Goal: Task Accomplishment & Management: Manage account settings

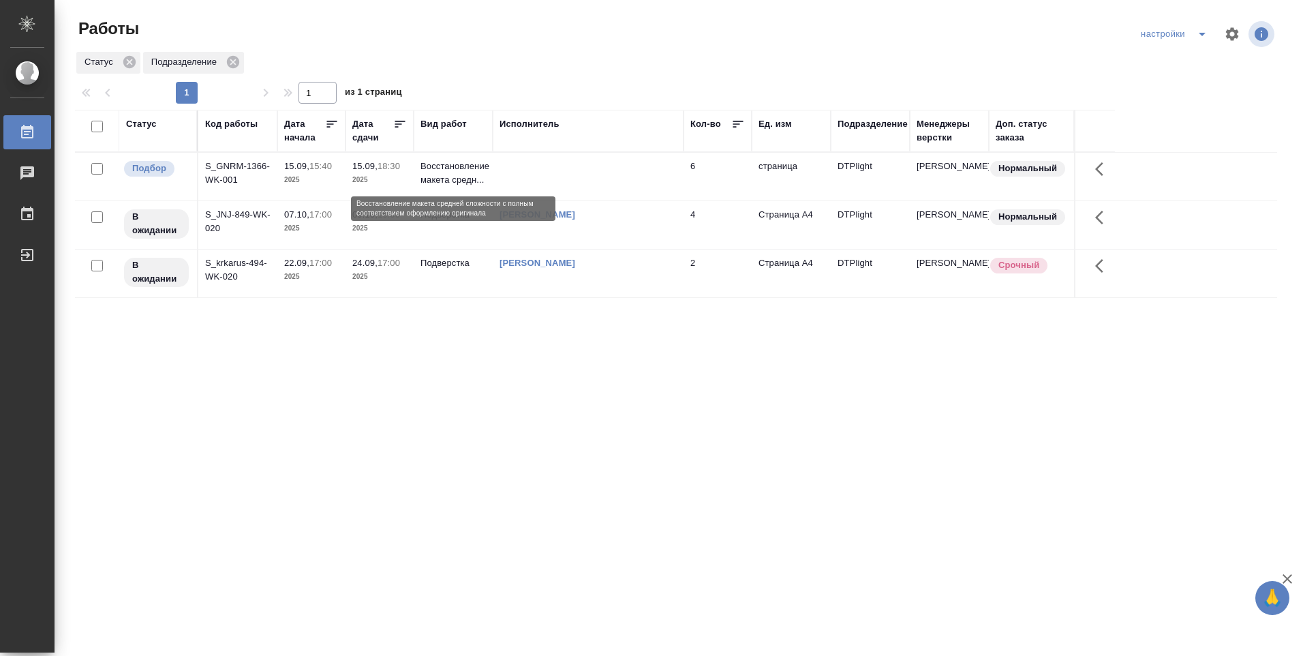
click at [458, 180] on p "Восстановление макета средн..." at bounding box center [452, 172] width 65 height 27
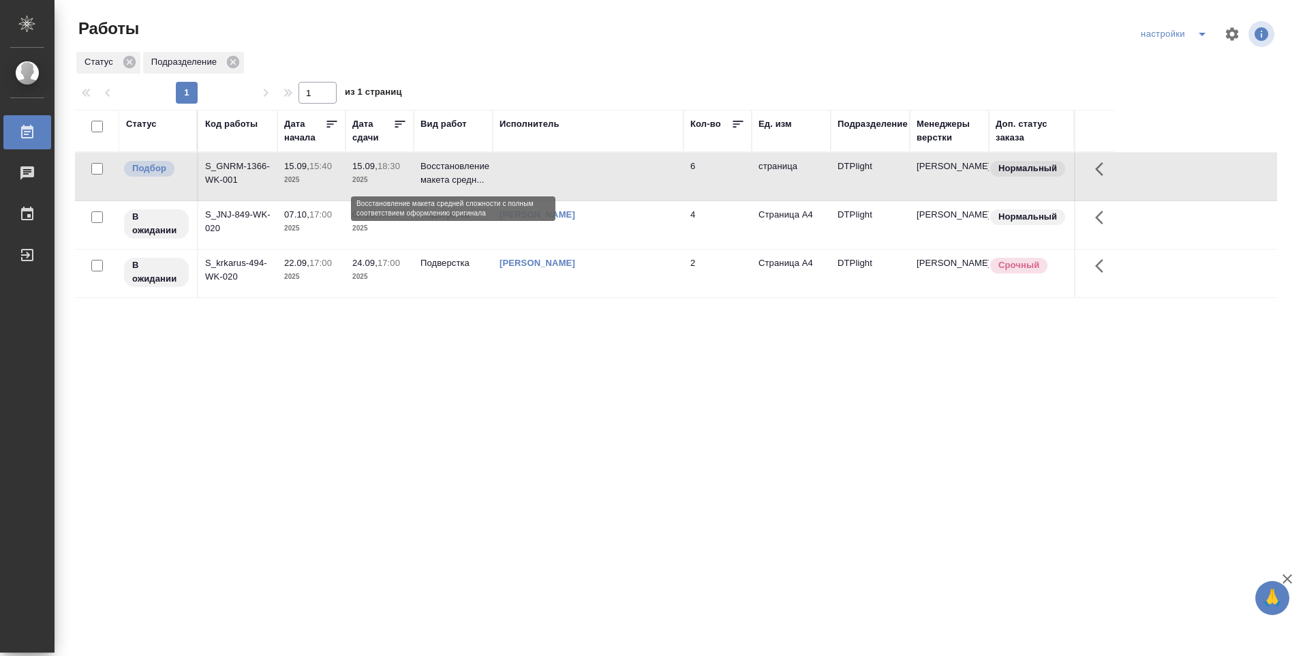
click at [458, 180] on p "Восстановление макета средн..." at bounding box center [452, 172] width 65 height 27
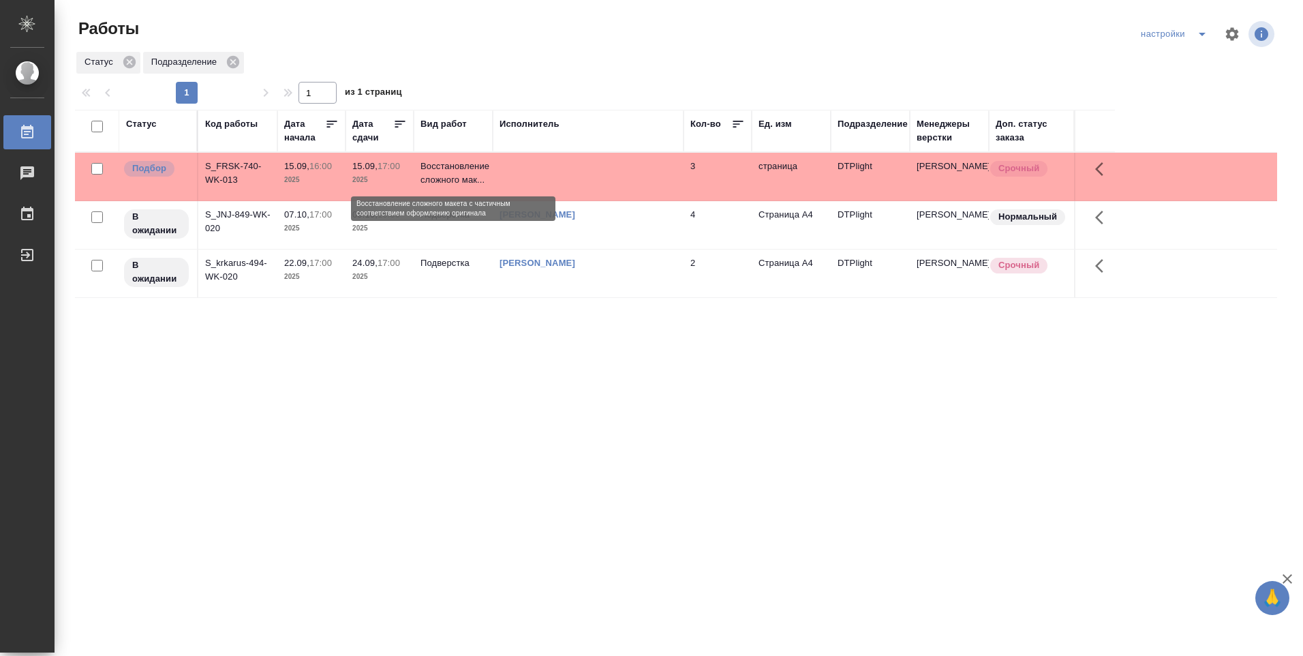
click at [435, 171] on p "Восстановление сложного мак..." at bounding box center [452, 172] width 65 height 27
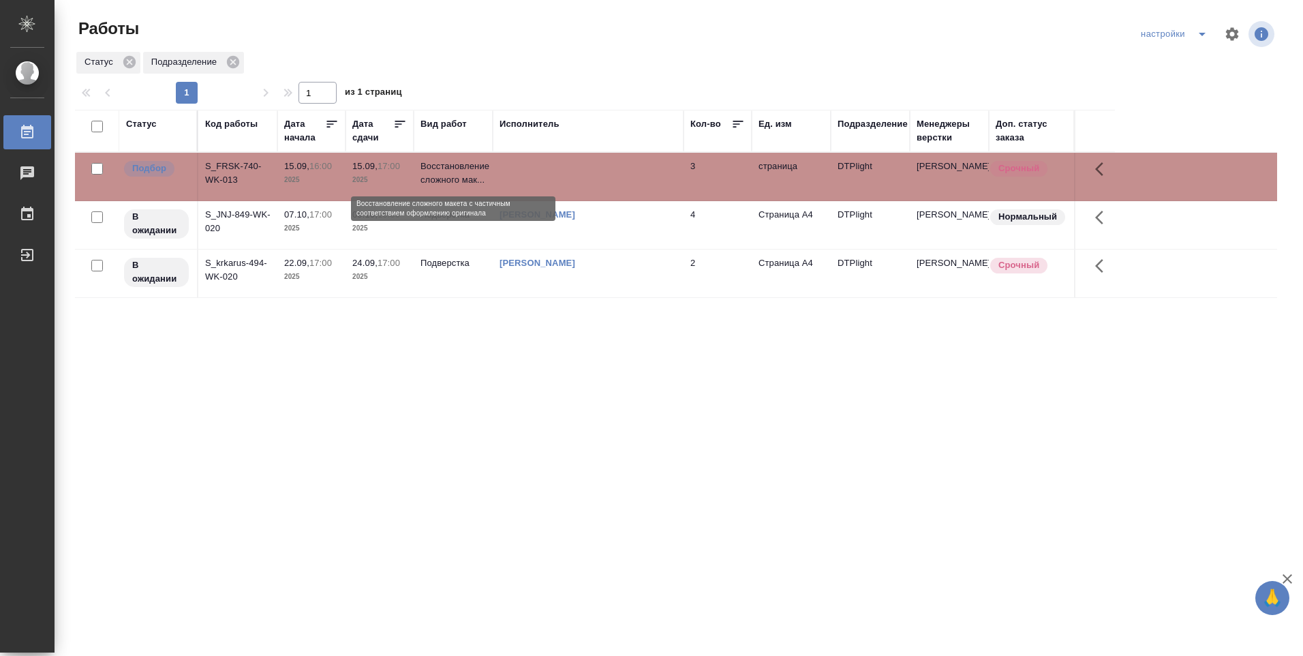
click at [435, 171] on p "Восстановление сложного мак..." at bounding box center [452, 172] width 65 height 27
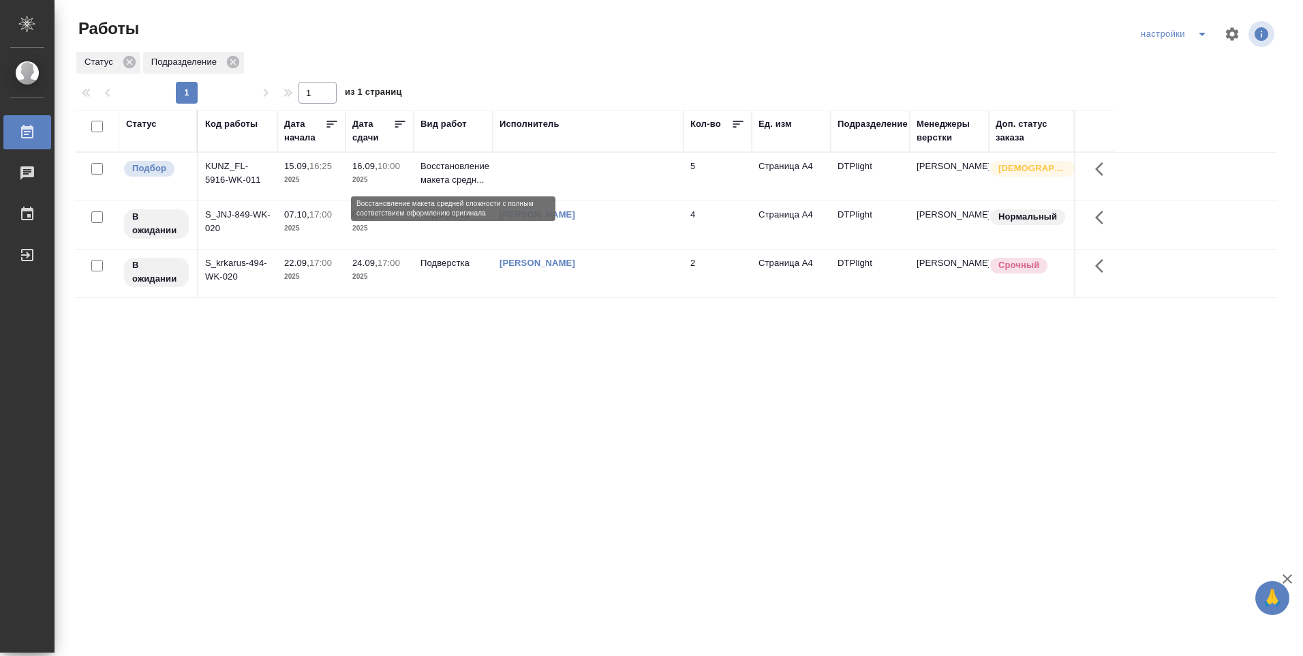
click at [435, 170] on p "Восстановление макета средн..." at bounding box center [452, 172] width 65 height 27
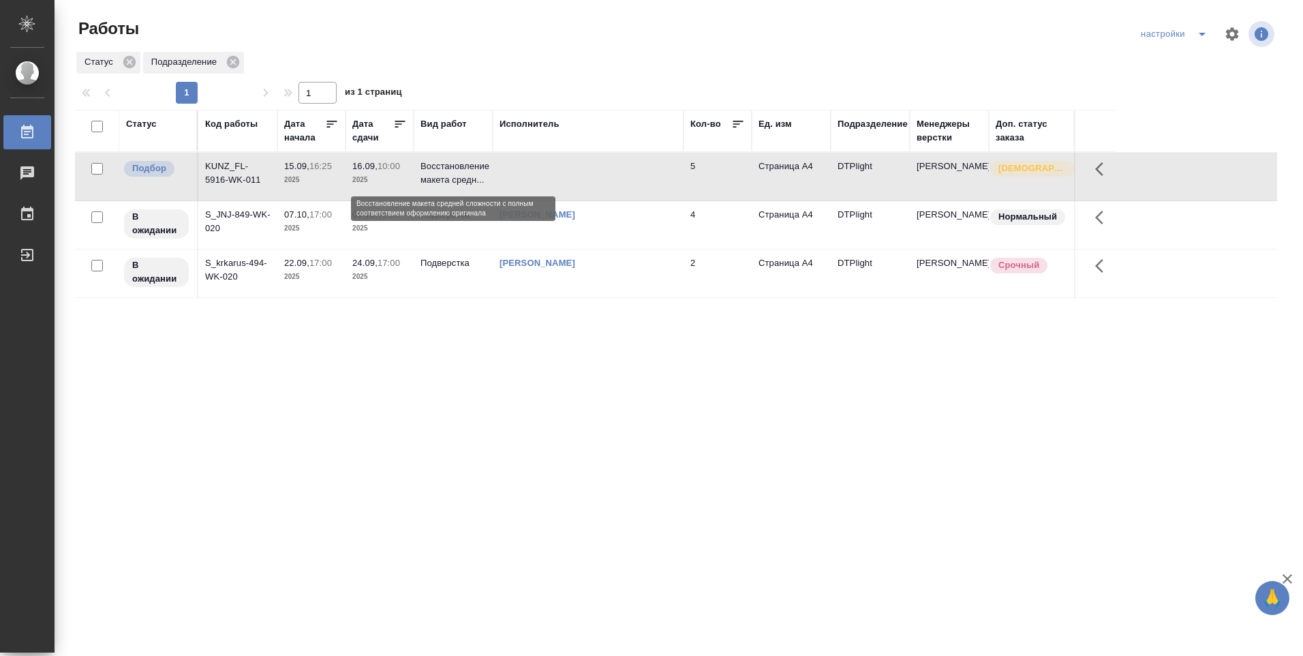
click at [435, 170] on p "Восстановление макета средн..." at bounding box center [452, 172] width 65 height 27
click at [438, 181] on p "Восстановление макета средн..." at bounding box center [452, 172] width 65 height 27
click at [442, 171] on p "Восстановление макета средн..." at bounding box center [452, 172] width 65 height 27
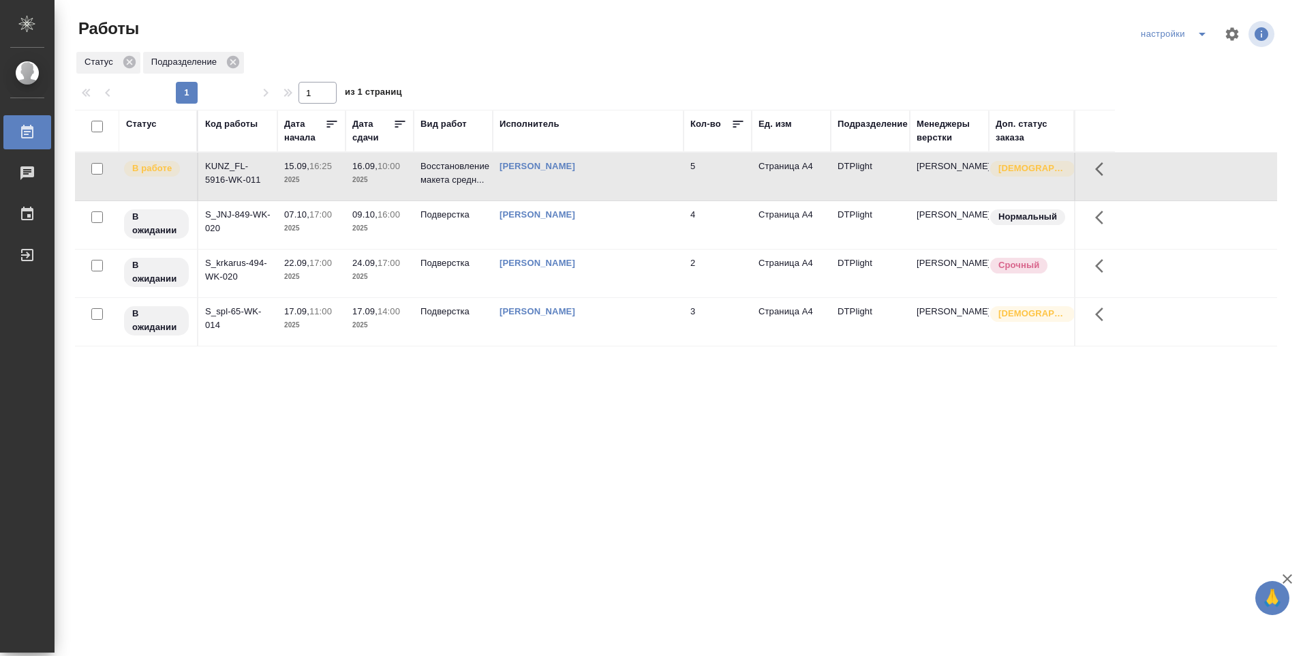
click at [514, 315] on link "Овечкина [PERSON_NAME]" at bounding box center [537, 311] width 76 height 10
click at [554, 328] on td "Овечкина Дарья Геннадьевна" at bounding box center [588, 322] width 191 height 48
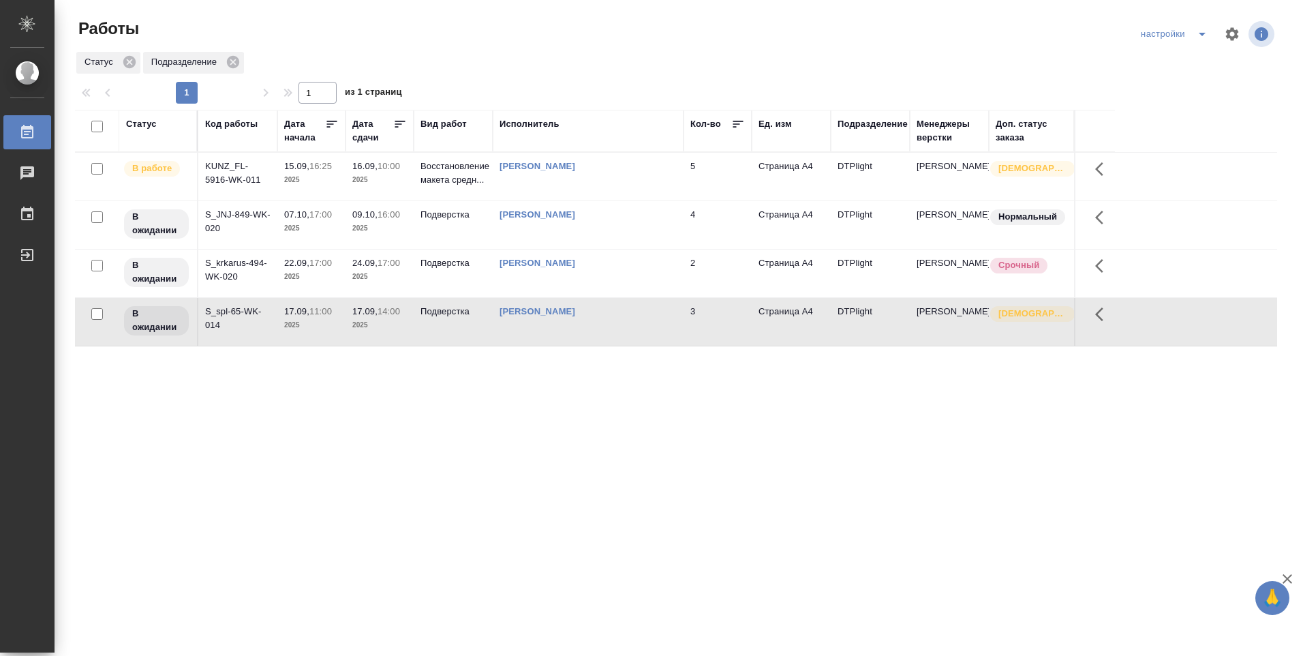
click at [437, 331] on td "Подверстка" at bounding box center [453, 322] width 79 height 48
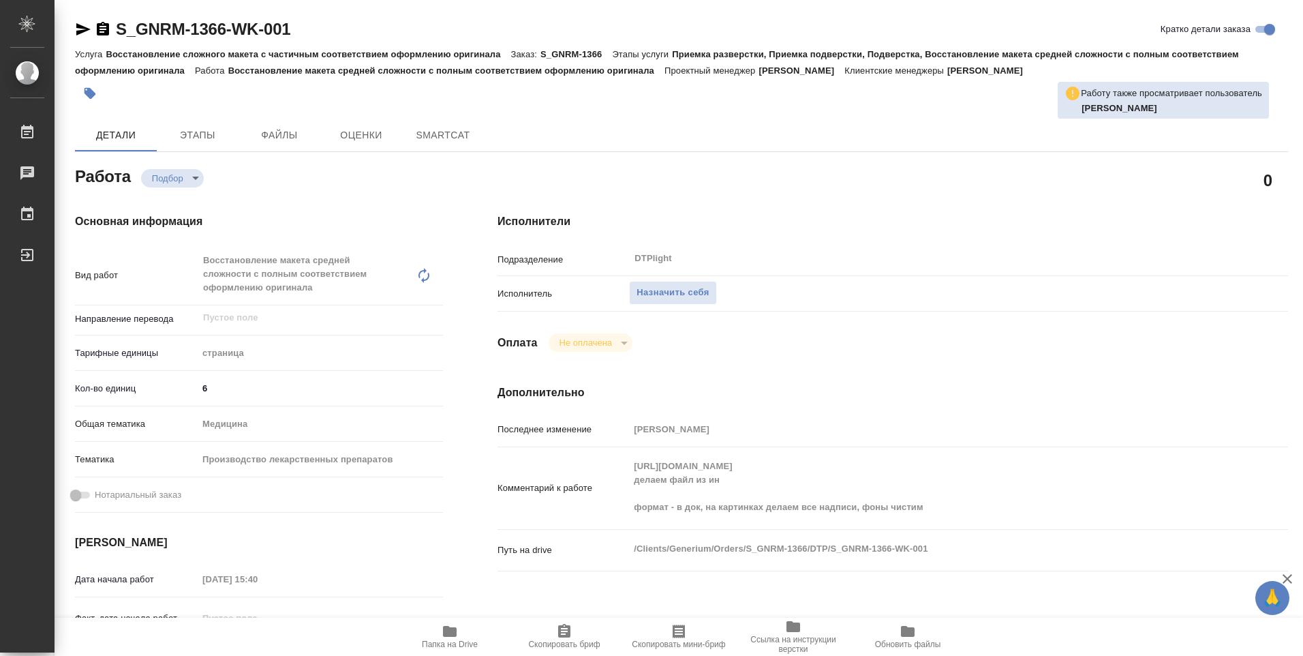
type textarea "x"
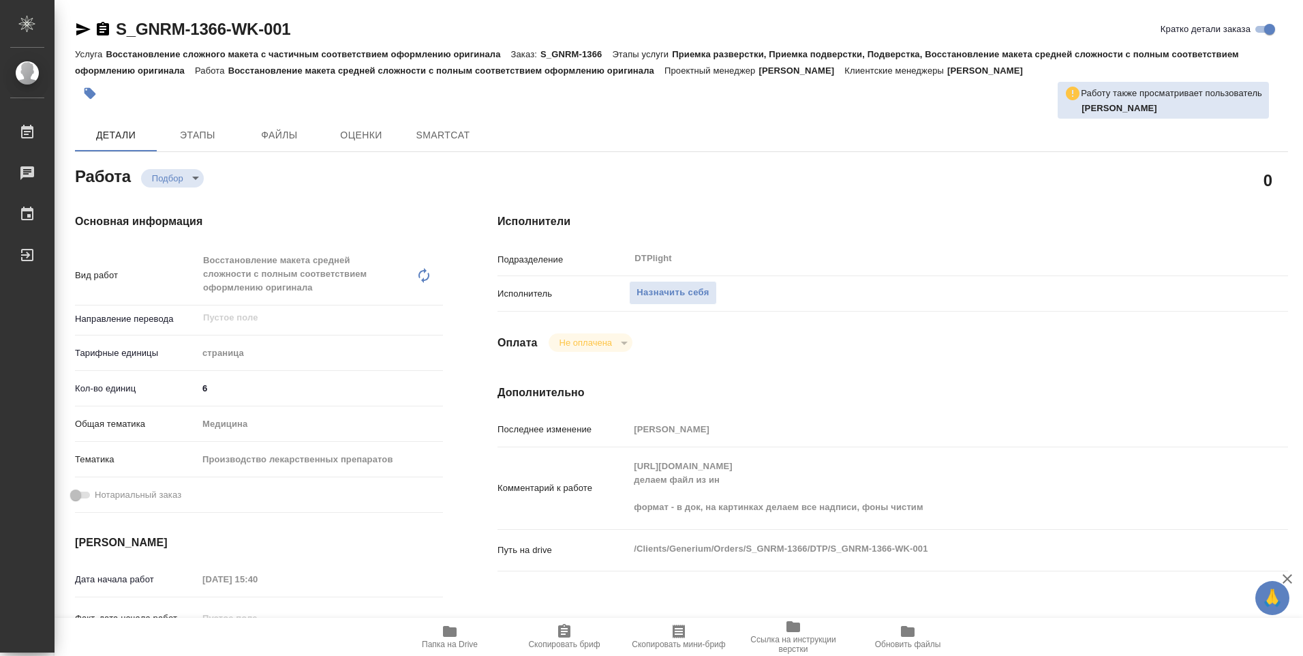
type textarea "x"
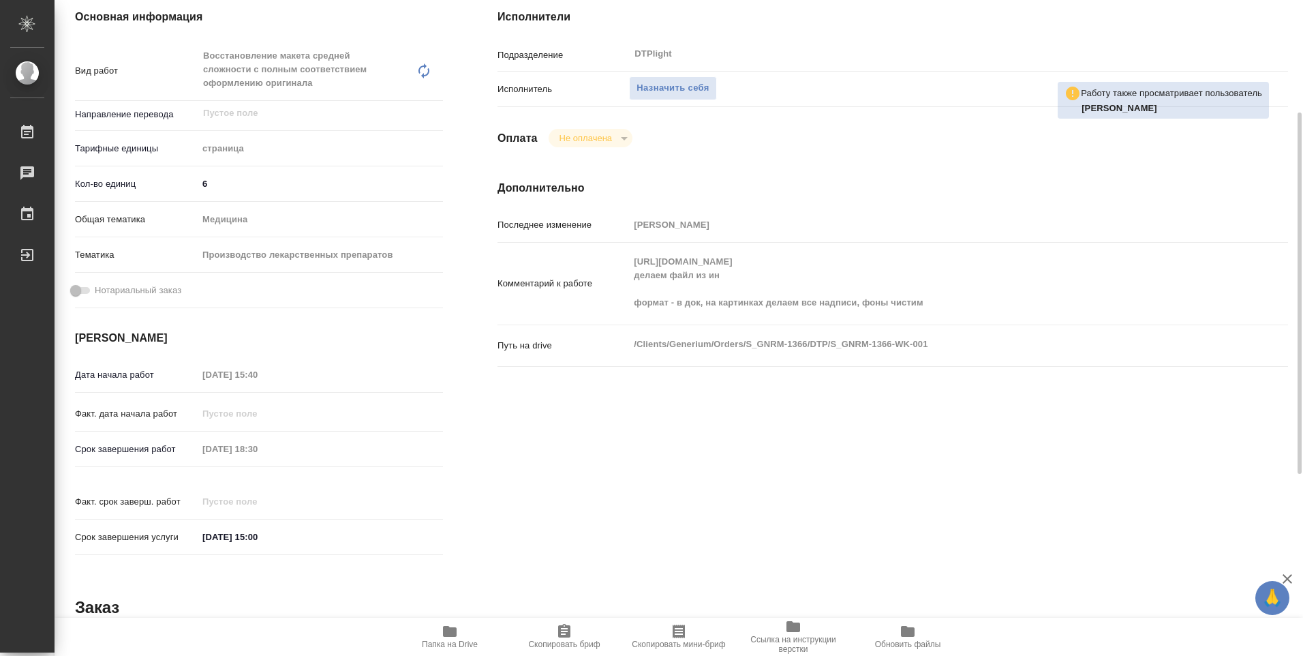
scroll to position [273, 0]
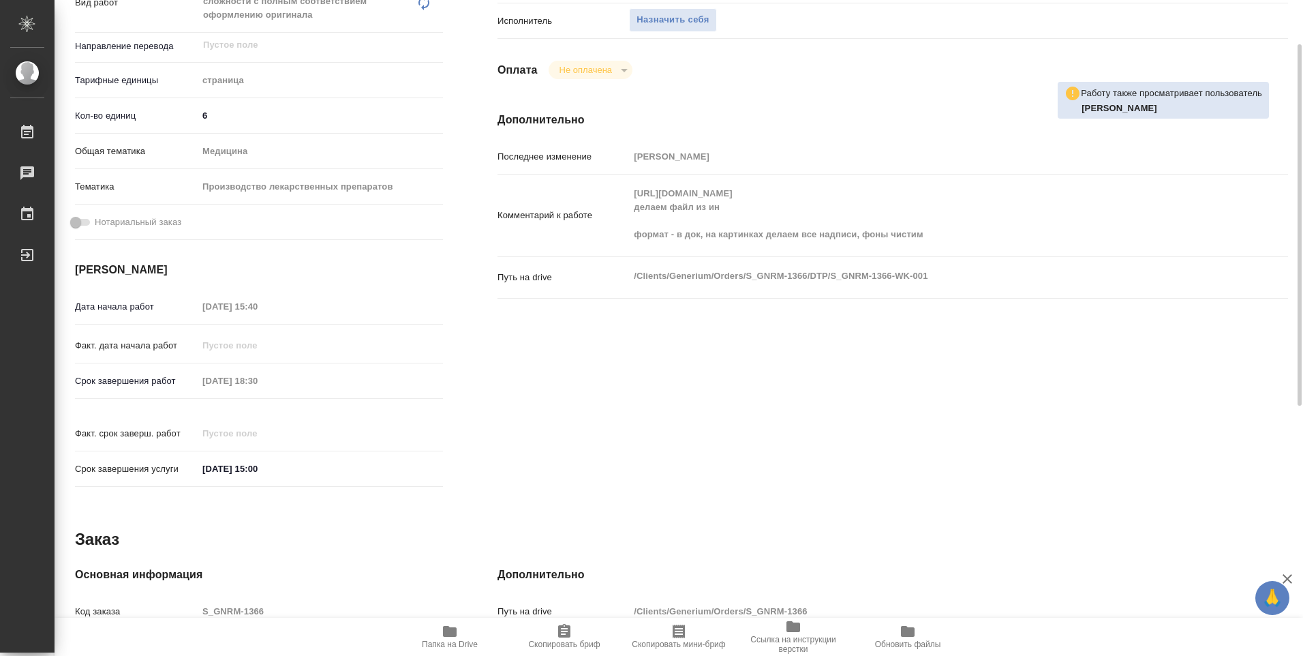
type textarea "x"
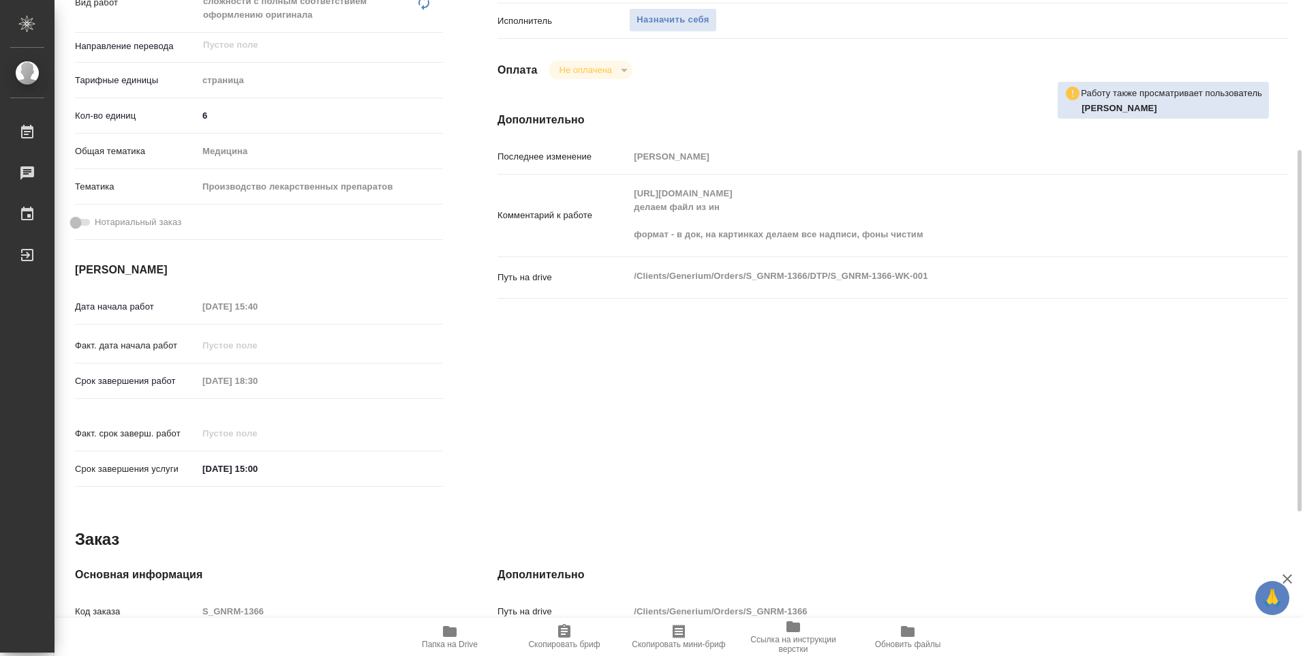
type textarea "x"
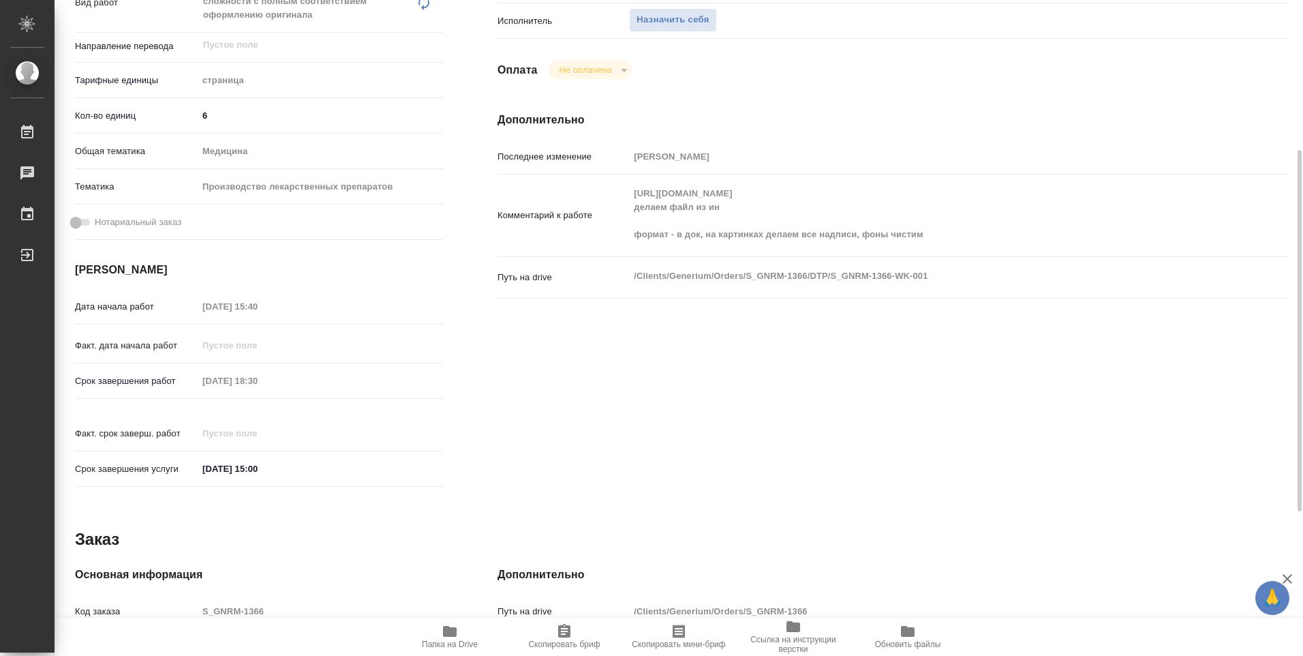
scroll to position [0, 0]
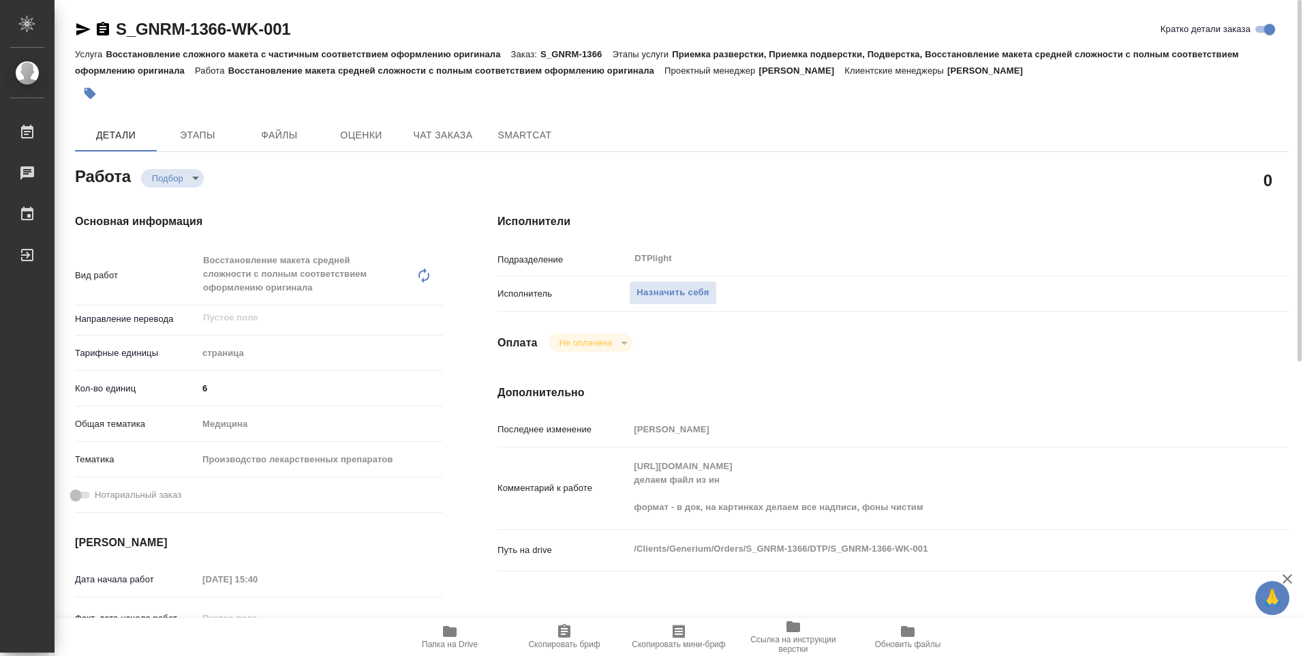
type textarea "x"
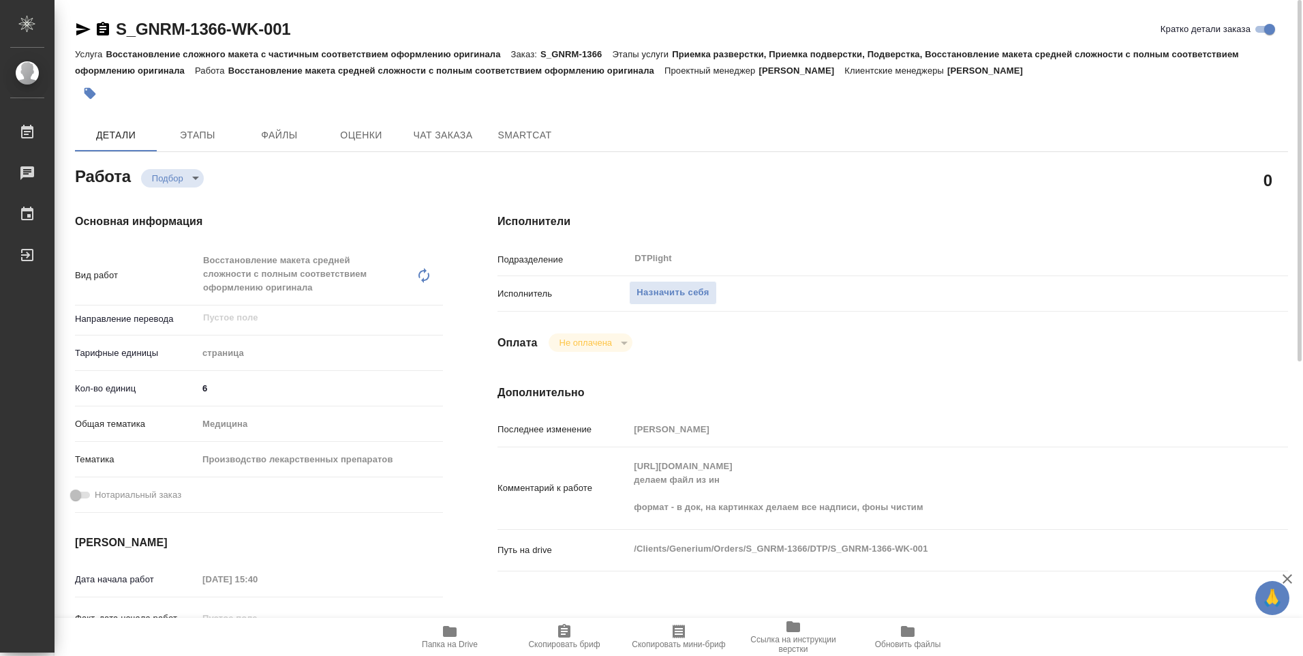
type textarea "x"
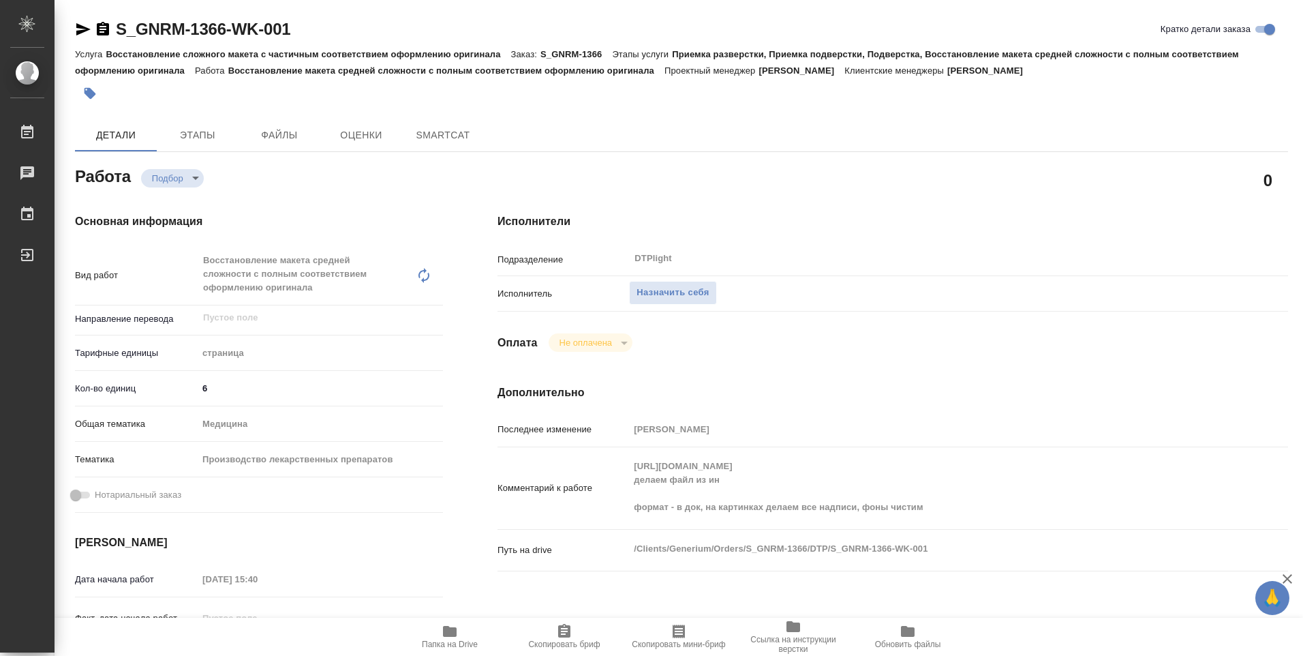
type textarea "x"
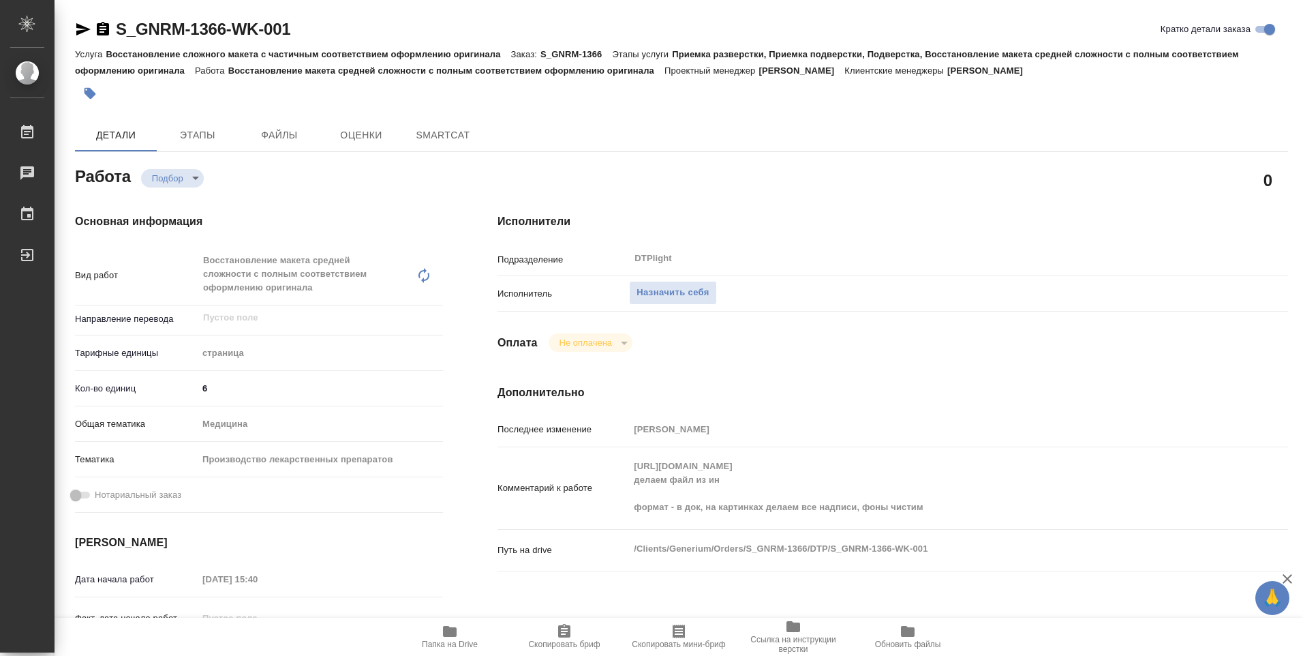
type textarea "x"
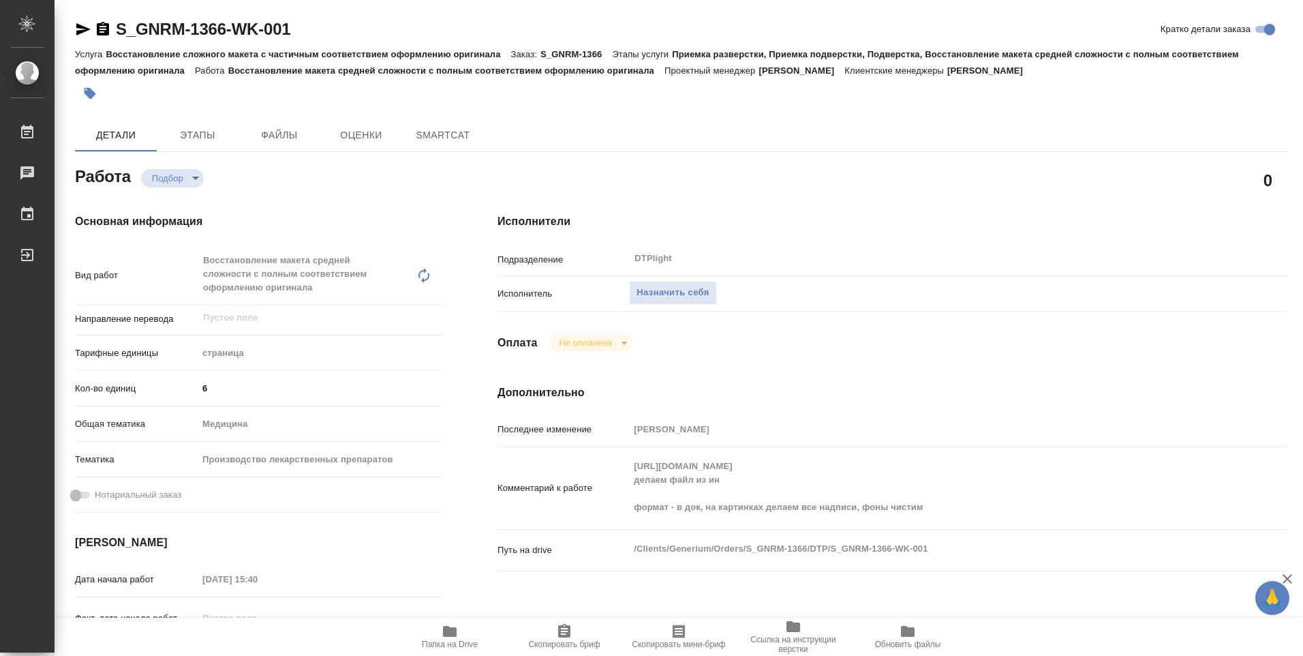
type textarea "x"
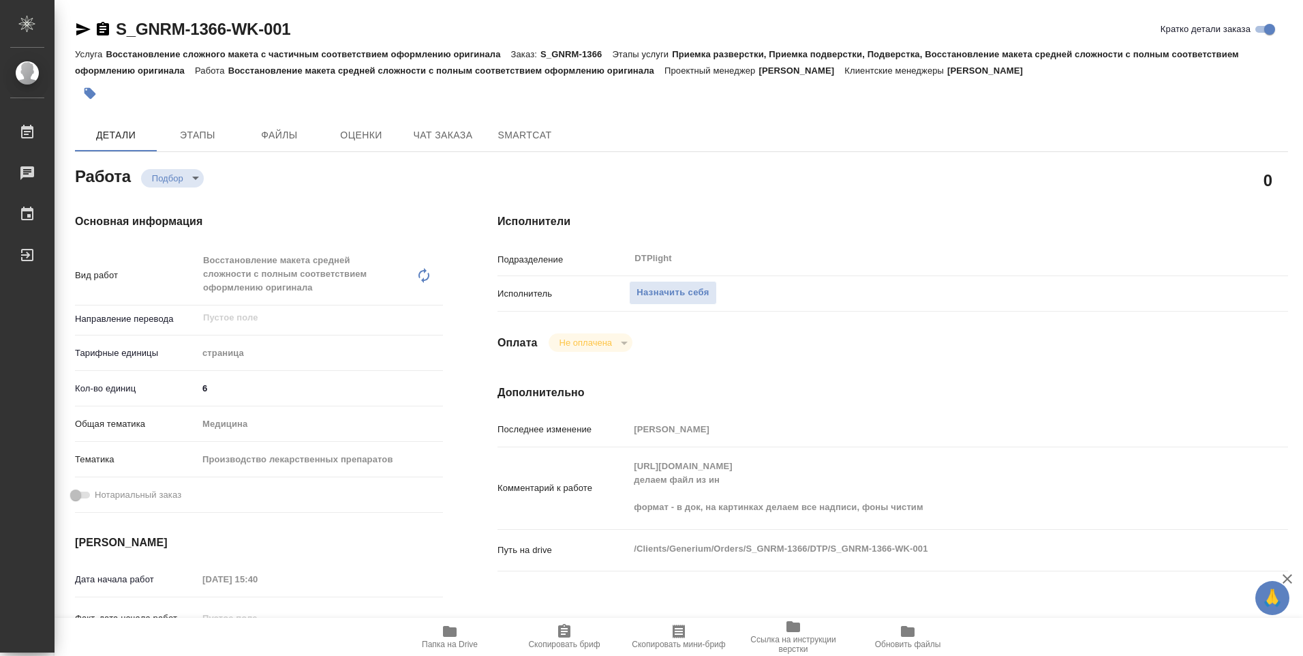
type textarea "x"
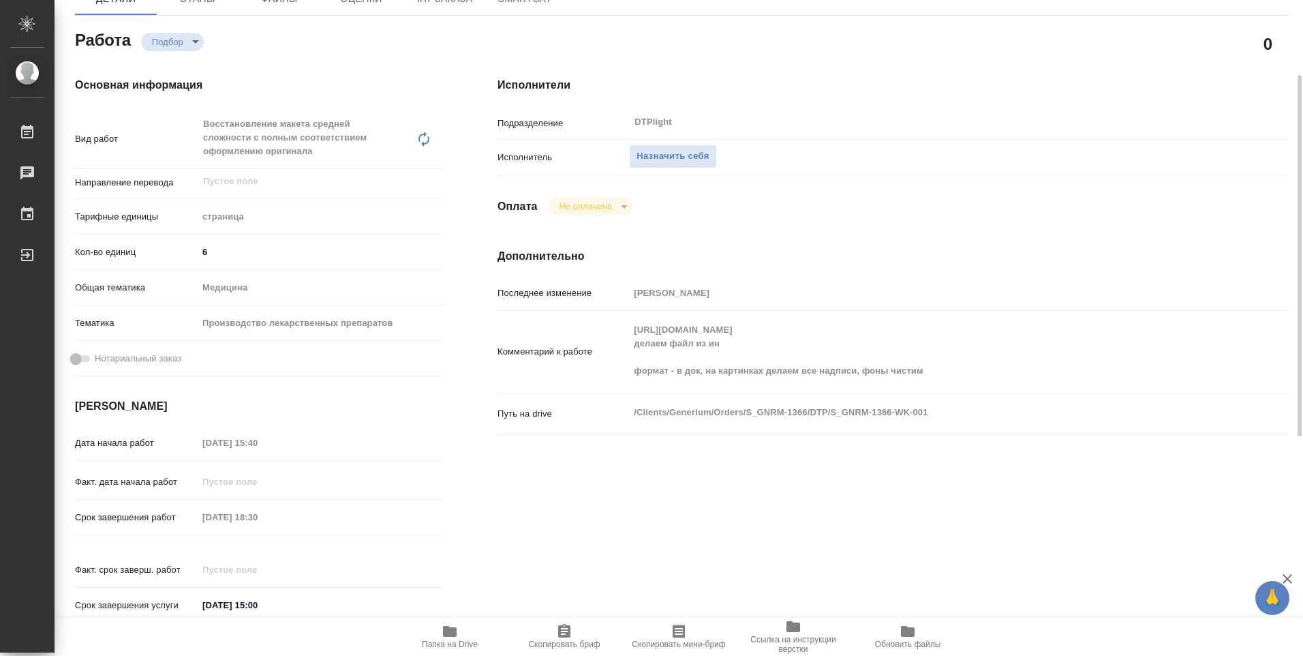
type textarea "x"
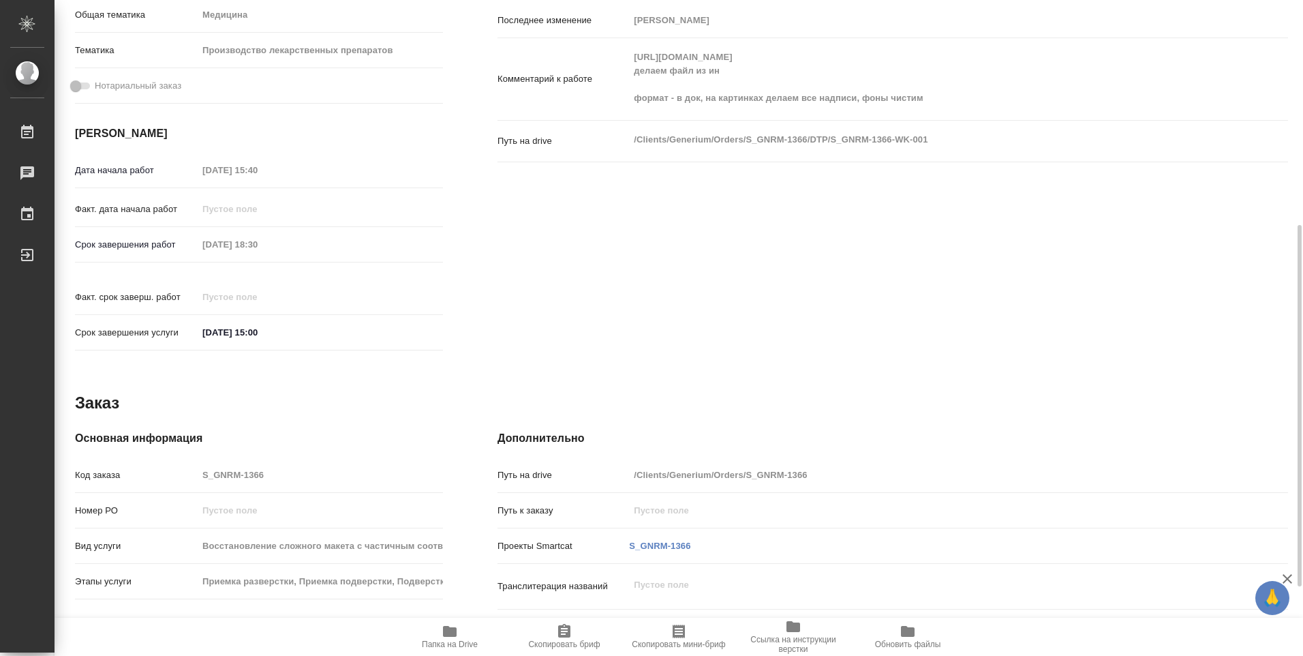
scroll to position [534, 0]
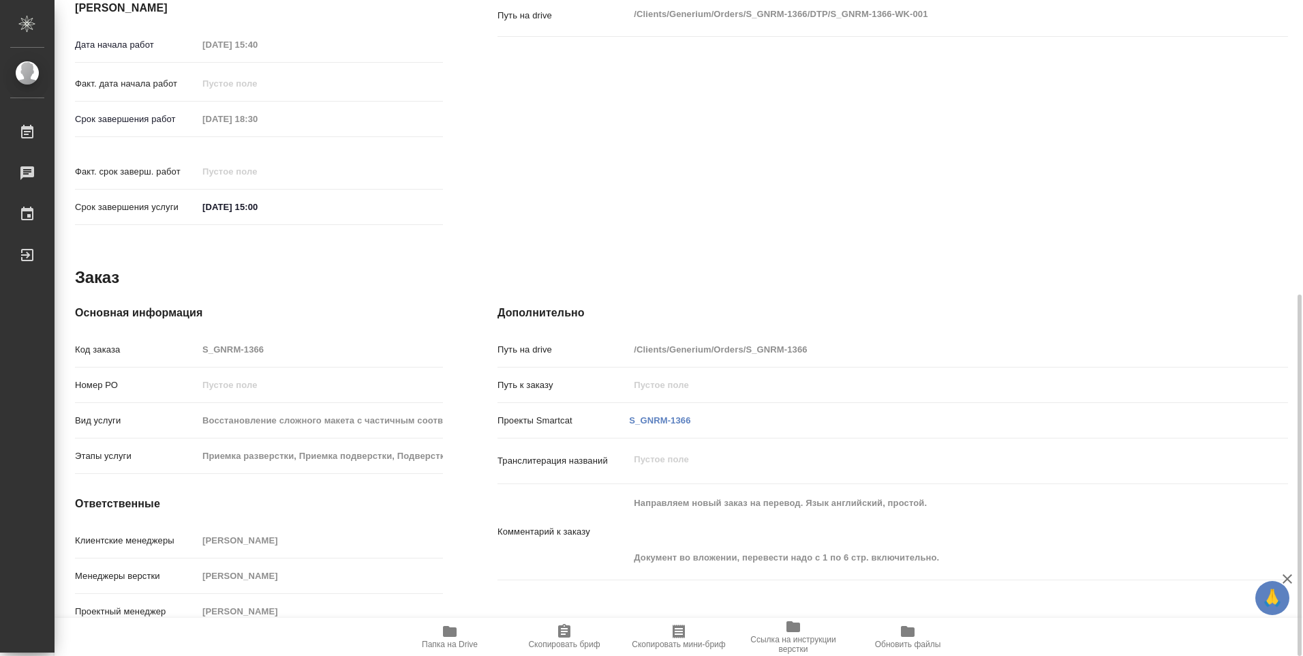
click at [448, 641] on span "Папка на Drive" at bounding box center [450, 644] width 56 height 10
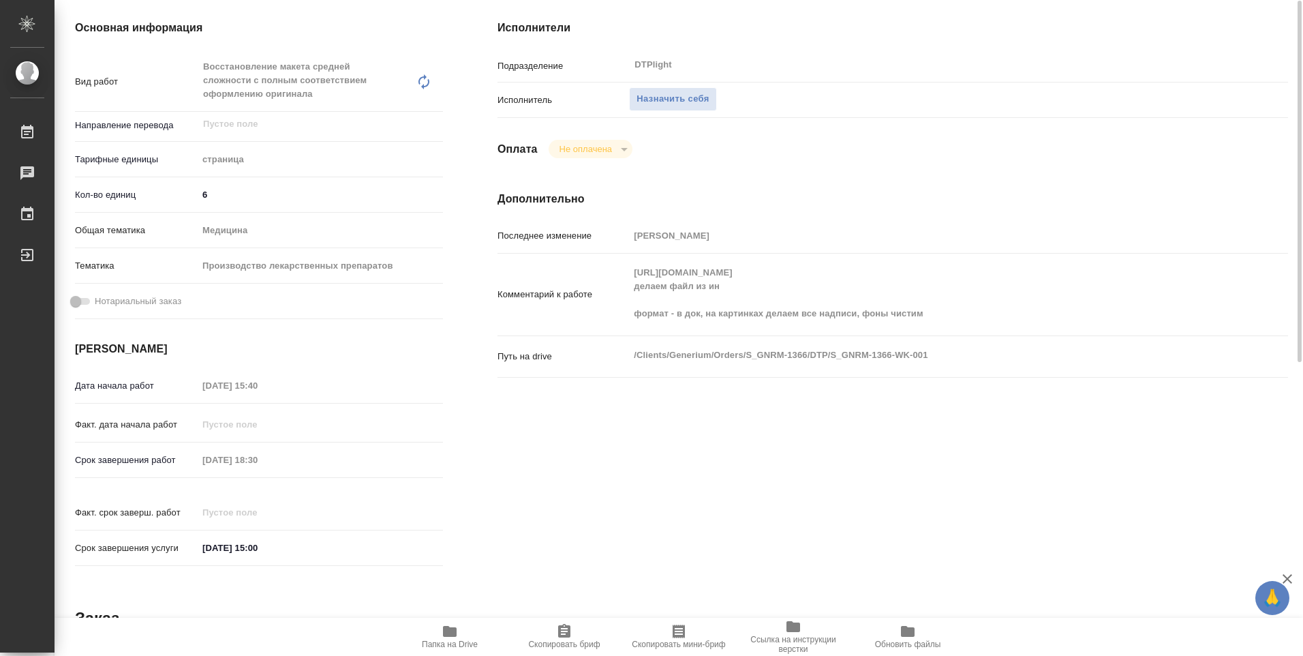
scroll to position [0, 0]
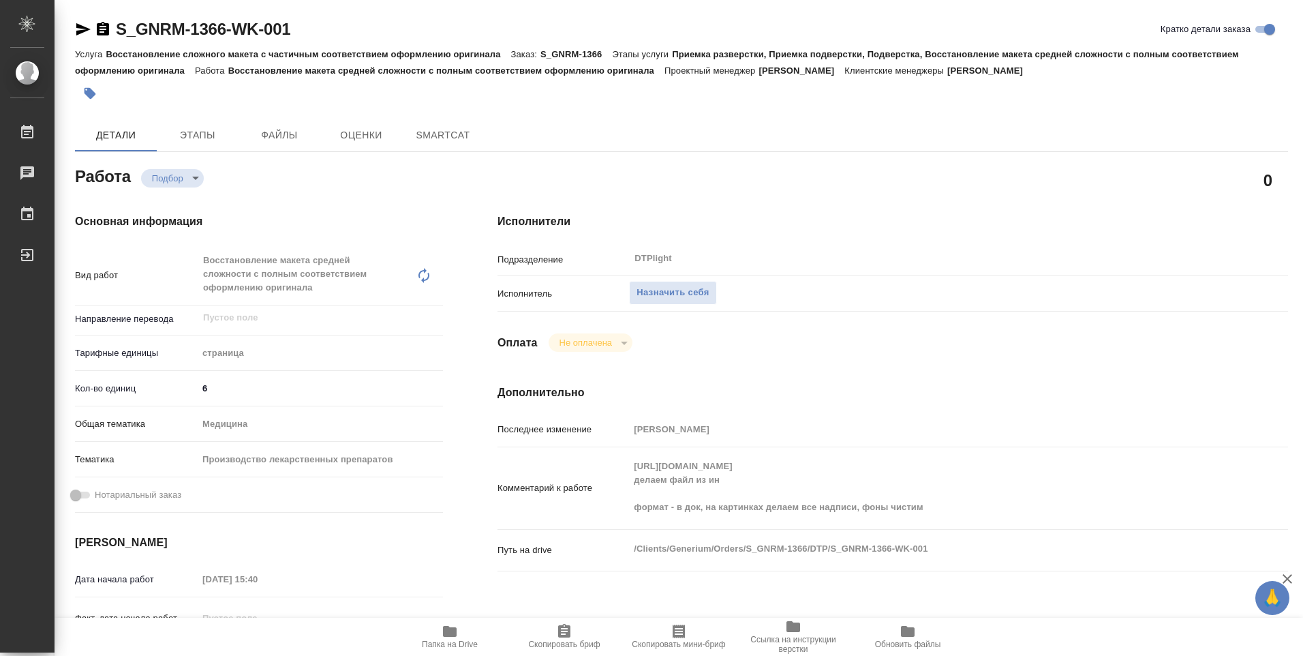
type textarea "x"
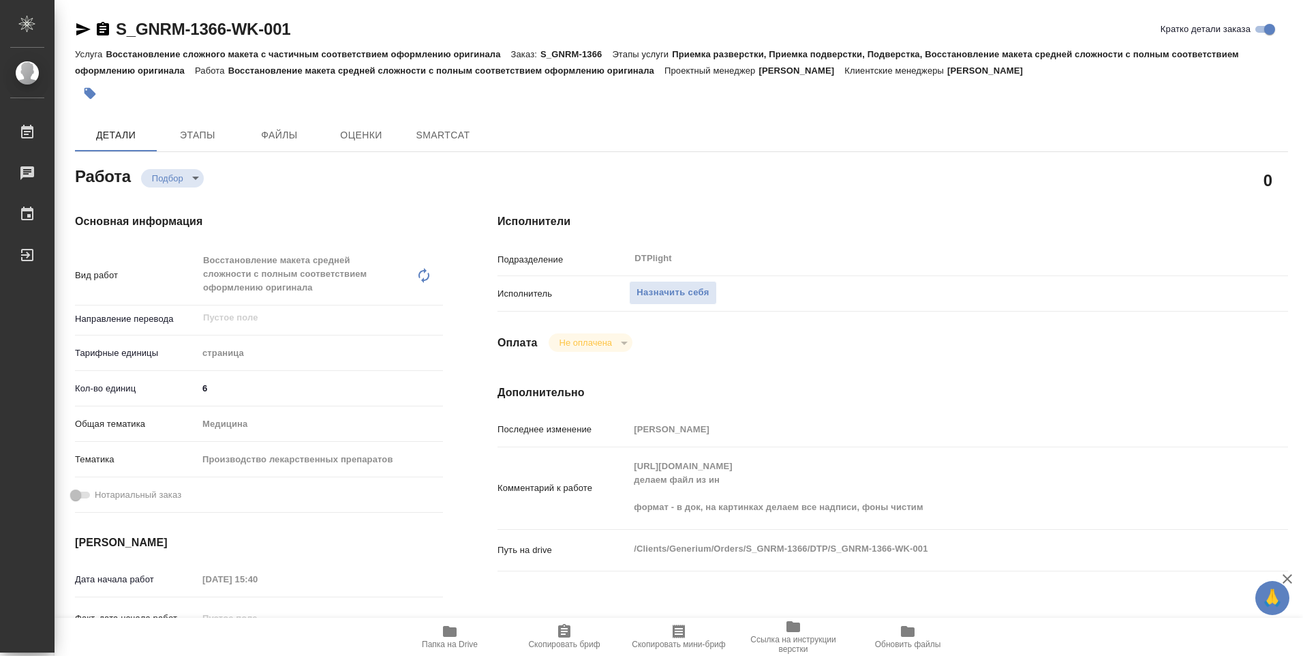
type textarea "x"
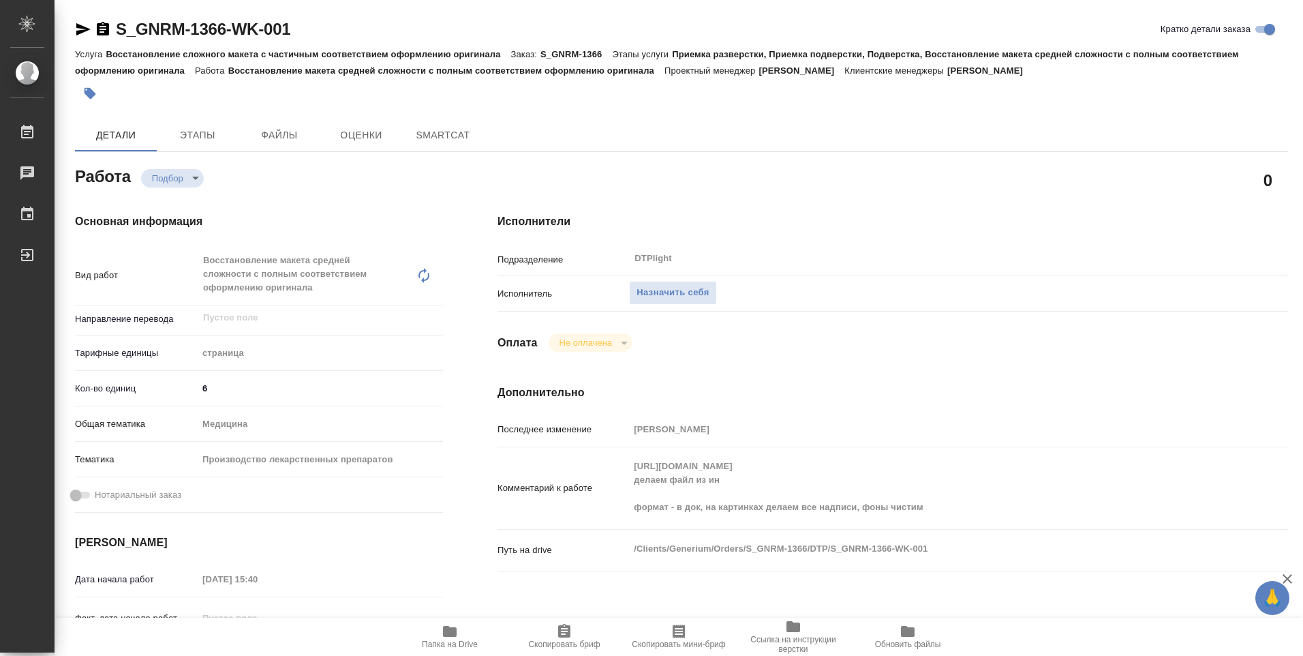
type textarea "x"
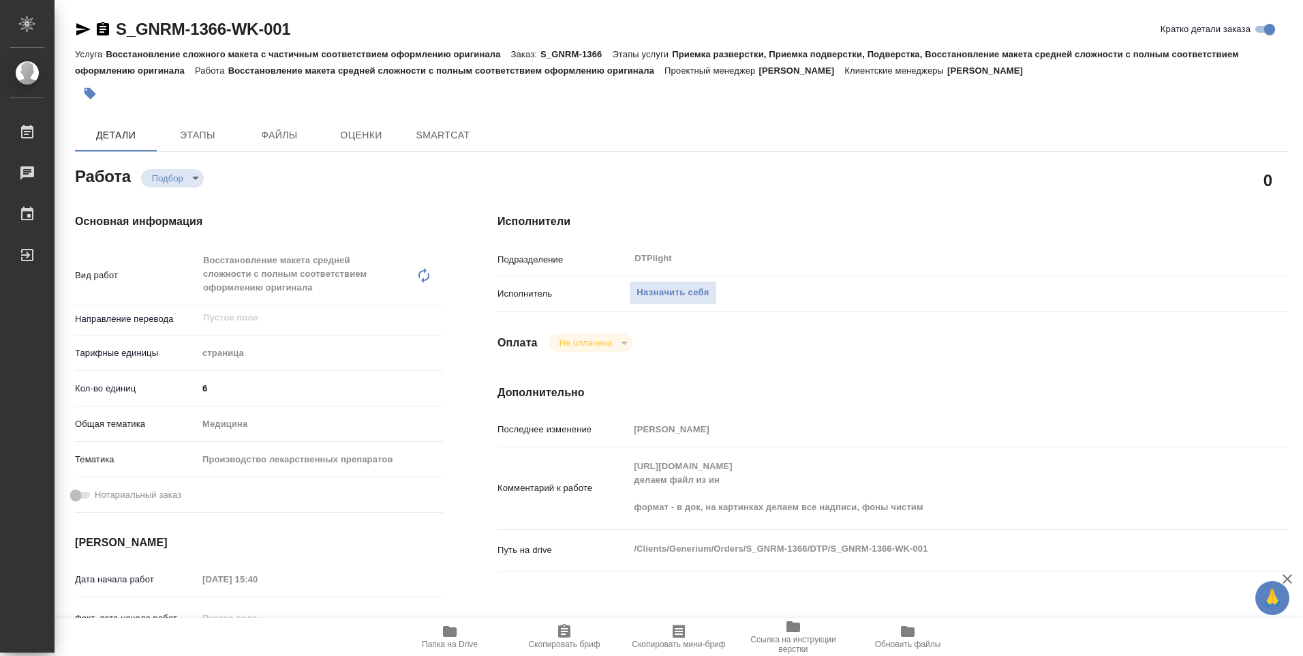
type textarea "x"
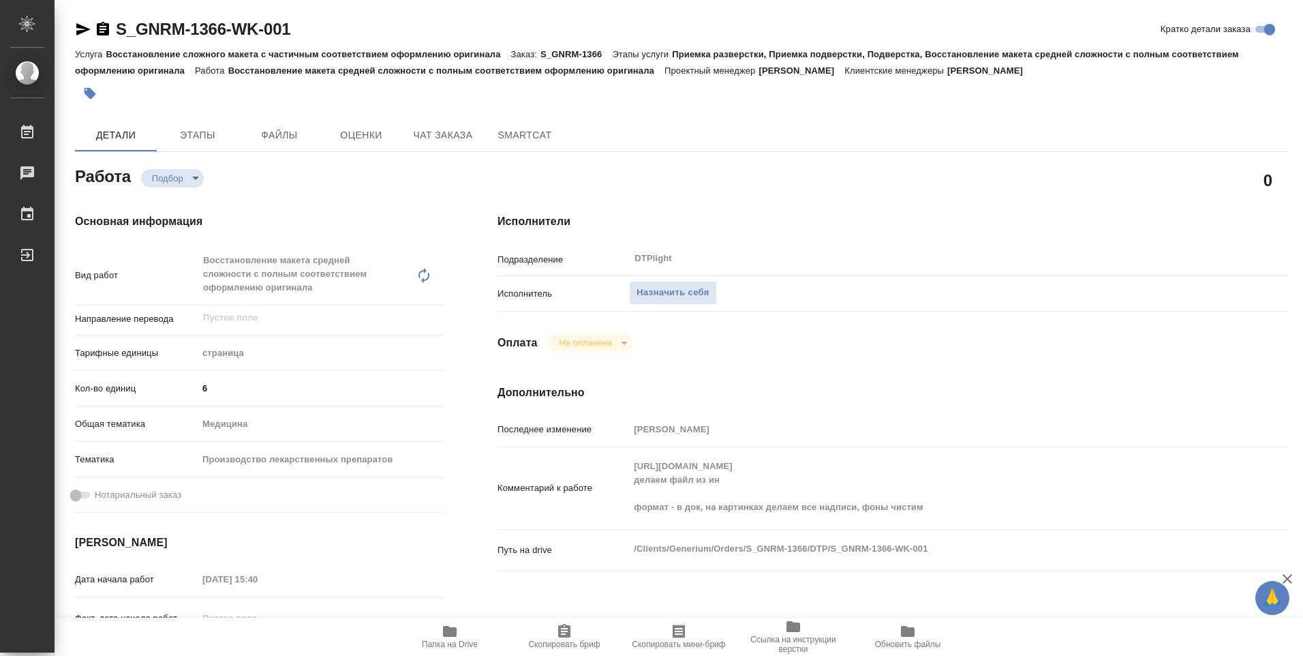
type textarea "x"
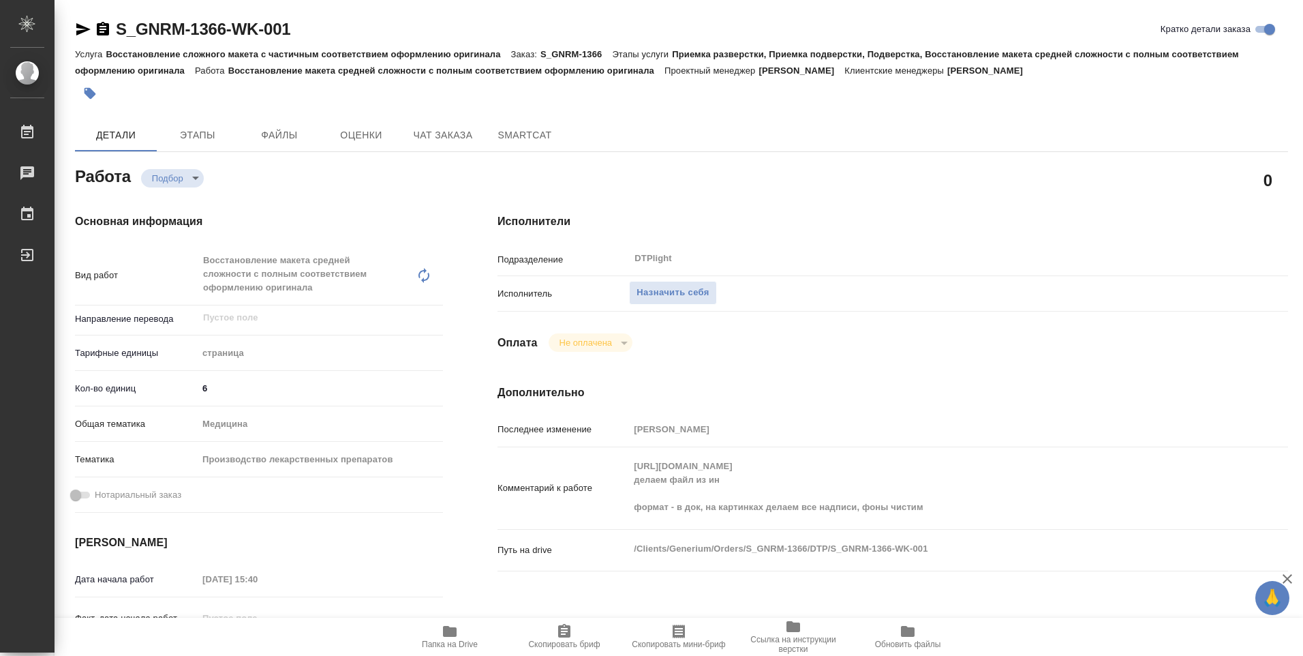
type textarea "x"
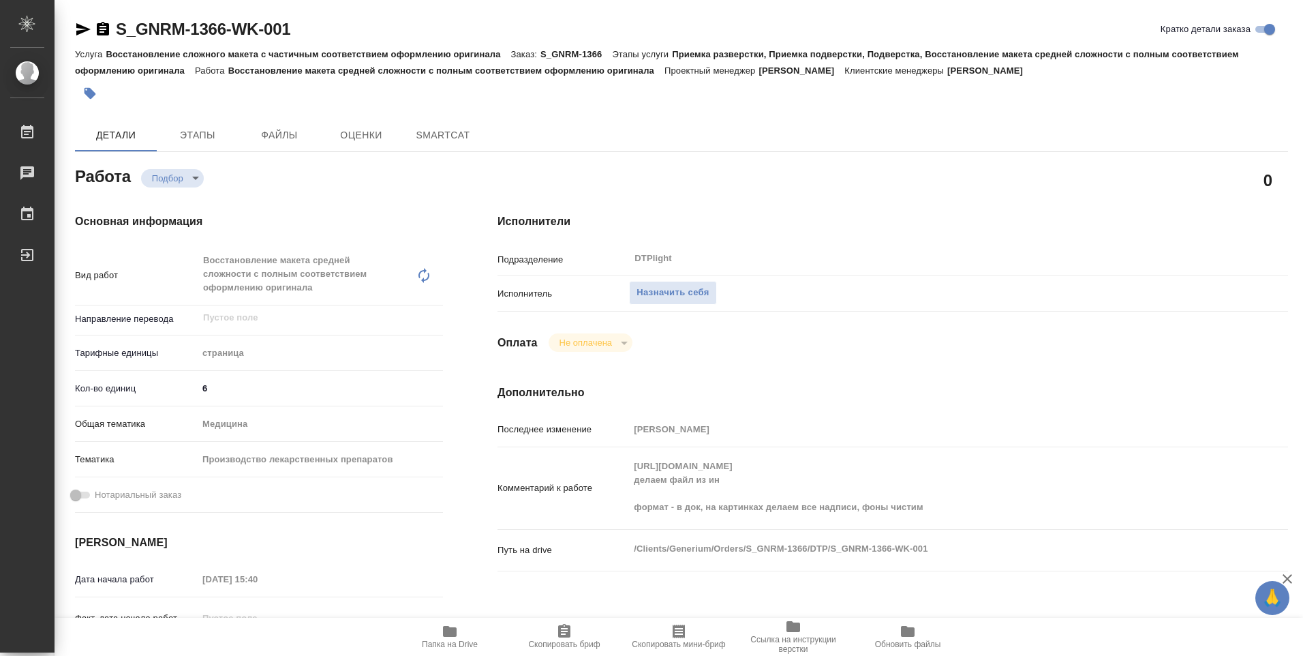
type textarea "x"
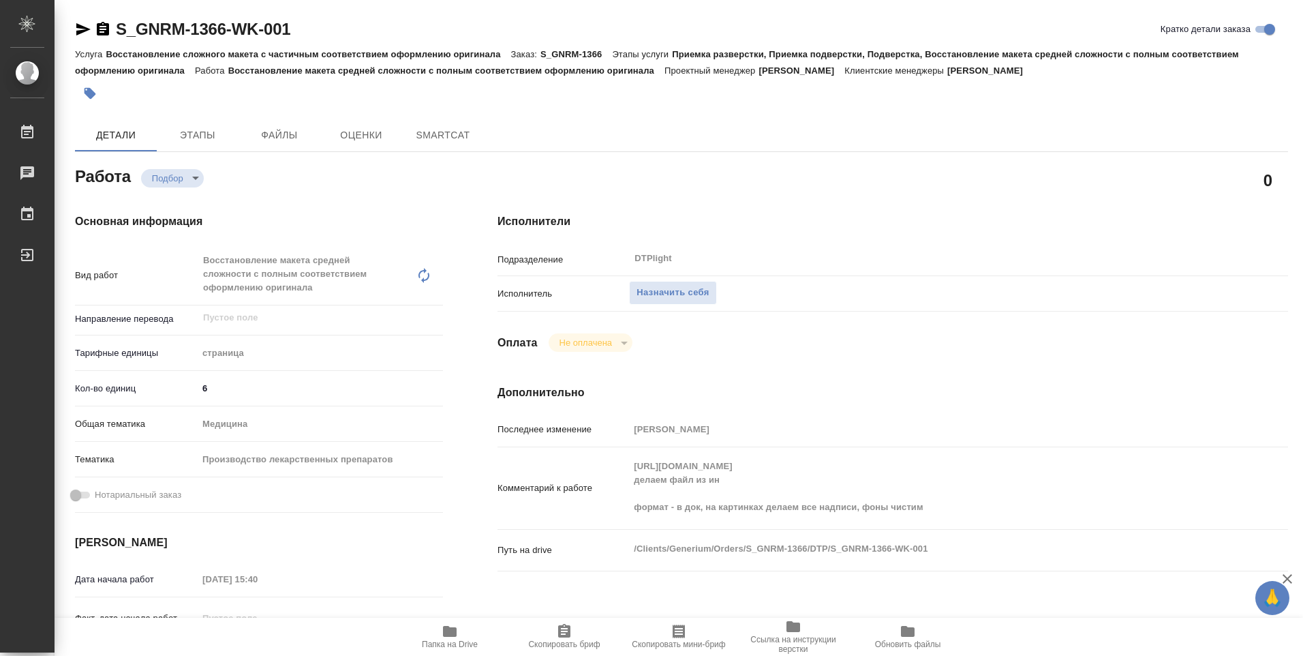
type textarea "x"
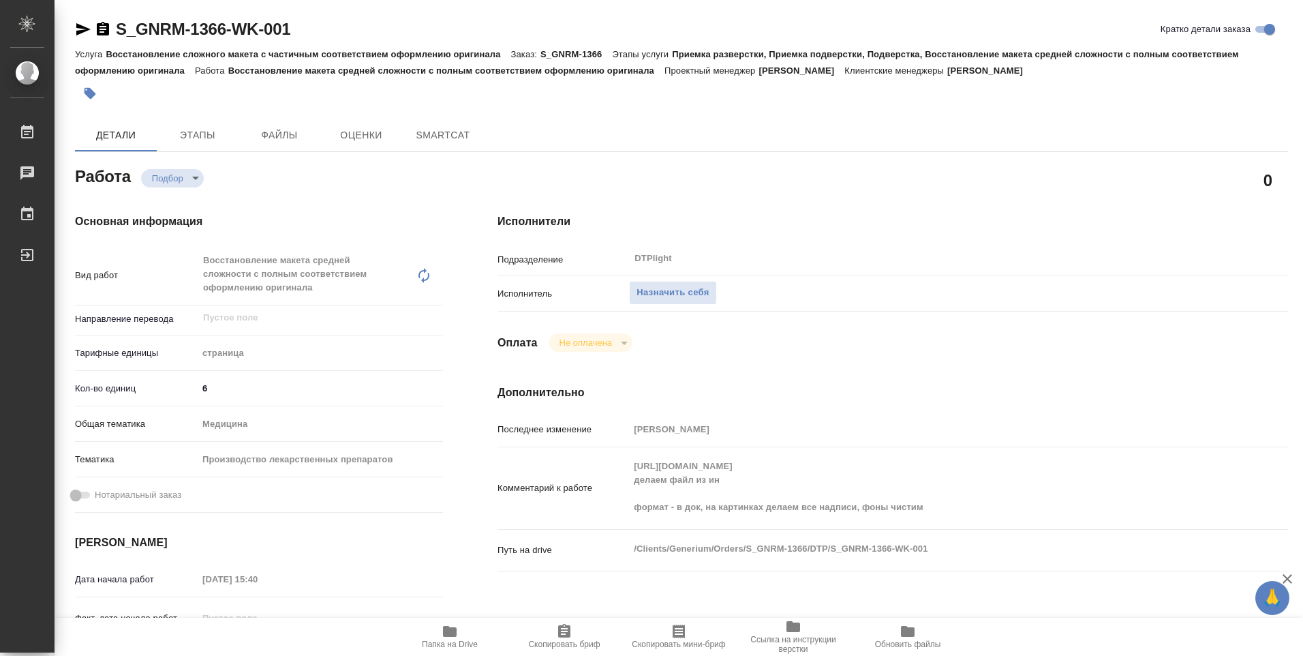
type textarea "x"
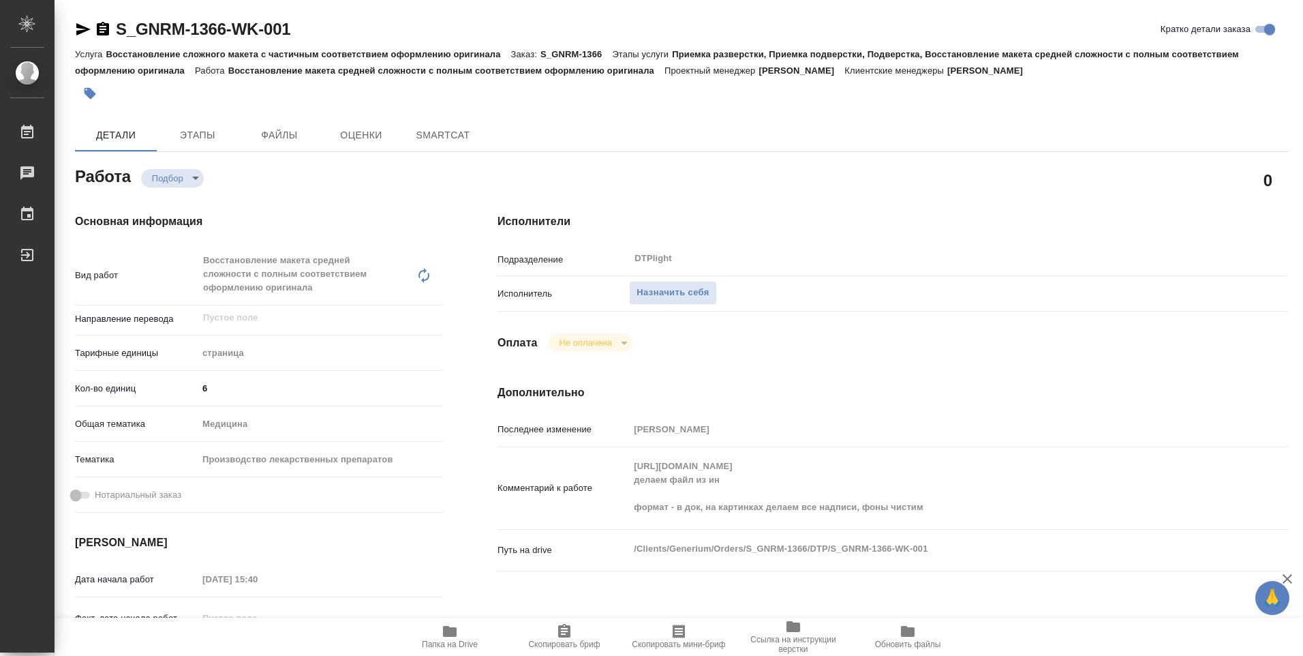
type textarea "x"
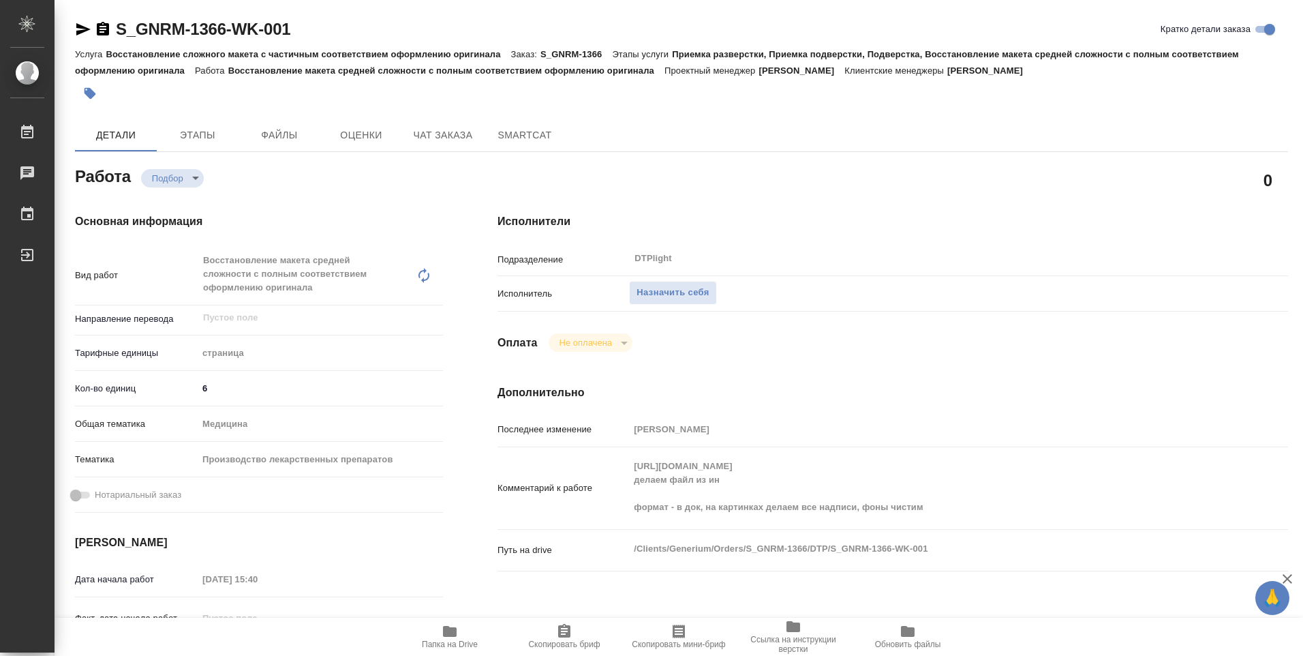
type textarea "x"
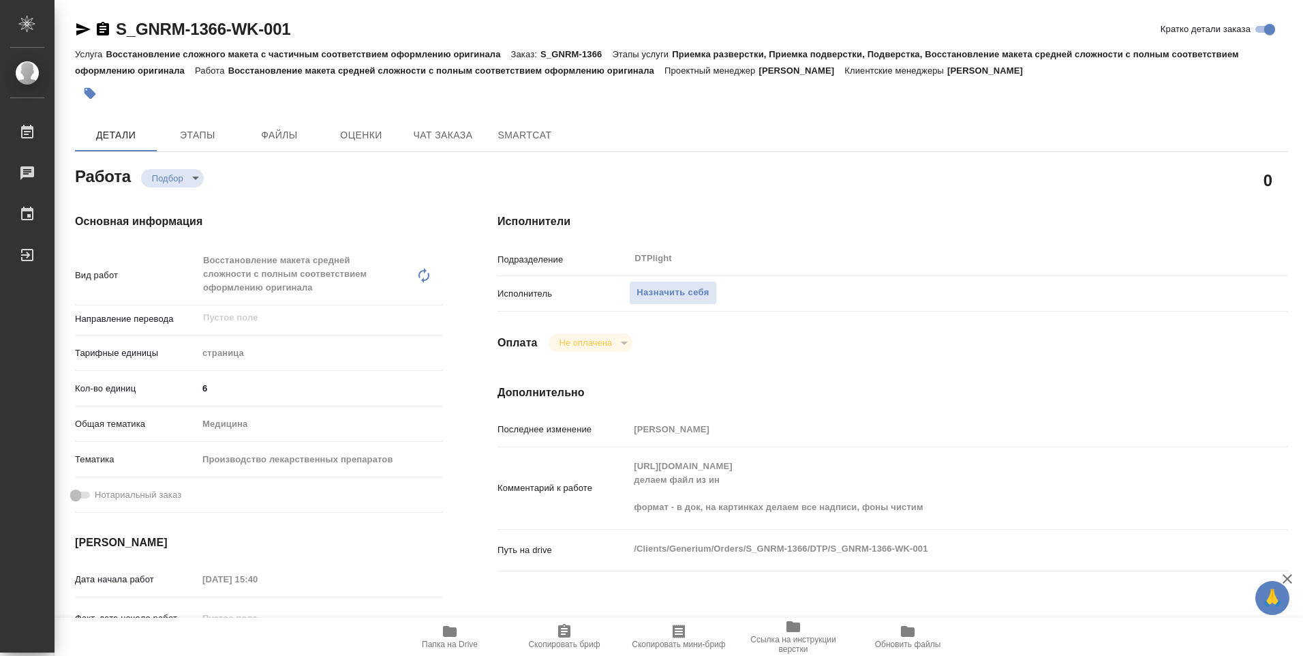
type textarea "x"
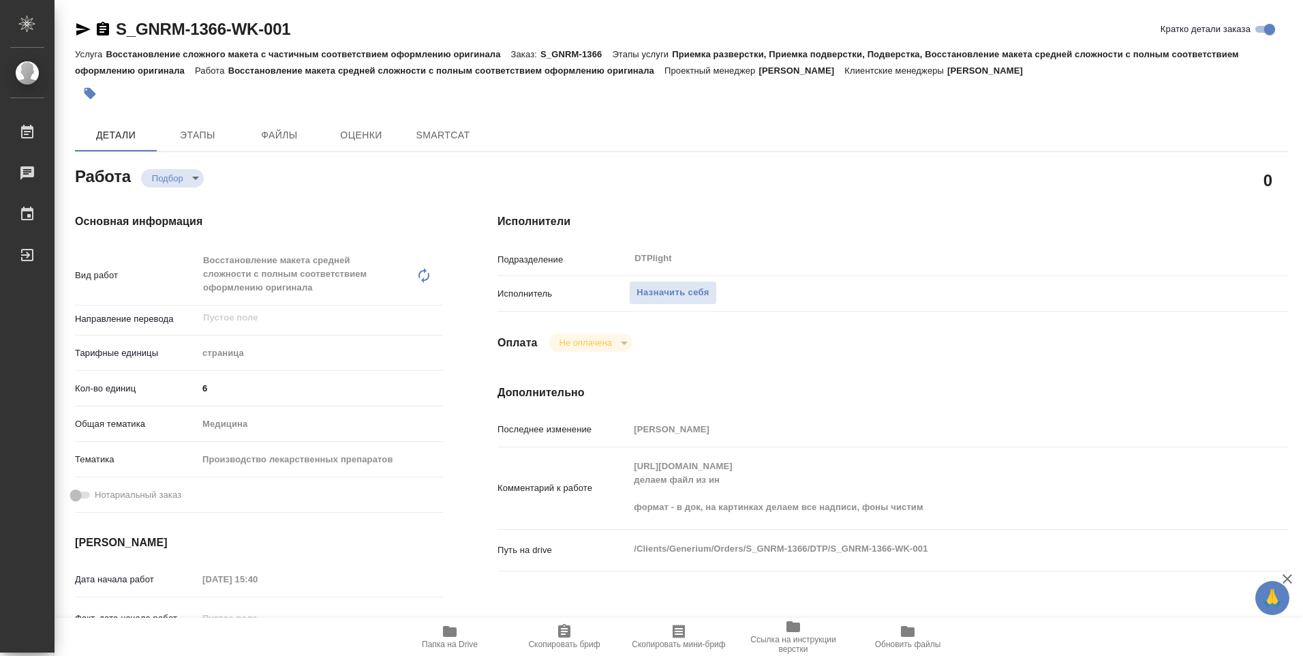
type textarea "x"
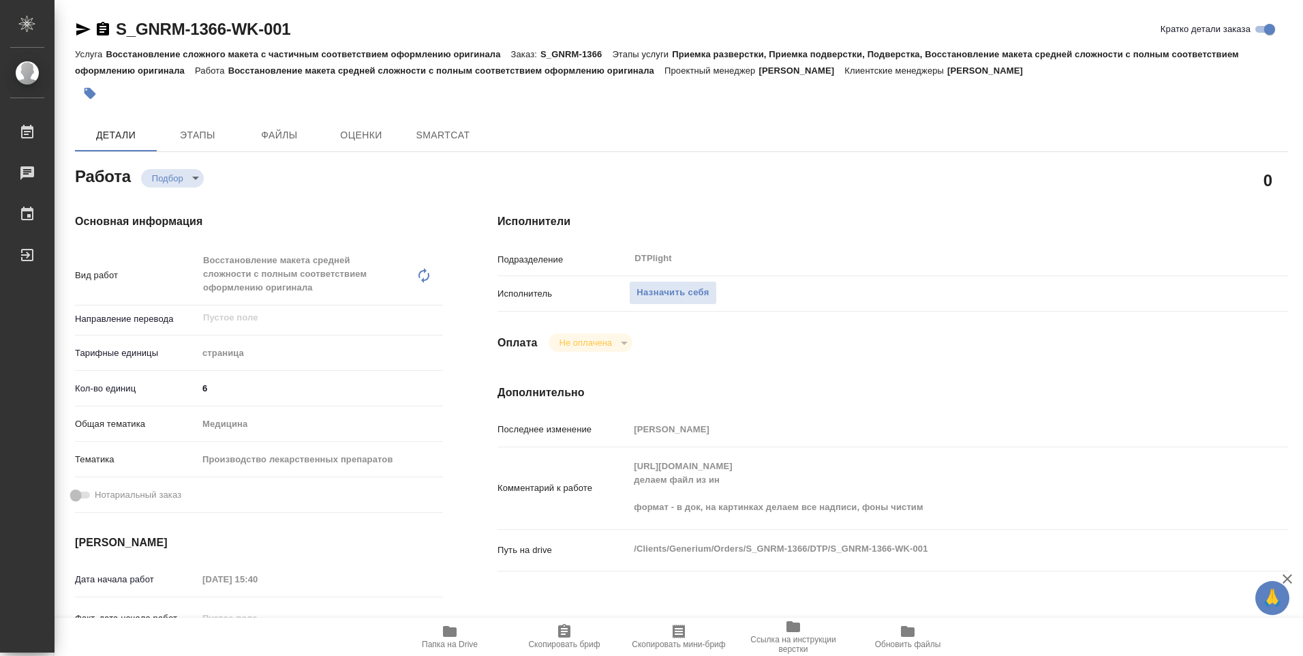
type textarea "x"
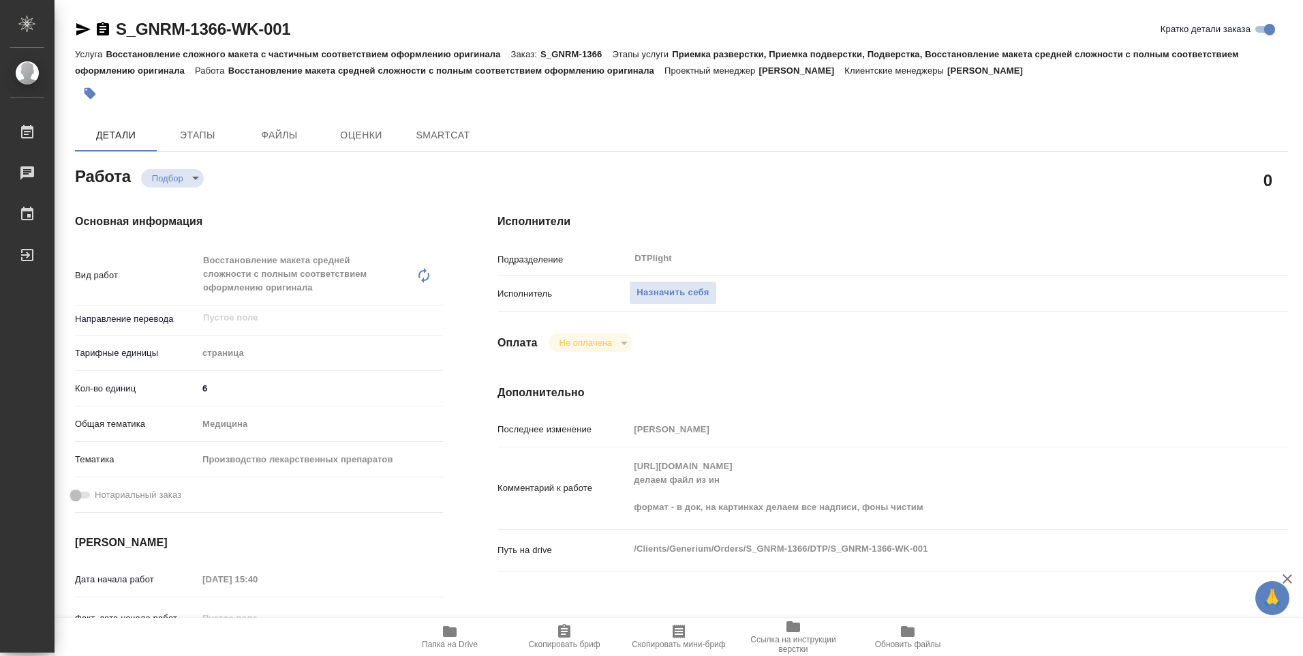
type textarea "x"
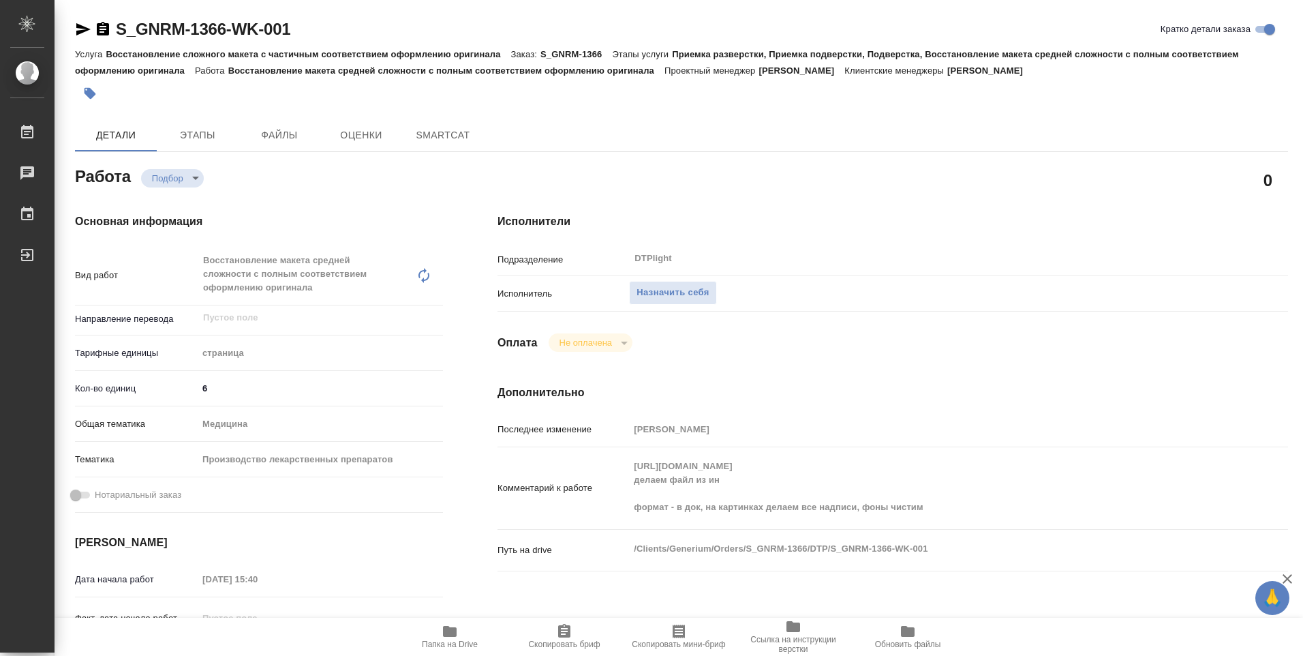
type textarea "x"
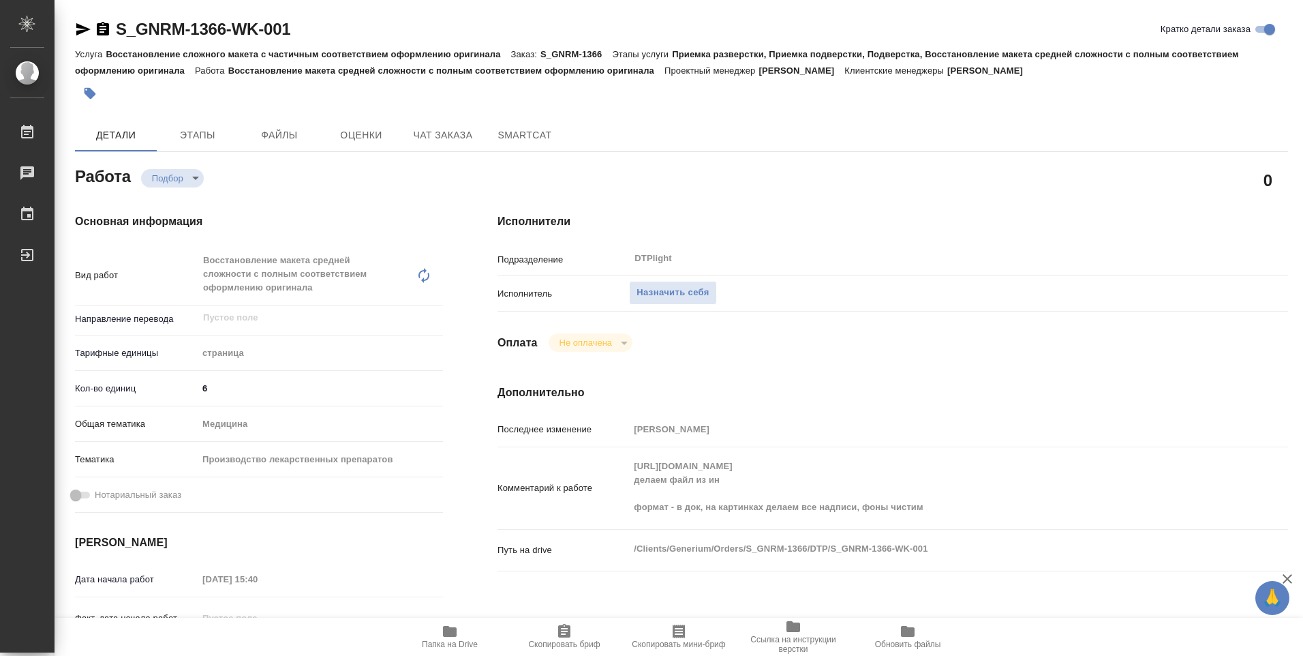
type textarea "x"
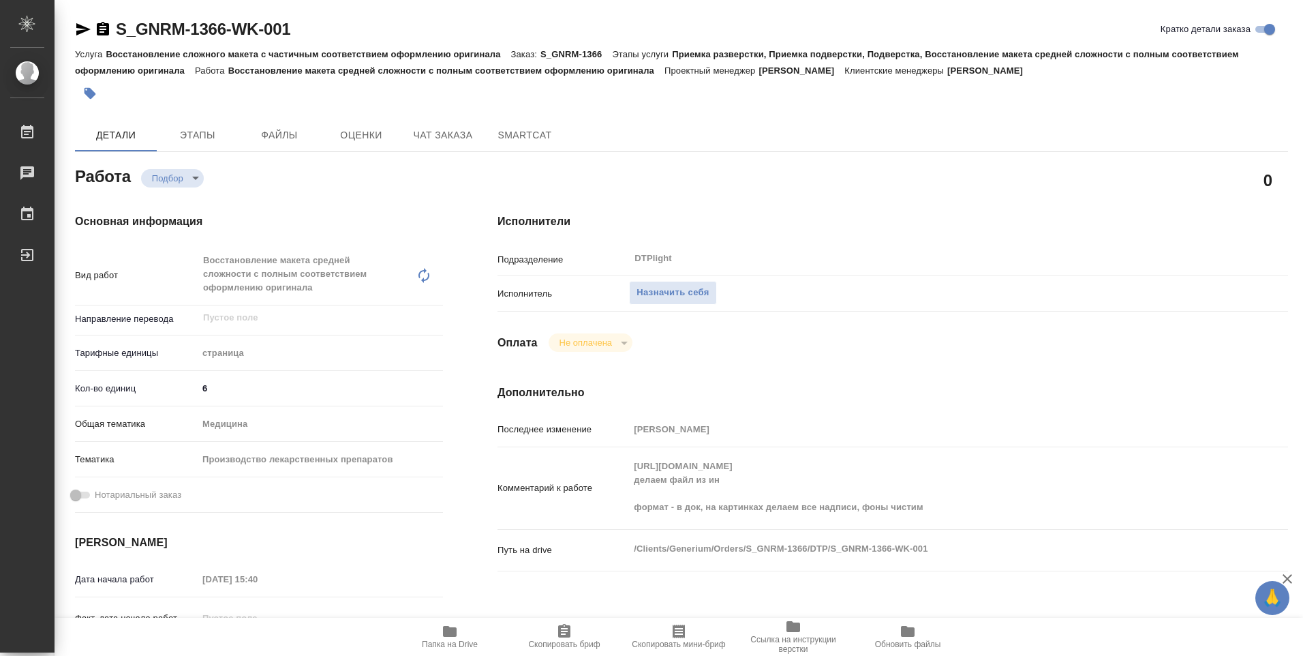
type textarea "x"
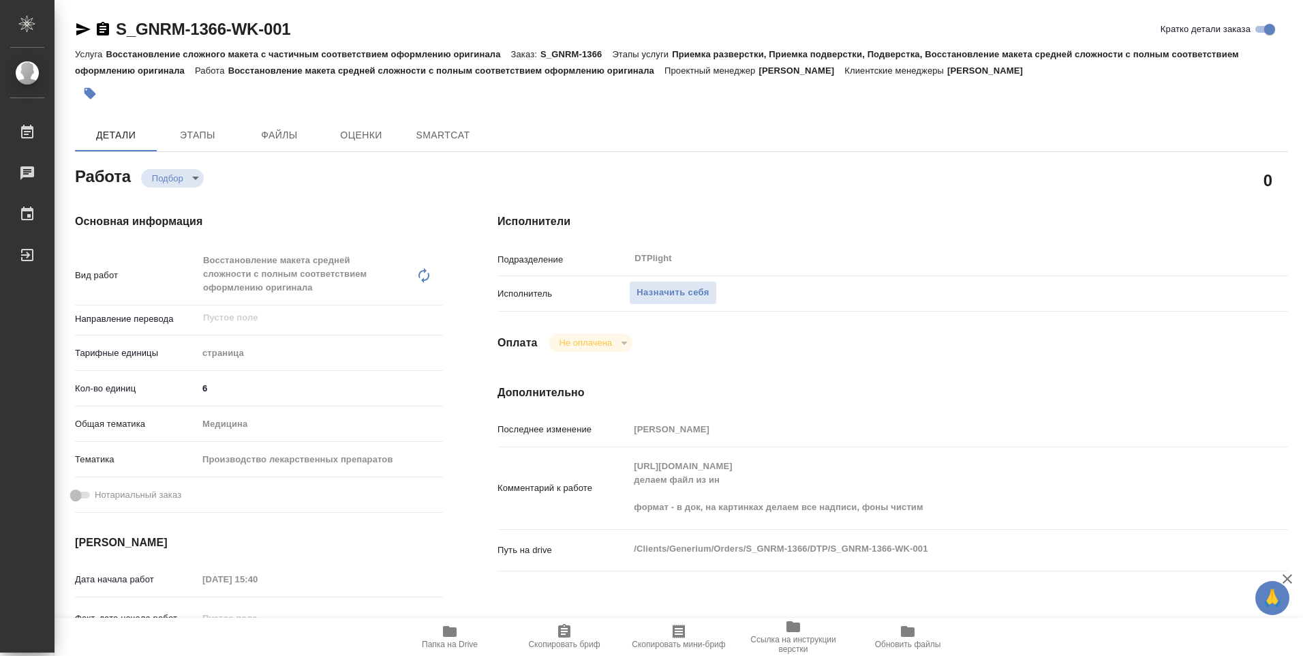
type textarea "x"
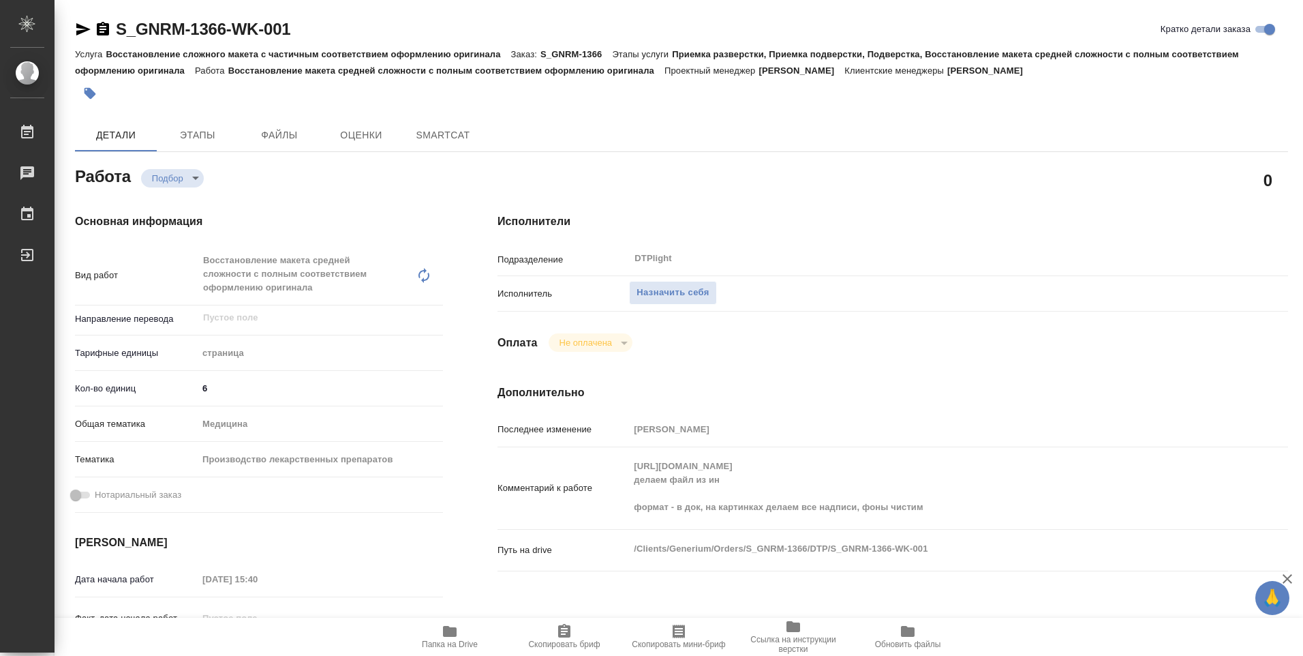
type textarea "x"
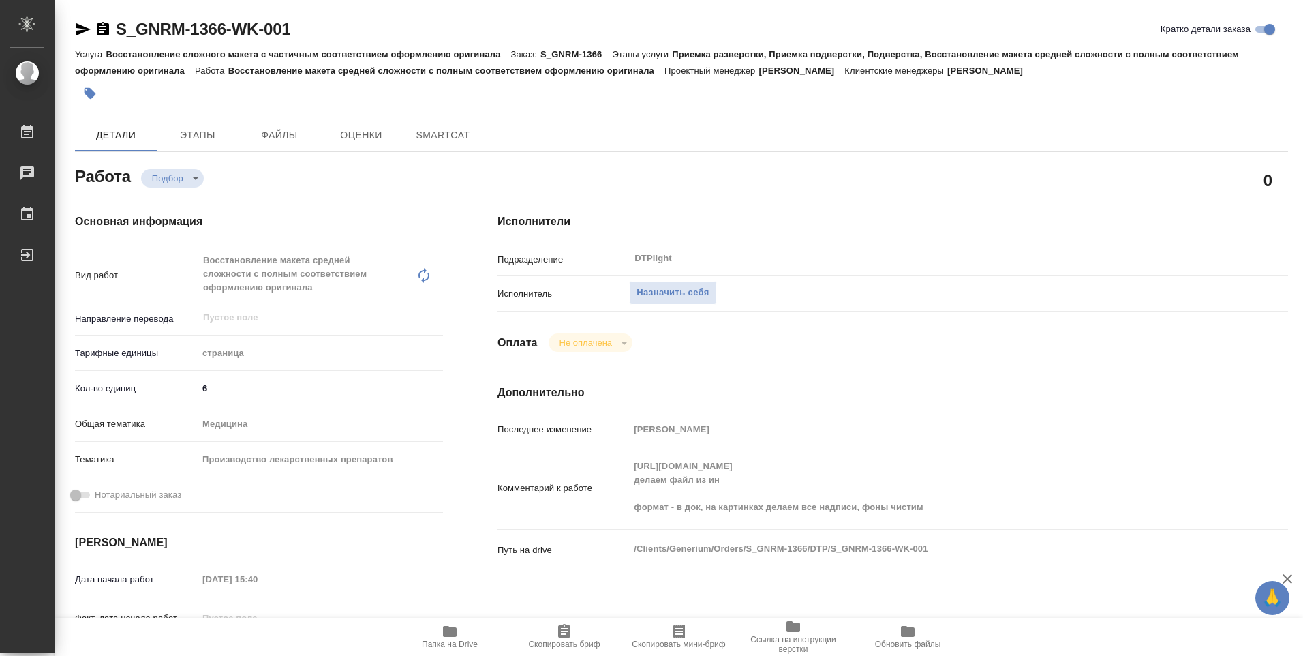
type textarea "x"
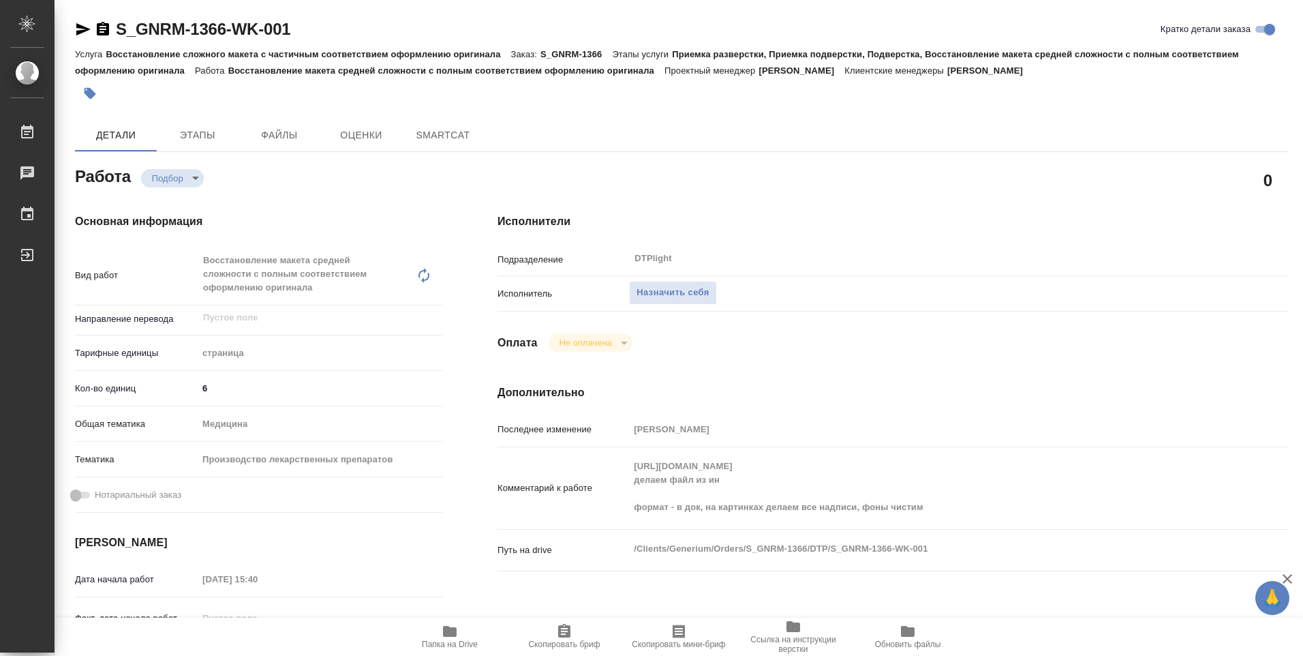
type textarea "x"
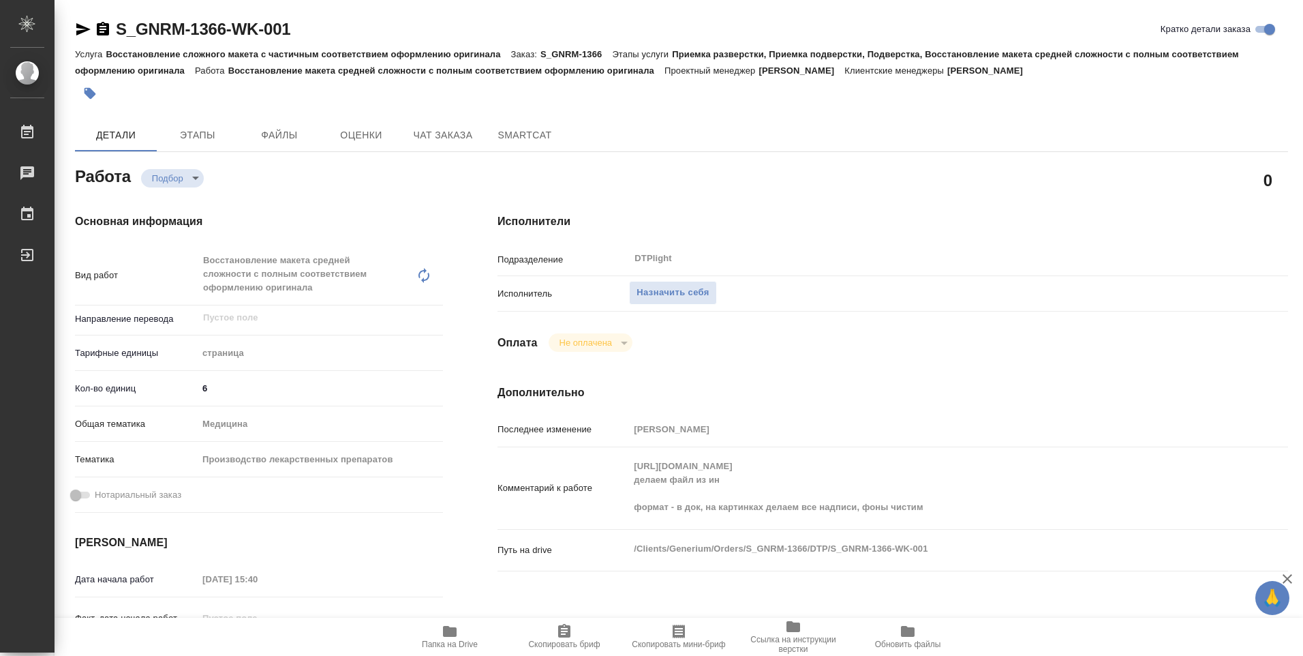
type textarea "x"
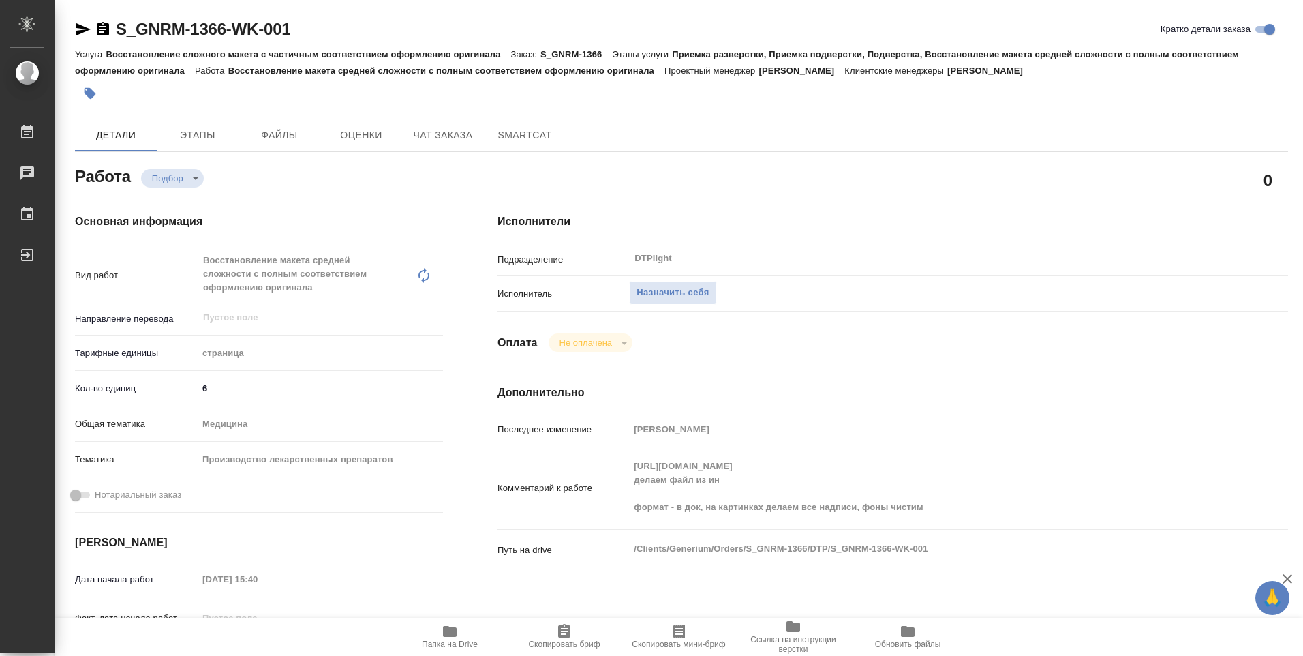
type textarea "x"
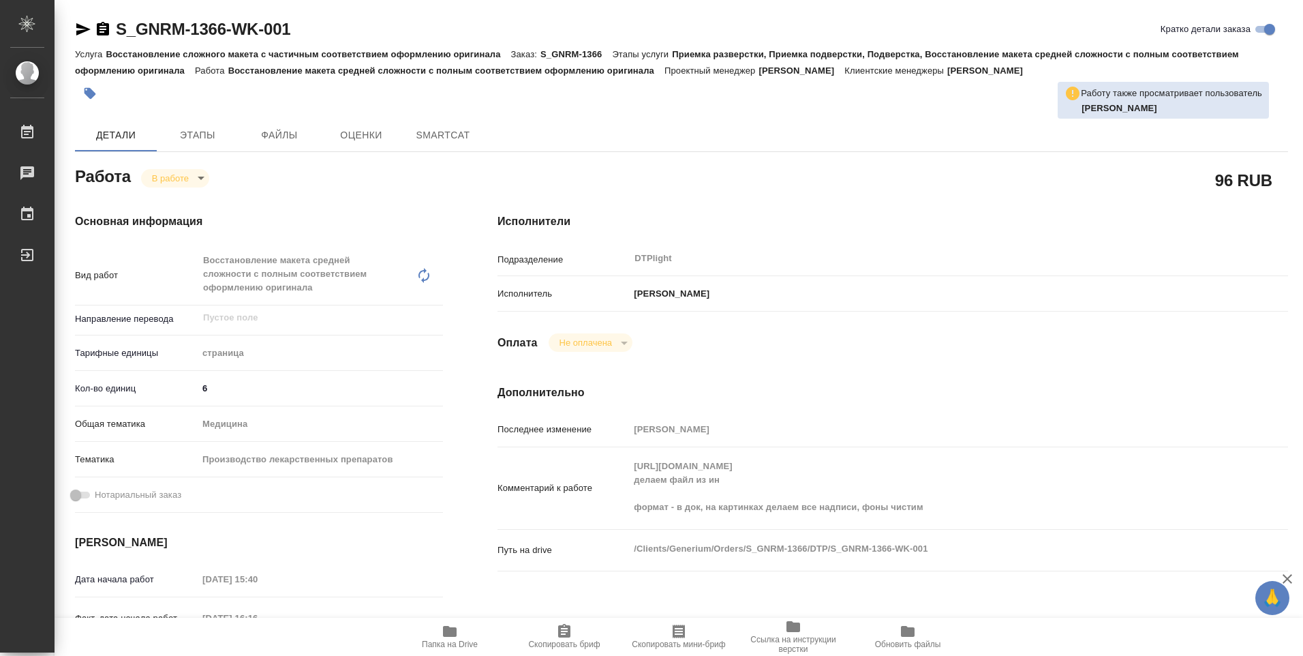
type textarea "x"
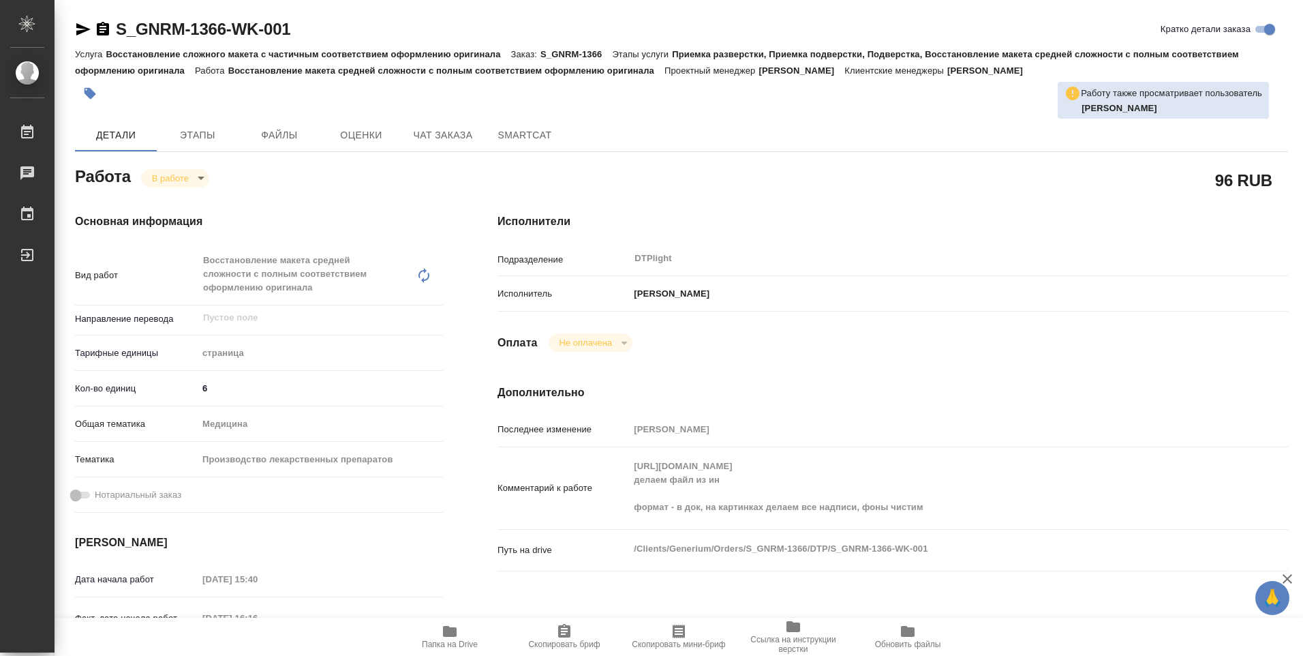
type textarea "x"
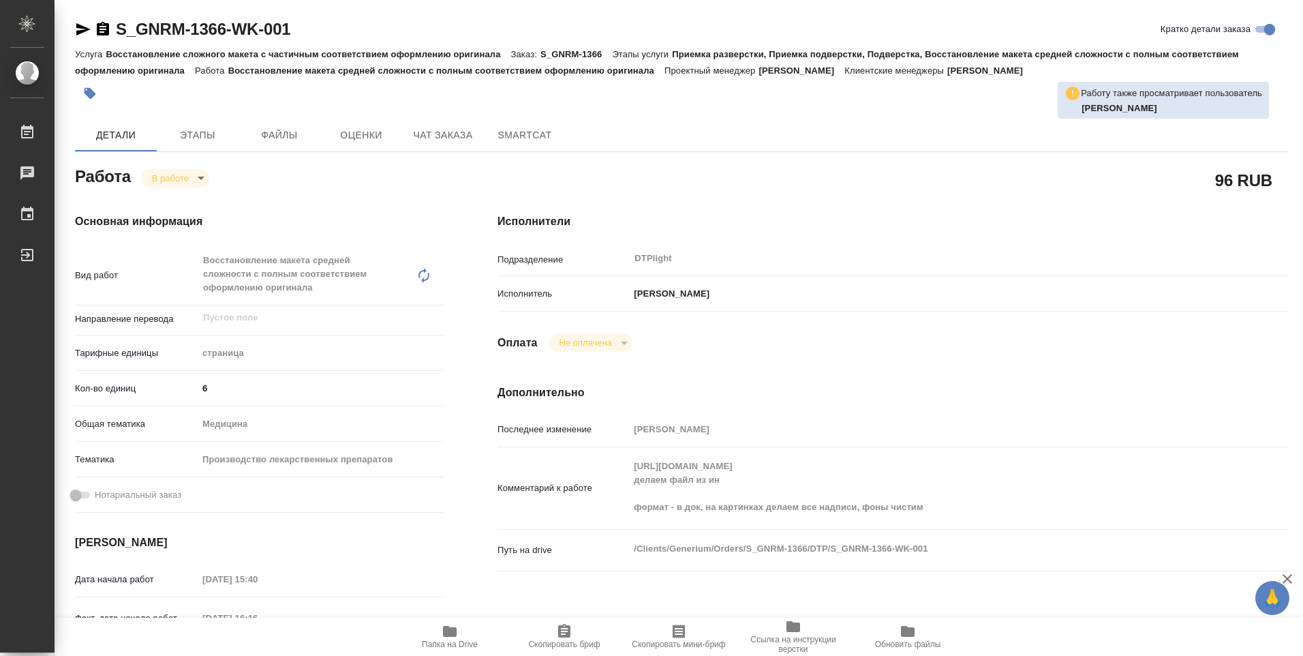
type textarea "x"
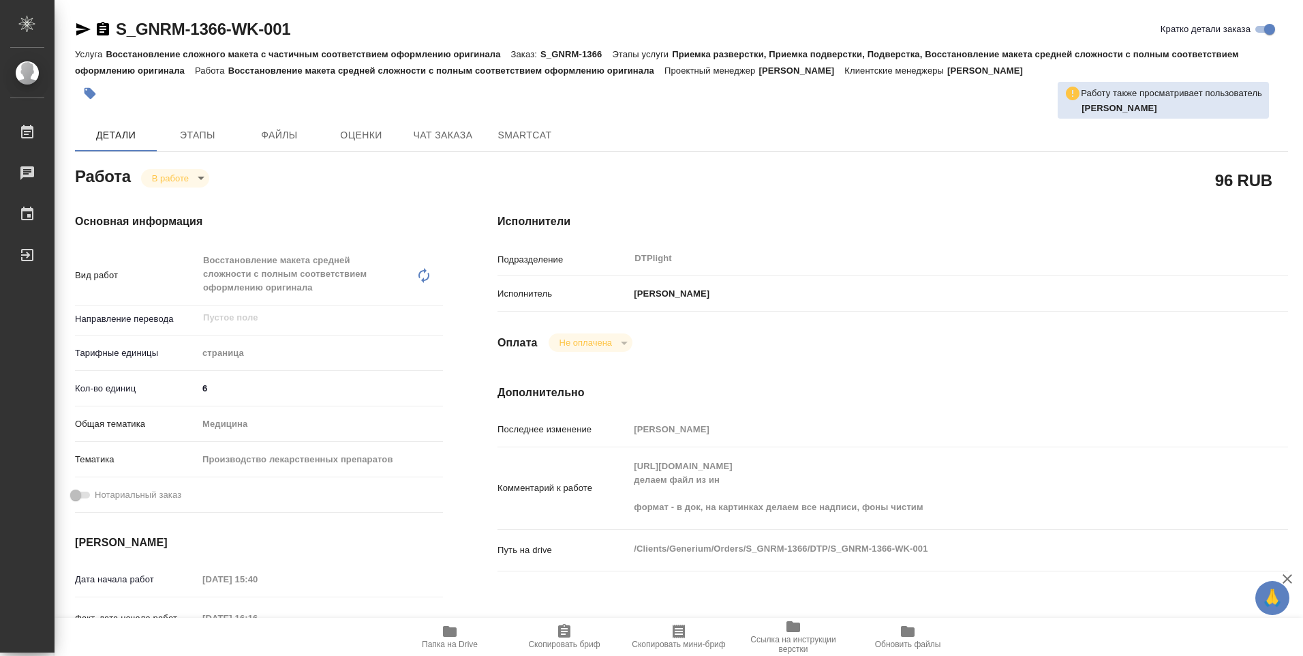
type textarea "x"
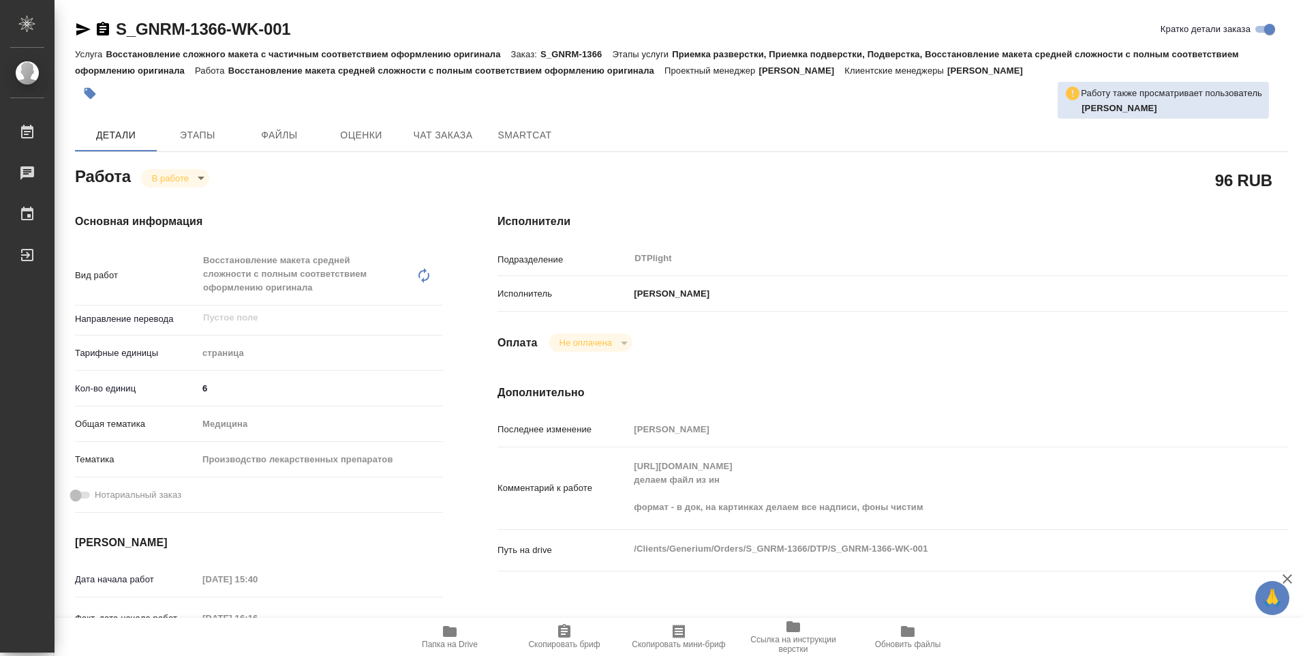
type textarea "x"
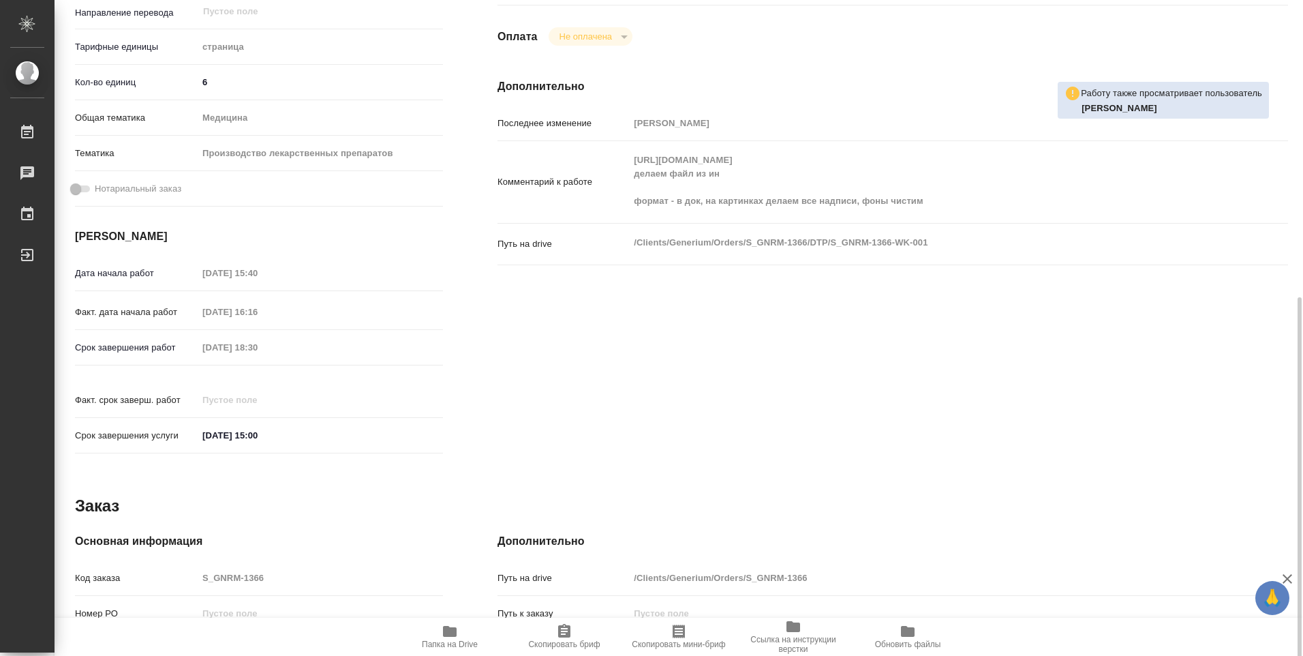
scroll to position [238, 0]
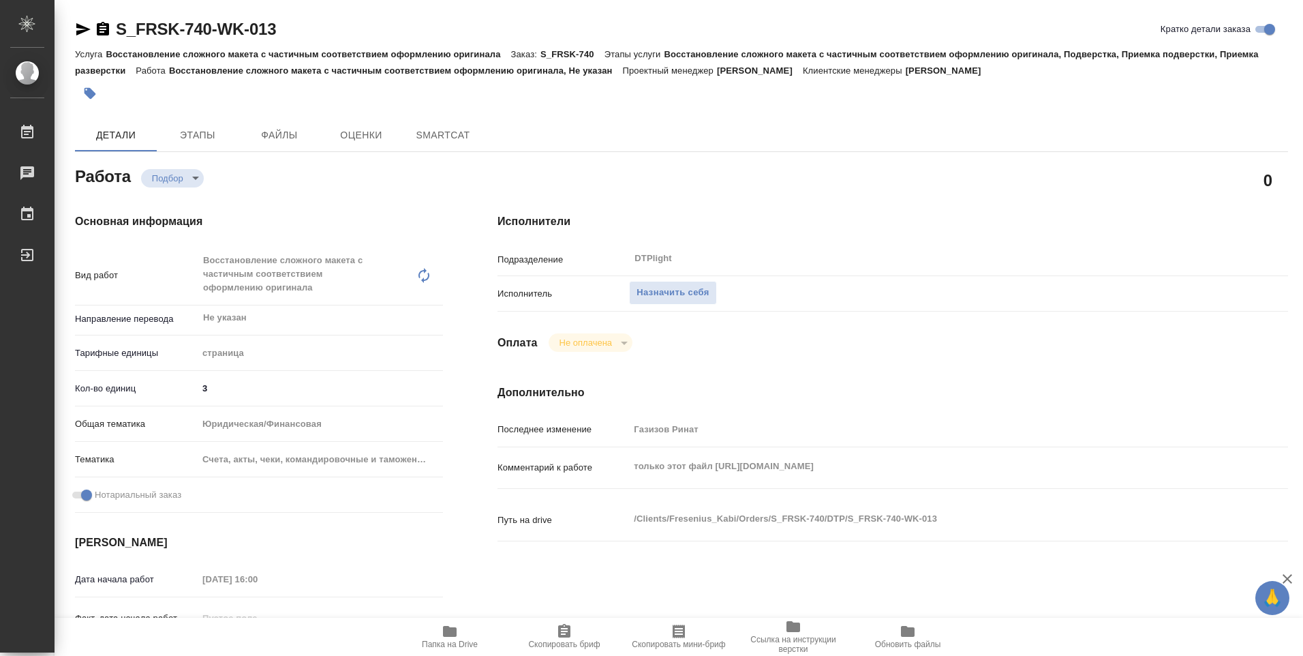
type textarea "x"
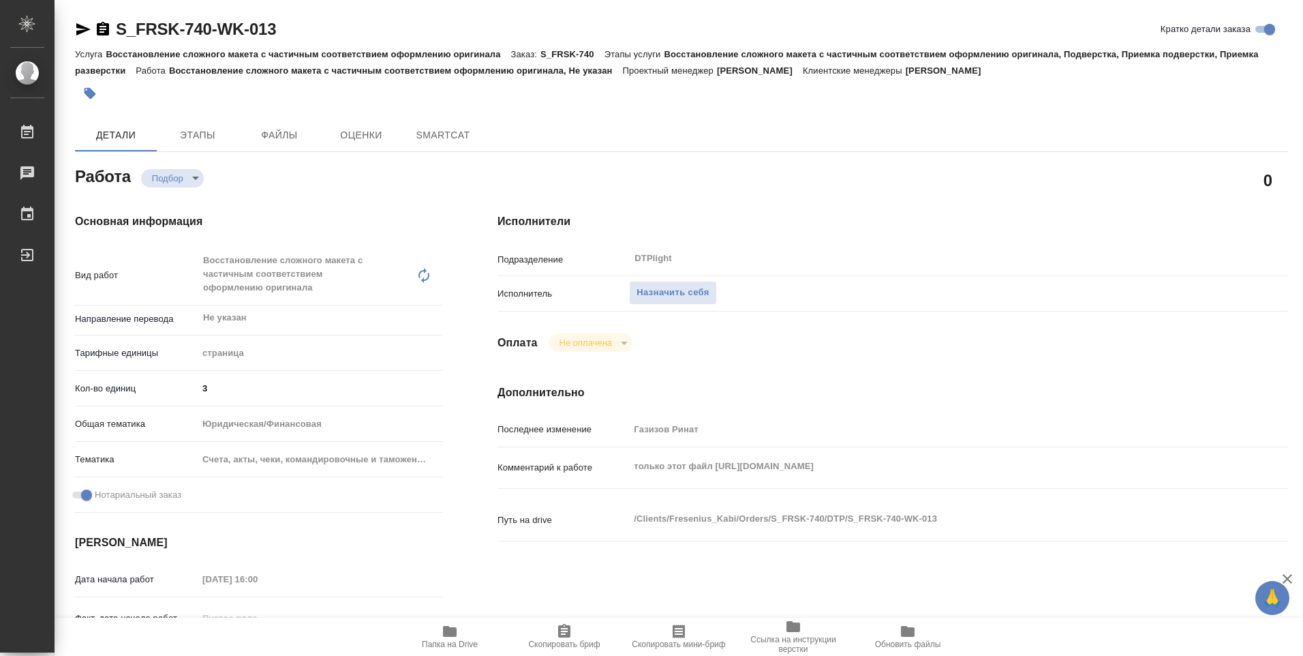
type textarea "x"
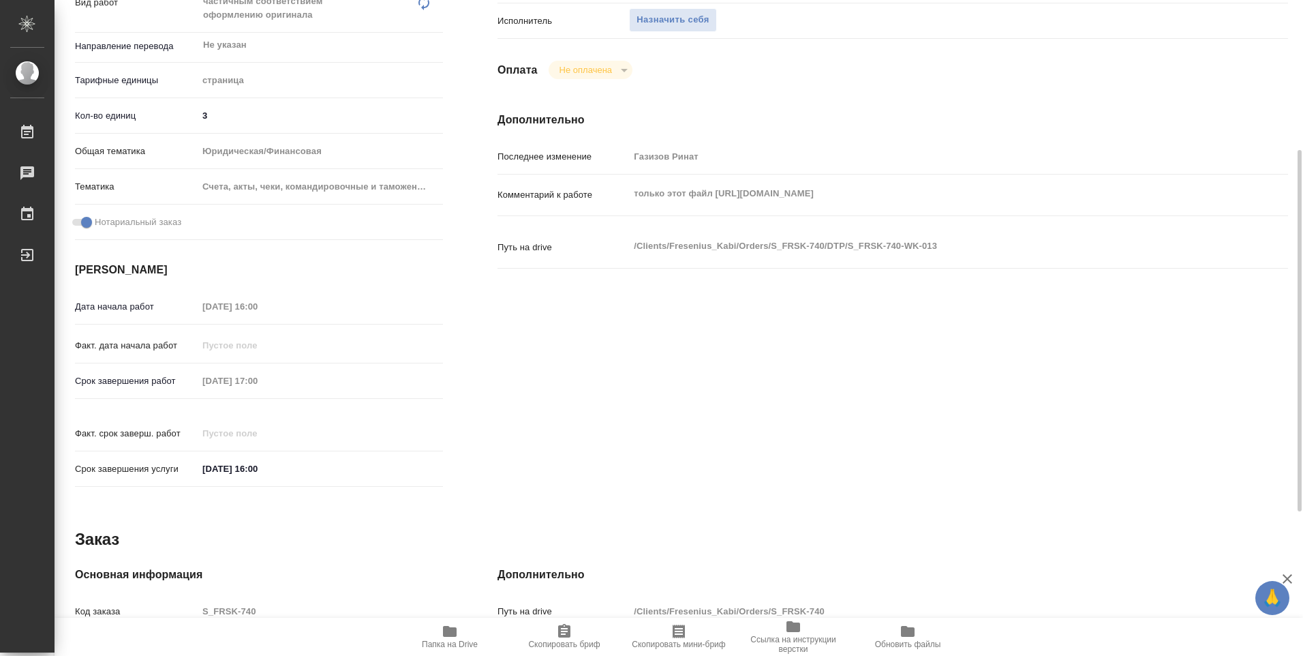
type textarea "x"
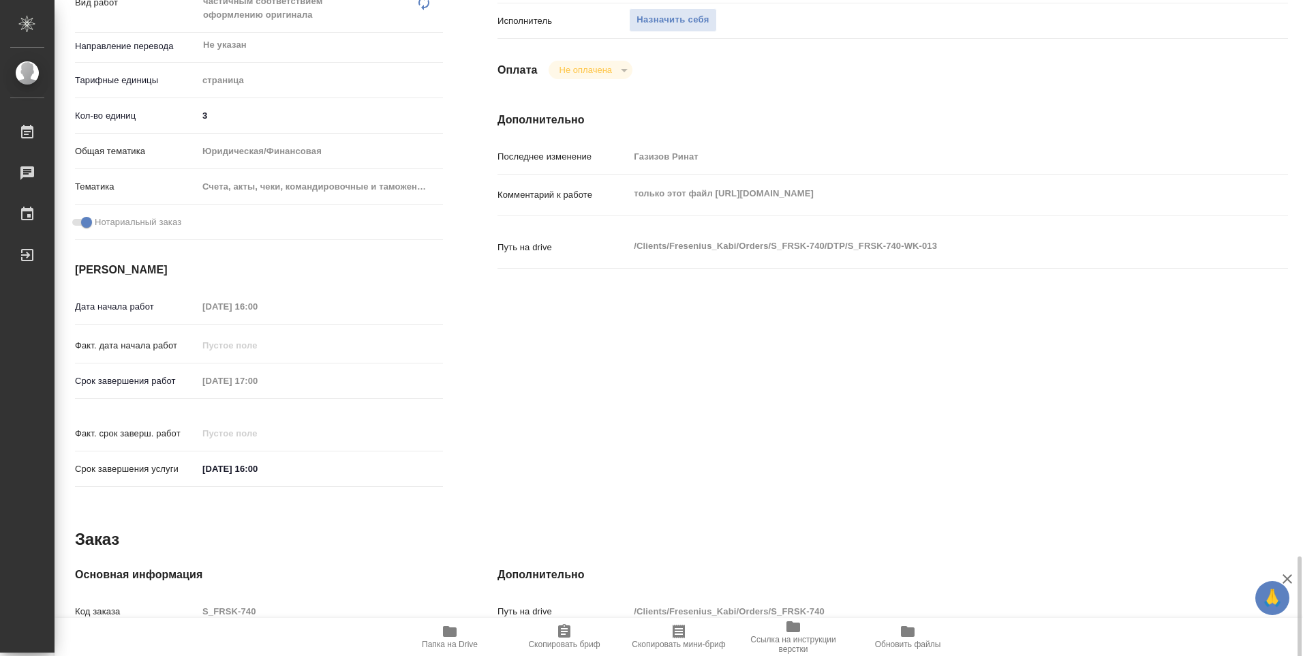
scroll to position [534, 0]
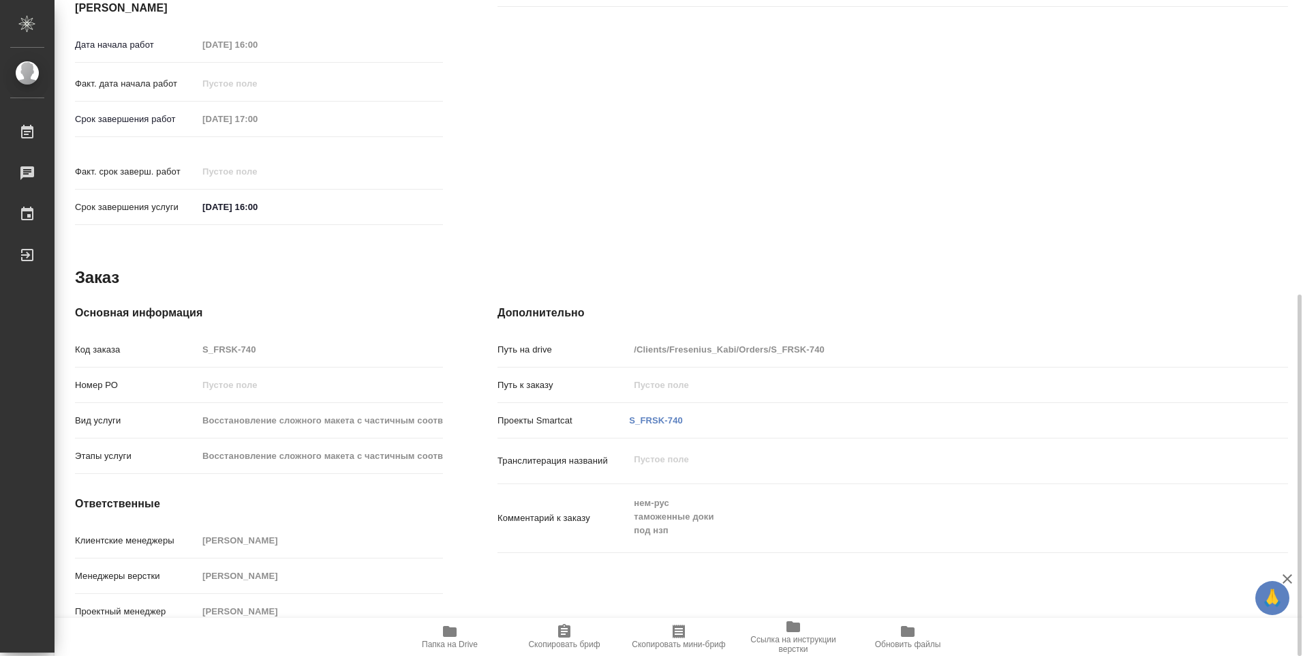
type textarea "x"
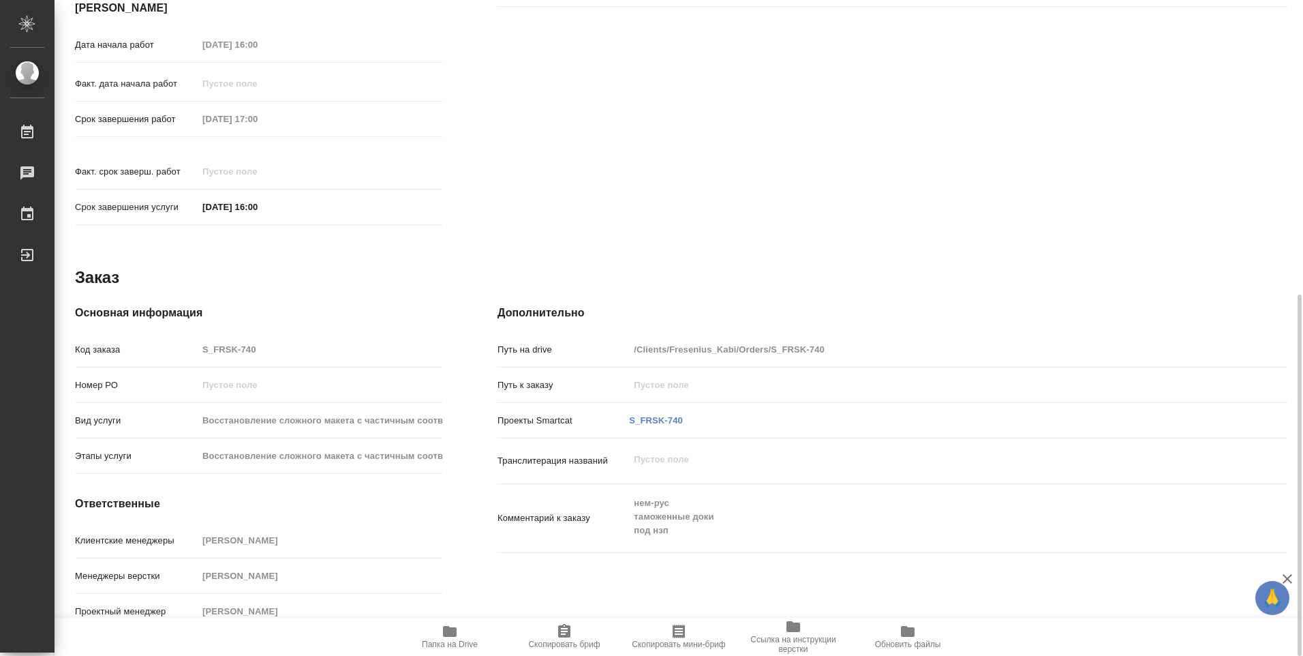
click at [450, 636] on icon "button" at bounding box center [450, 631] width 14 height 11
type textarea "x"
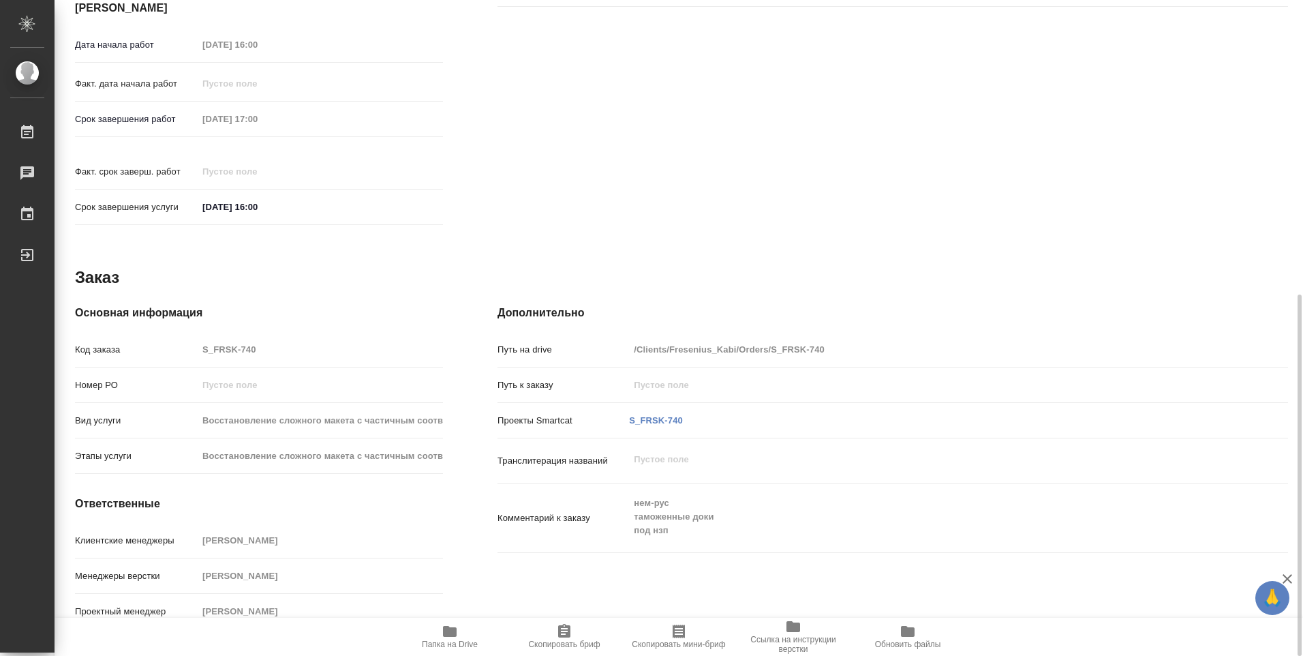
type textarea "x"
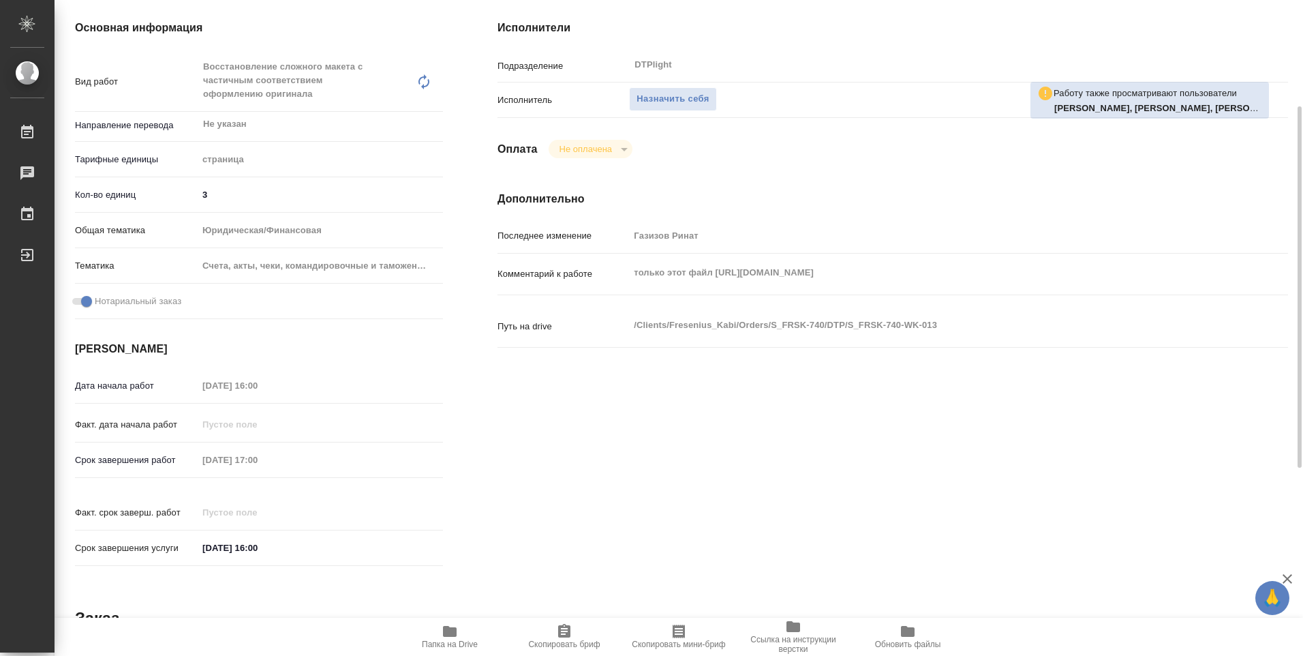
scroll to position [125, 0]
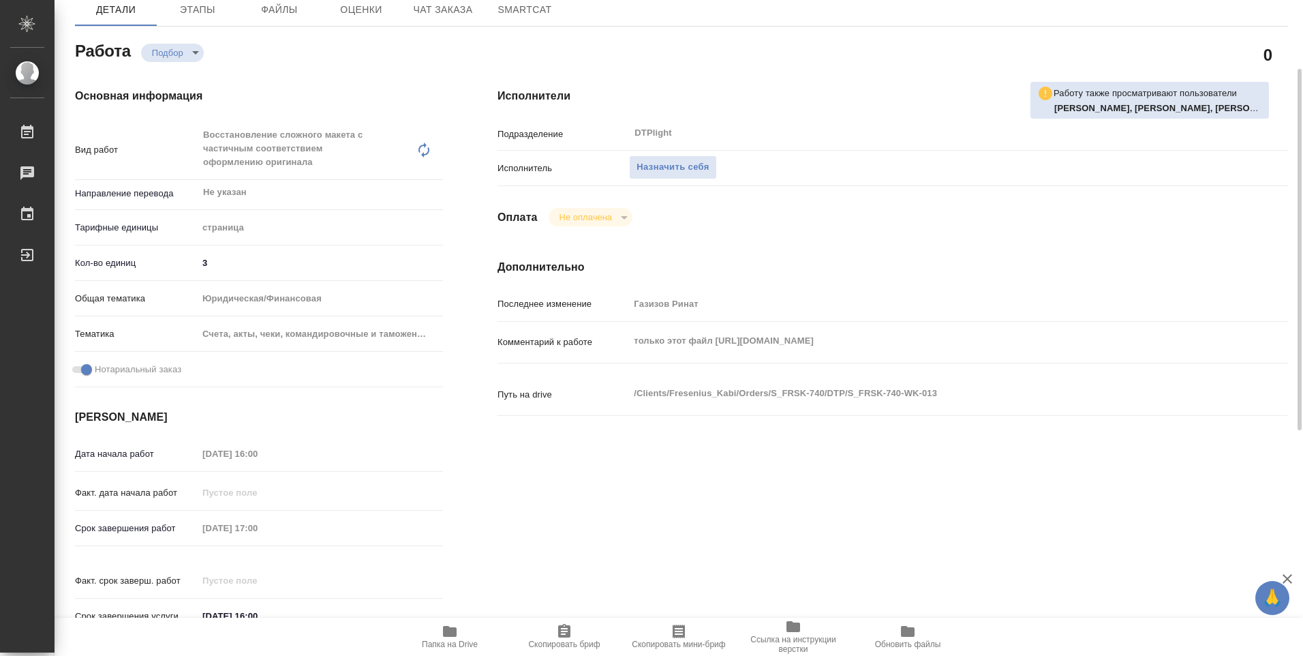
click at [688, 357] on div "Комментарий к работе только этот файл https://drive.awatera.com/f/10367690 x" at bounding box center [892, 353] width 790 height 52
click at [444, 634] on icon "button" at bounding box center [450, 631] width 14 height 11
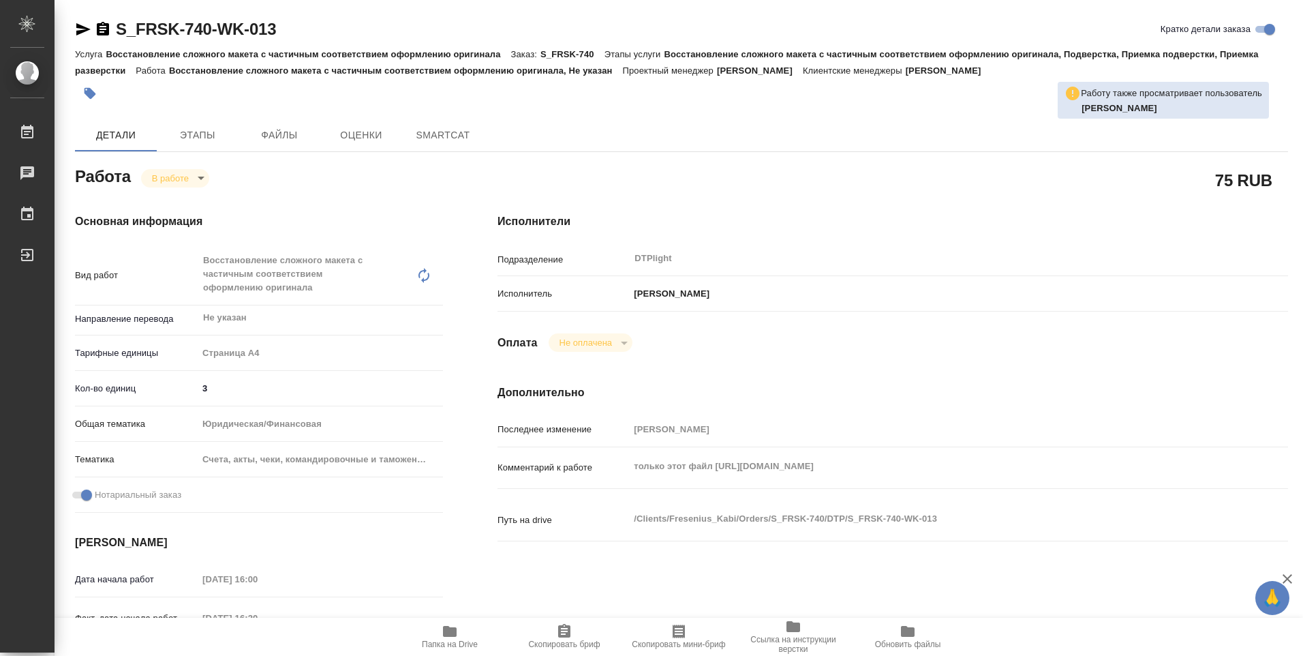
type textarea "x"
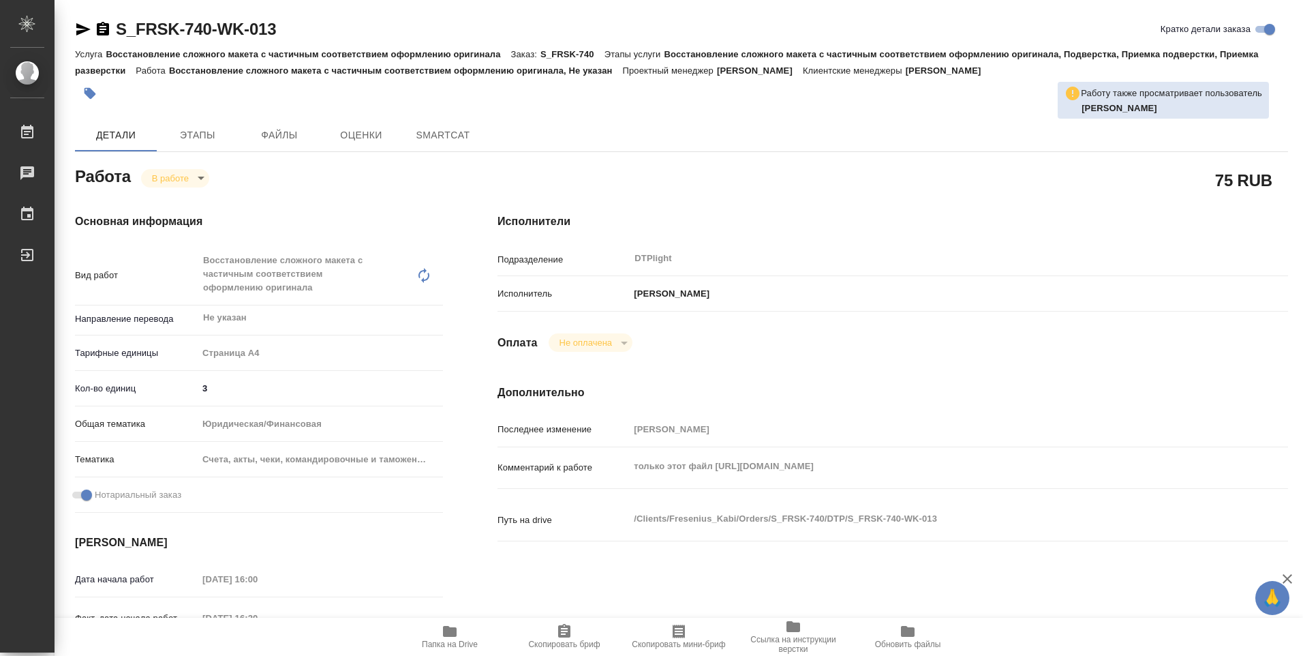
type textarea "x"
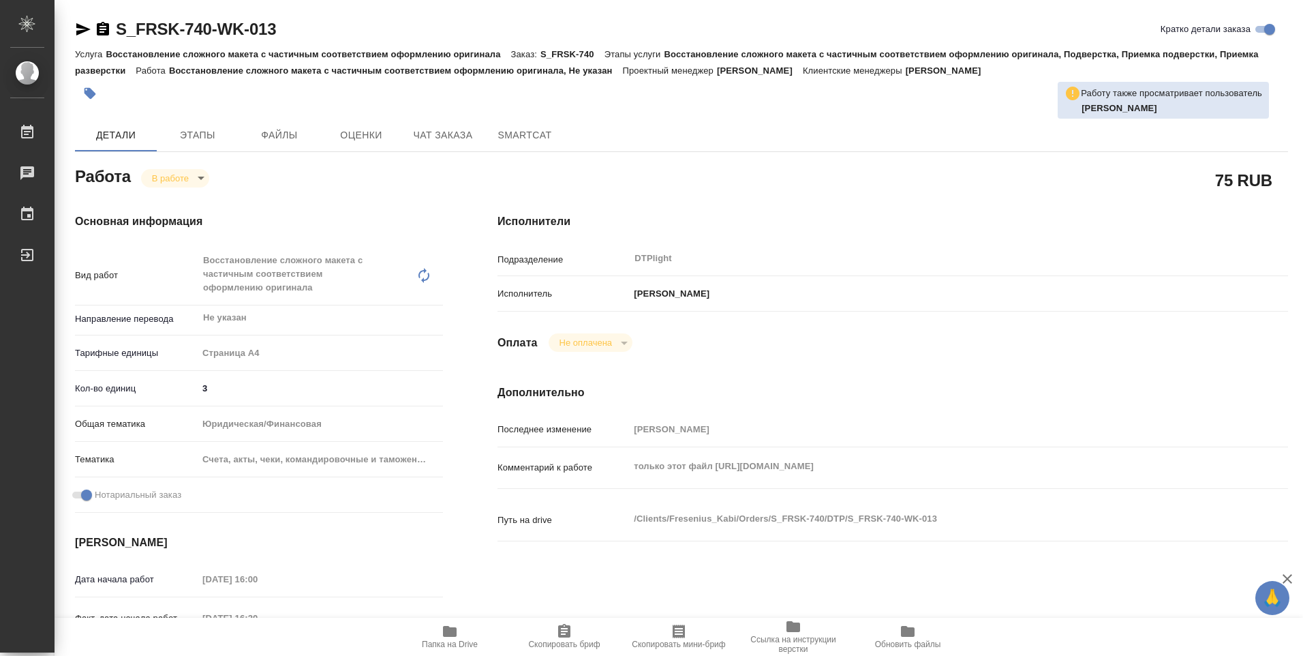
type textarea "x"
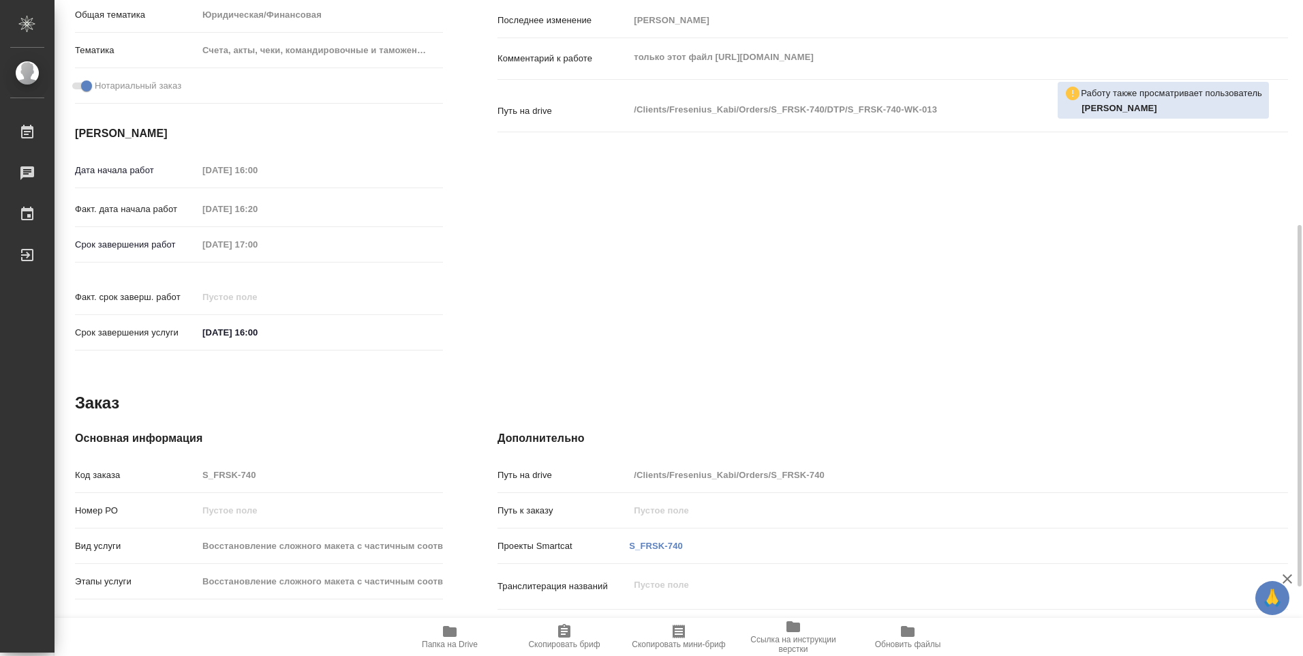
type textarea "x"
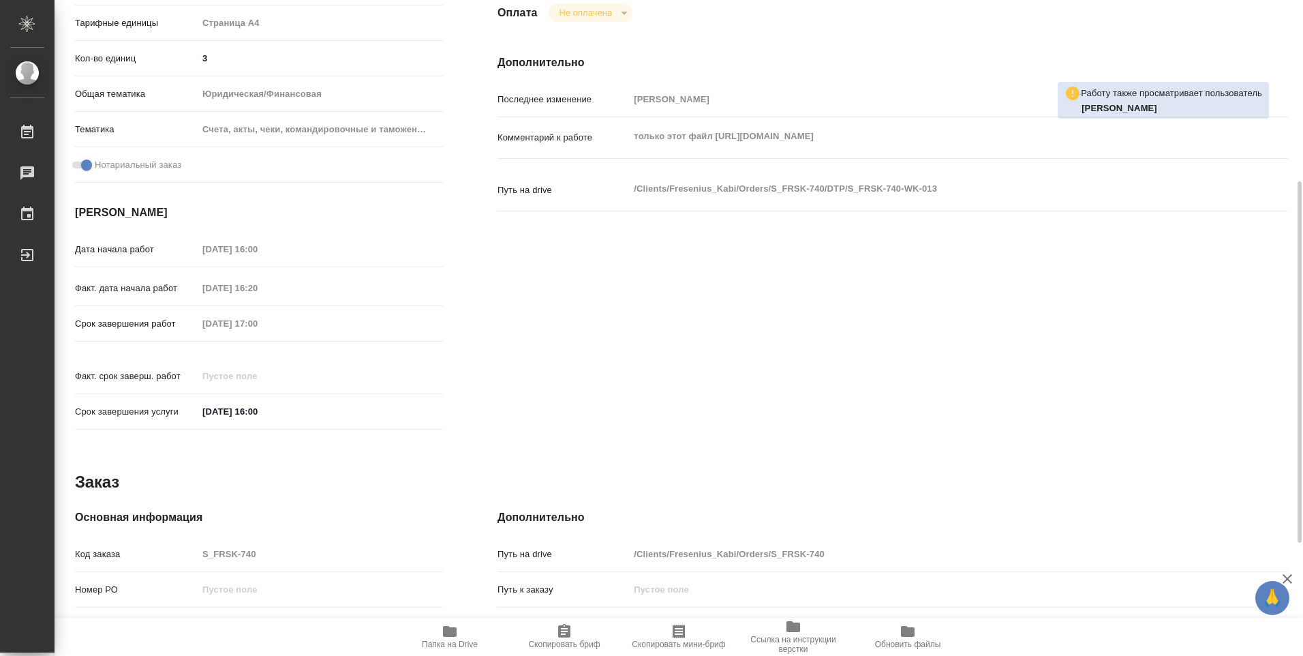
scroll to position [57, 0]
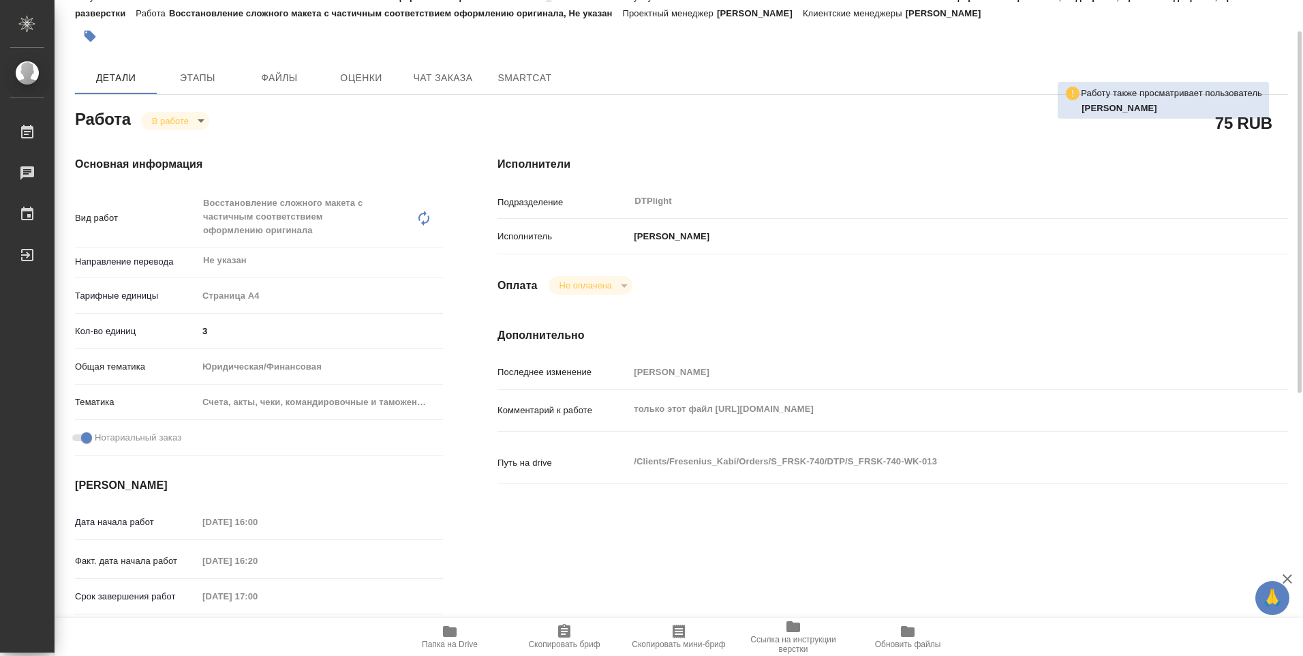
type textarea "x"
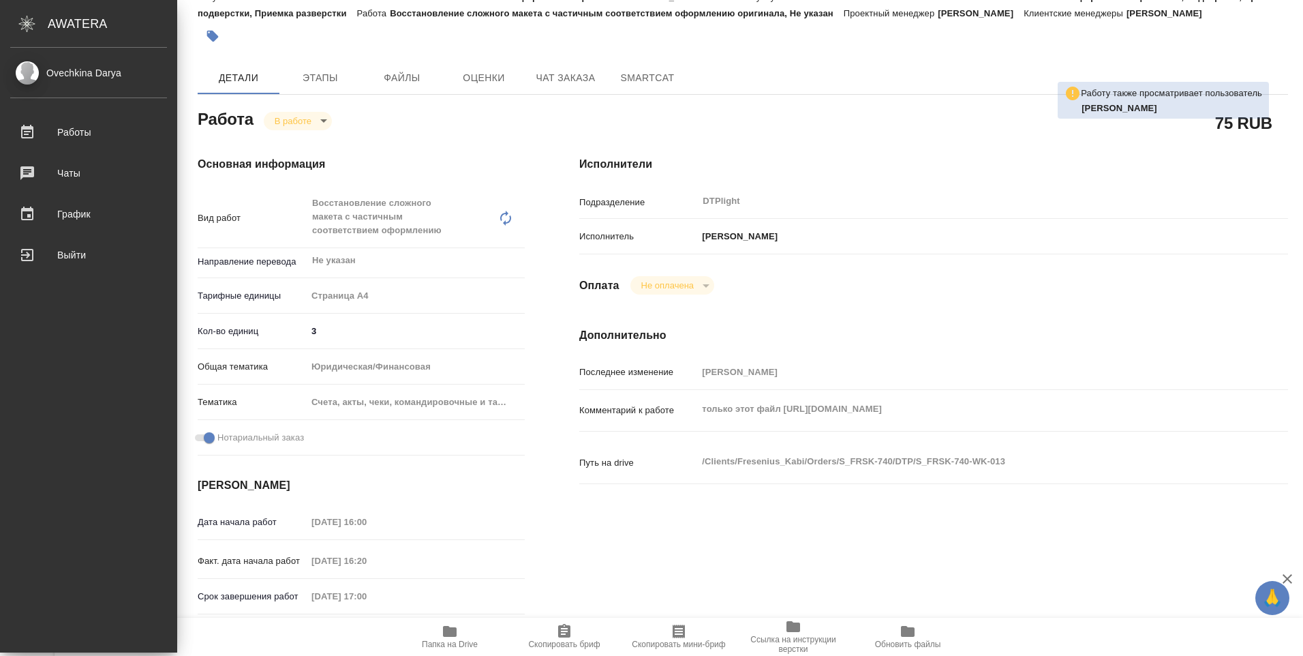
type textarea "x"
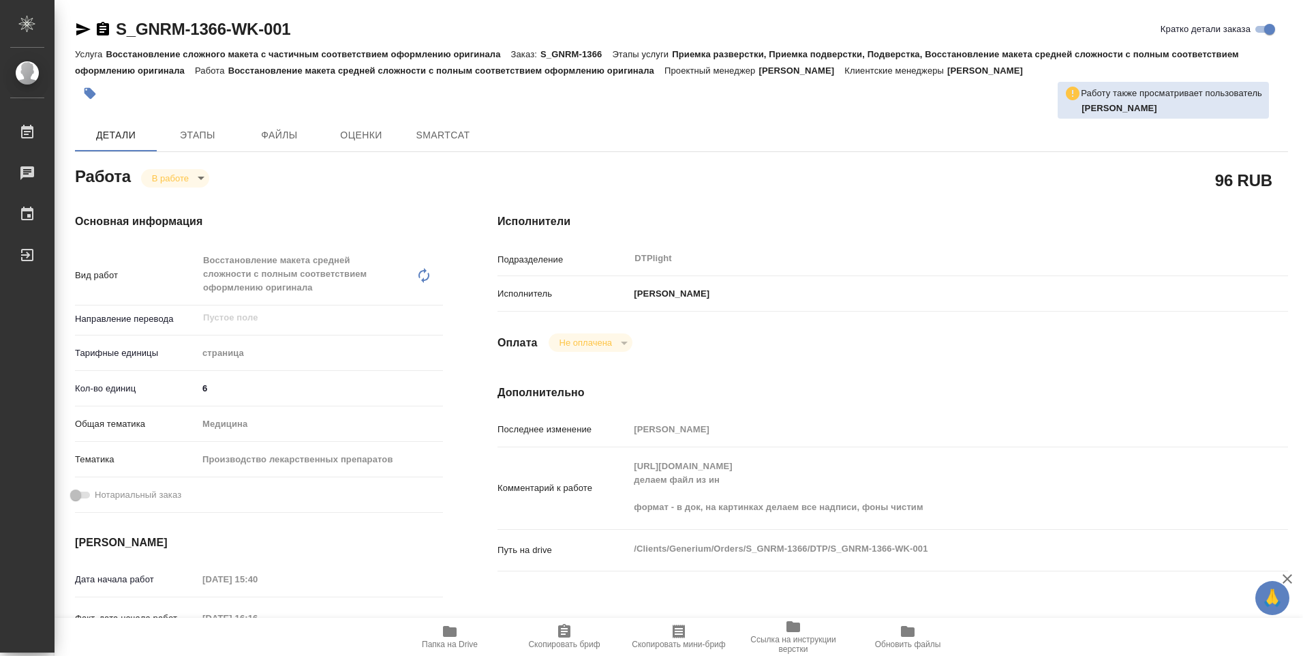
type textarea "x"
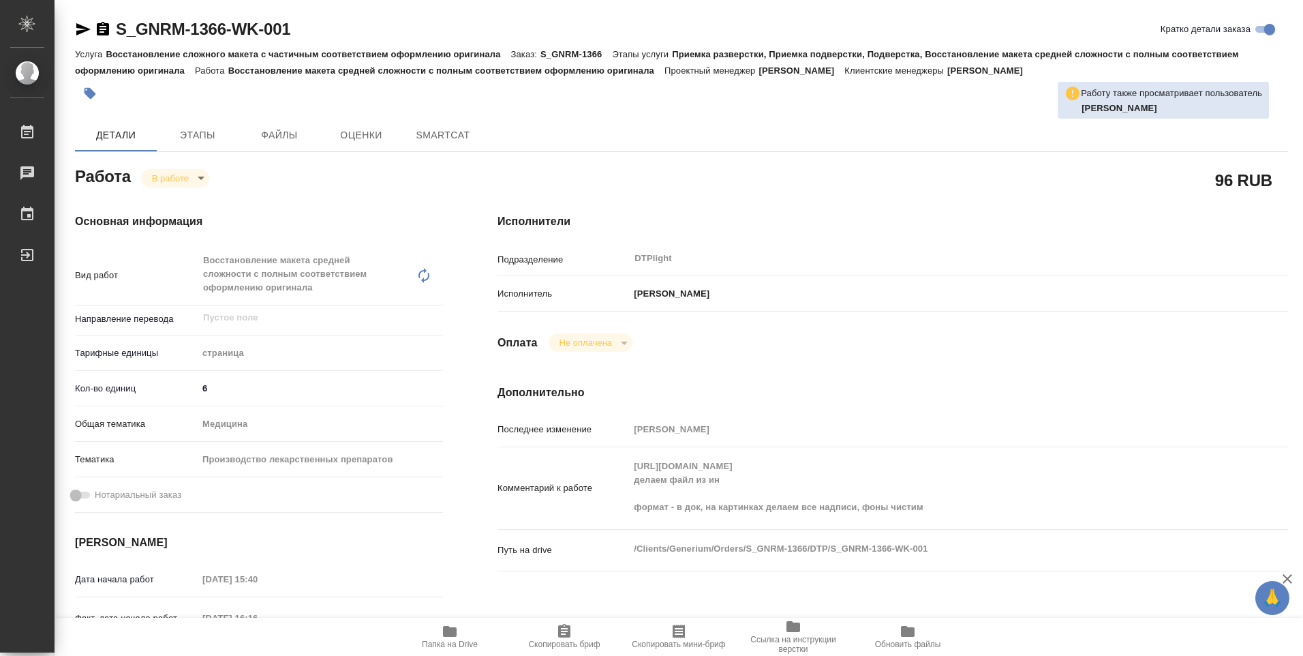
type textarea "x"
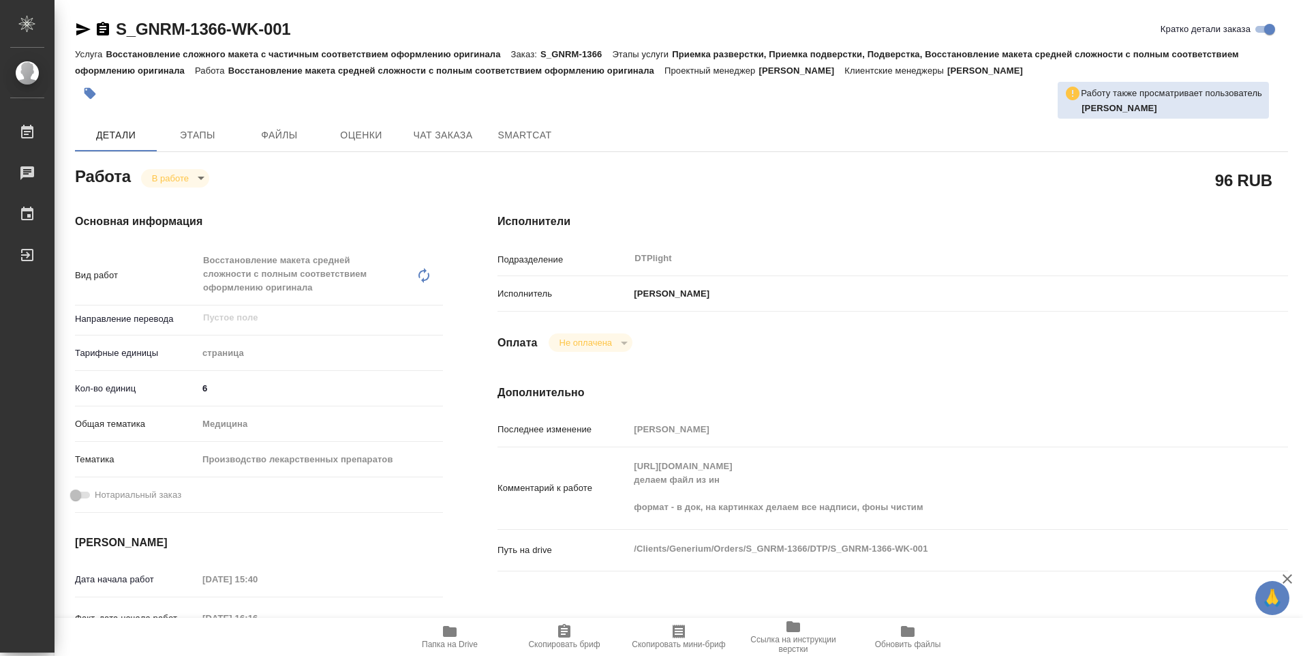
type textarea "x"
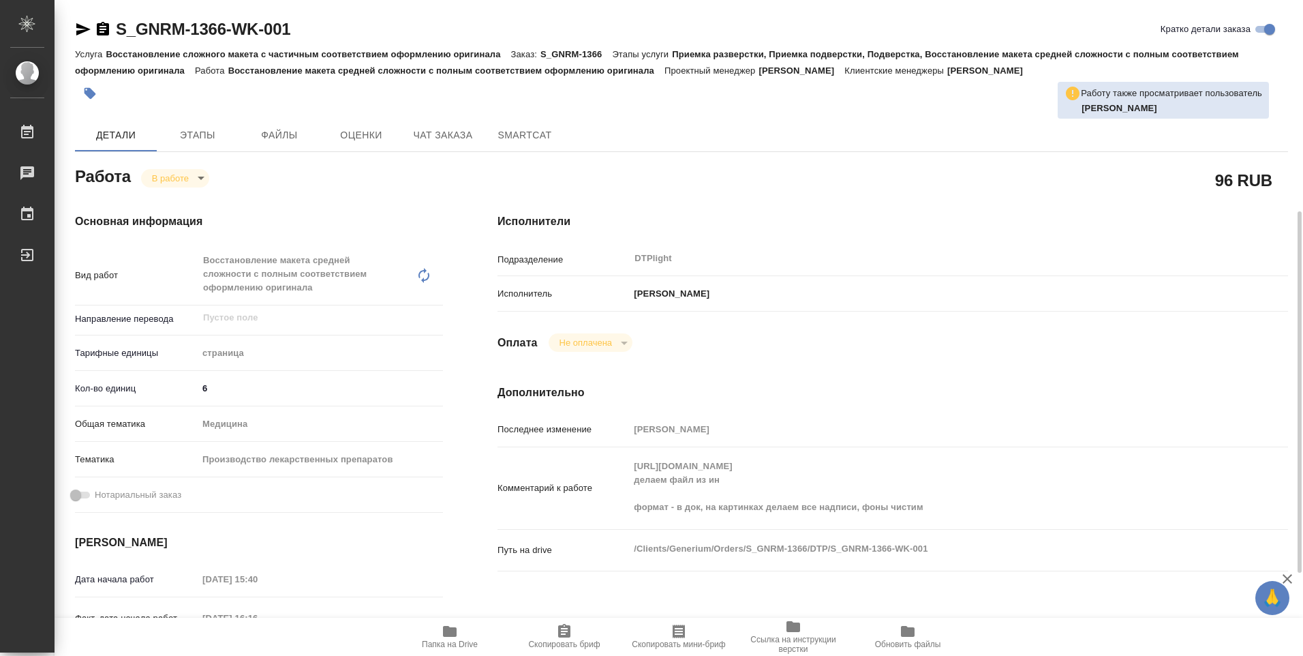
scroll to position [273, 0]
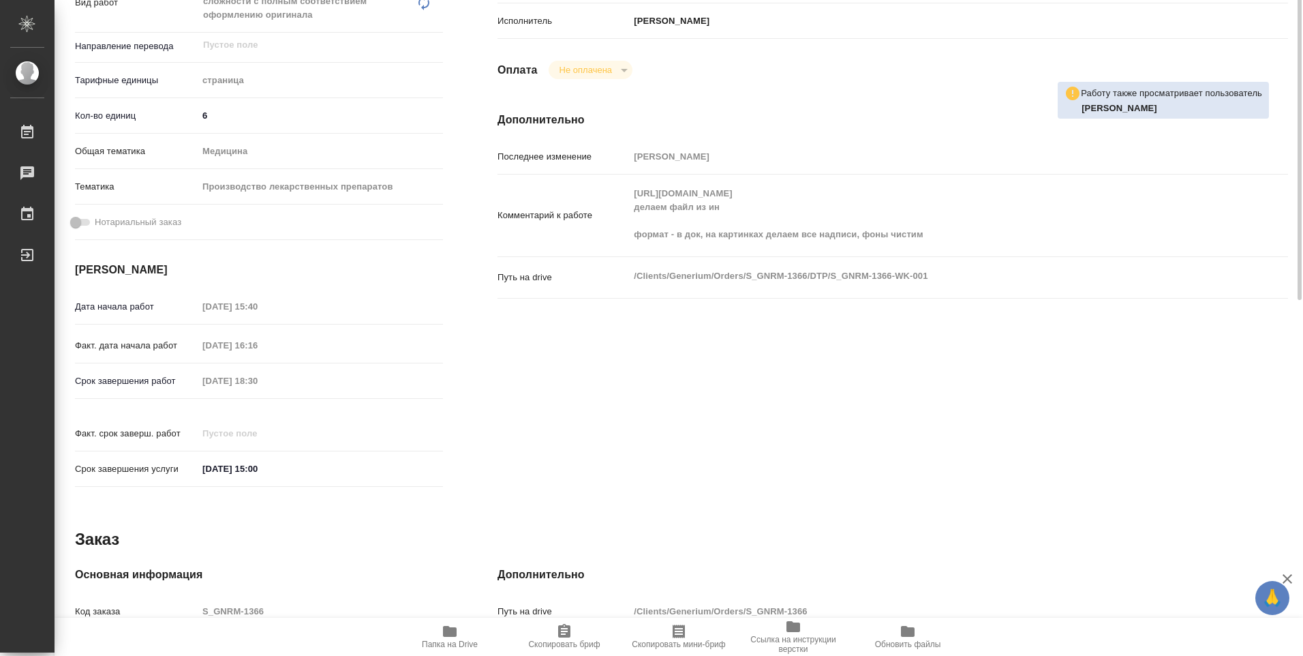
type textarea "x"
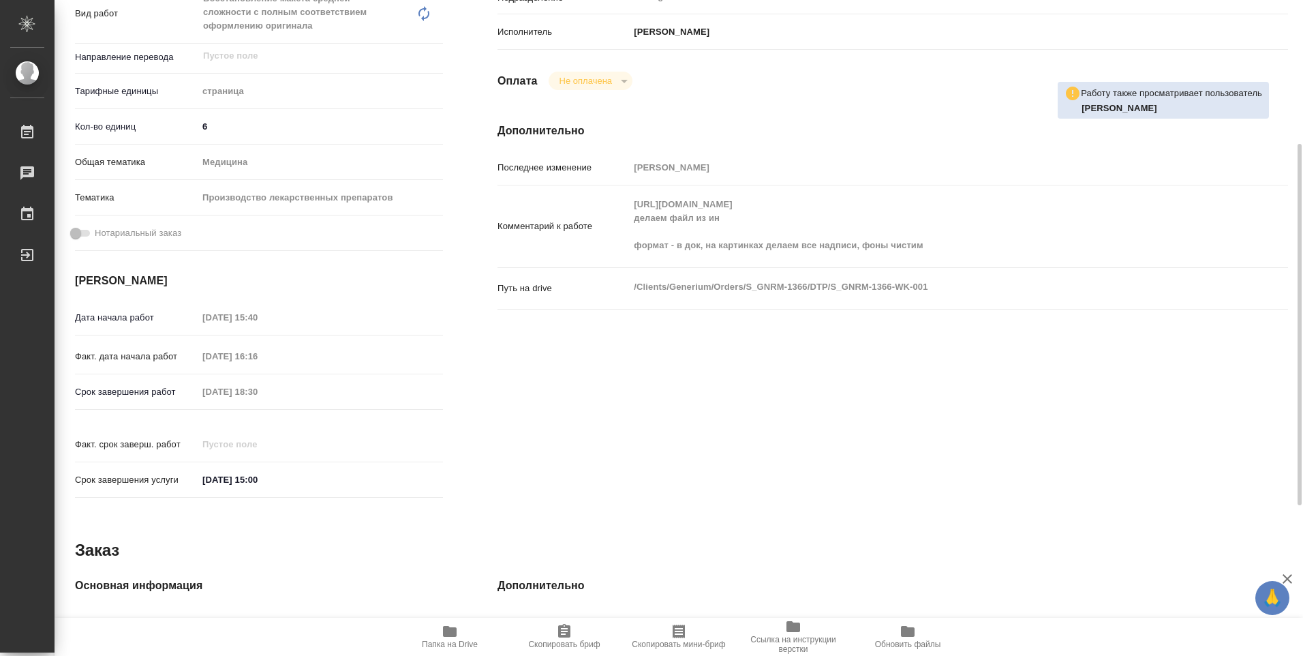
scroll to position [0, 0]
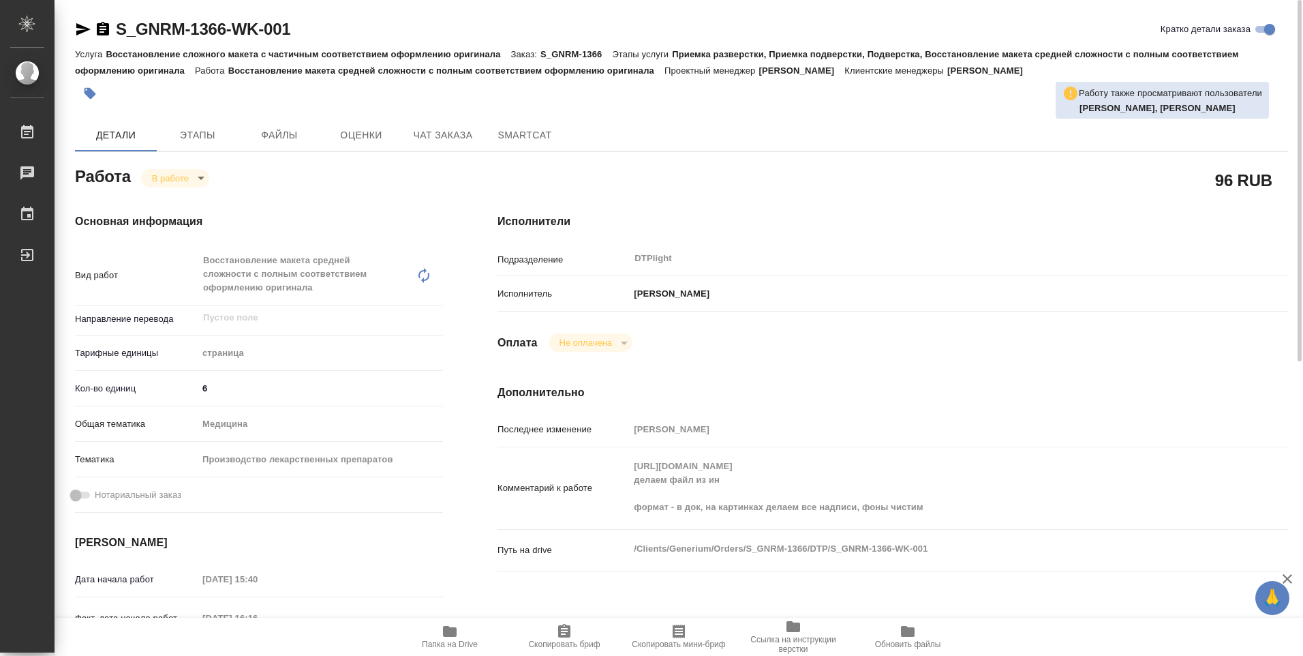
type textarea "x"
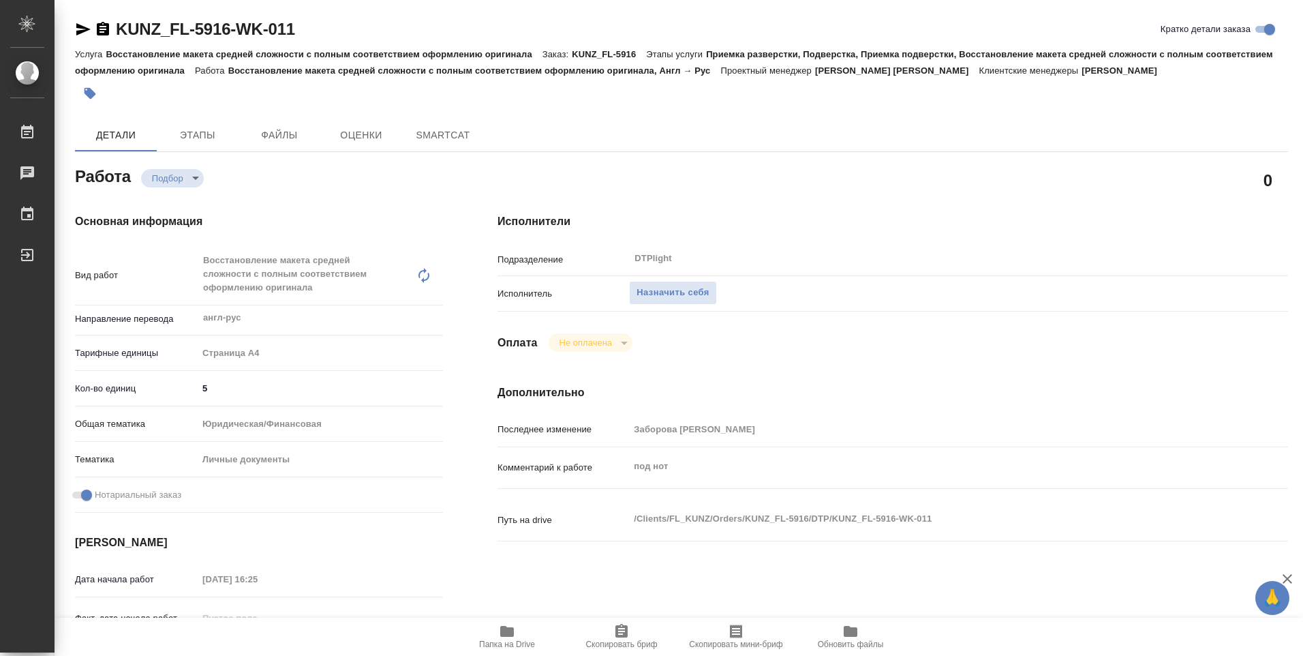
type textarea "x"
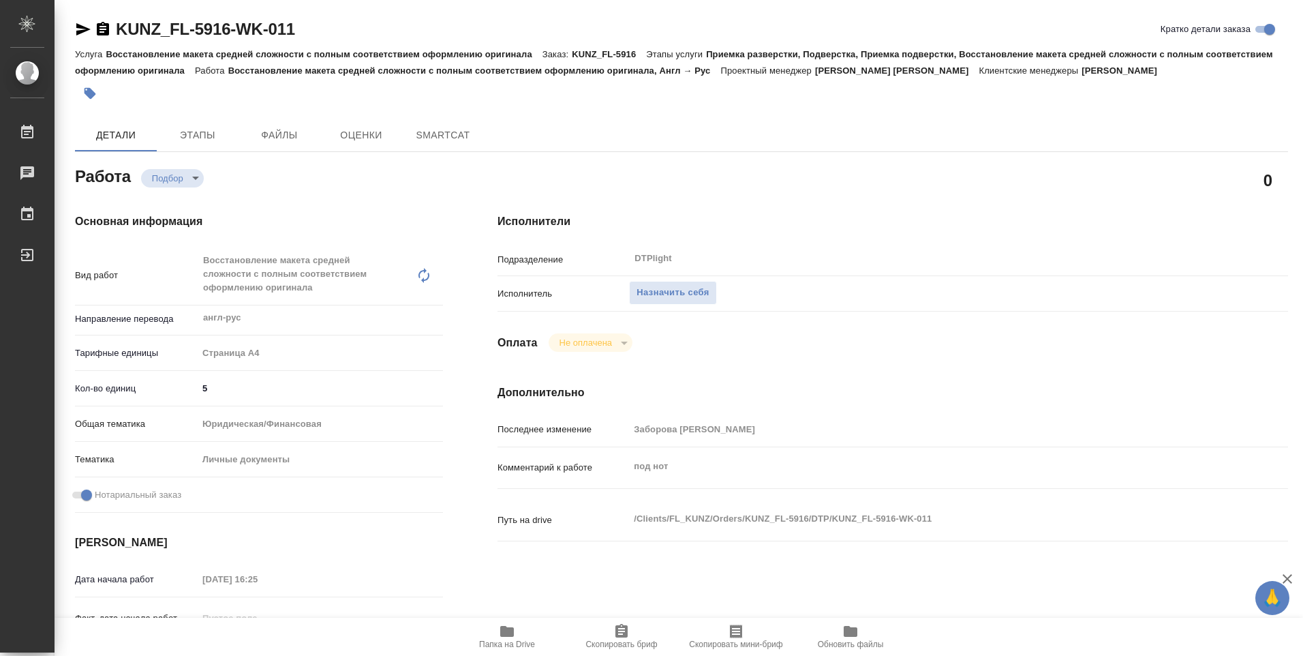
type textarea "x"
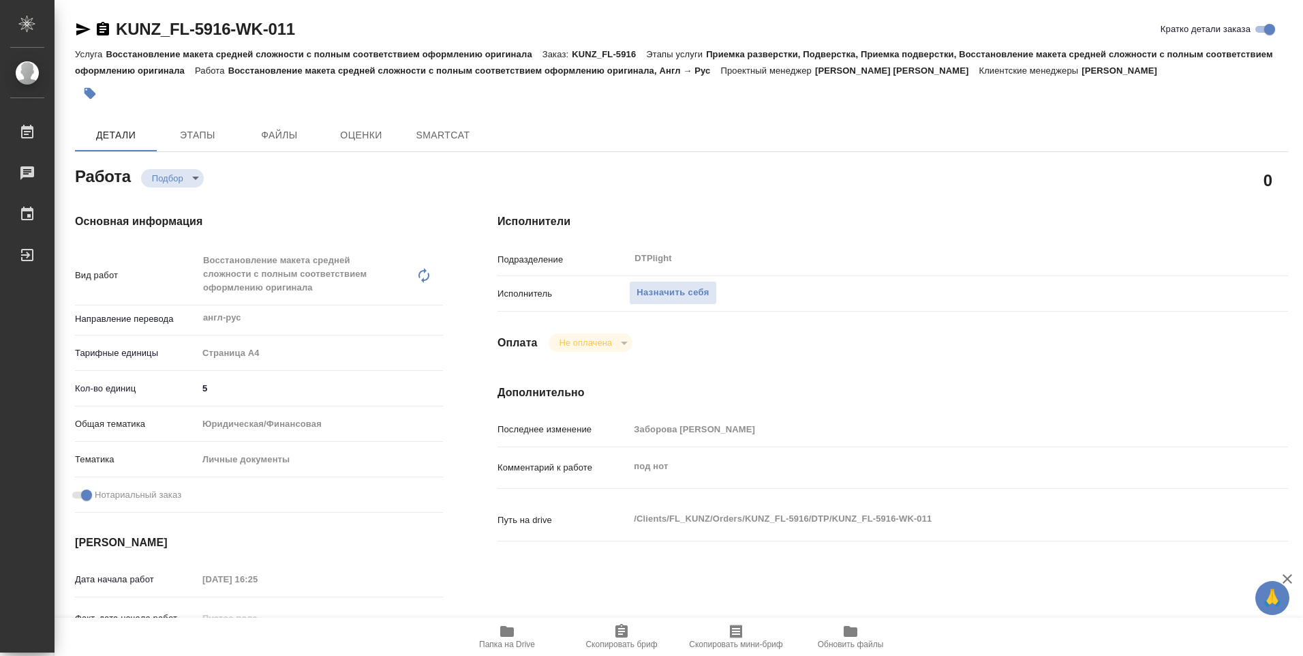
type textarea "x"
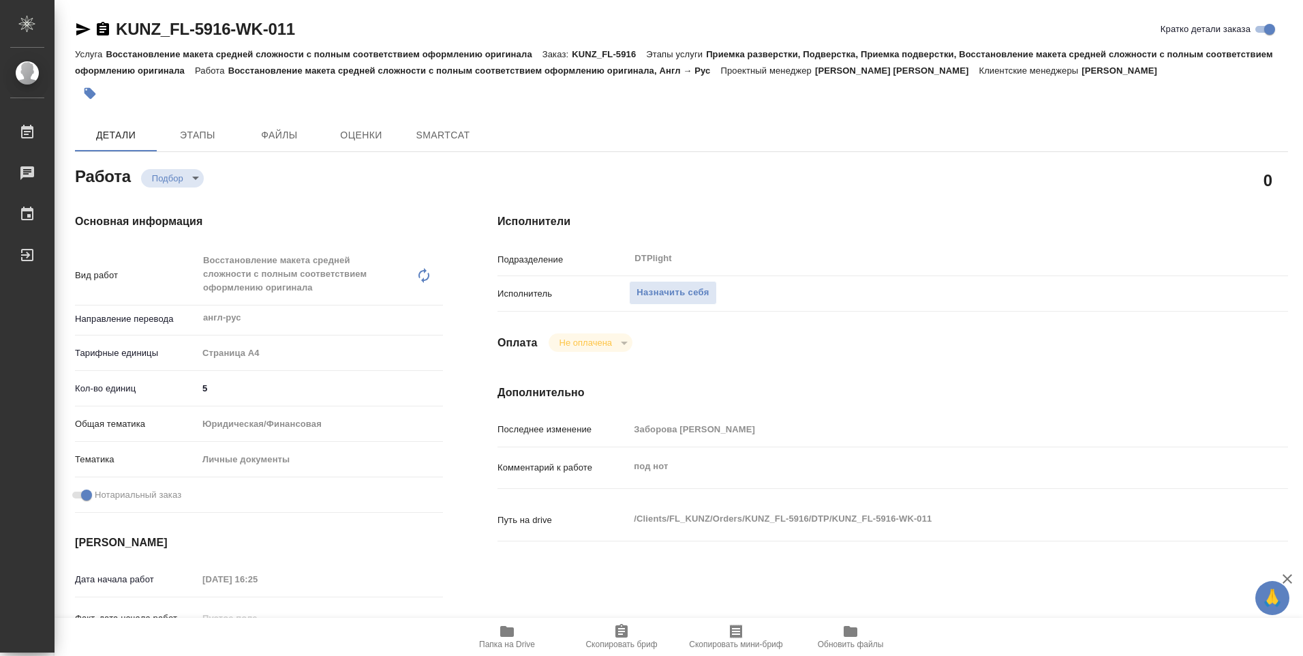
type textarea "x"
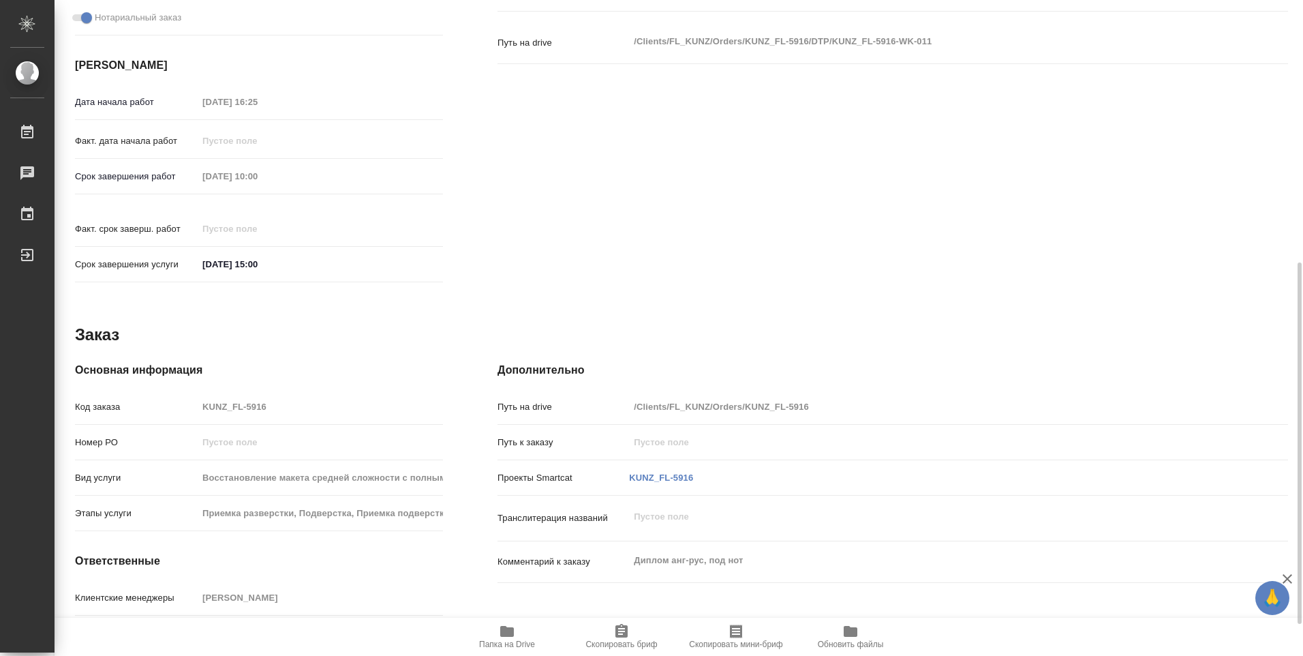
scroll to position [534, 0]
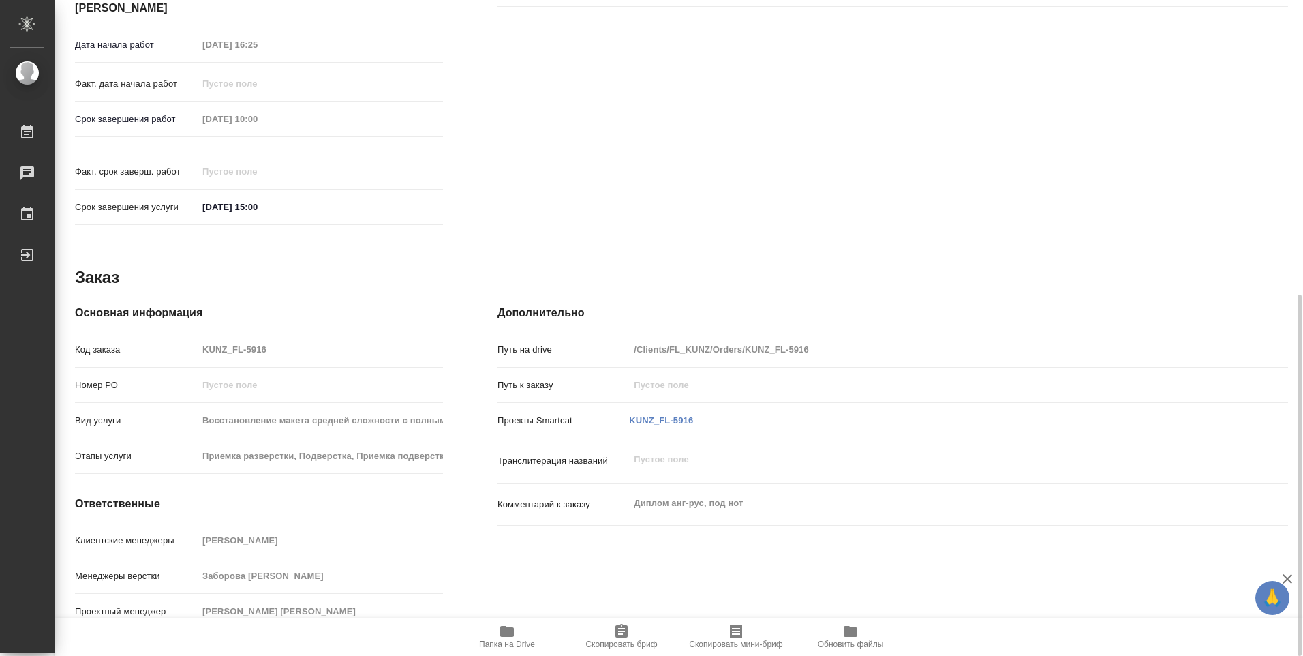
type textarea "x"
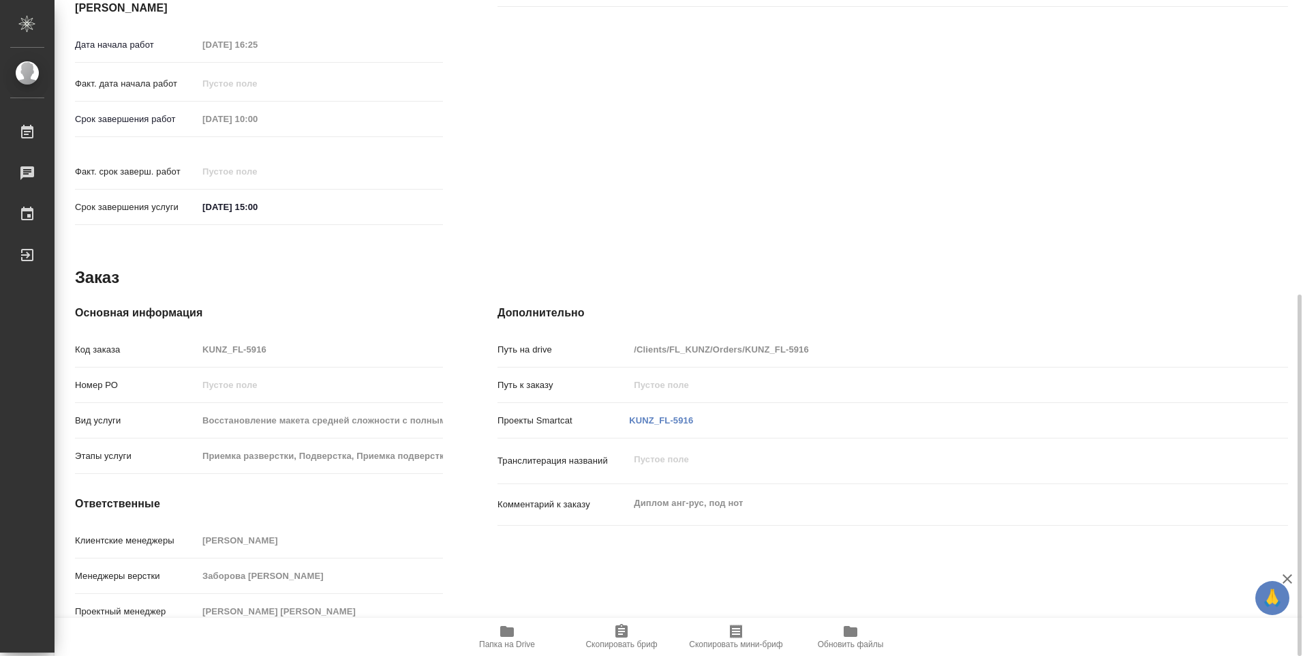
click at [500, 637] on icon "button" at bounding box center [507, 631] width 16 height 16
type textarea "x"
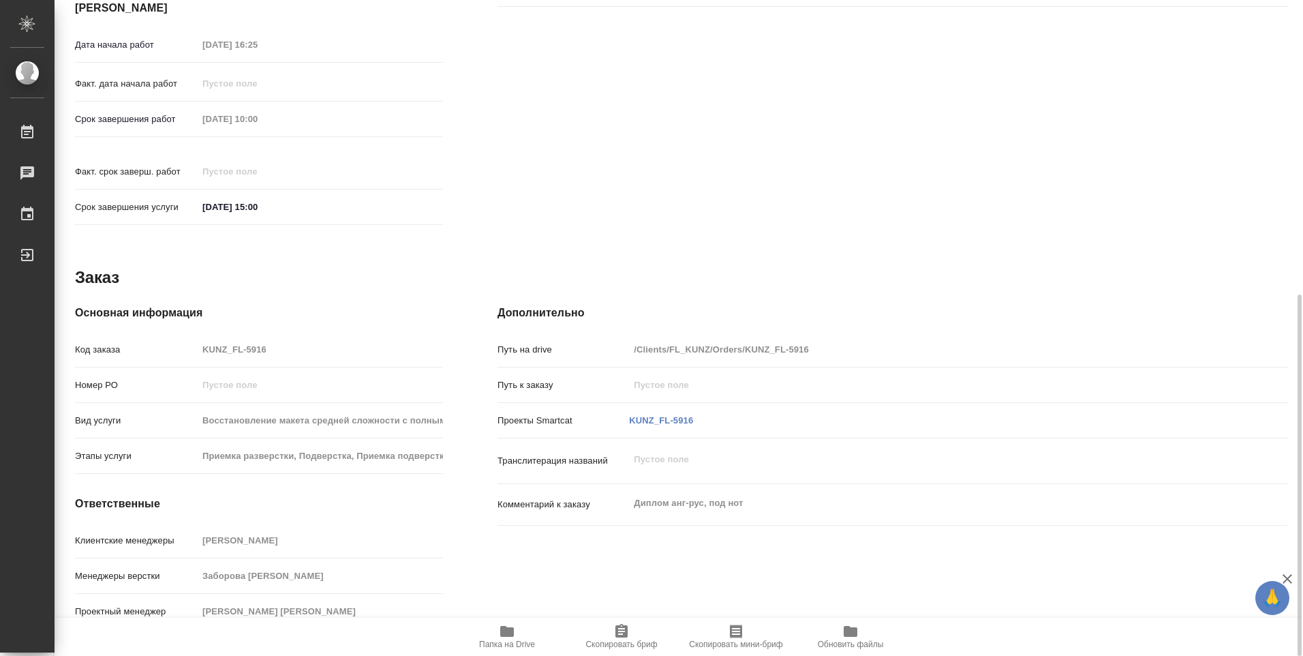
type textarea "x"
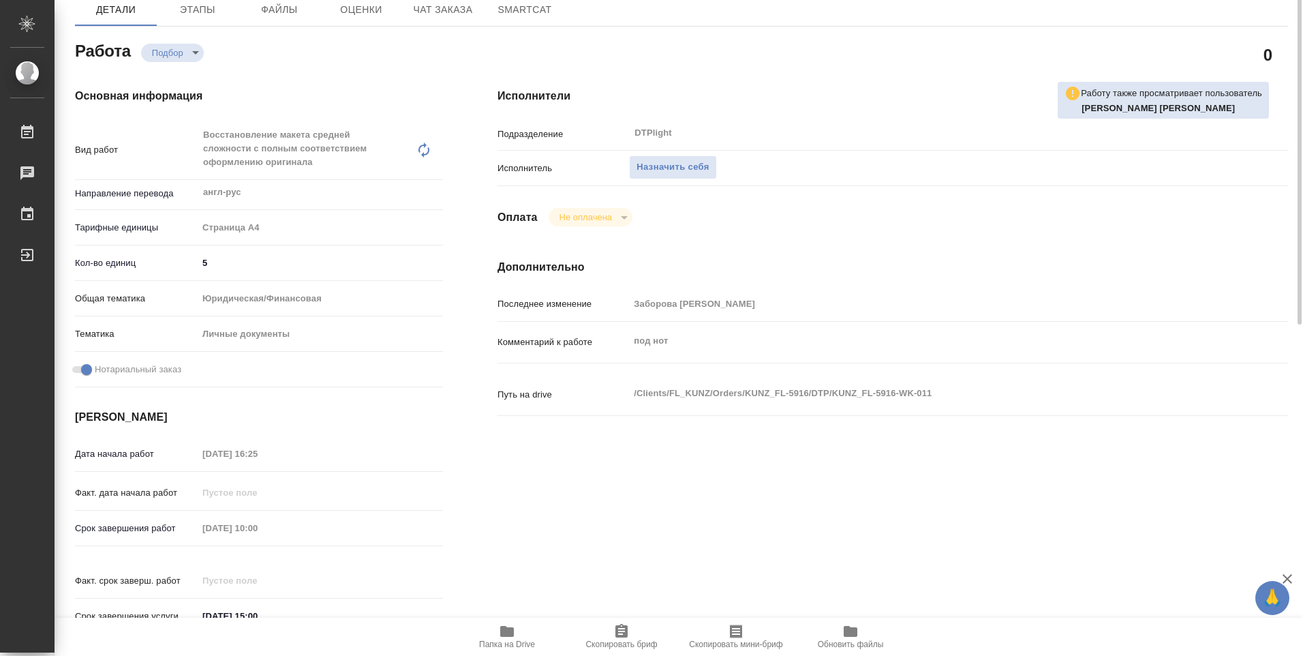
scroll to position [57, 0]
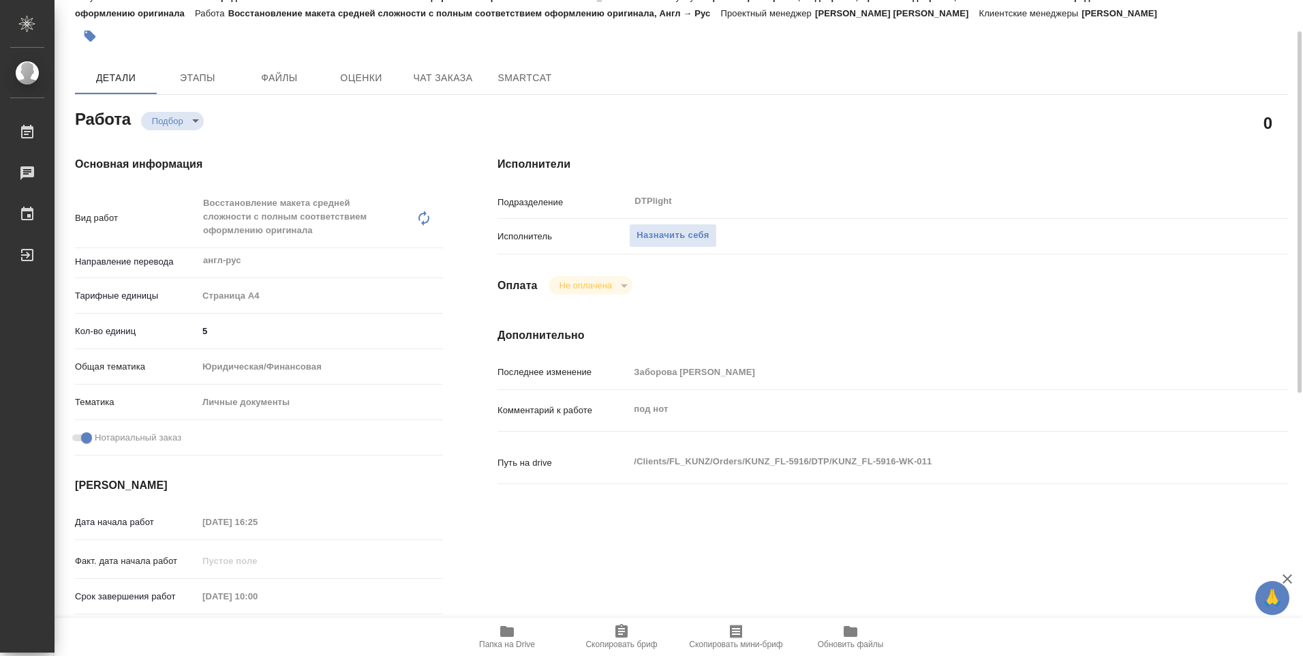
click at [450, 617] on button "Папка на Drive" at bounding box center [507, 636] width 114 height 38
click at [661, 234] on span "Назначить себя" at bounding box center [672, 236] width 72 height 16
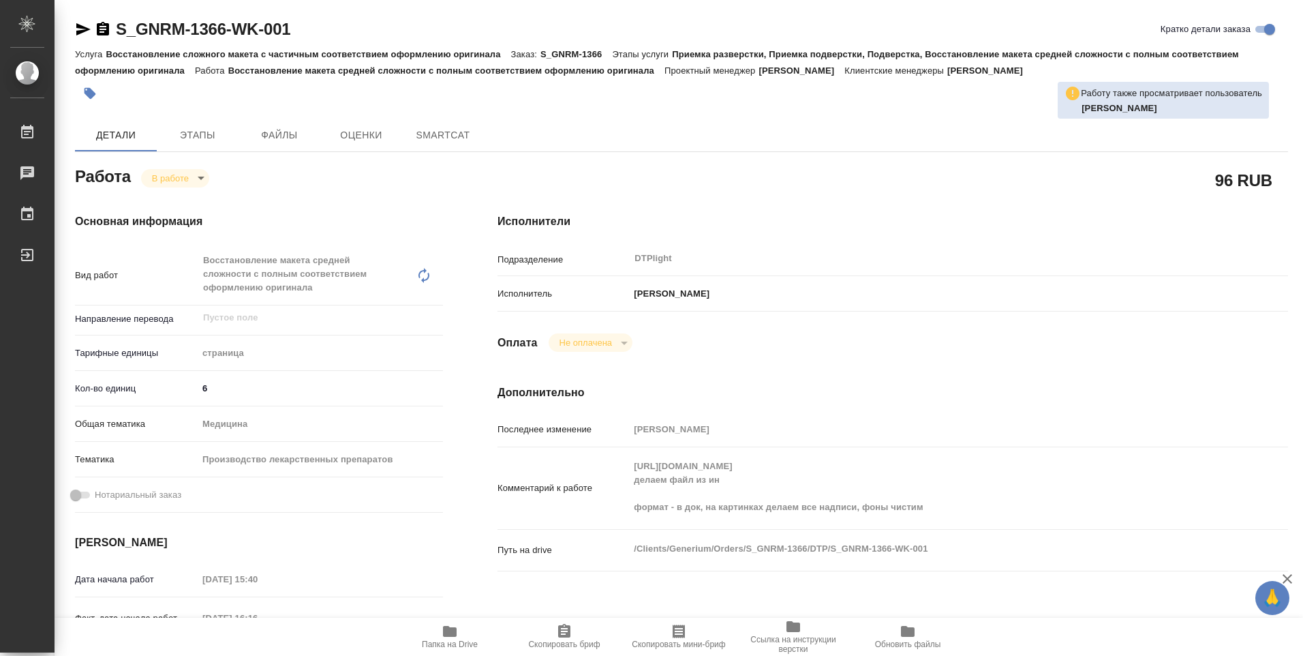
type textarea "x"
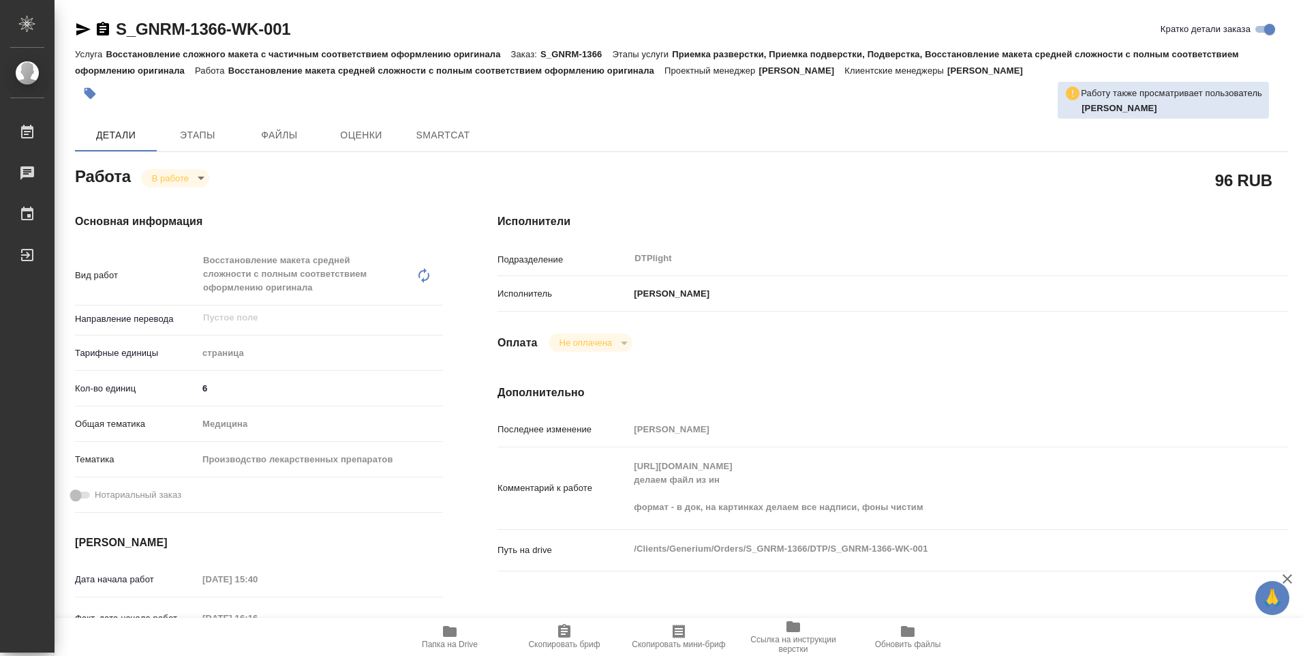
type textarea "x"
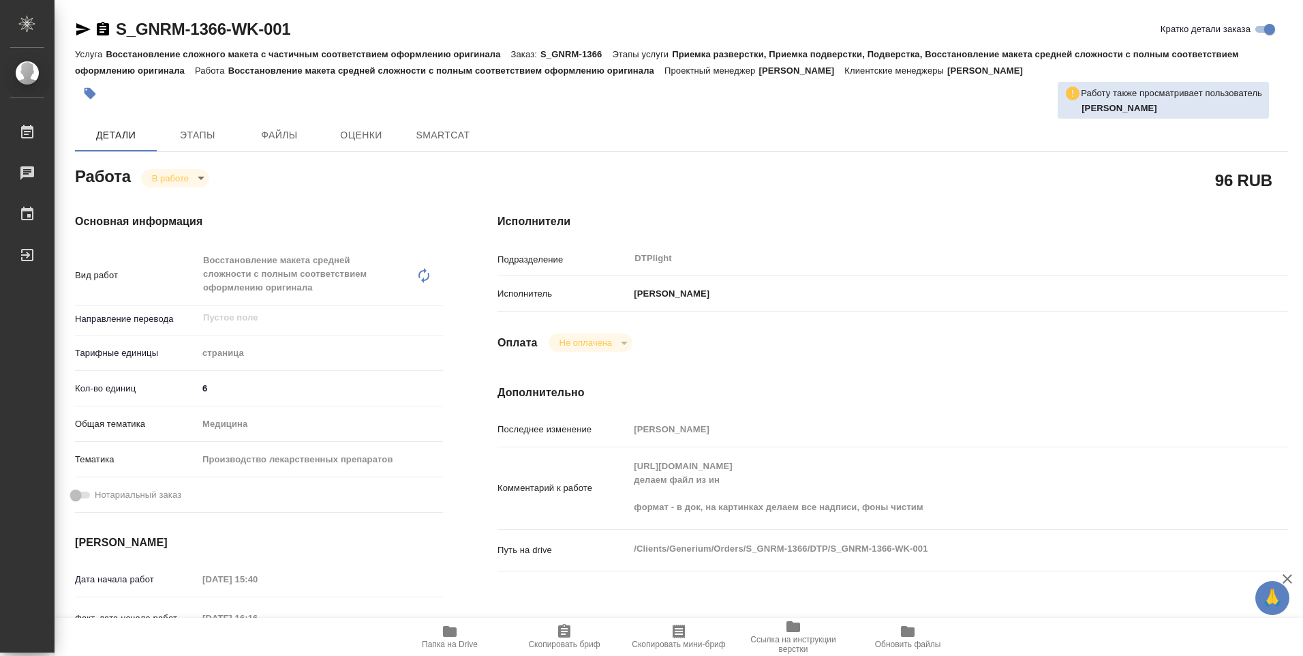
type textarea "x"
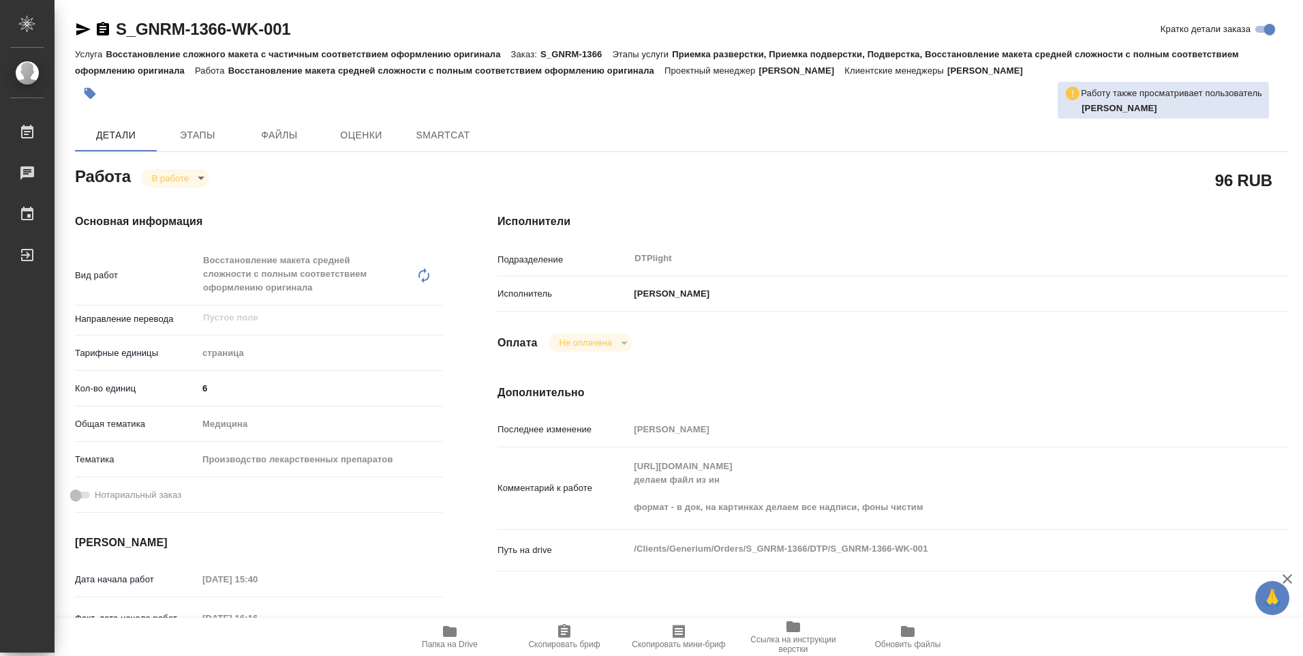
type textarea "x"
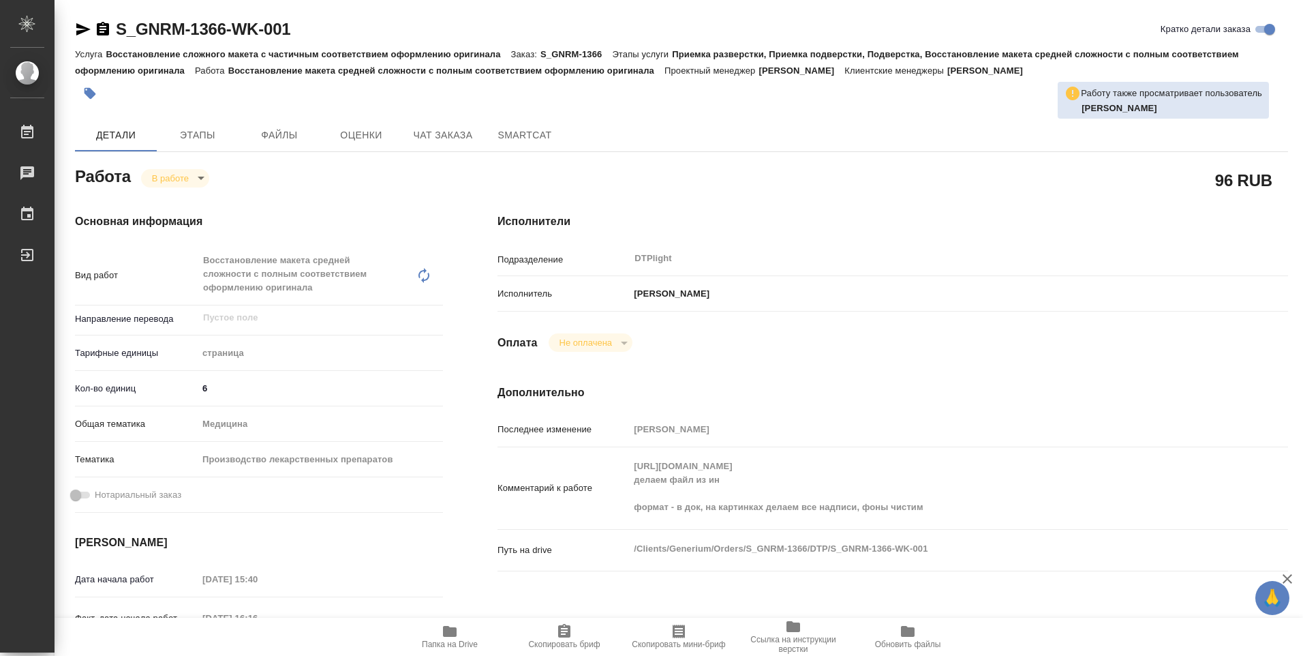
type textarea "x"
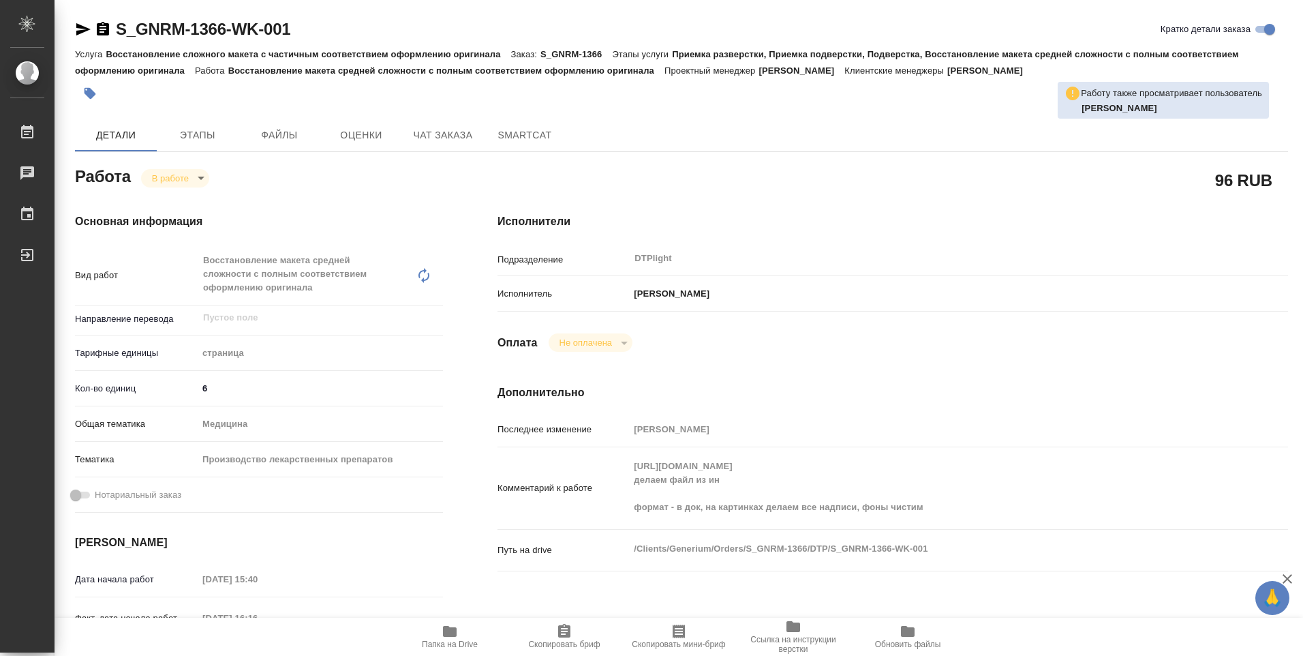
type textarea "x"
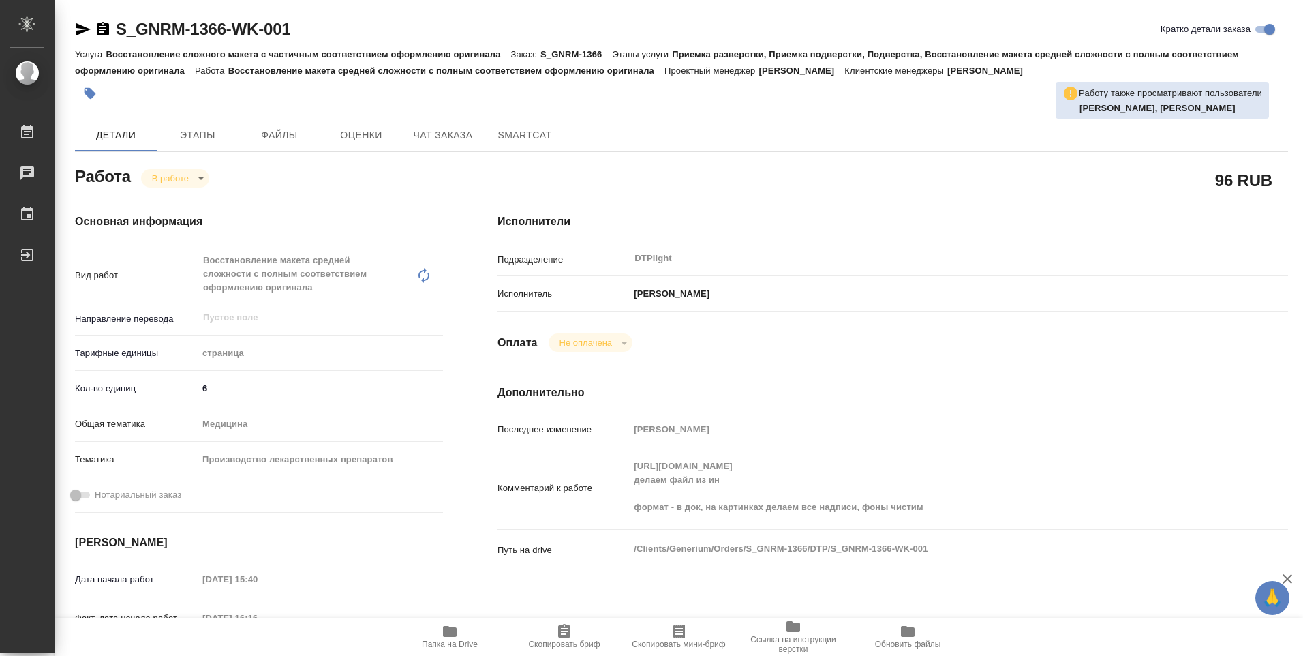
type textarea "x"
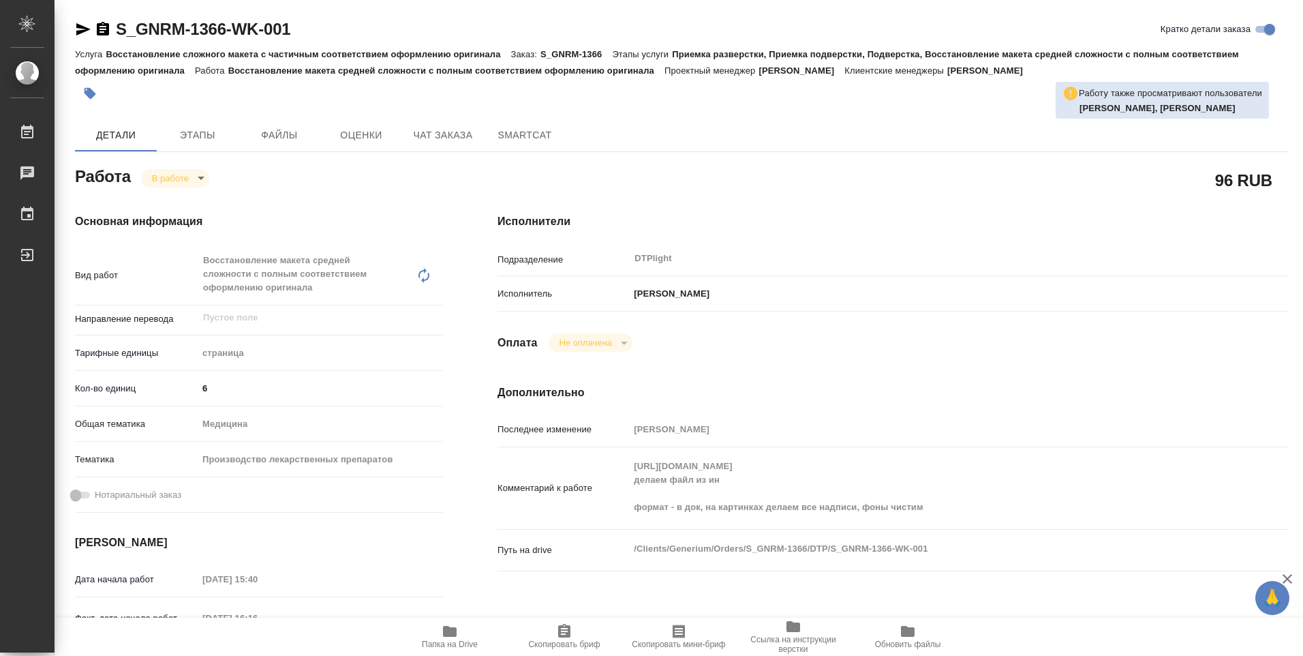
type textarea "x"
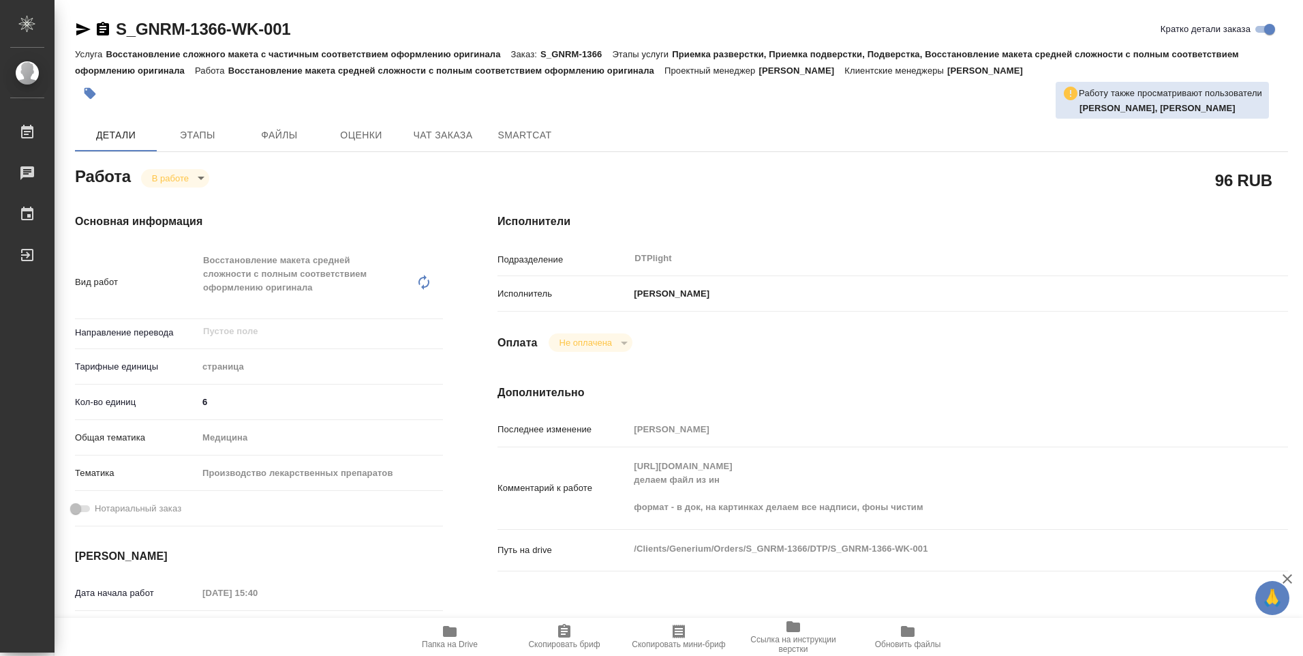
type textarea "x"
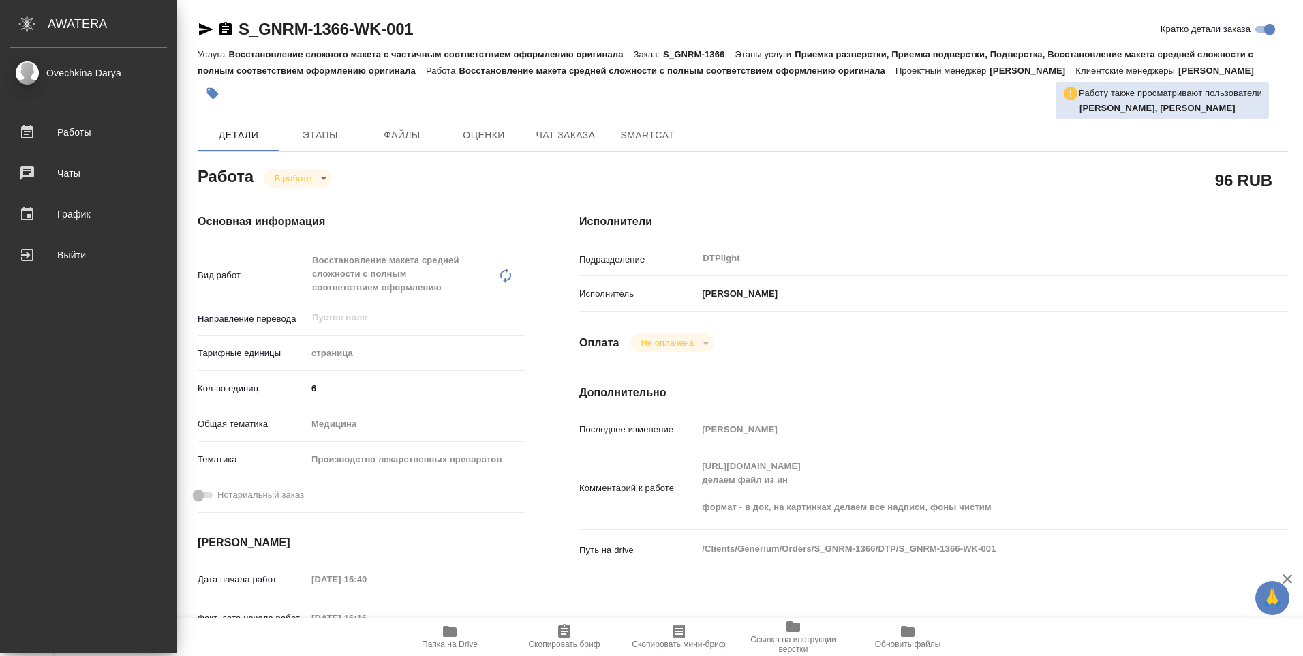
type textarea "x"
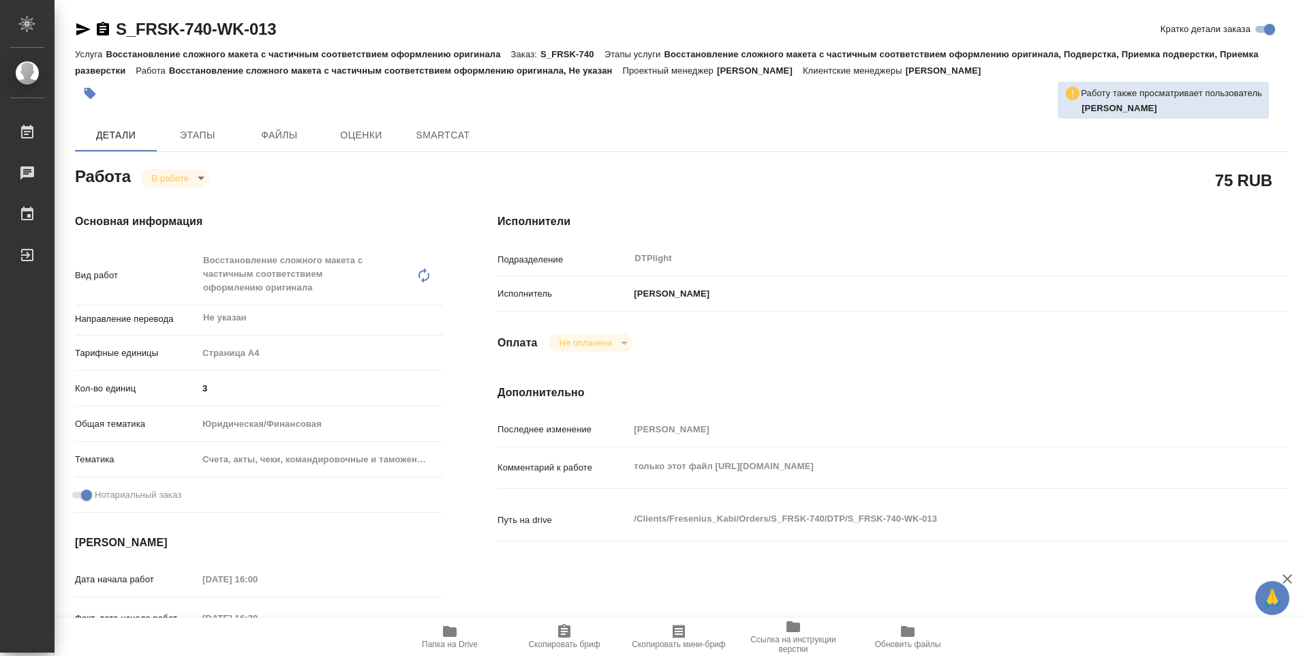
type textarea "x"
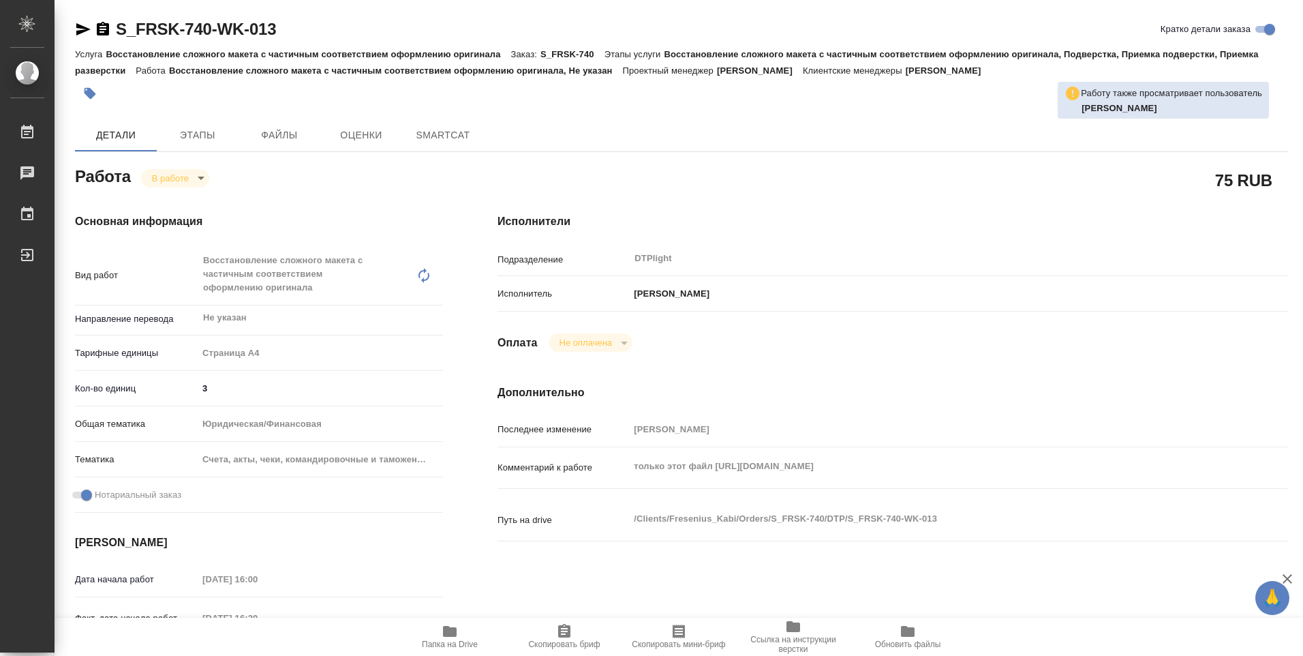
type textarea "x"
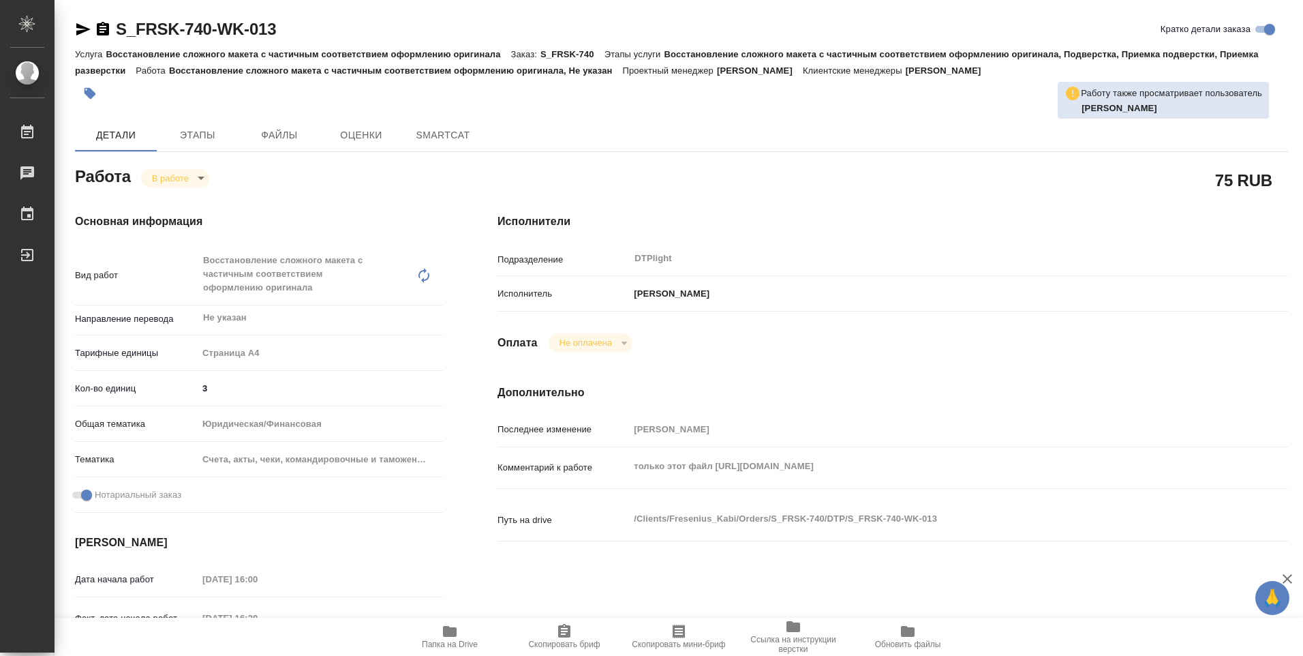
type textarea "x"
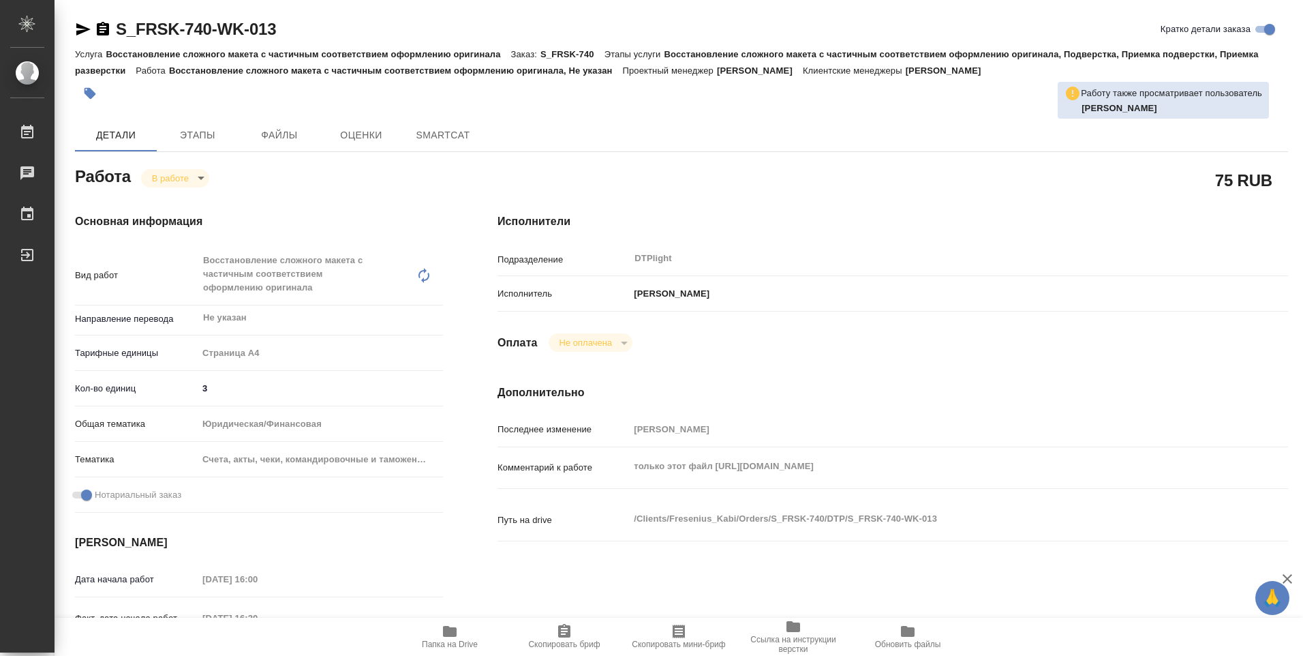
type textarea "x"
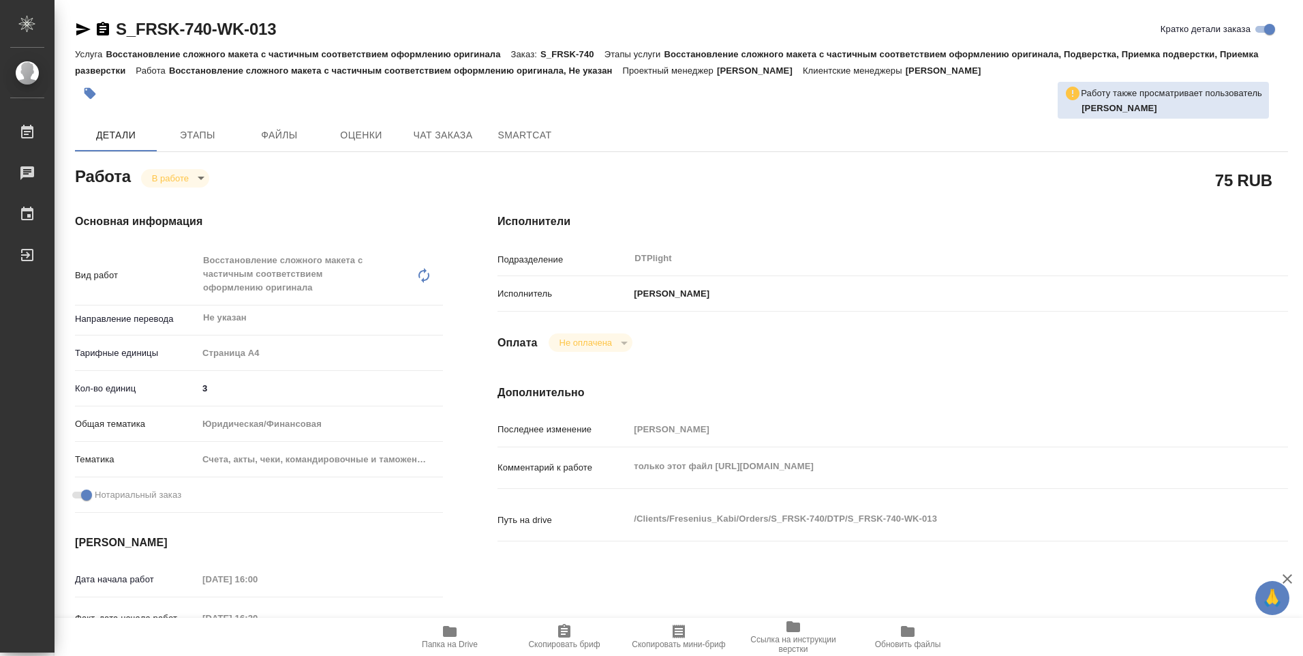
type textarea "x"
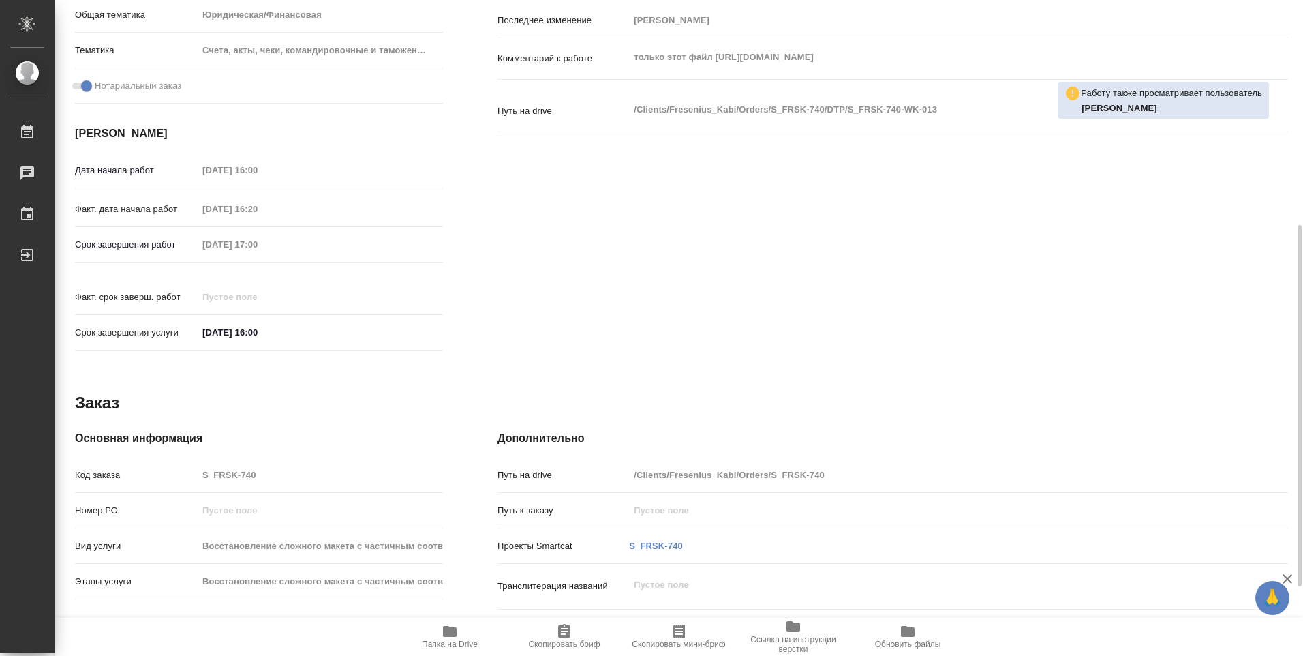
type textarea "x"
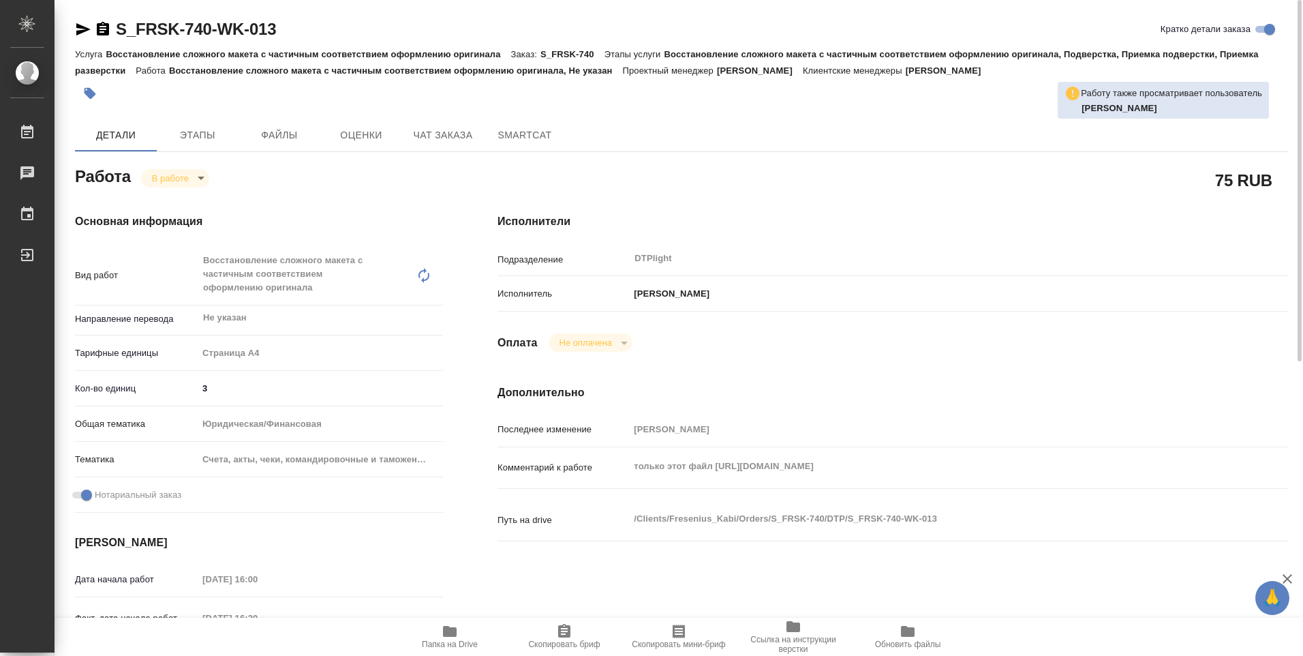
type textarea "x"
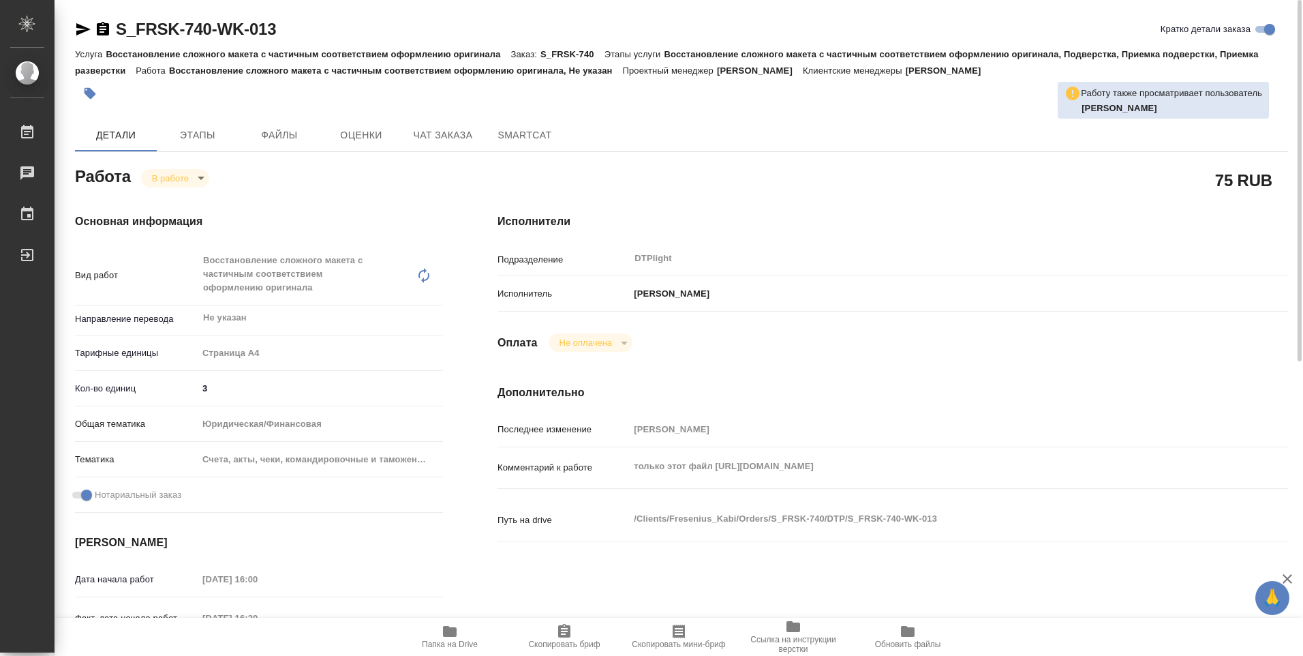
type textarea "x"
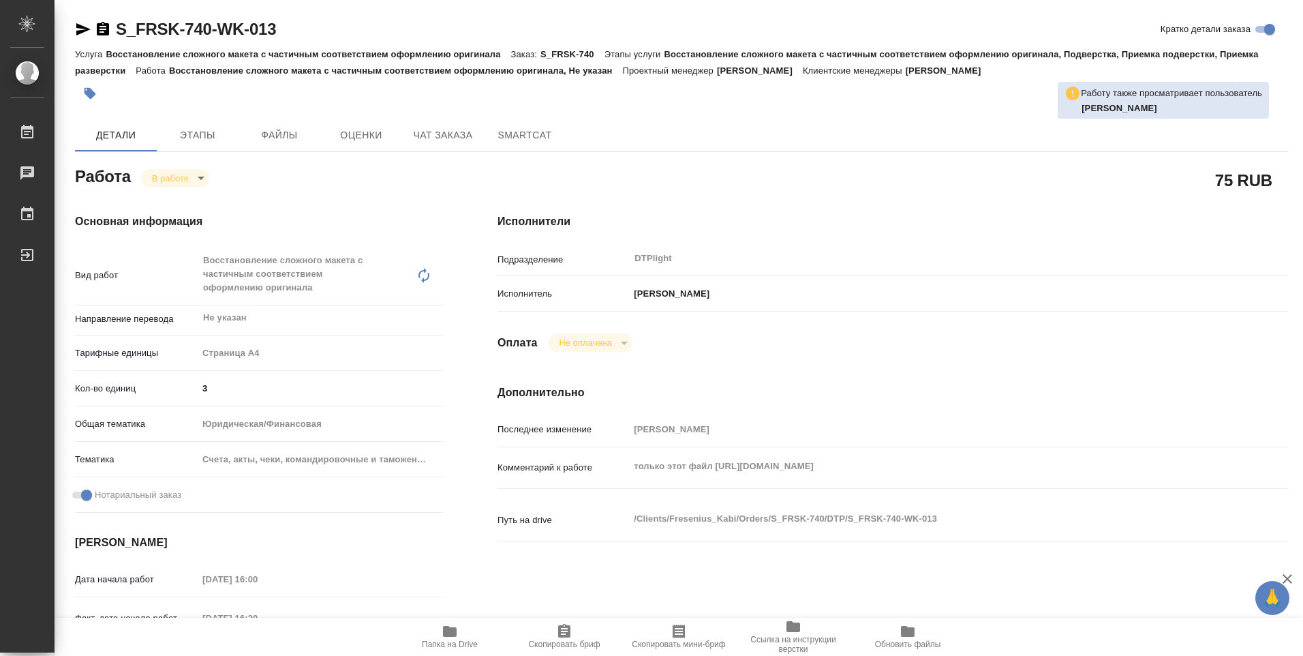
type textarea "x"
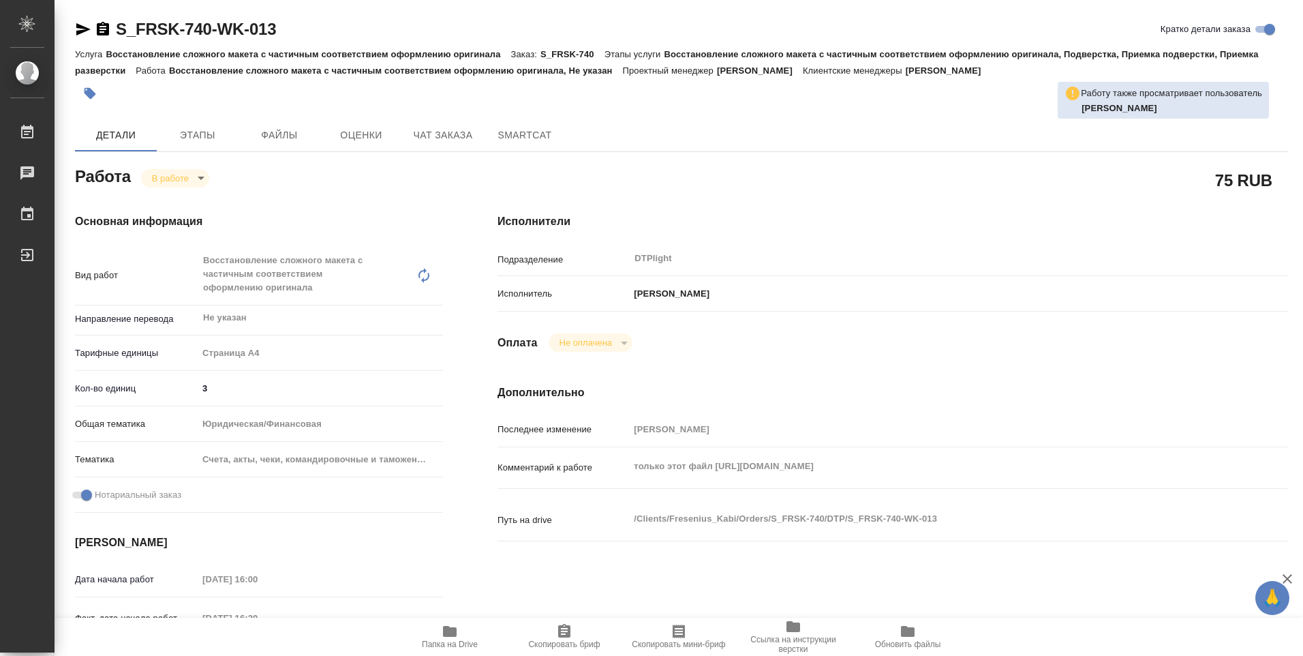
type textarea "x"
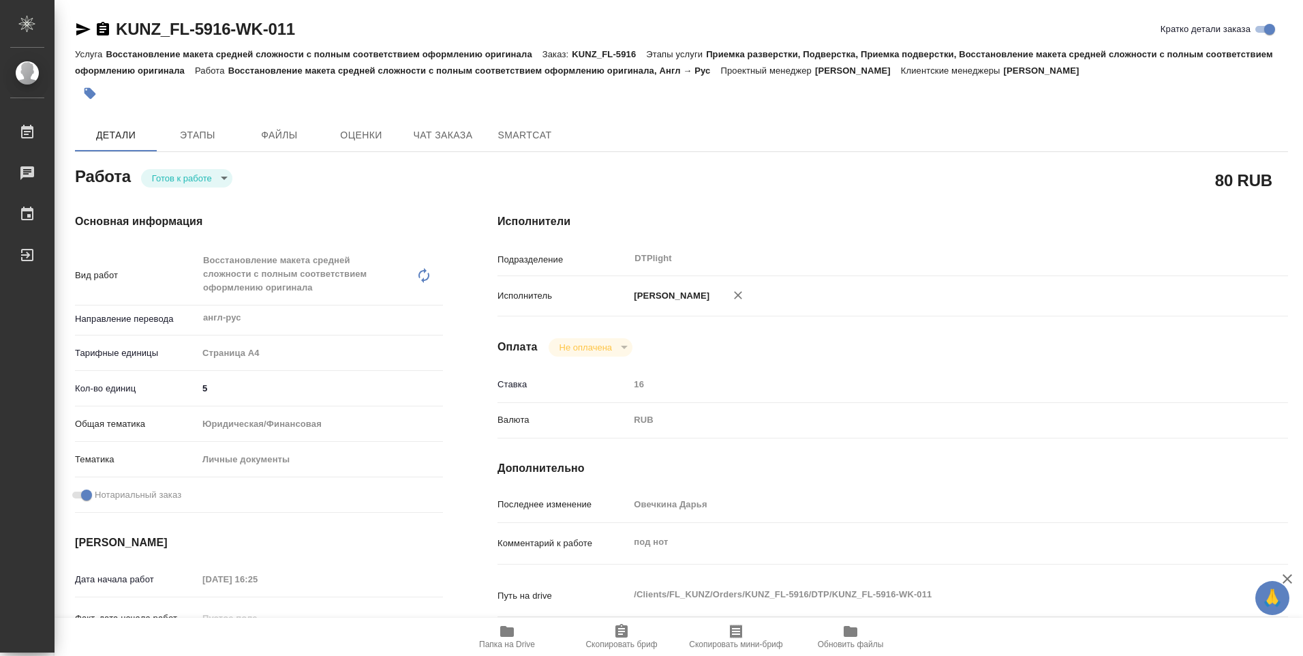
type textarea "x"
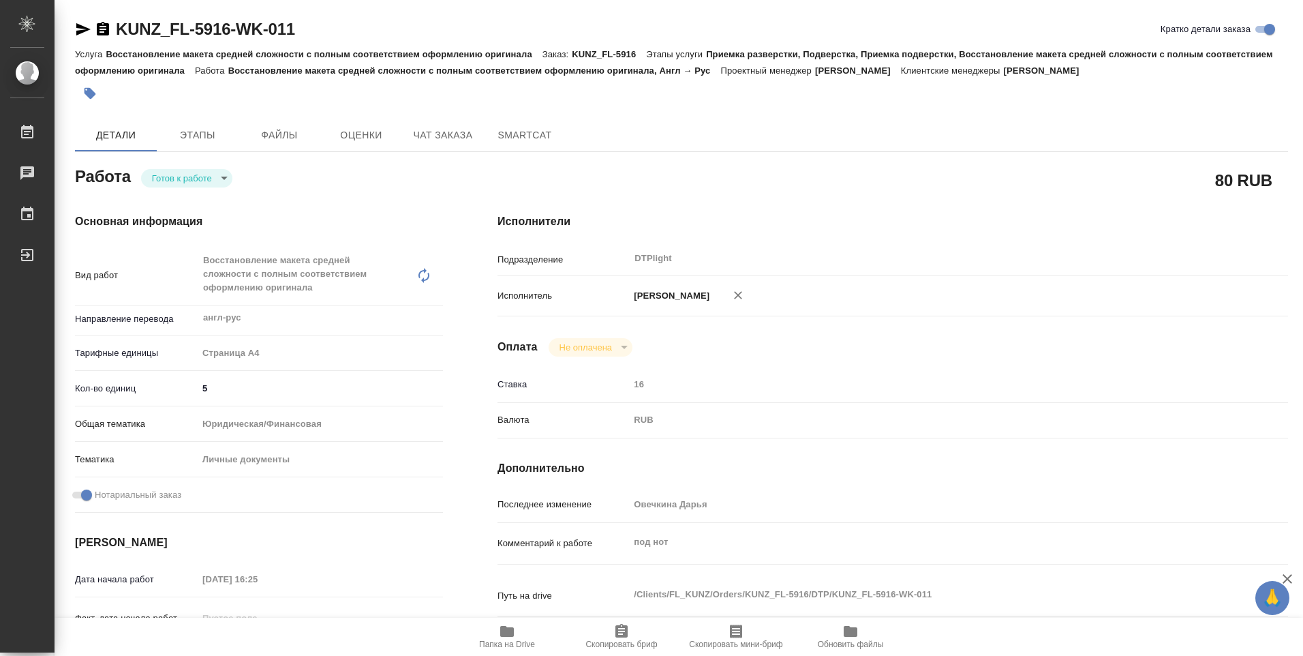
type textarea "x"
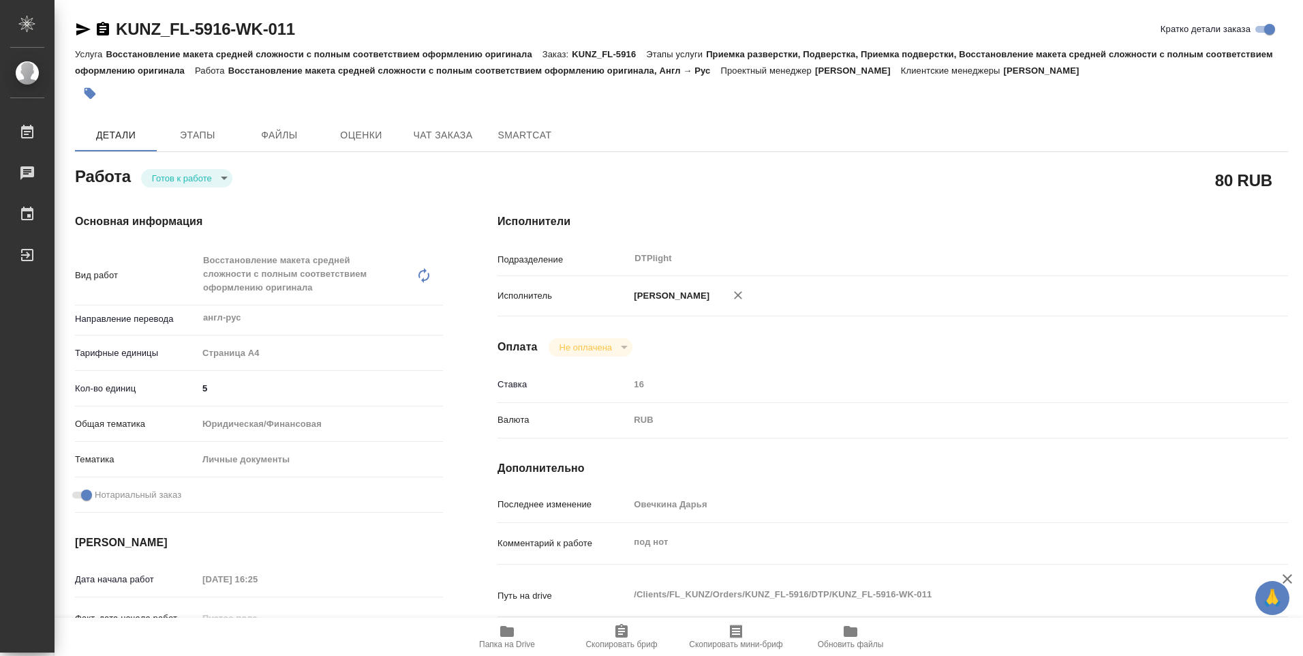
type textarea "x"
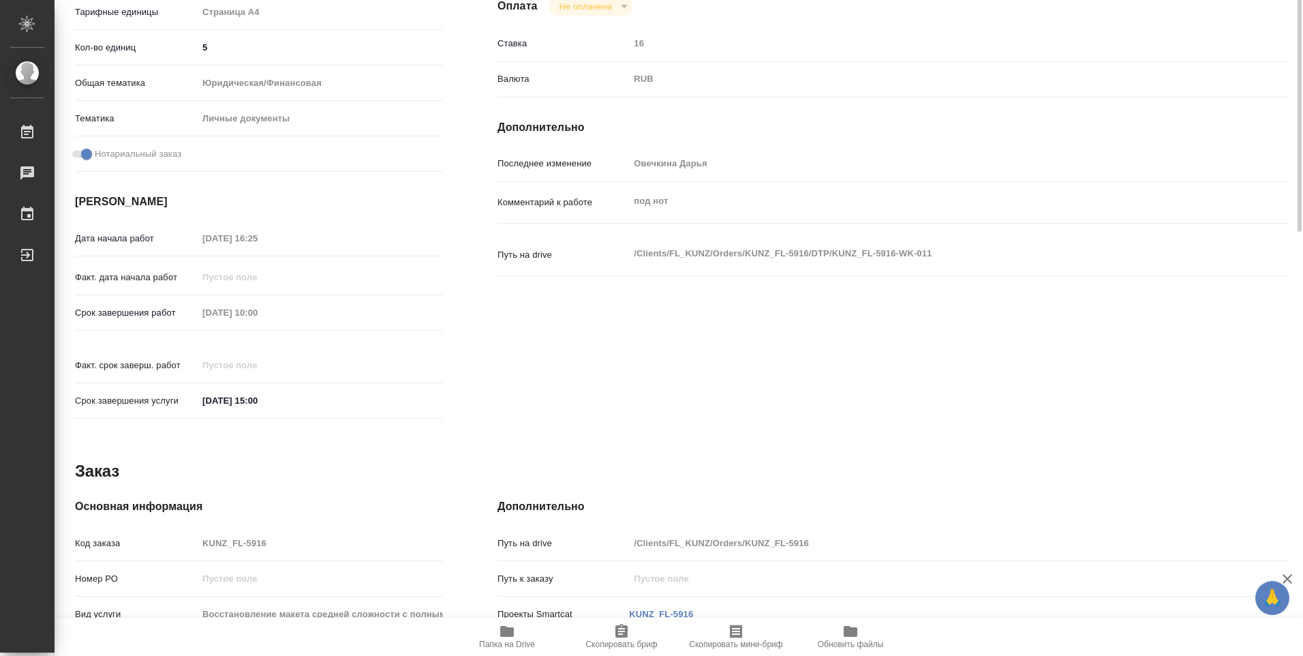
scroll to position [68, 0]
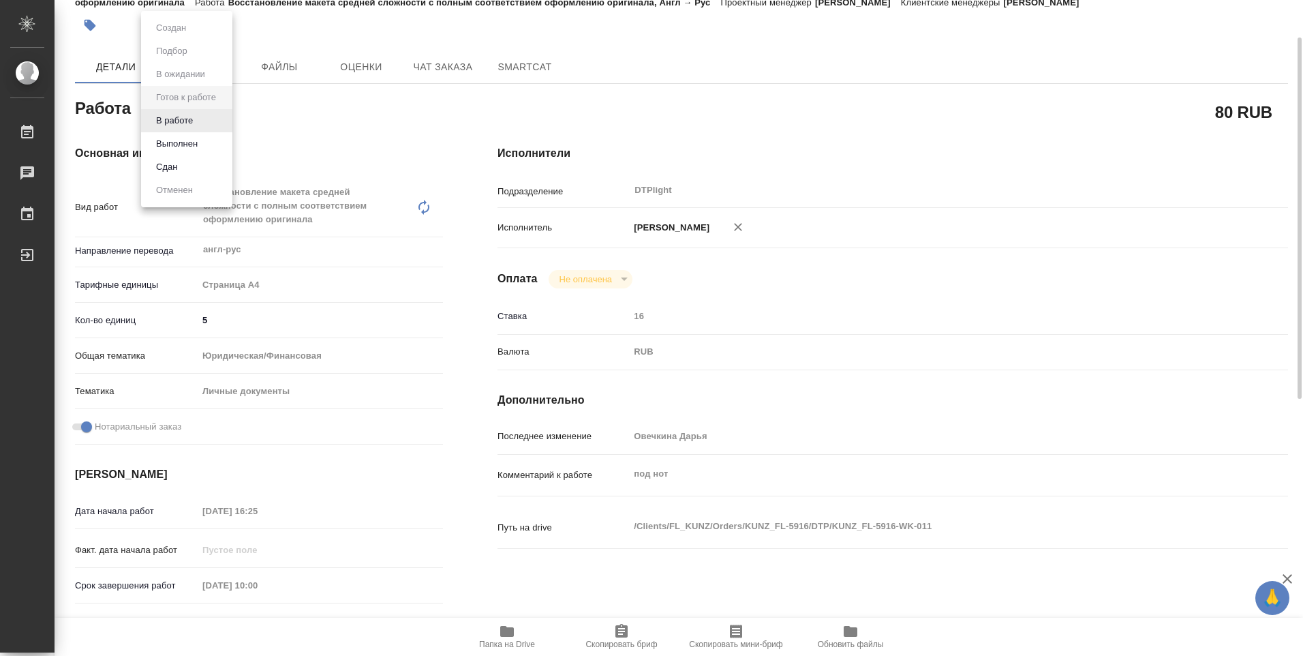
click at [223, 113] on body "🙏 .cls-1 fill:#fff; AWATERA [PERSON_NAME] Работы 0 Чаты График Выйти KUNZ_FL-59…" at bounding box center [651, 328] width 1303 height 656
click at [188, 124] on button "В работе" at bounding box center [174, 120] width 45 height 15
type textarea "x"
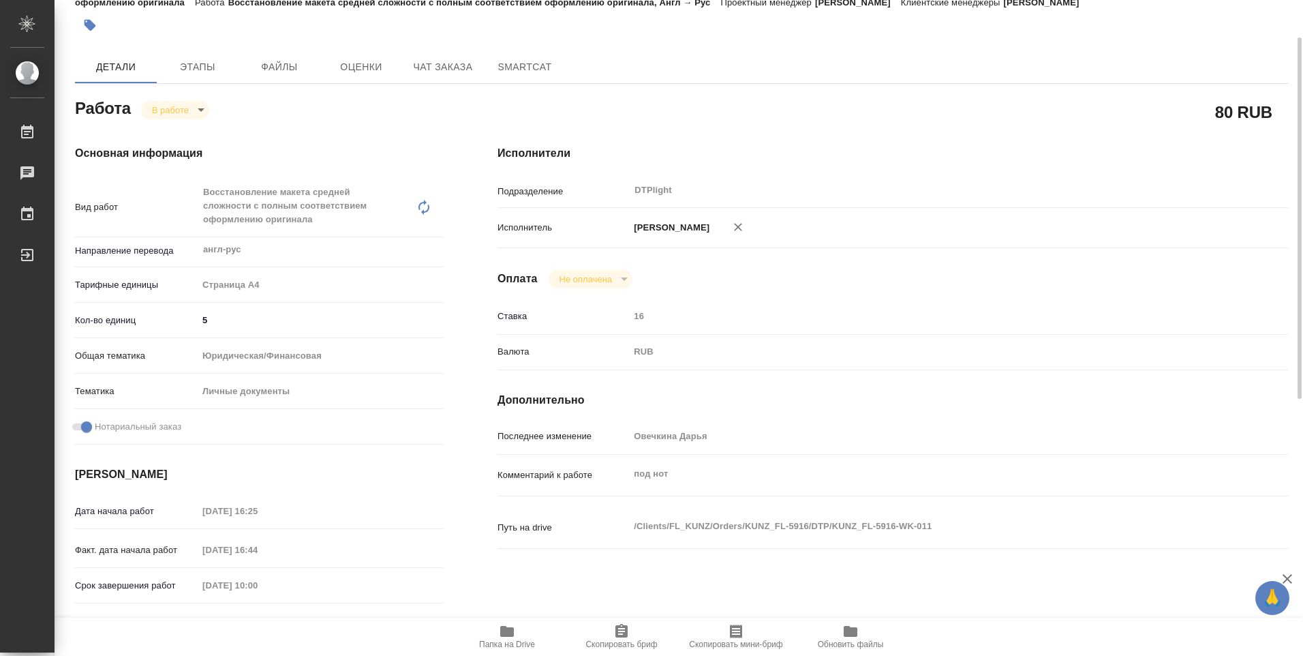
type textarea "x"
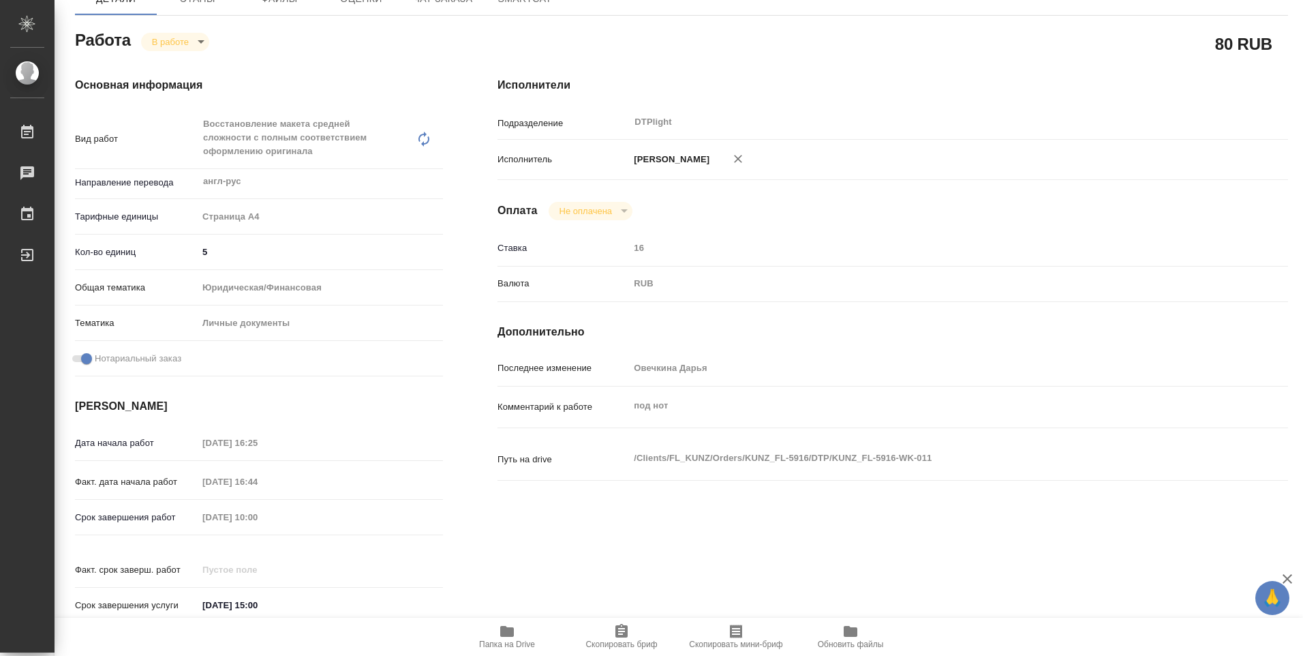
scroll to position [0, 0]
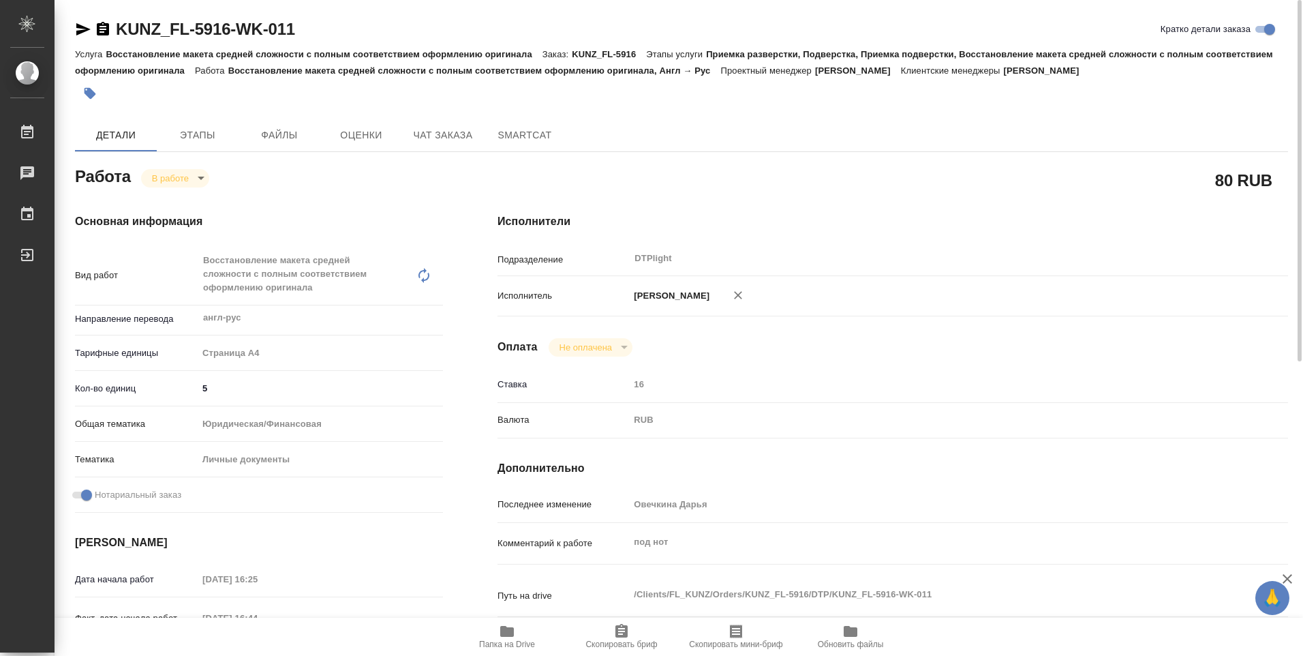
type textarea "x"
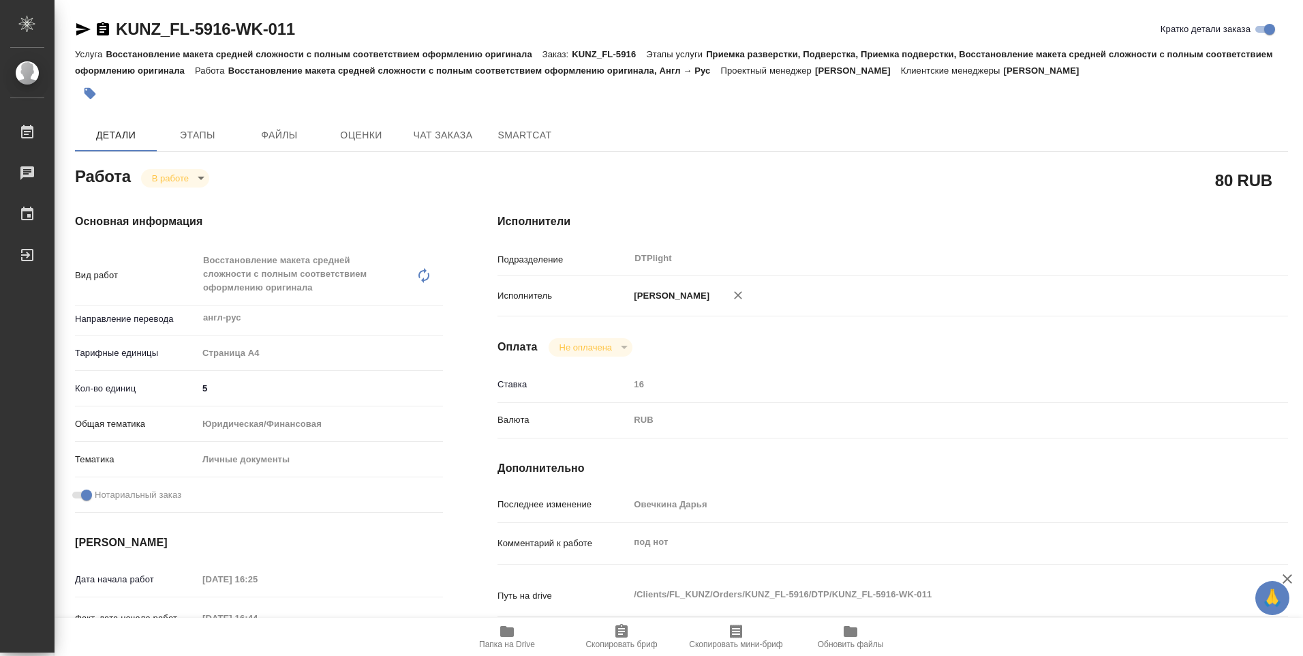
type textarea "x"
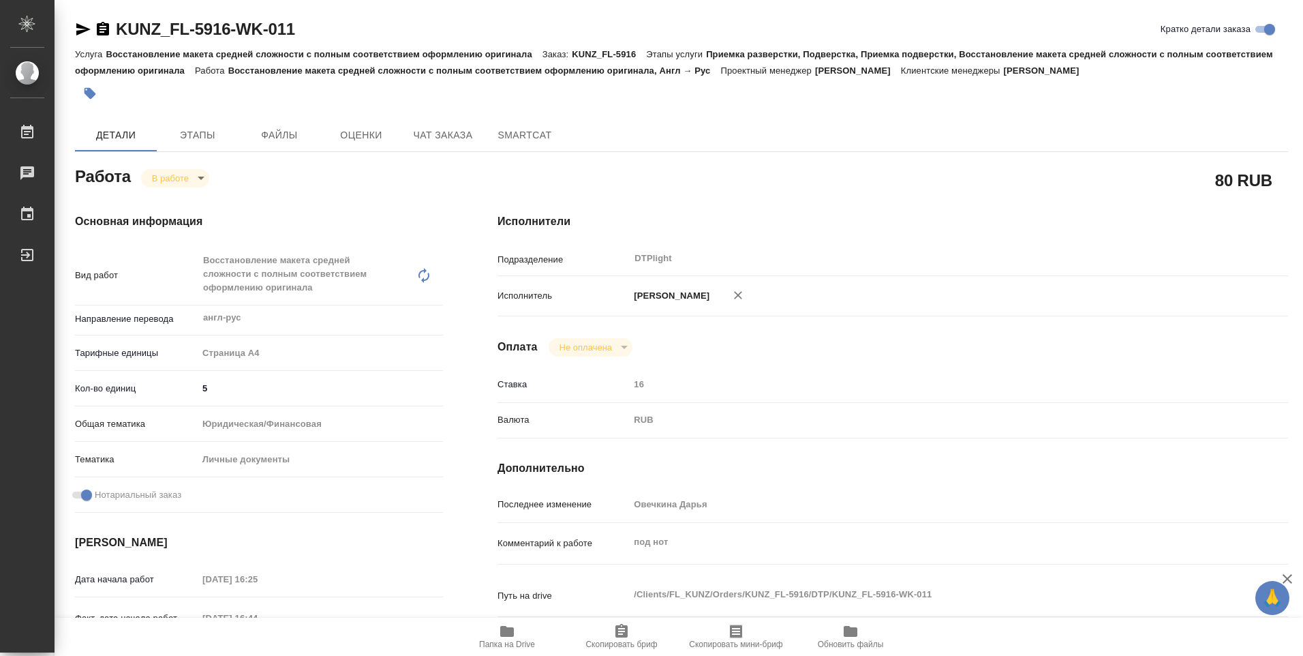
type textarea "x"
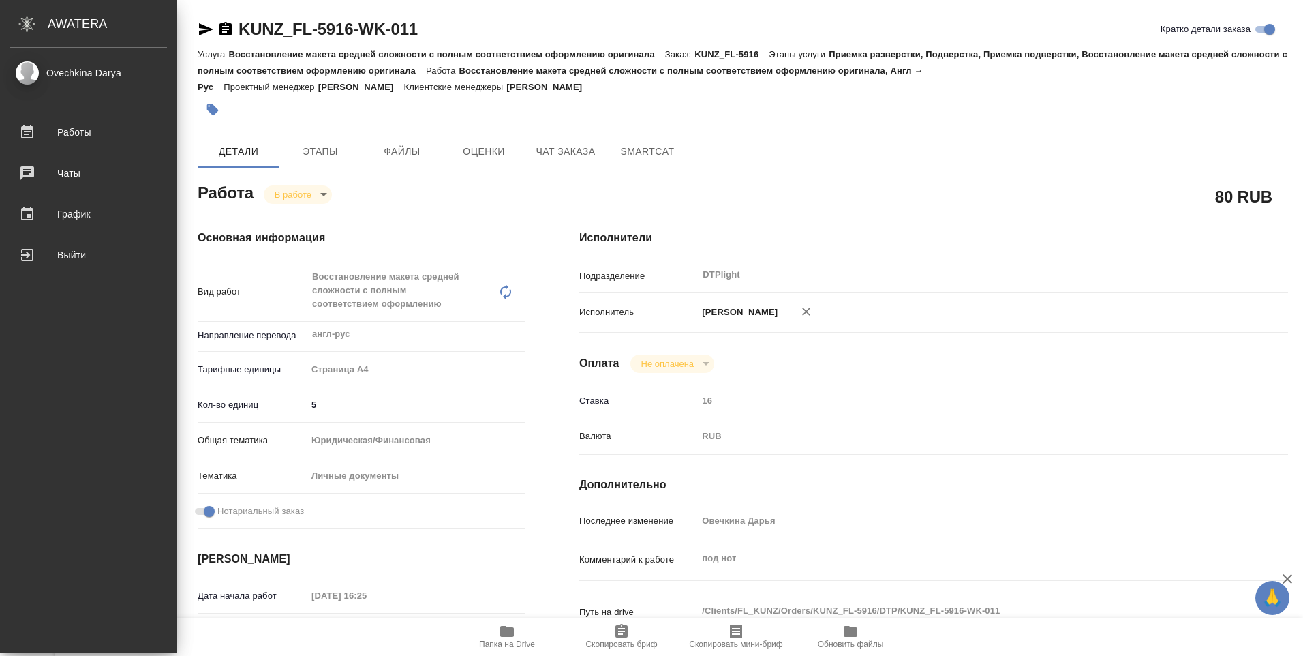
type textarea "x"
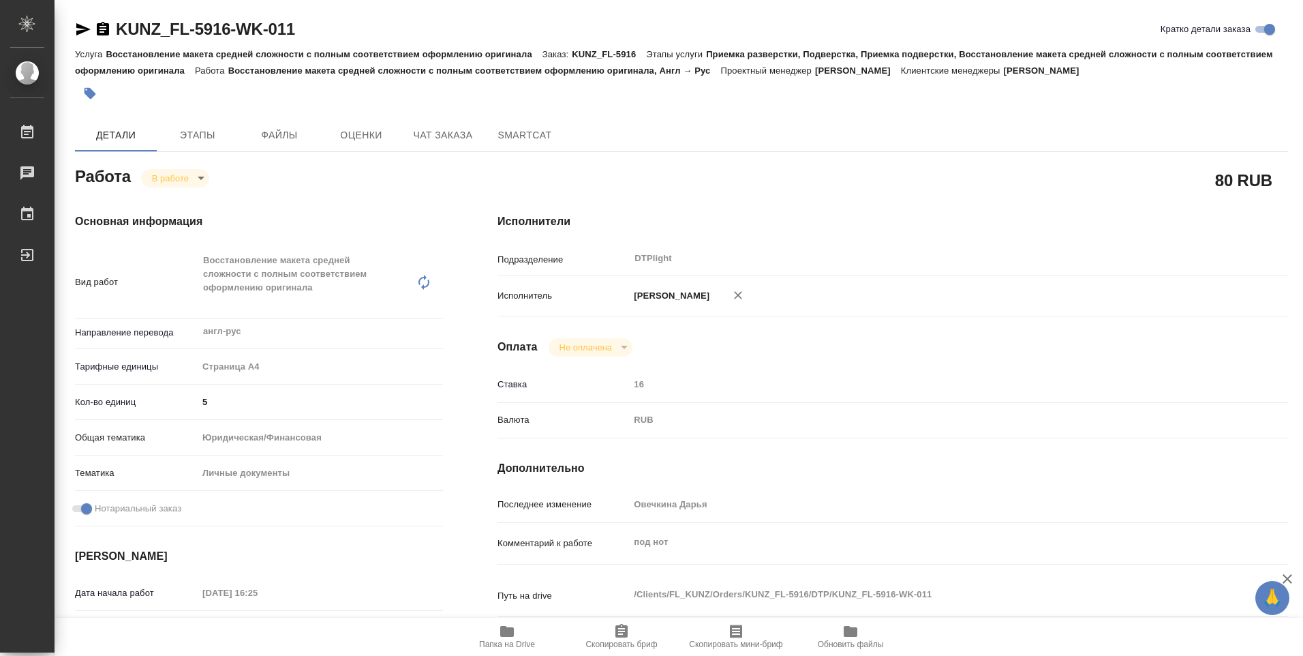
type textarea "x"
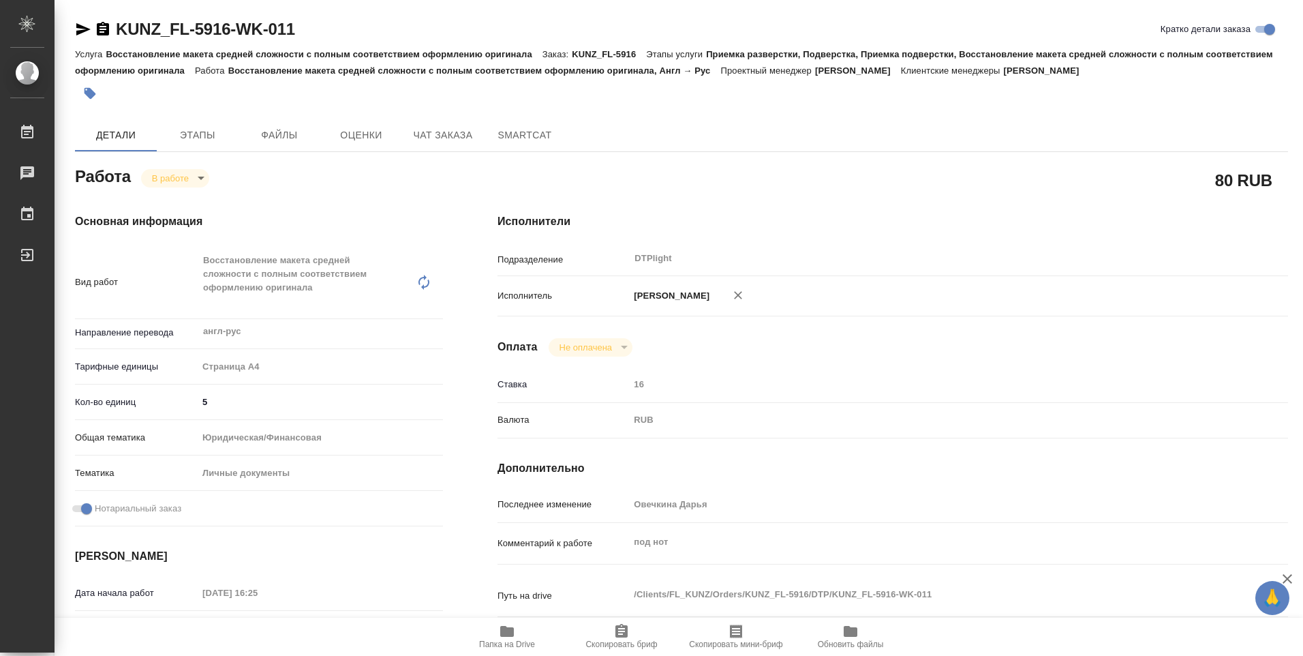
type textarea "x"
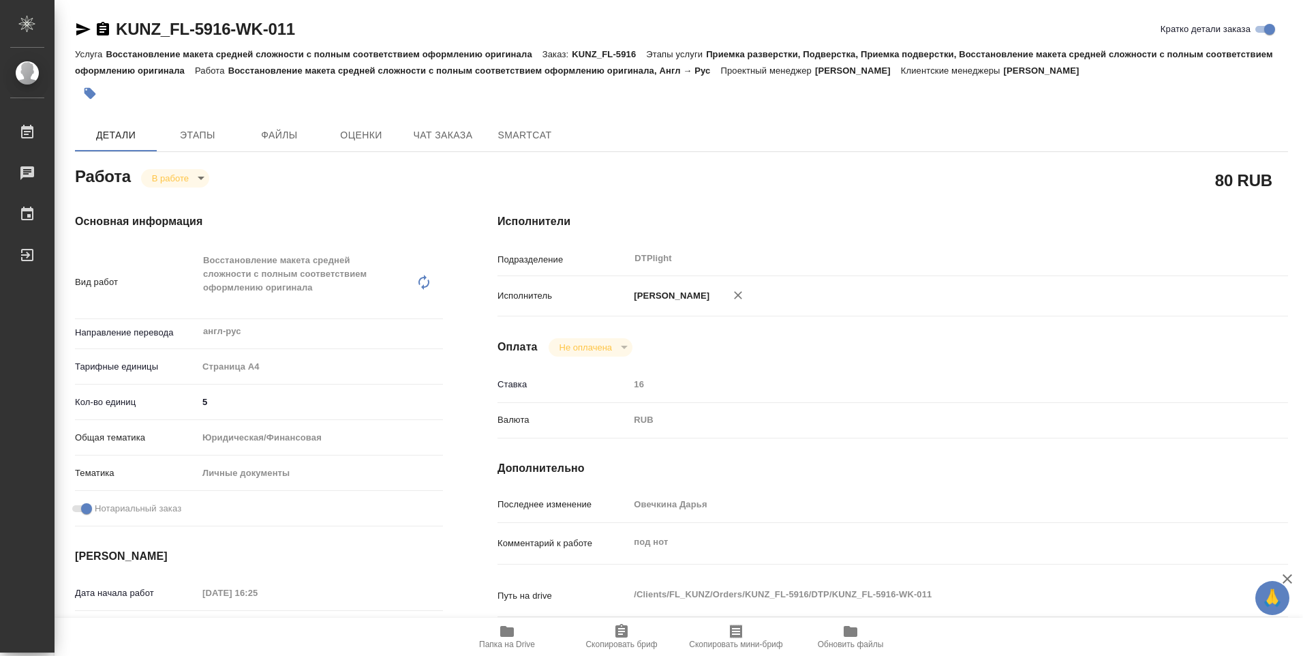
type textarea "x"
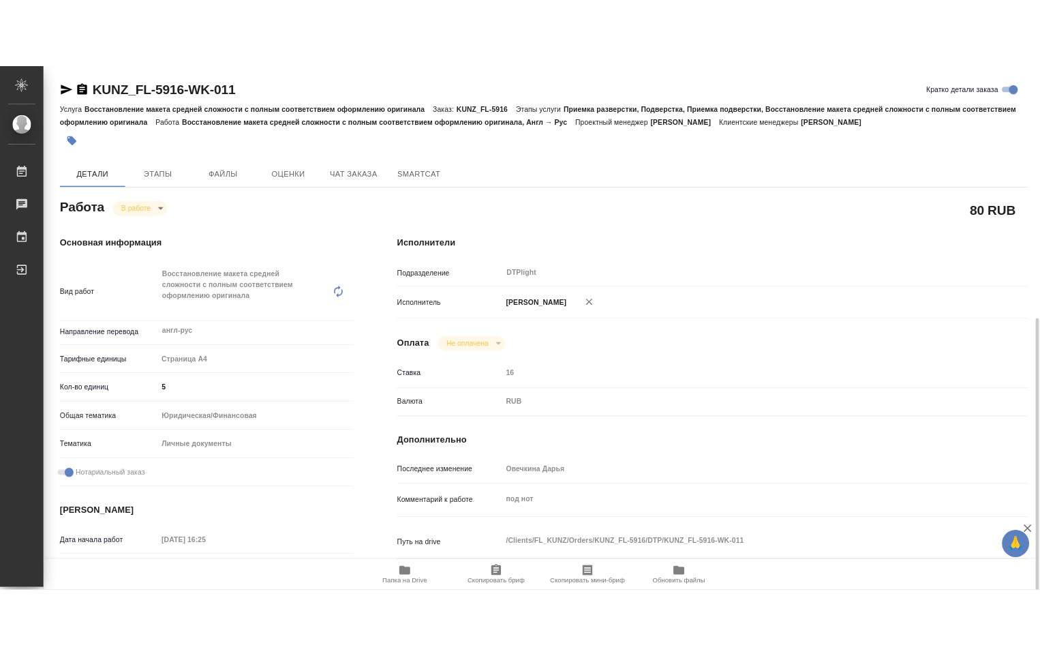
scroll to position [341, 0]
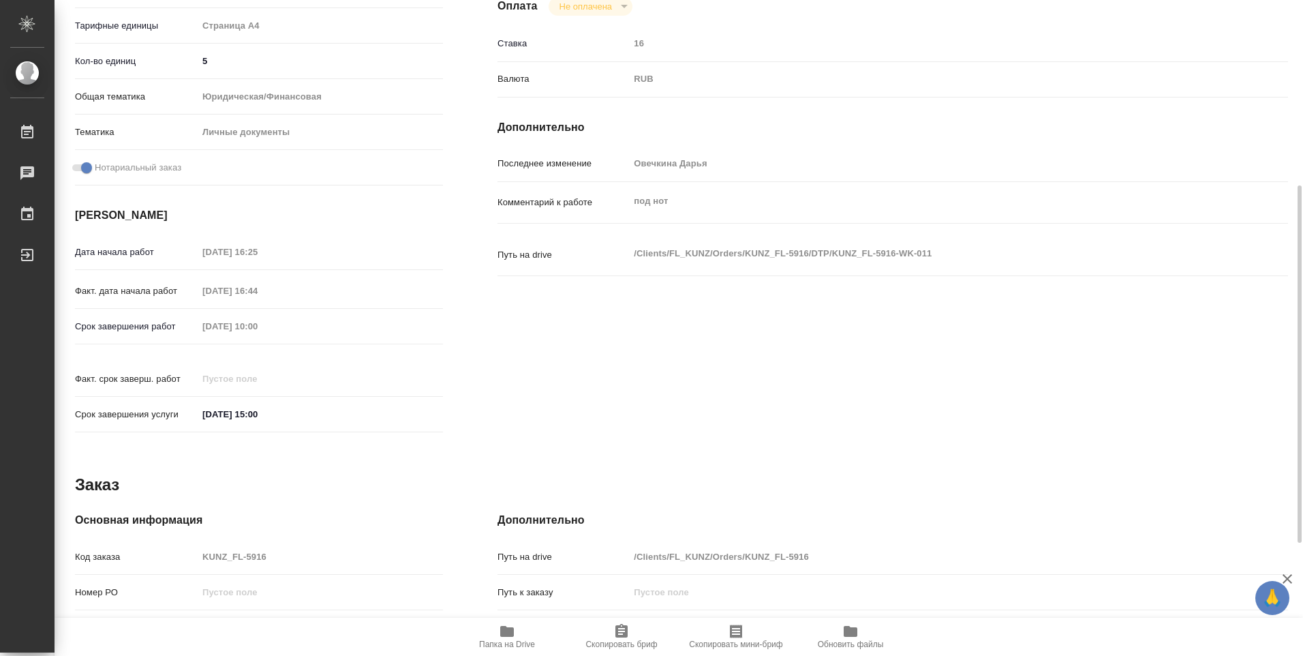
click at [504, 633] on icon "button" at bounding box center [507, 631] width 14 height 11
type textarea "x"
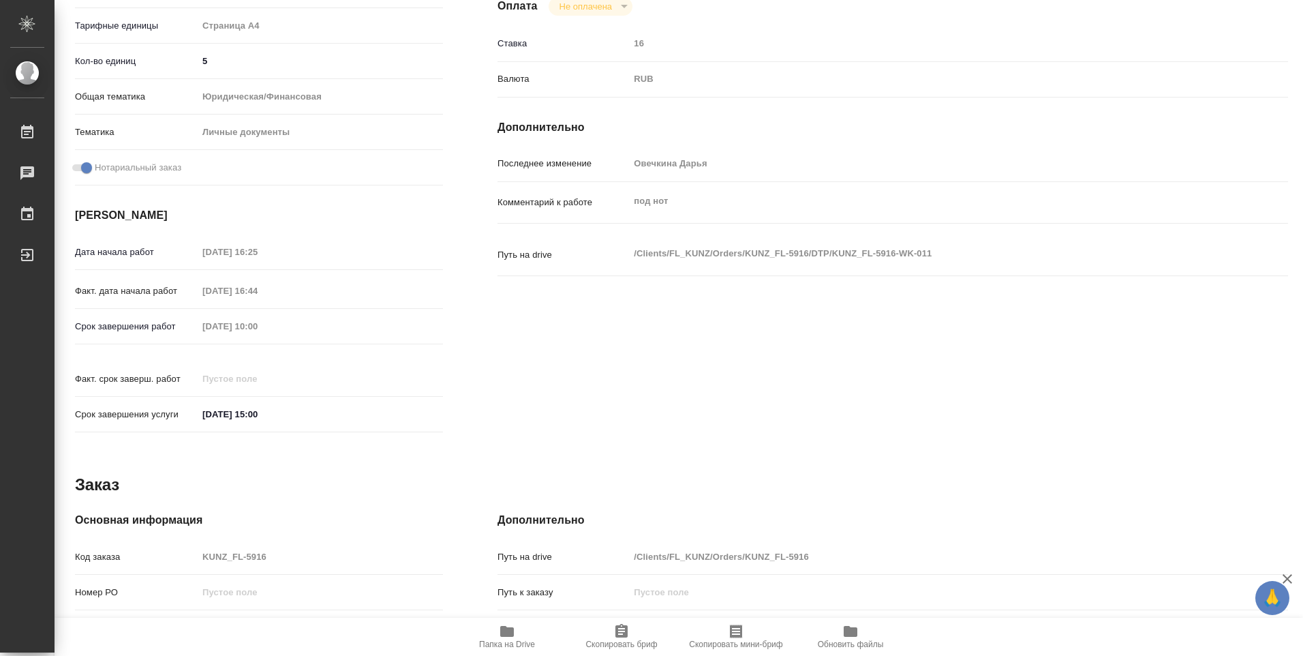
type textarea "x"
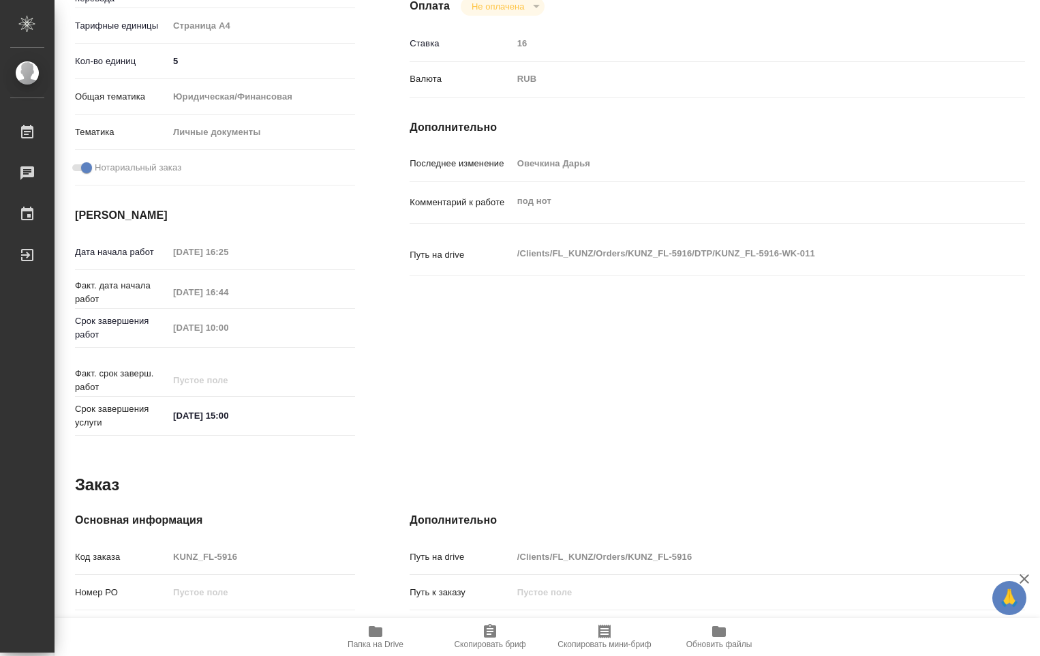
type textarea "x"
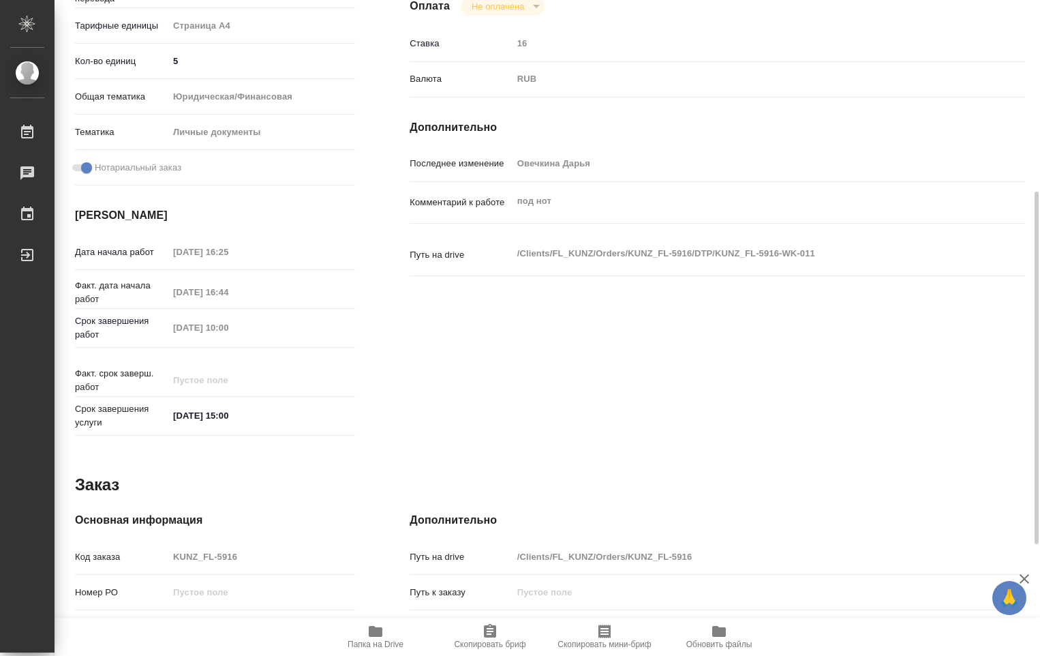
scroll to position [153, 0]
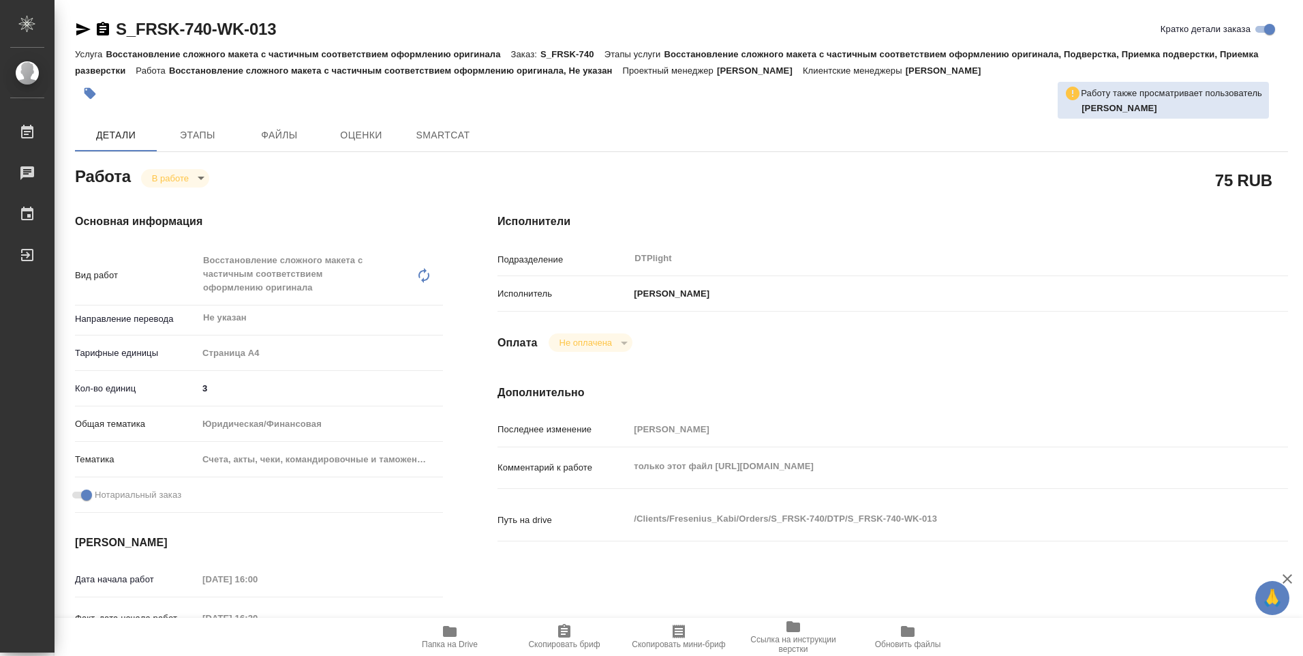
type textarea "x"
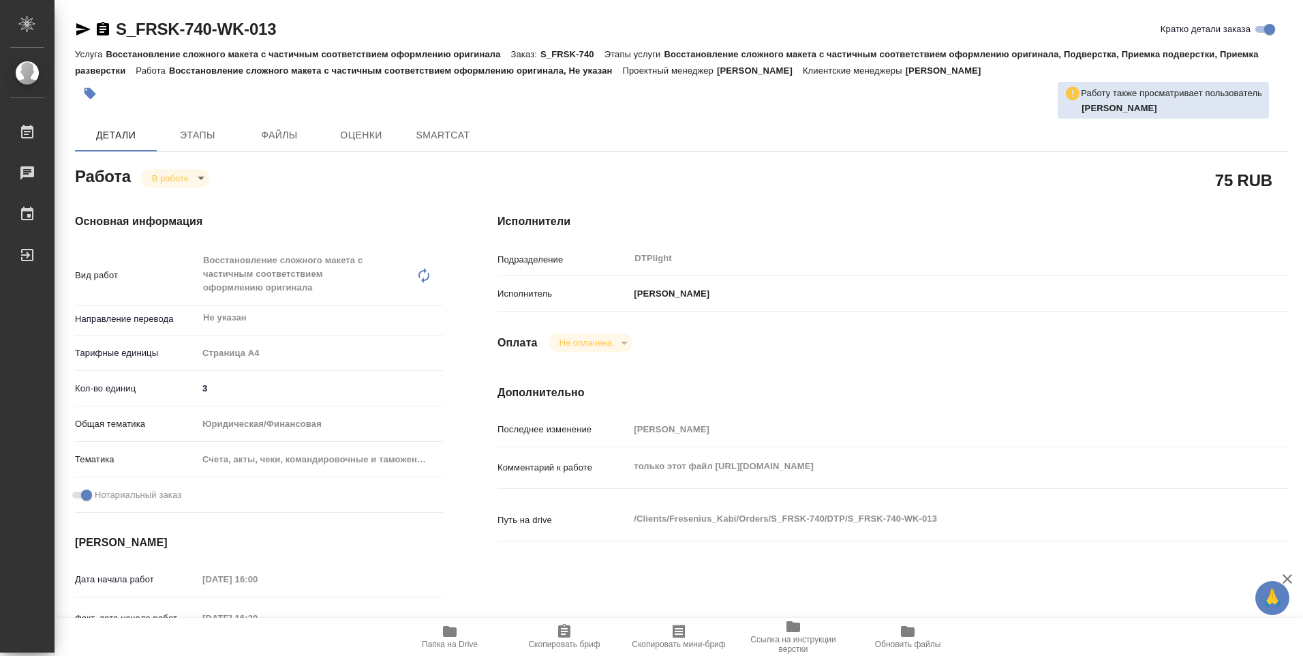
type textarea "x"
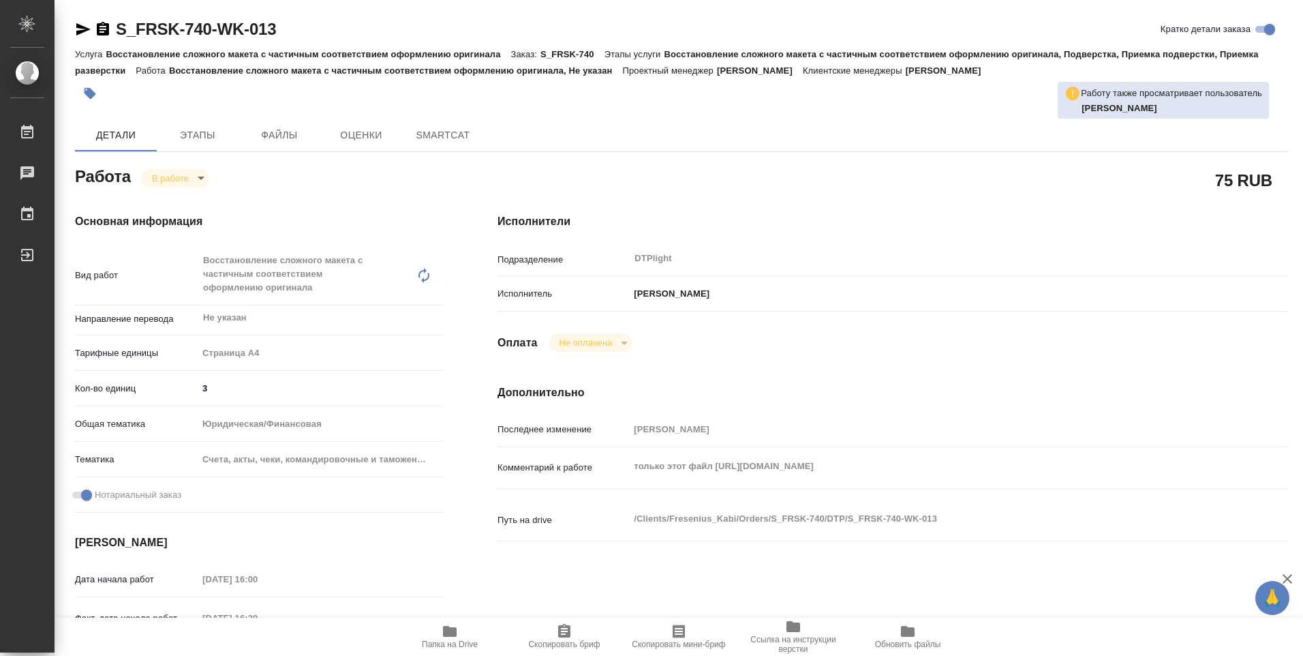
type textarea "x"
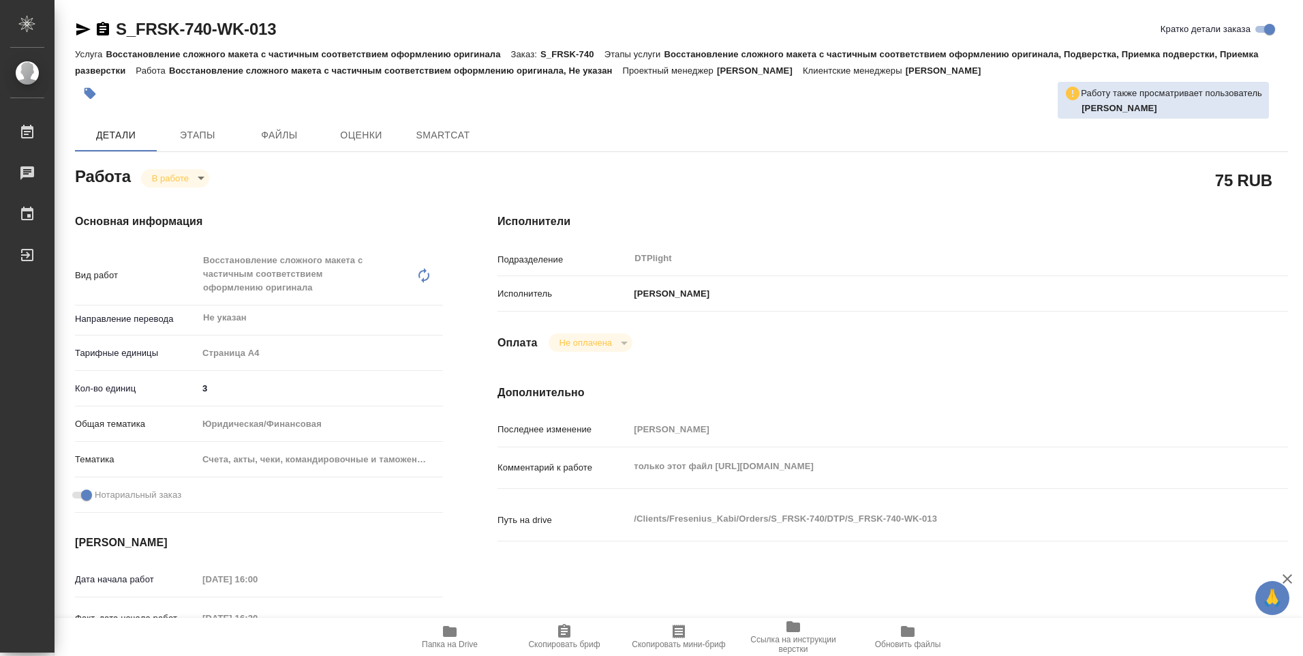
type textarea "x"
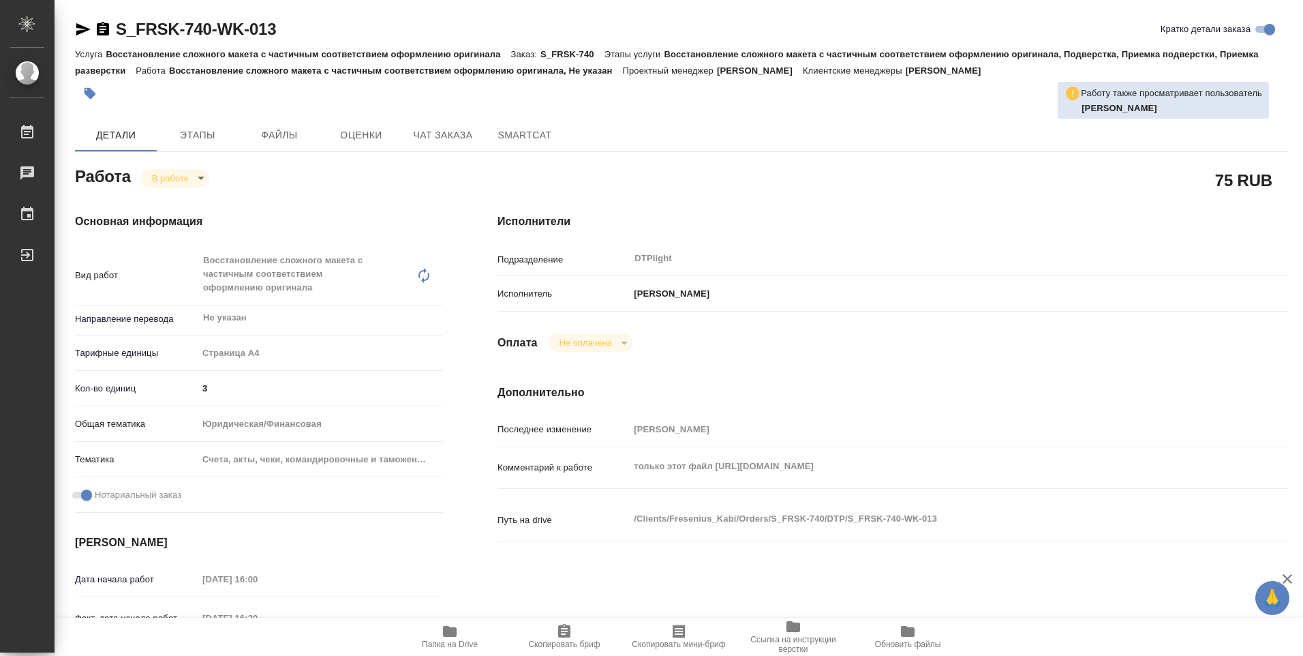
type textarea "x"
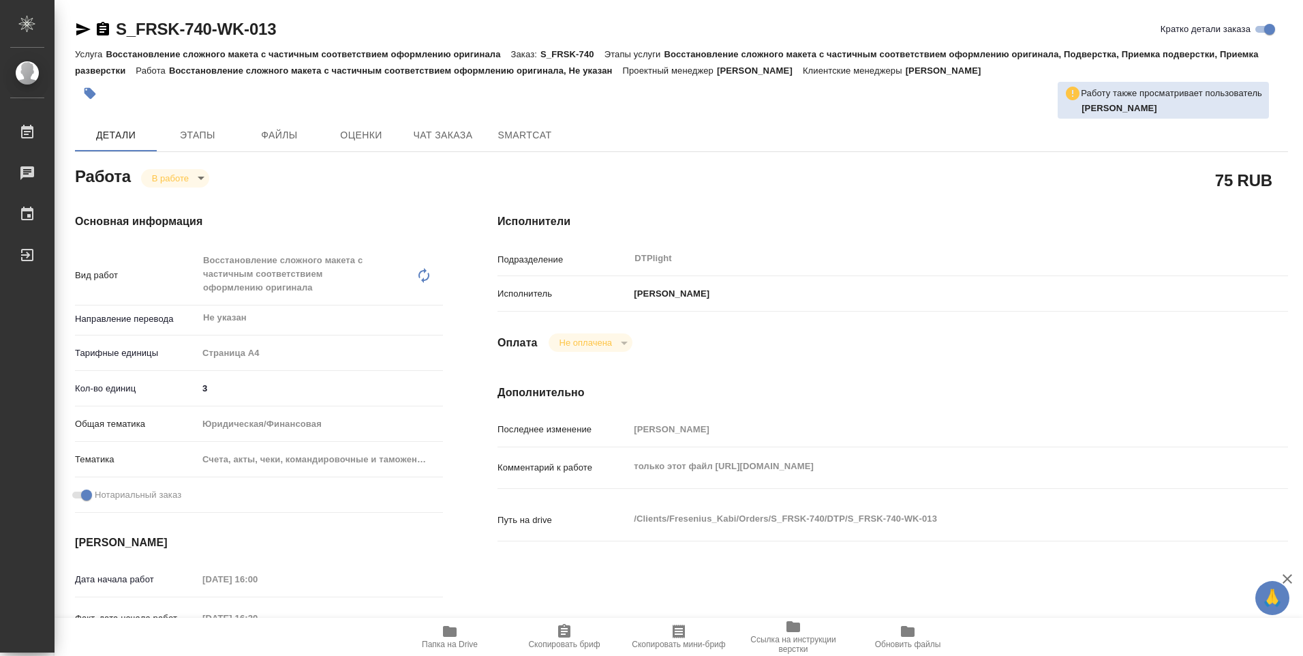
type textarea "x"
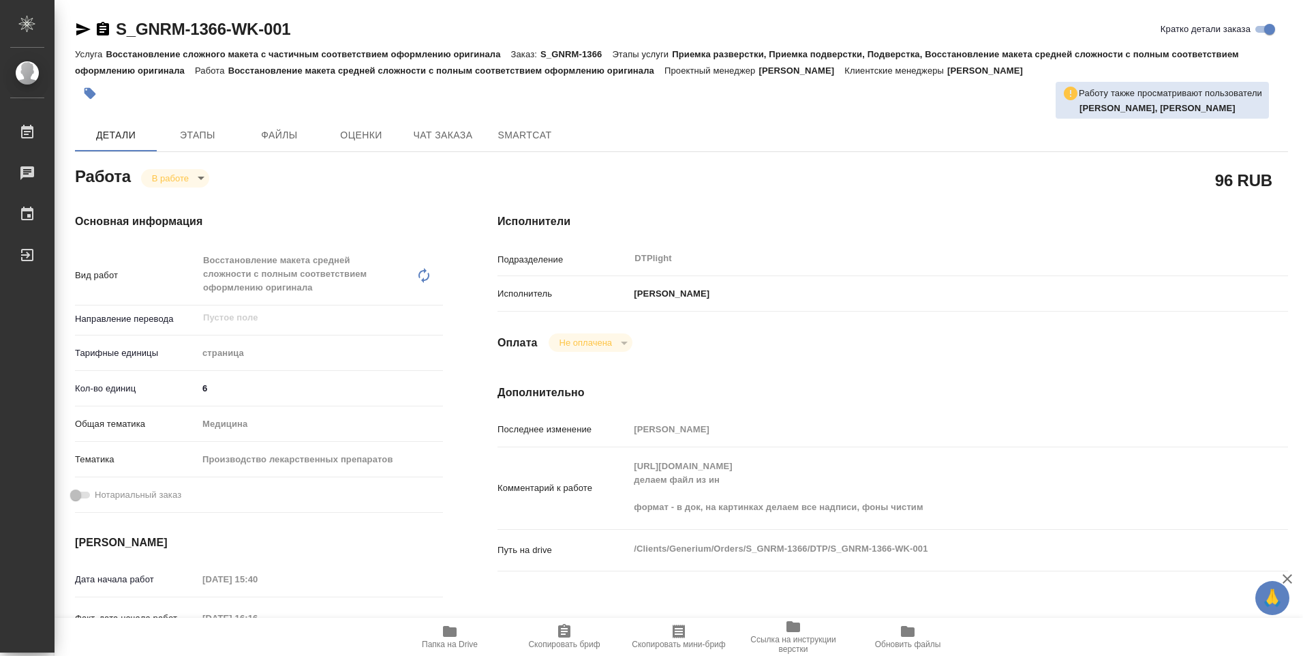
type textarea "x"
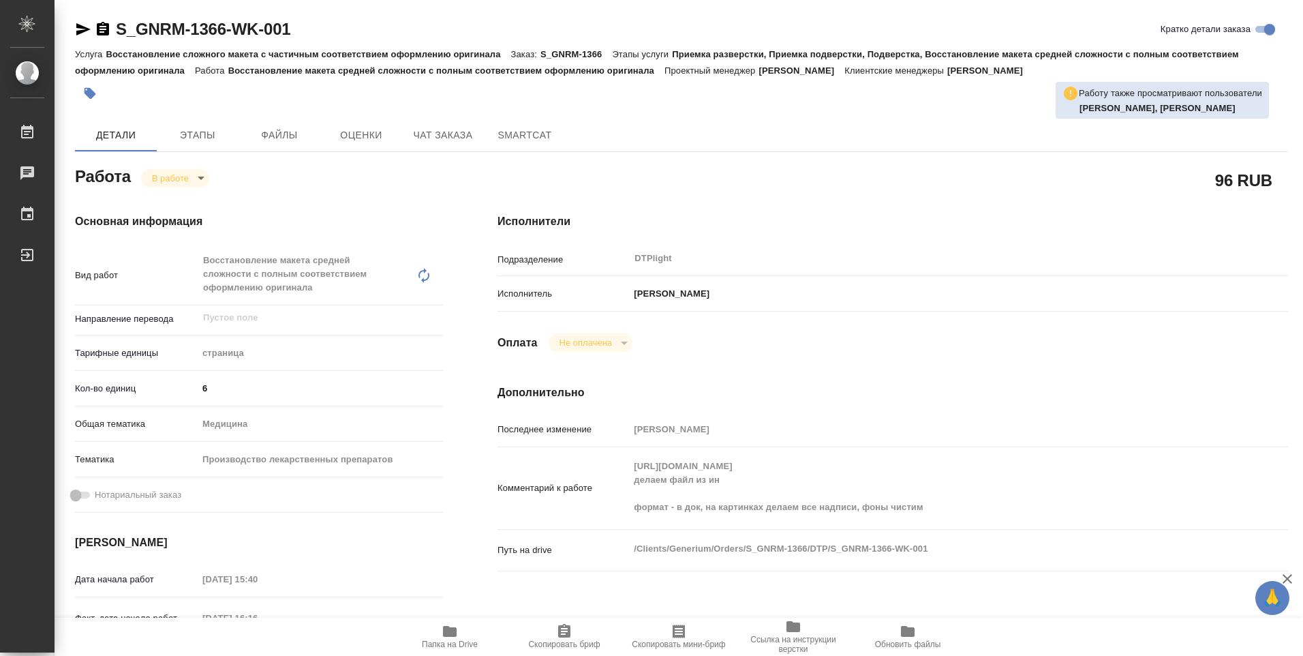
type textarea "x"
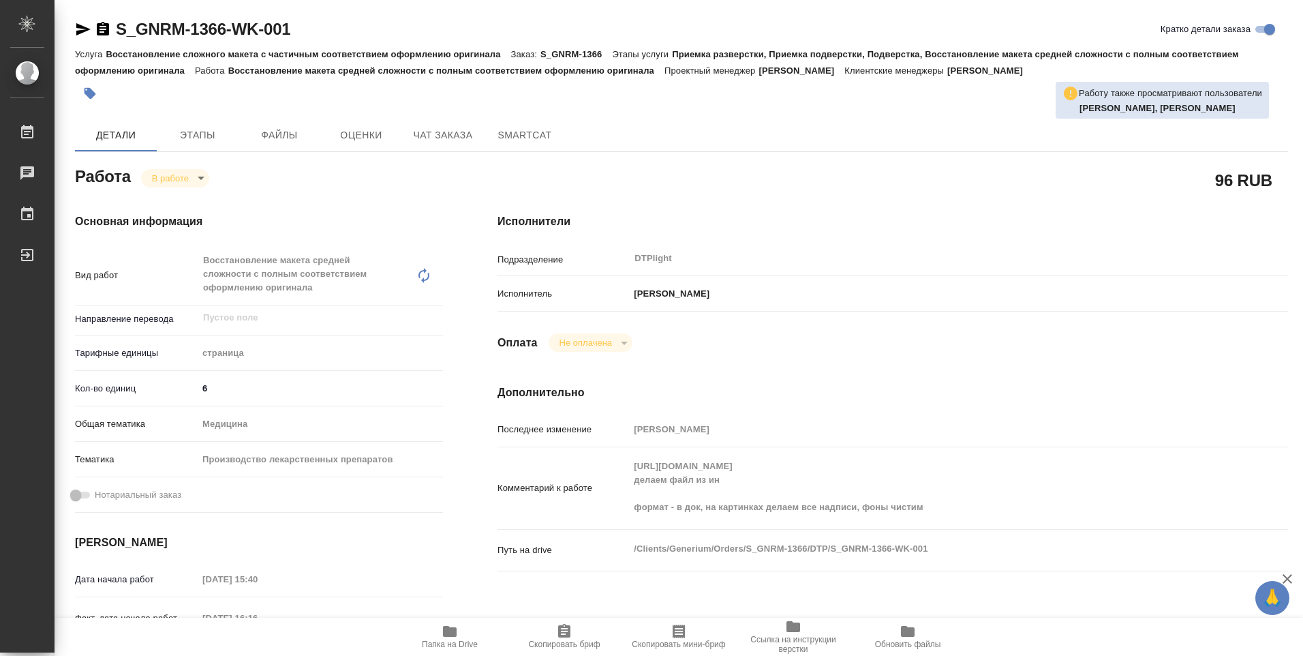
type textarea "x"
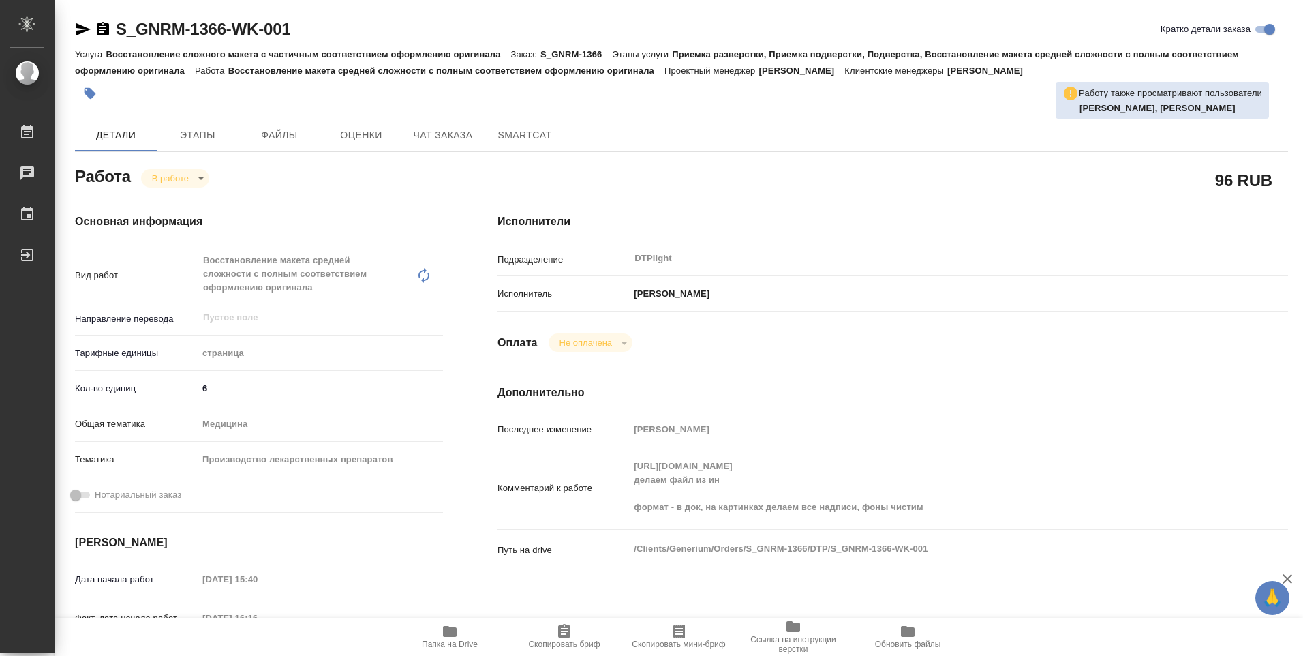
type textarea "x"
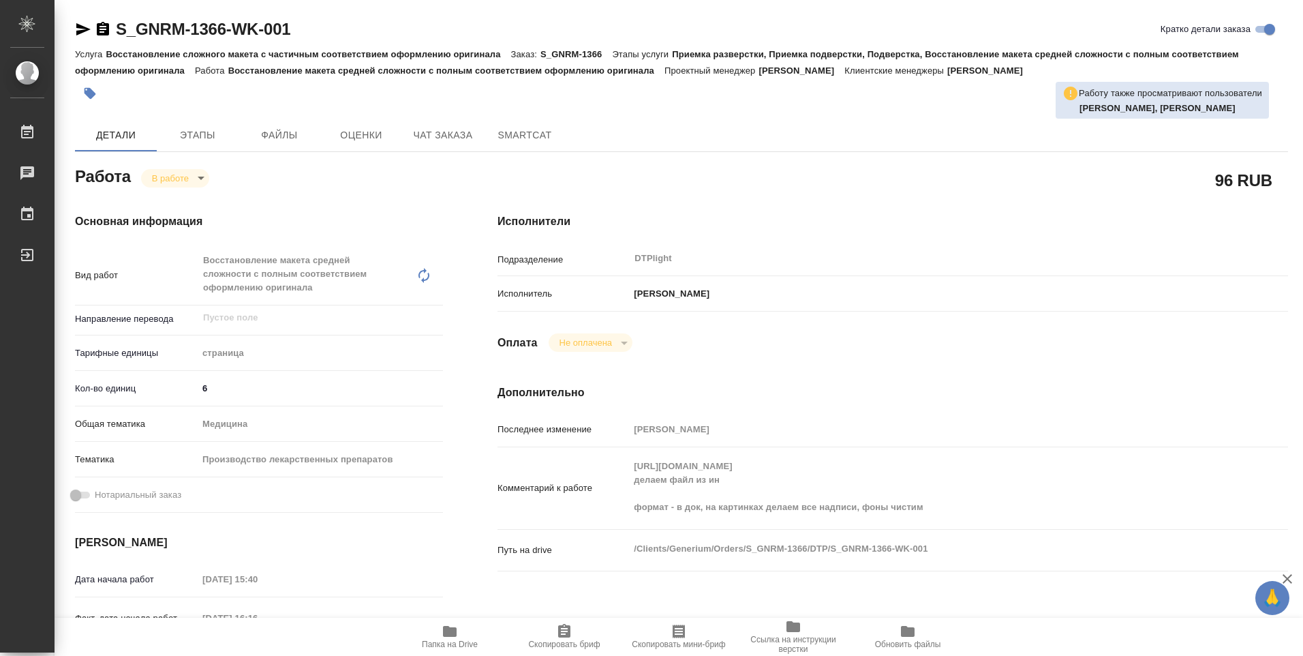
type textarea "x"
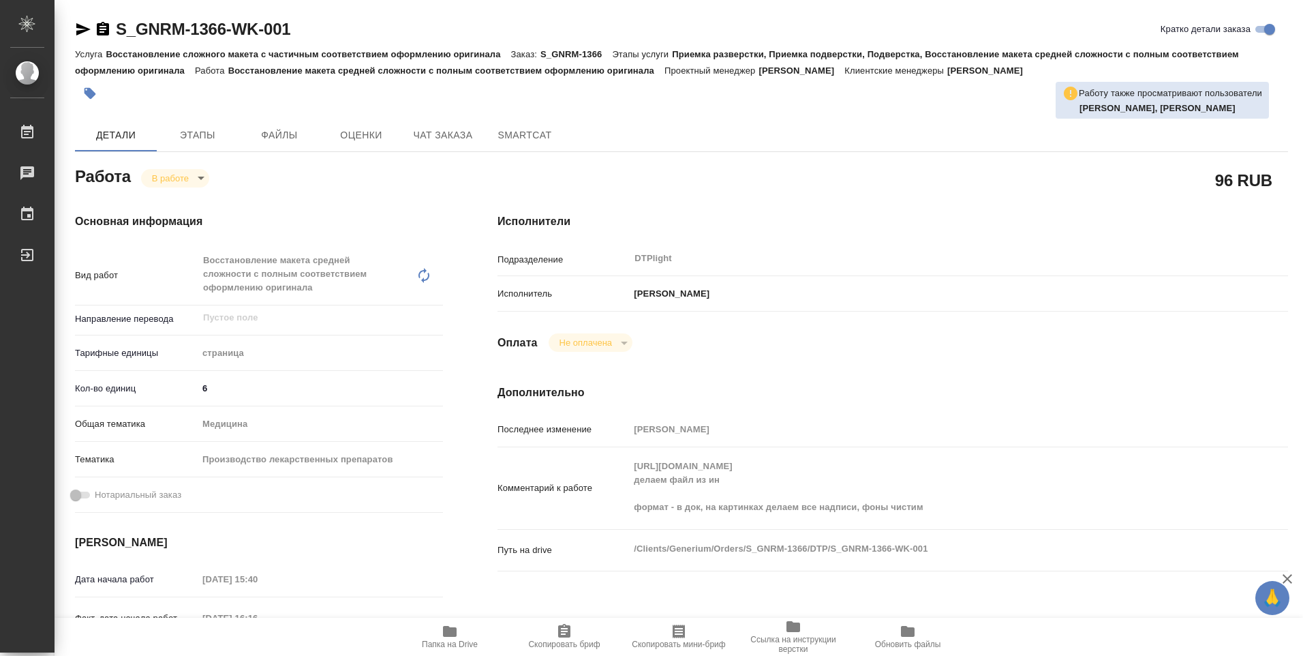
type textarea "x"
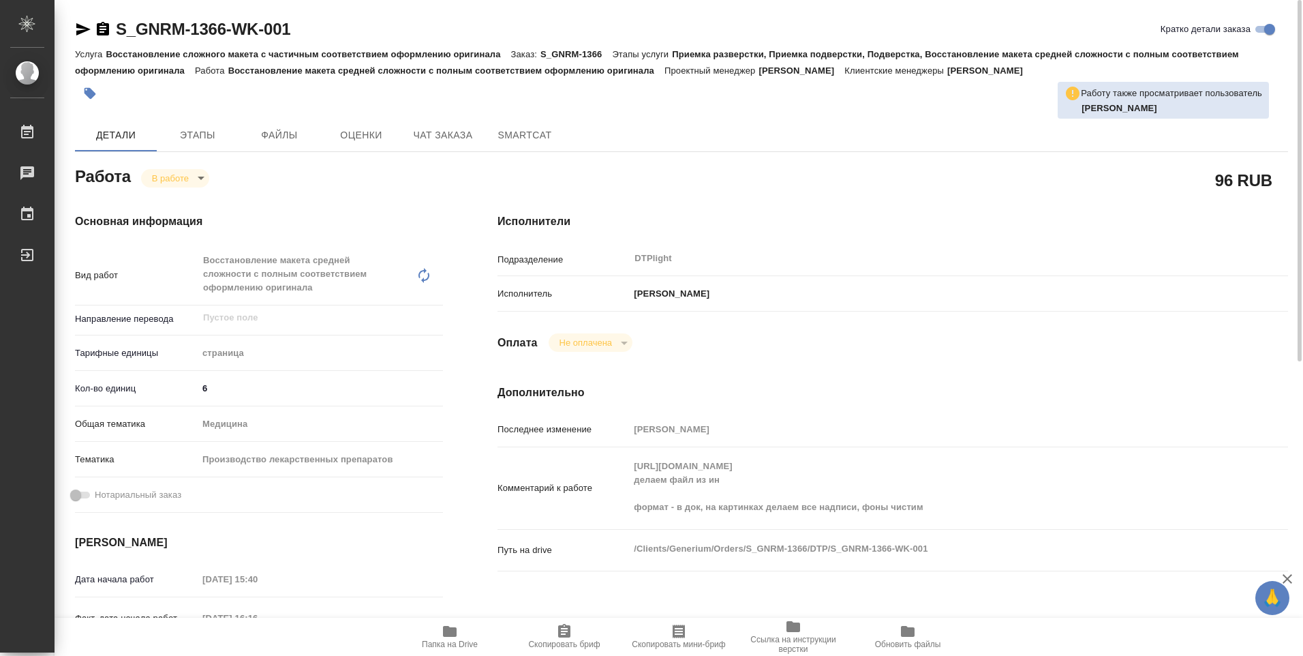
type textarea "x"
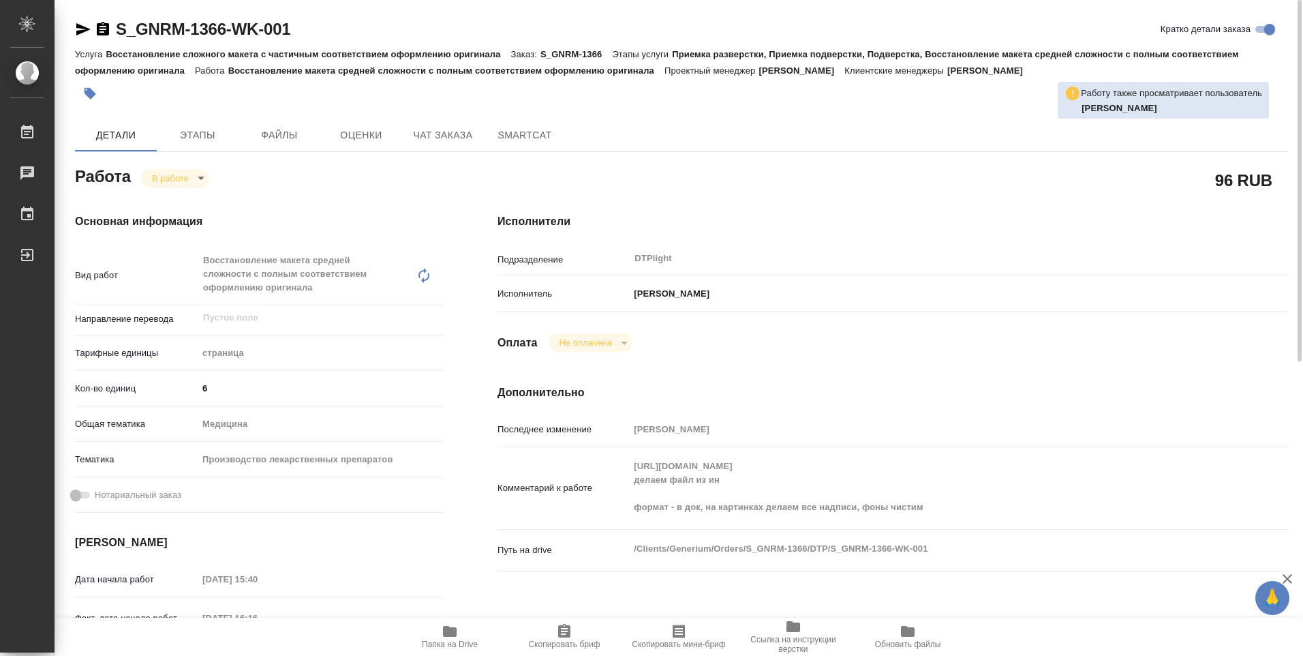
type textarea "x"
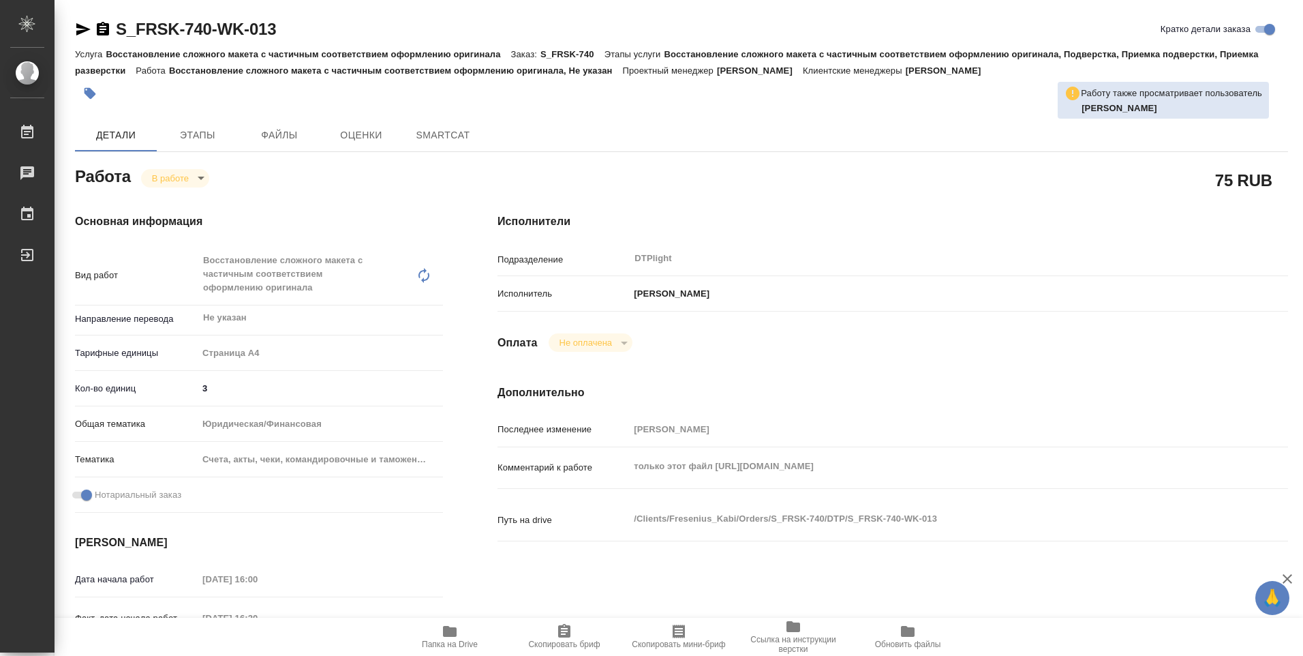
type textarea "x"
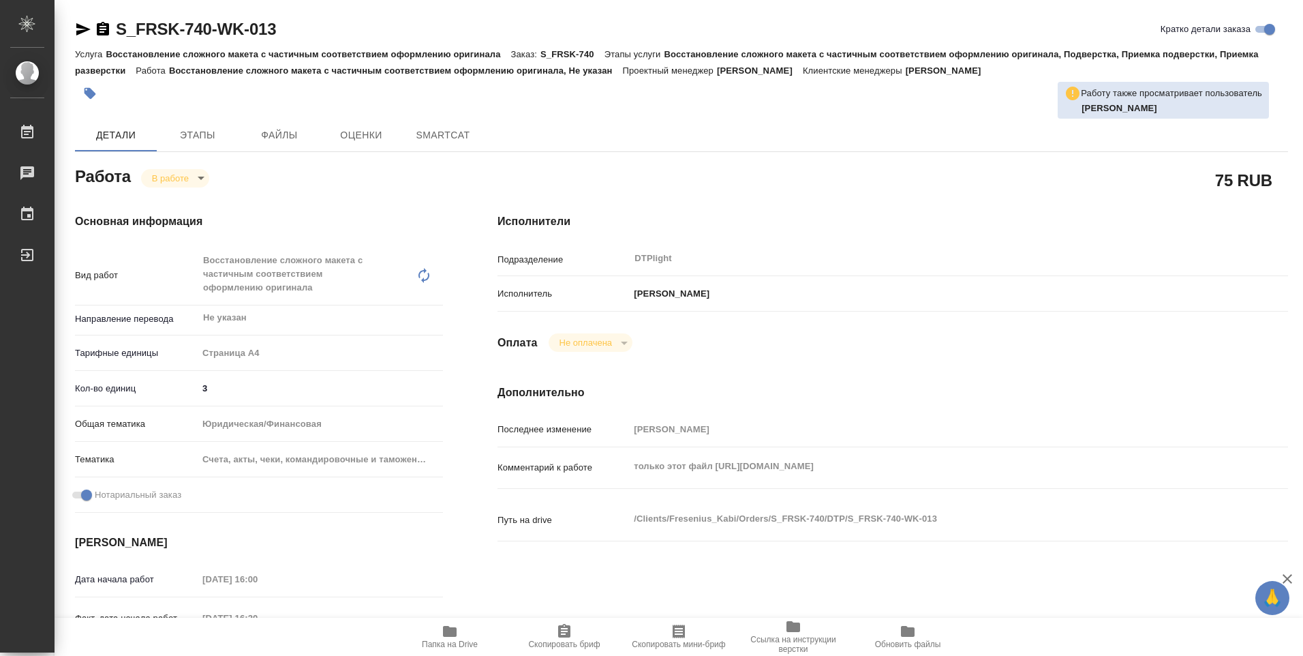
type textarea "x"
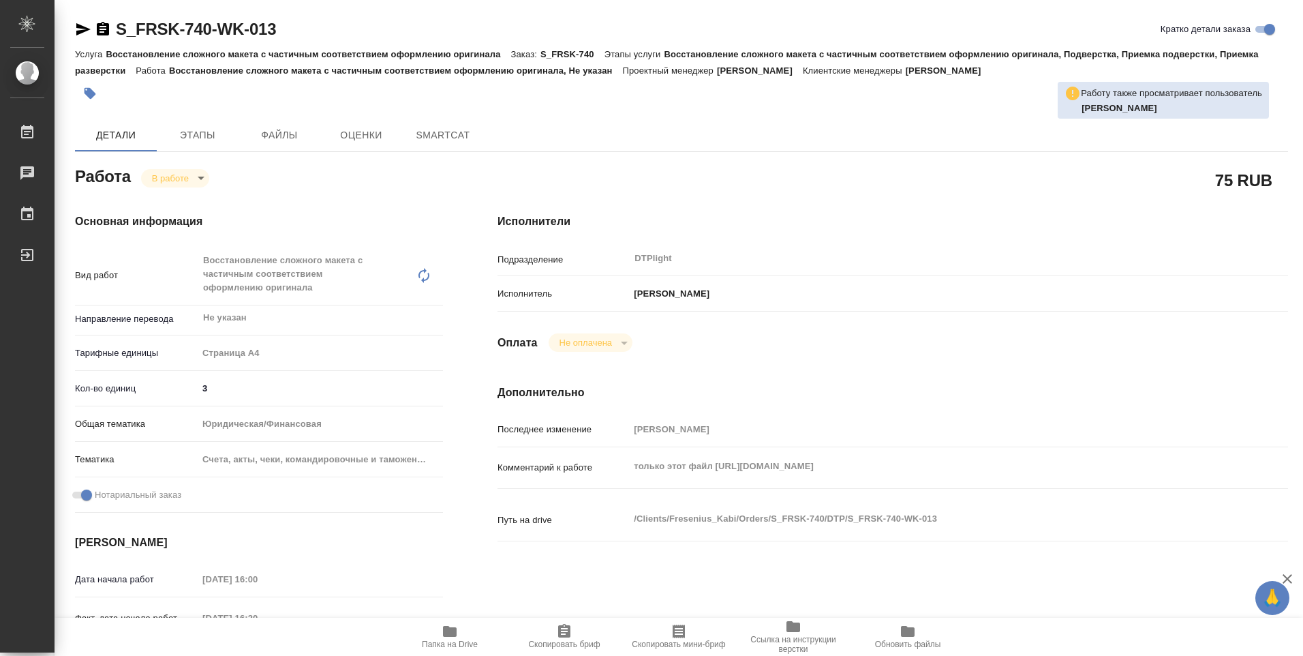
type textarea "x"
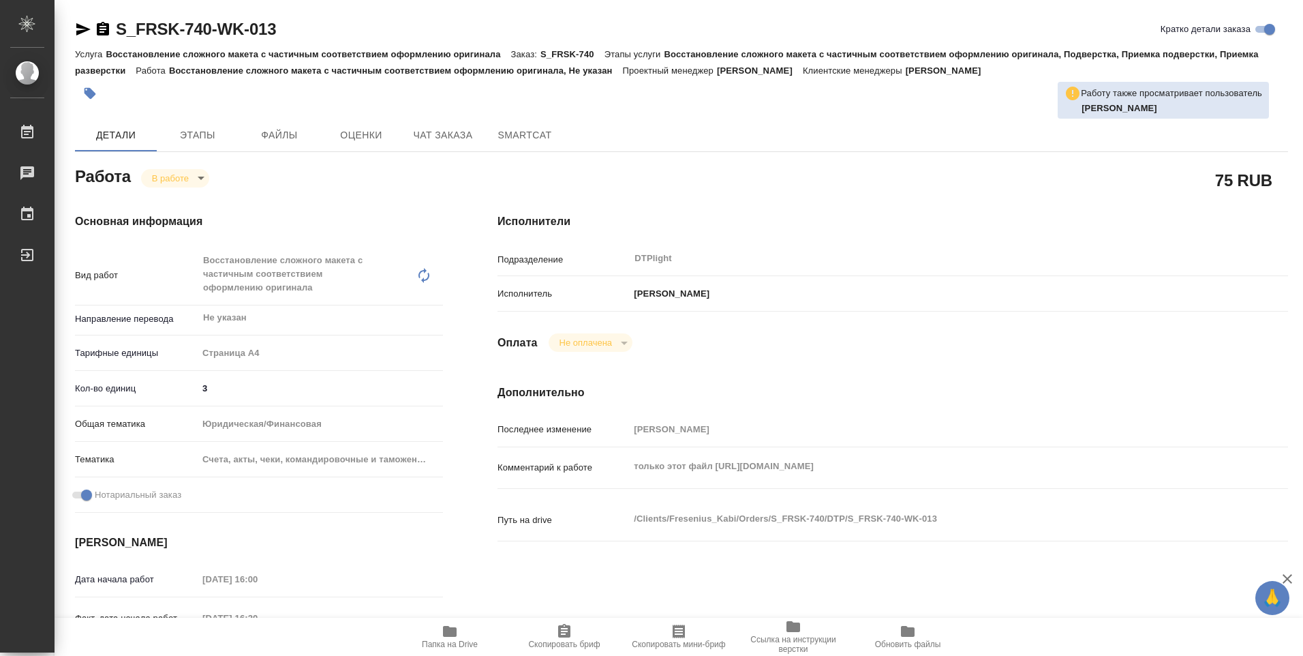
type textarea "x"
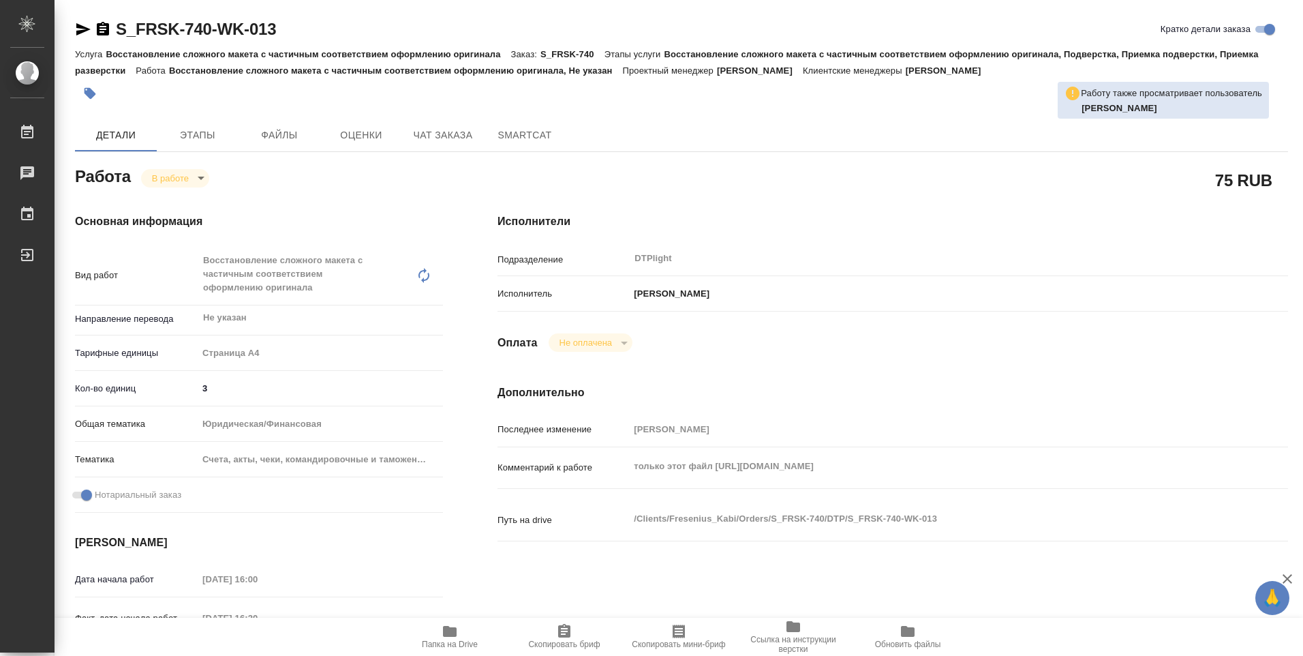
type textarea "x"
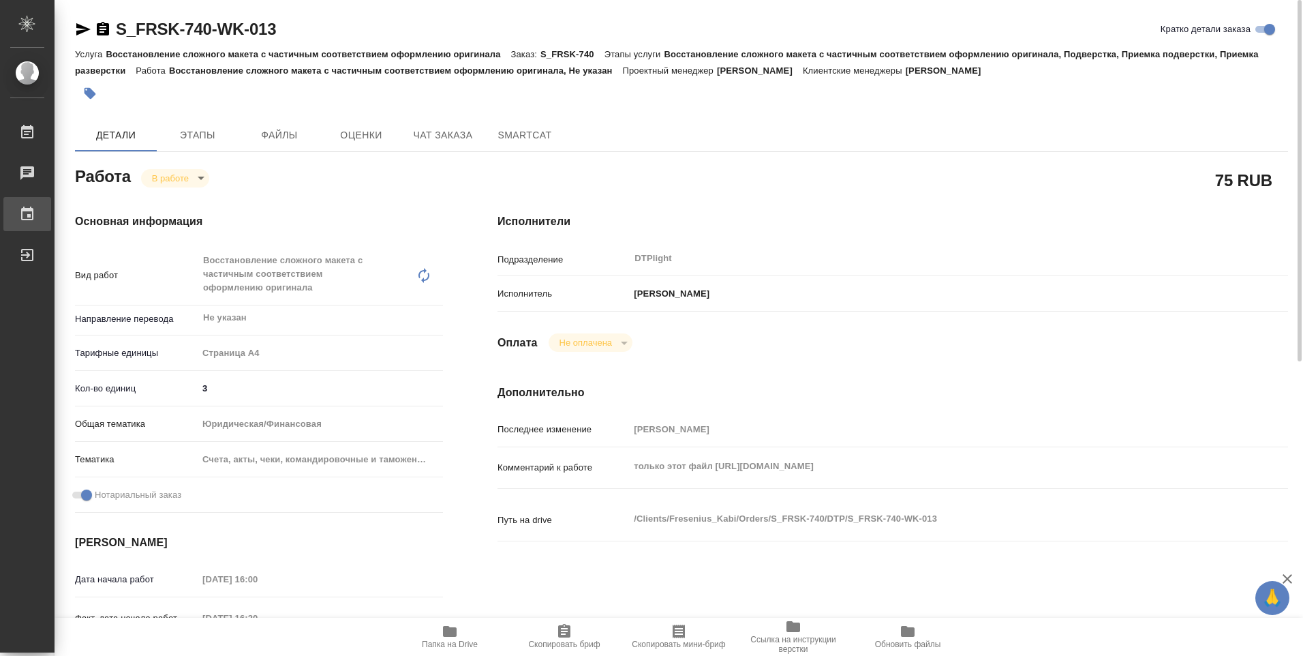
type textarea "x"
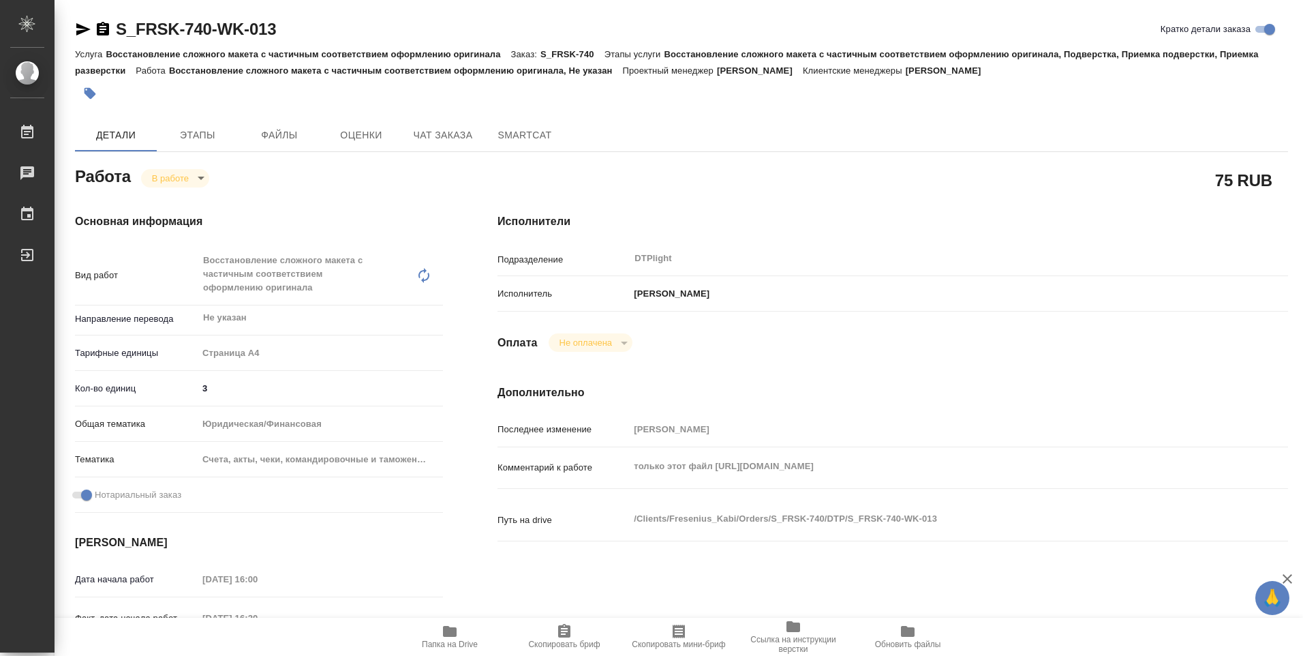
type textarea "x"
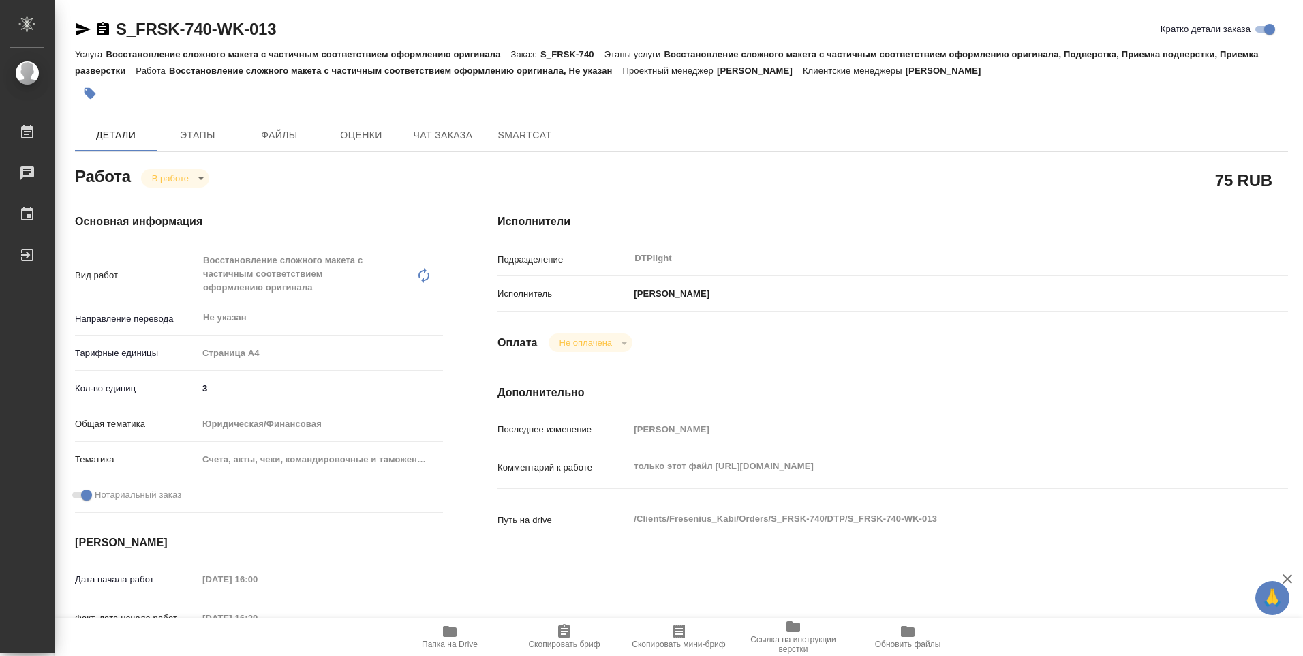
type textarea "x"
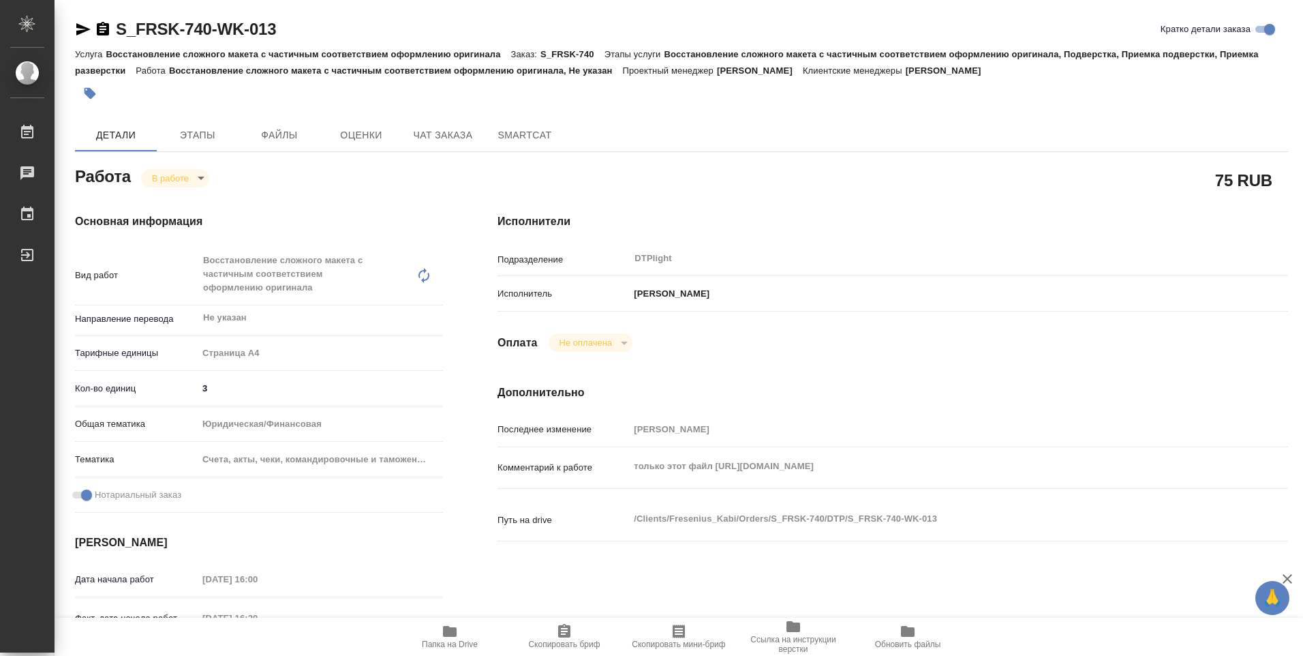
type textarea "x"
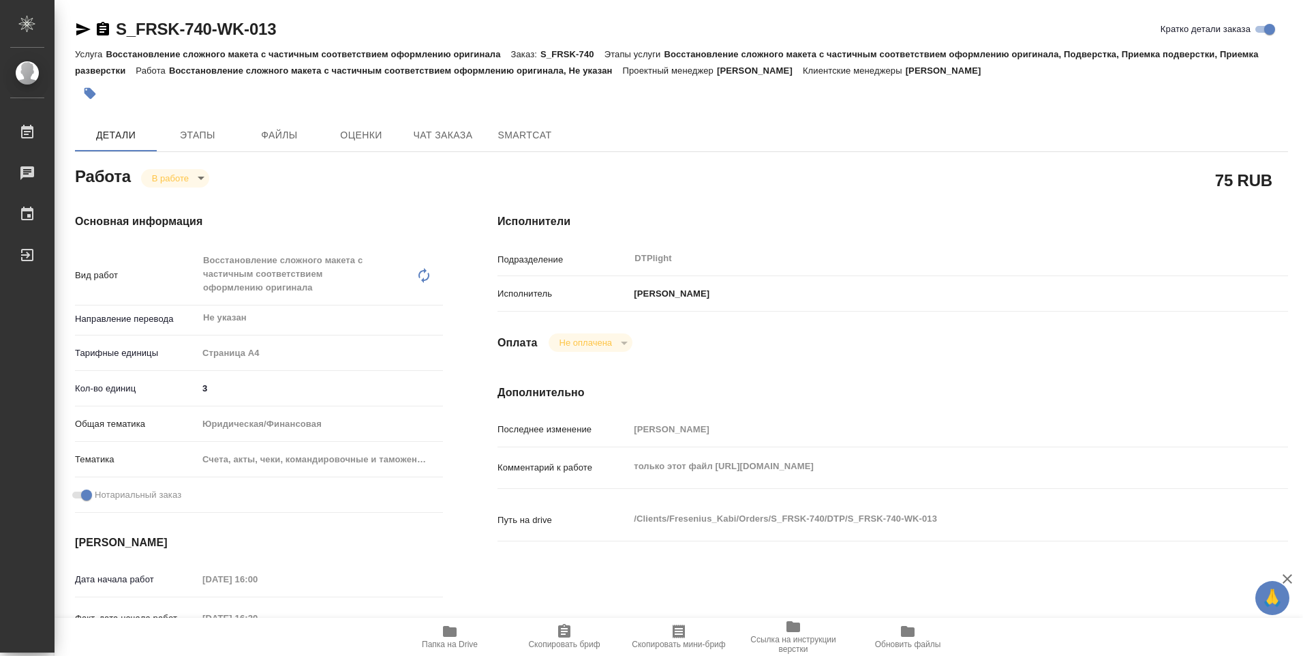
type textarea "x"
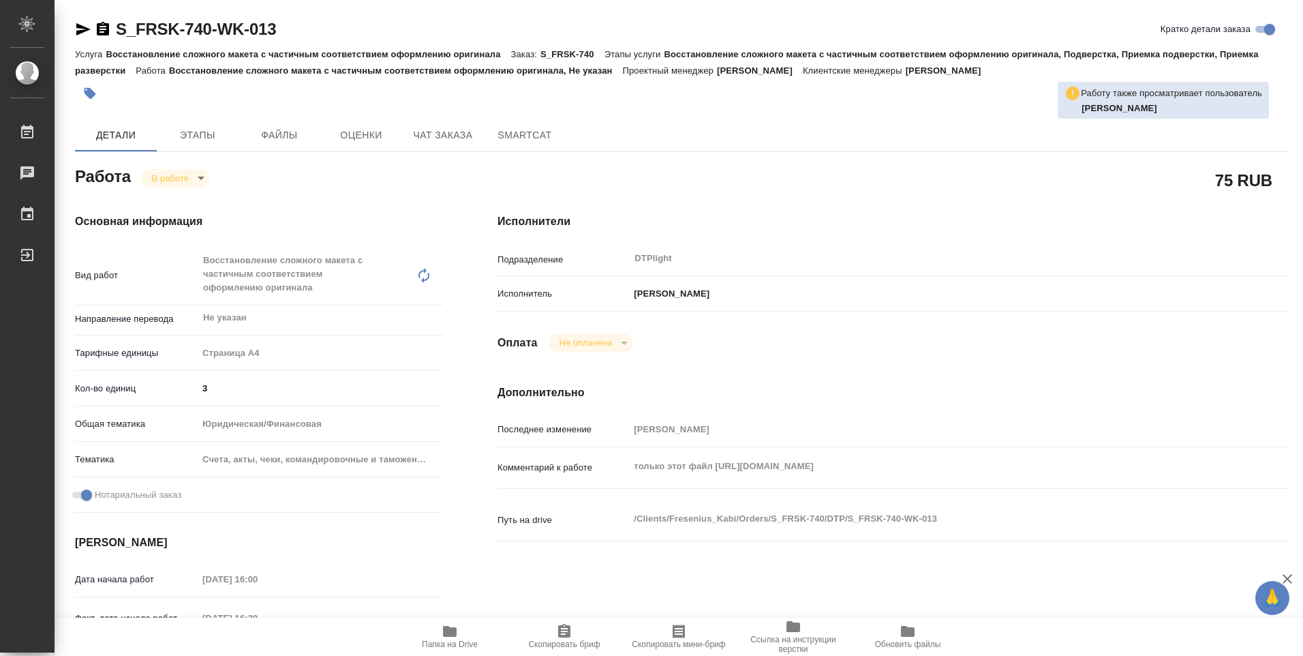
type textarea "x"
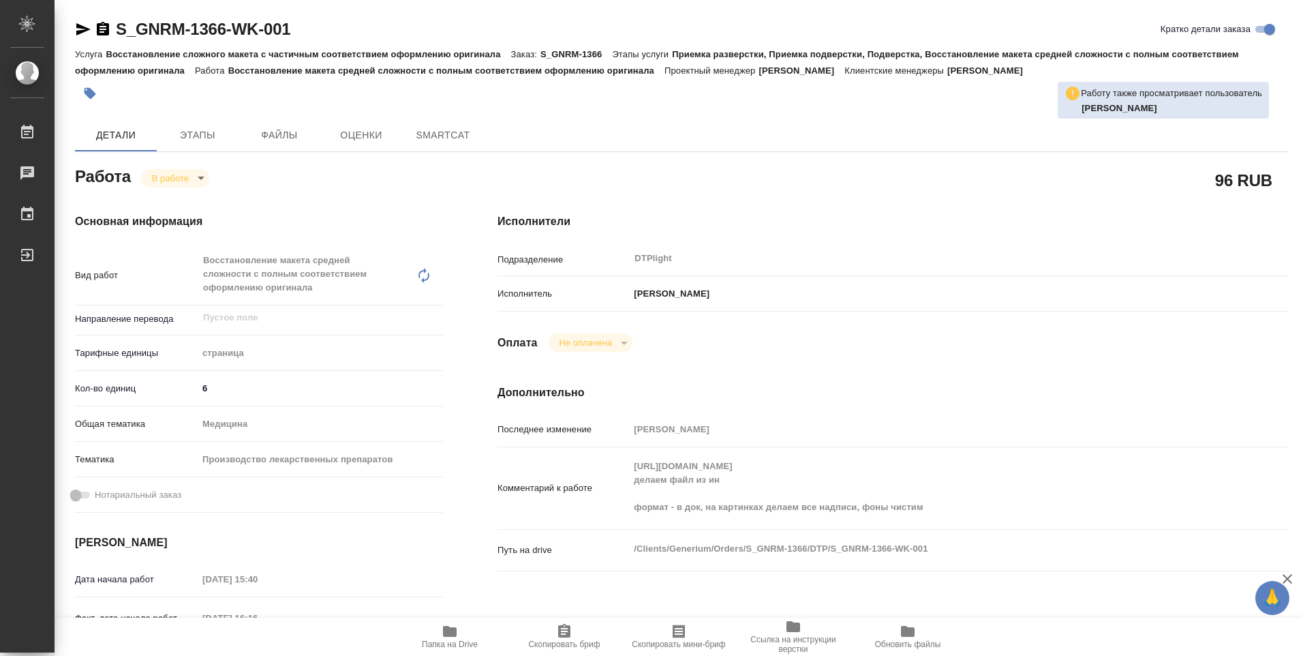
type textarea "x"
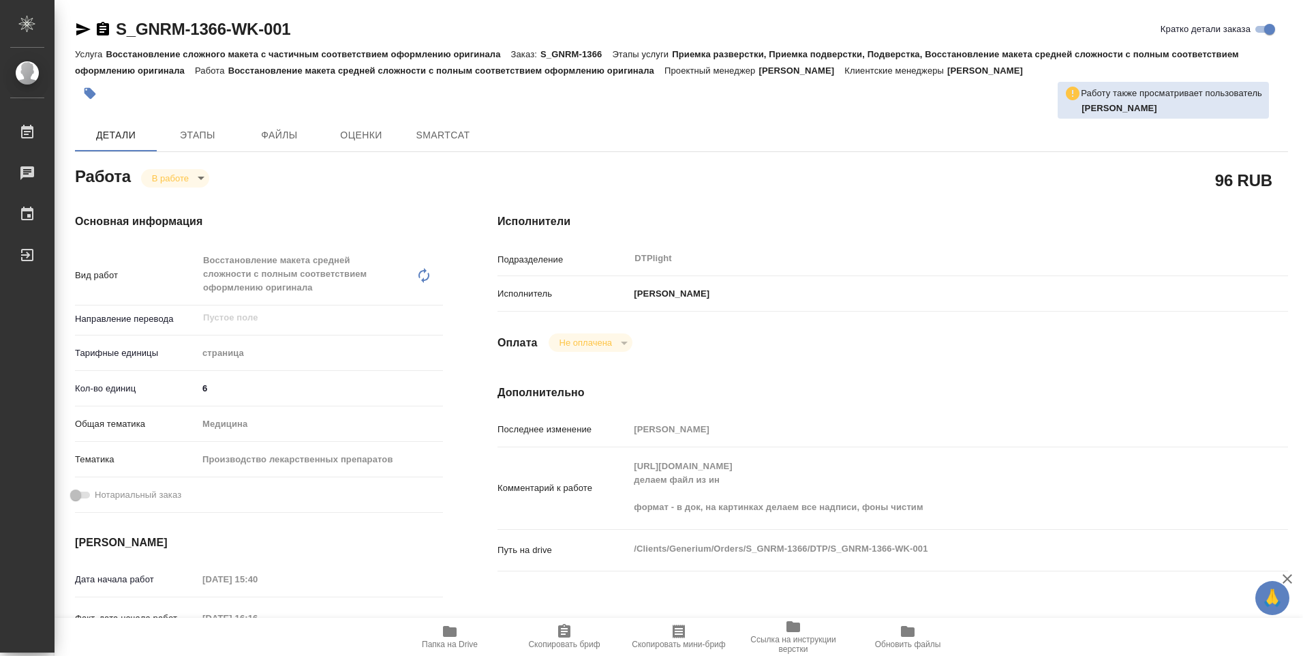
type textarea "x"
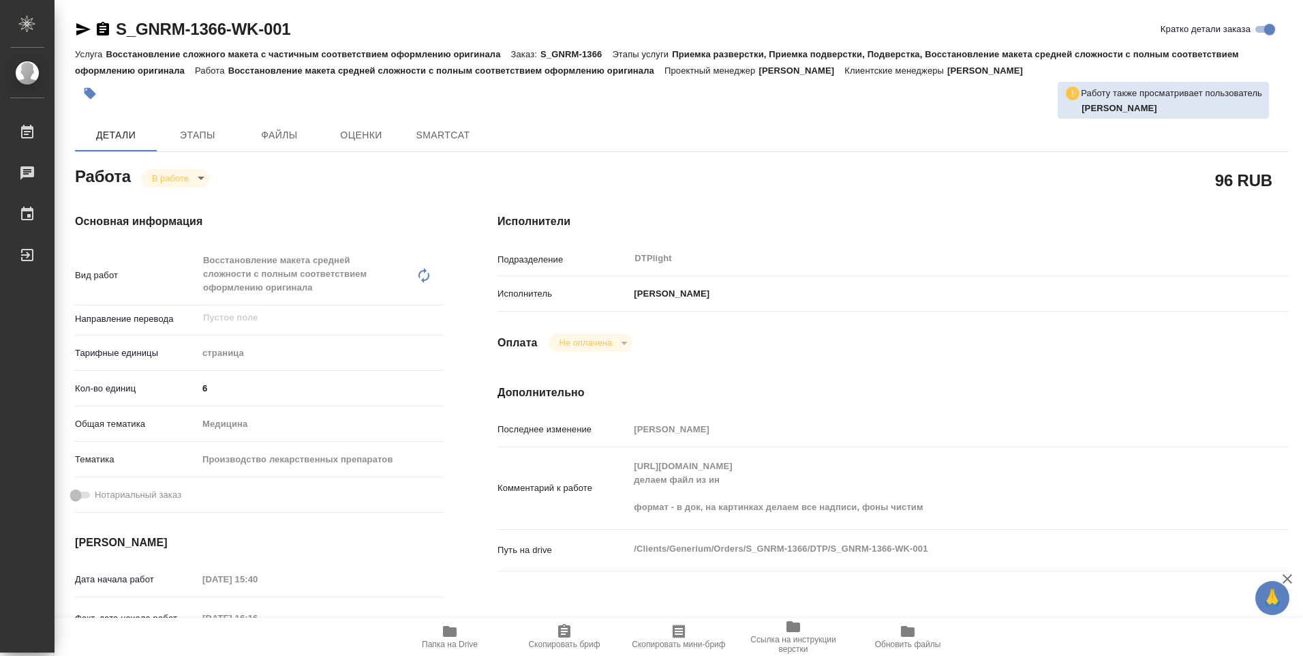
type textarea "x"
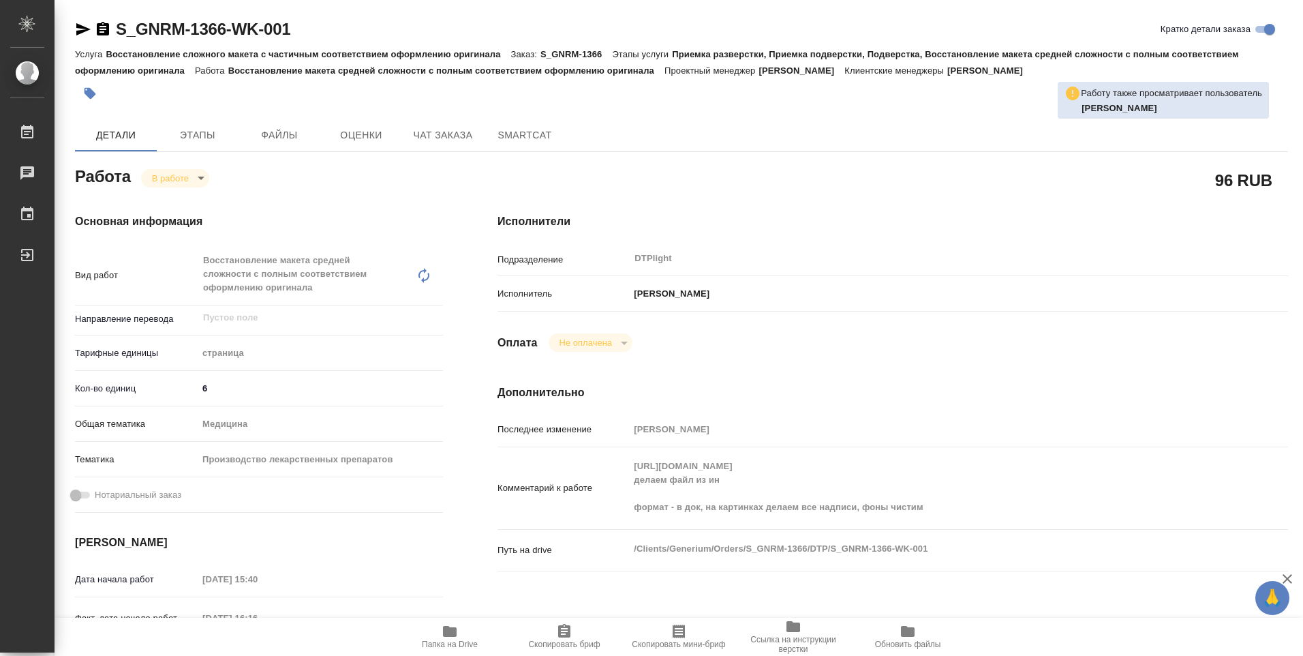
type textarea "x"
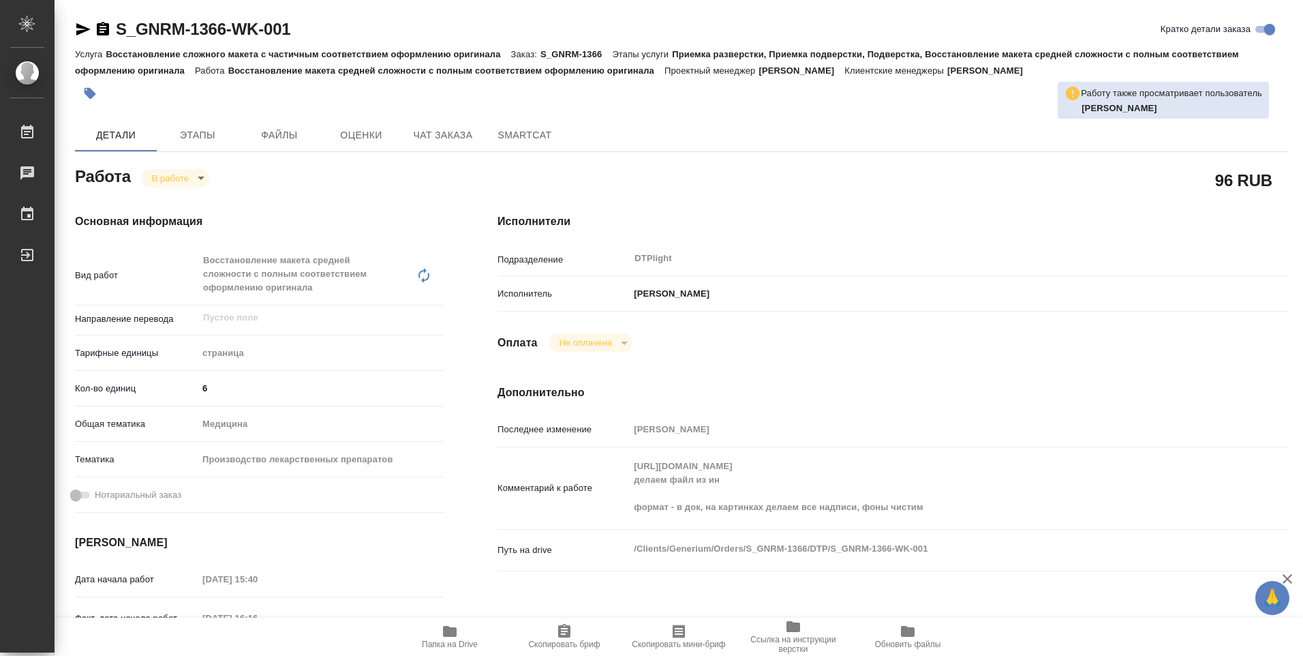
type textarea "x"
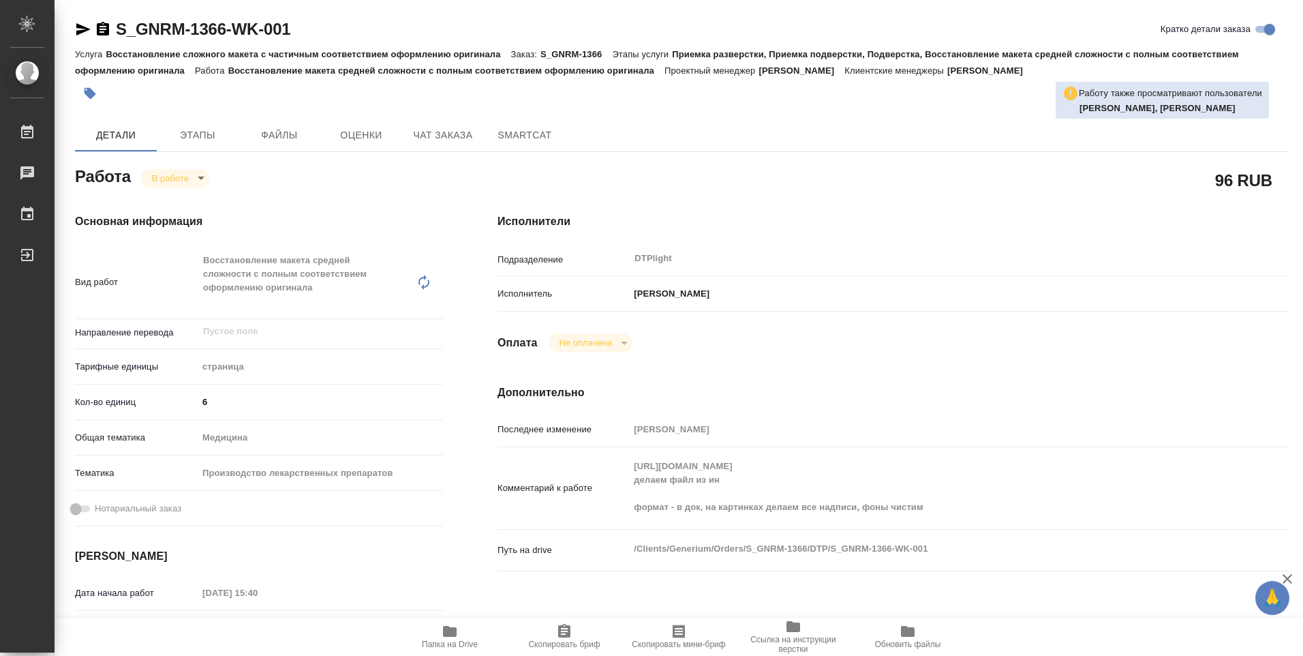
type textarea "x"
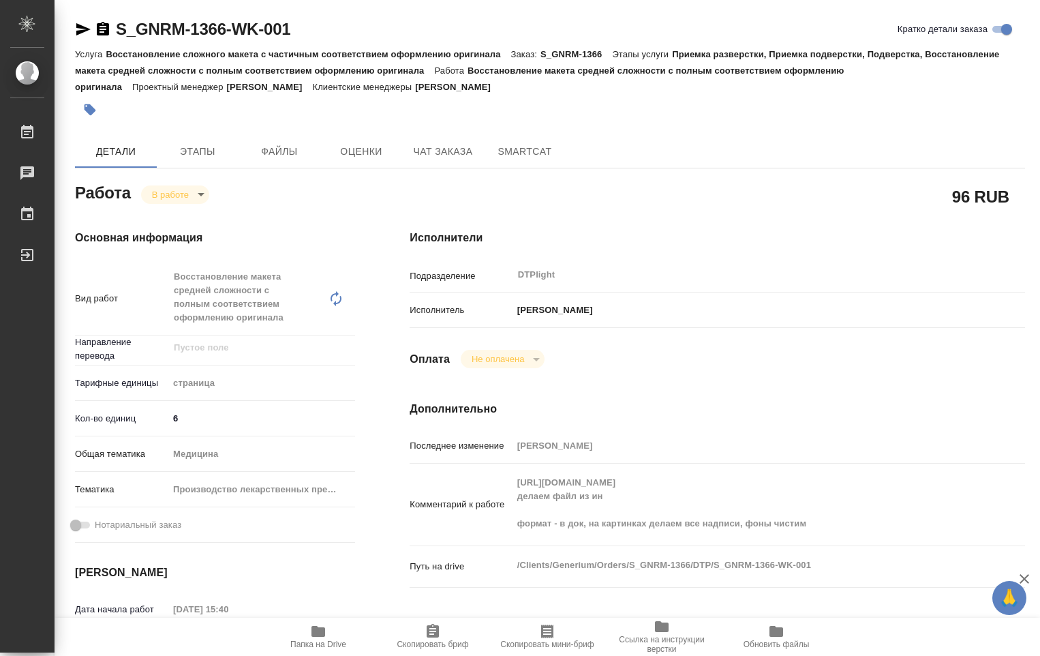
type textarea "x"
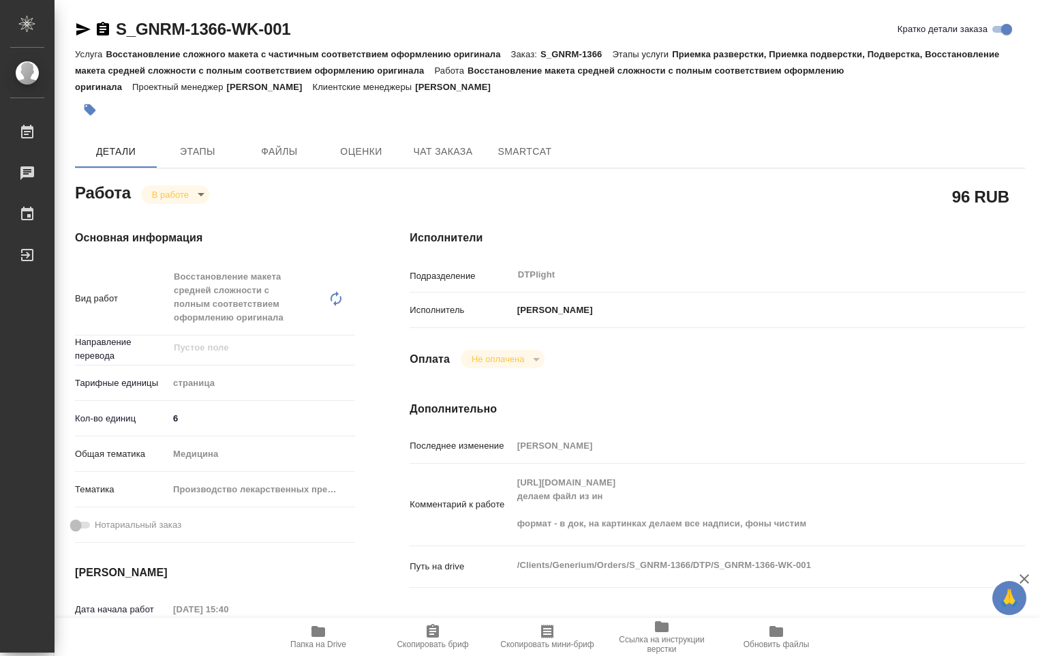
type textarea "x"
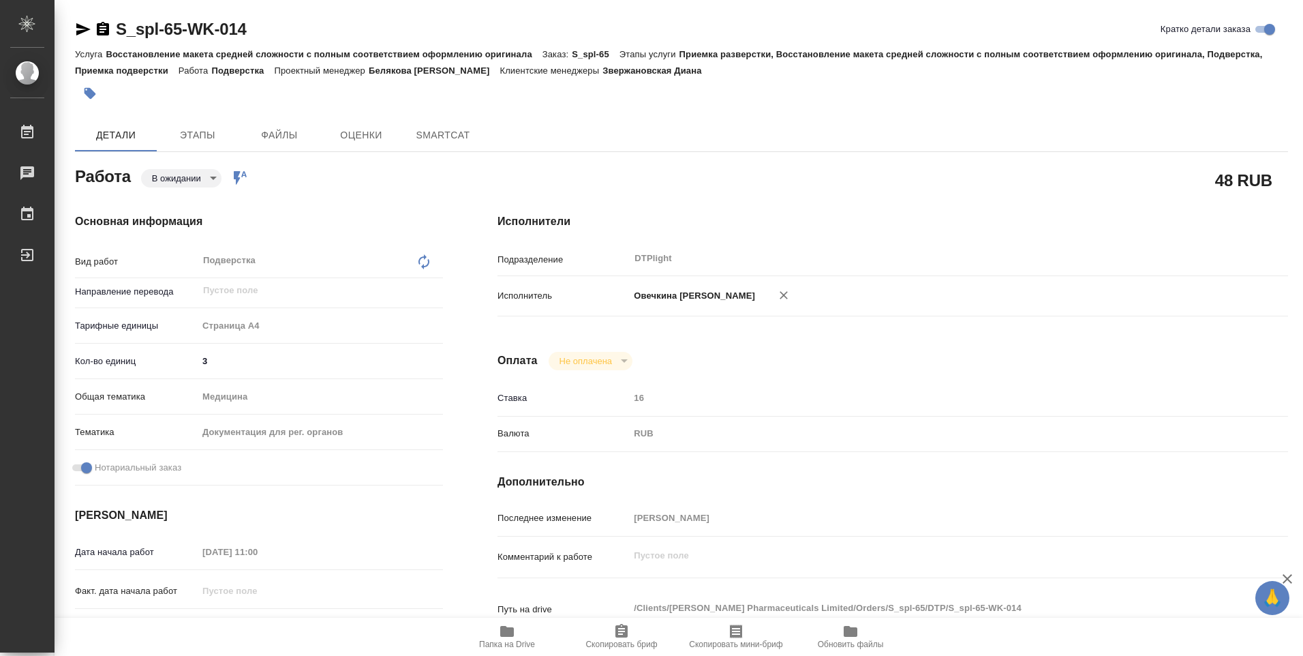
type textarea "x"
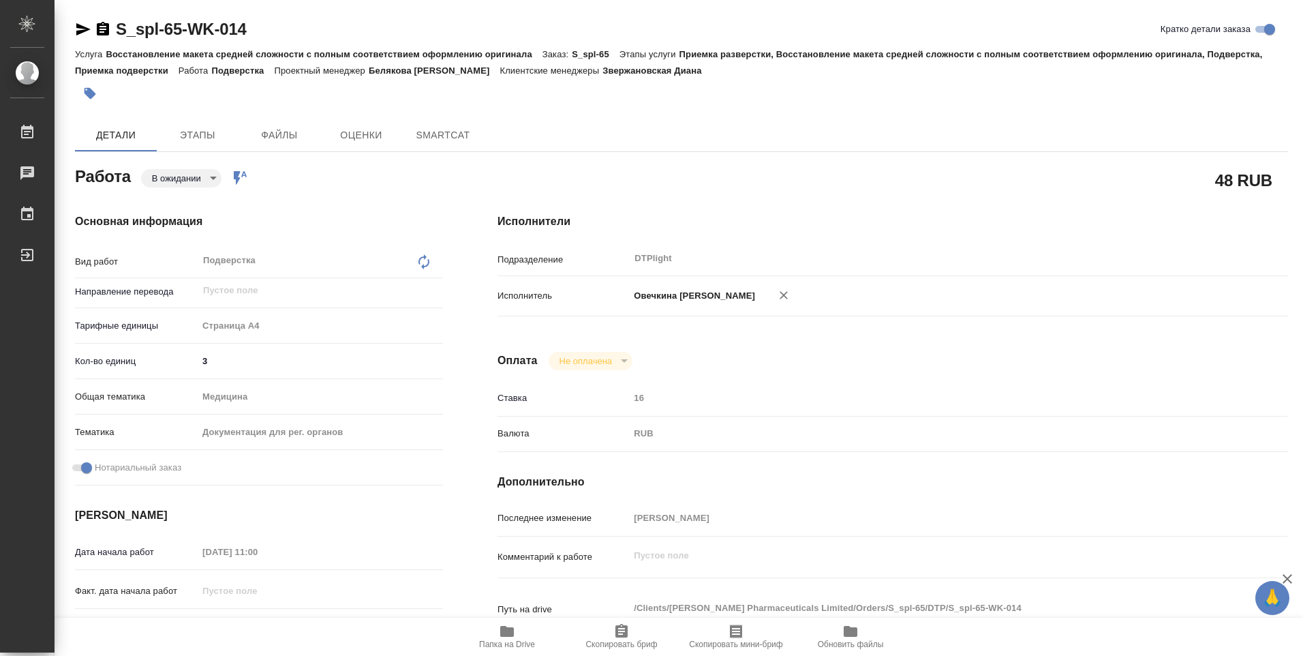
type textarea "x"
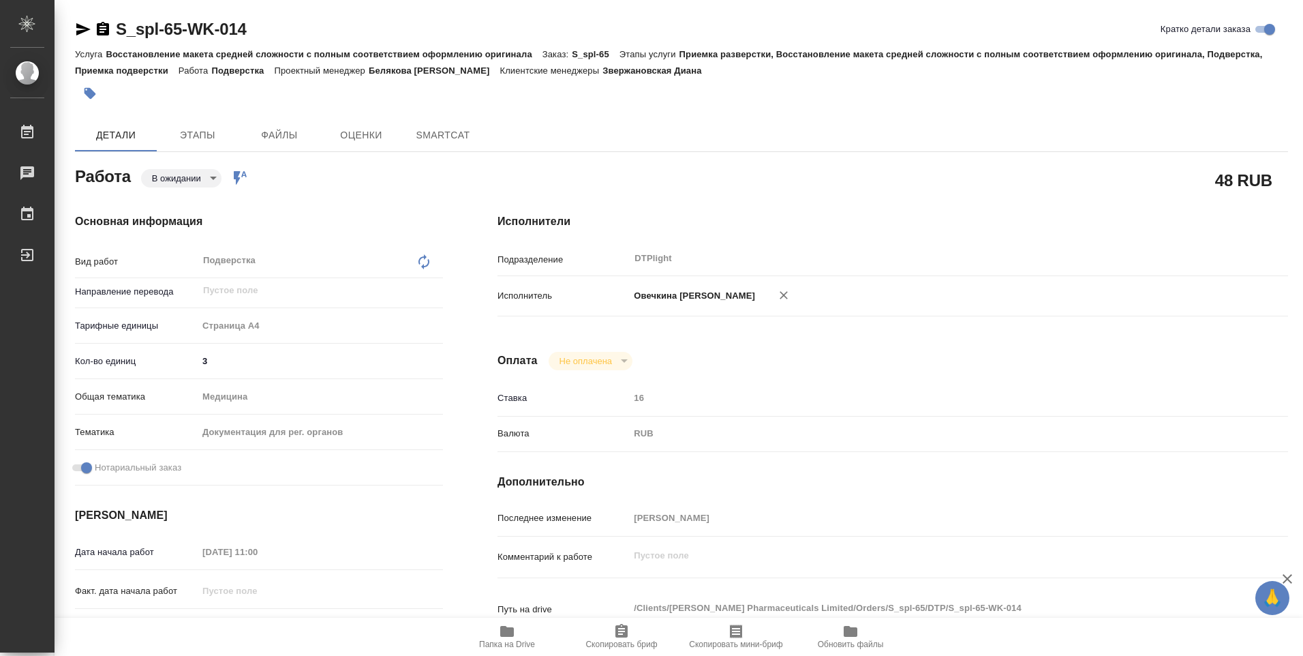
type textarea "x"
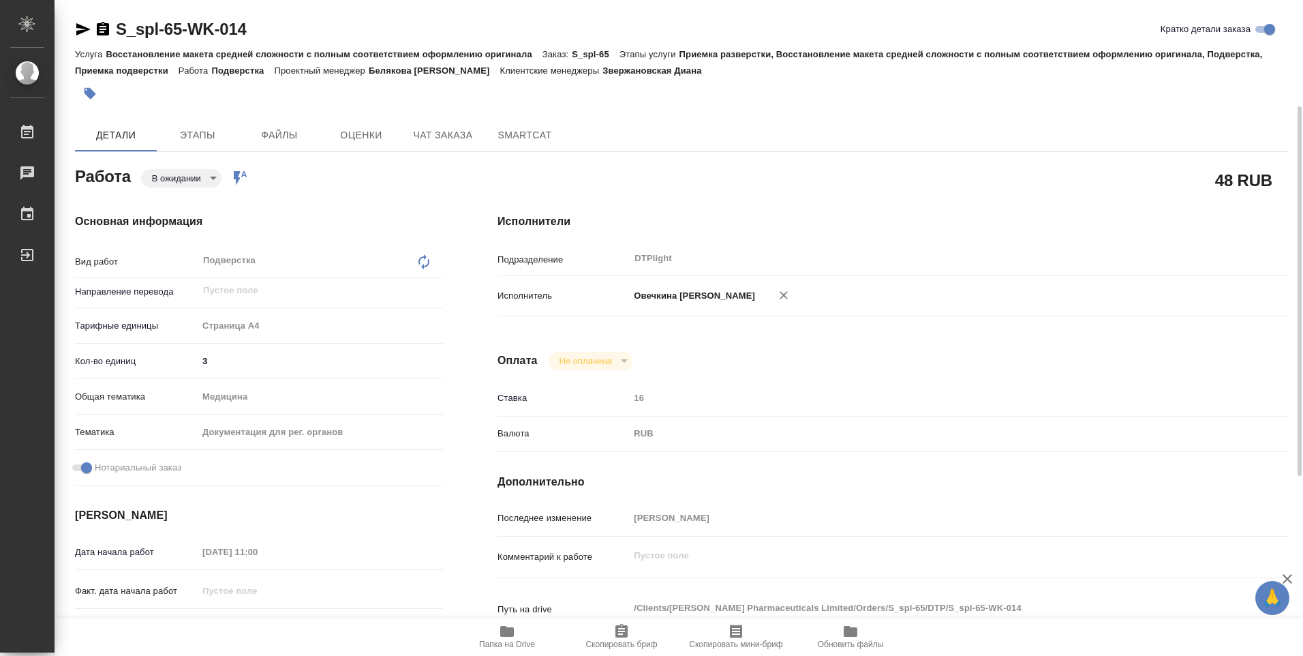
scroll to position [136, 0]
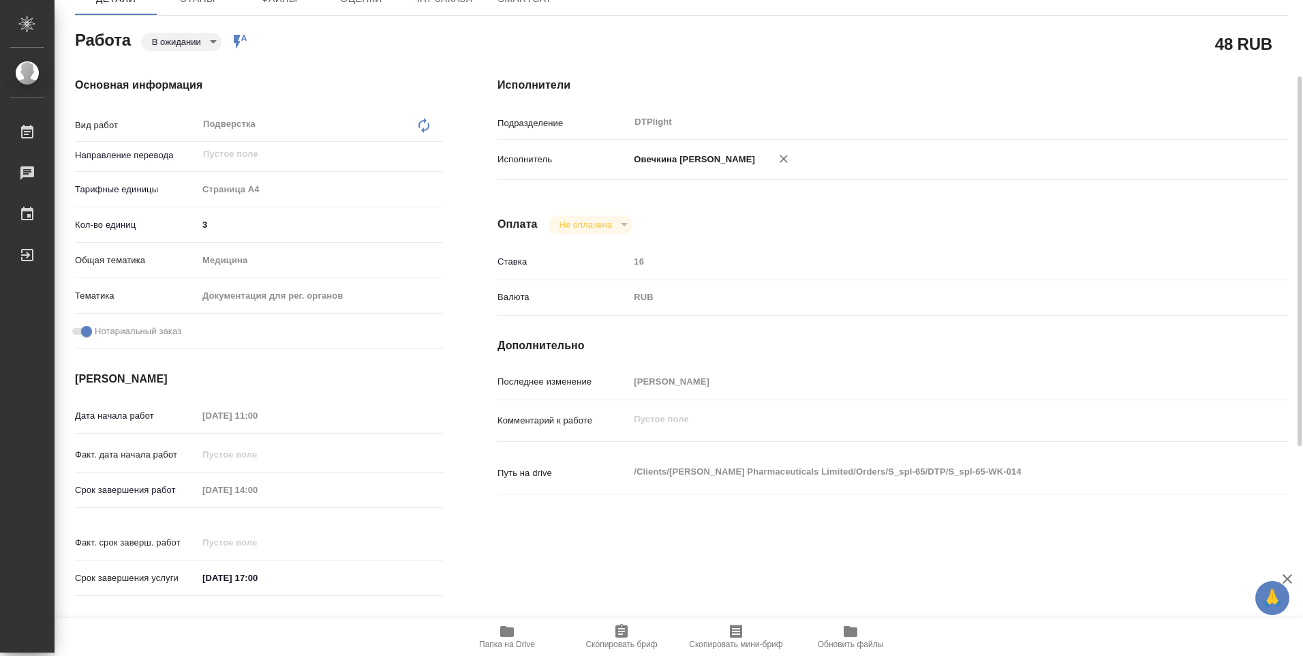
type textarea "x"
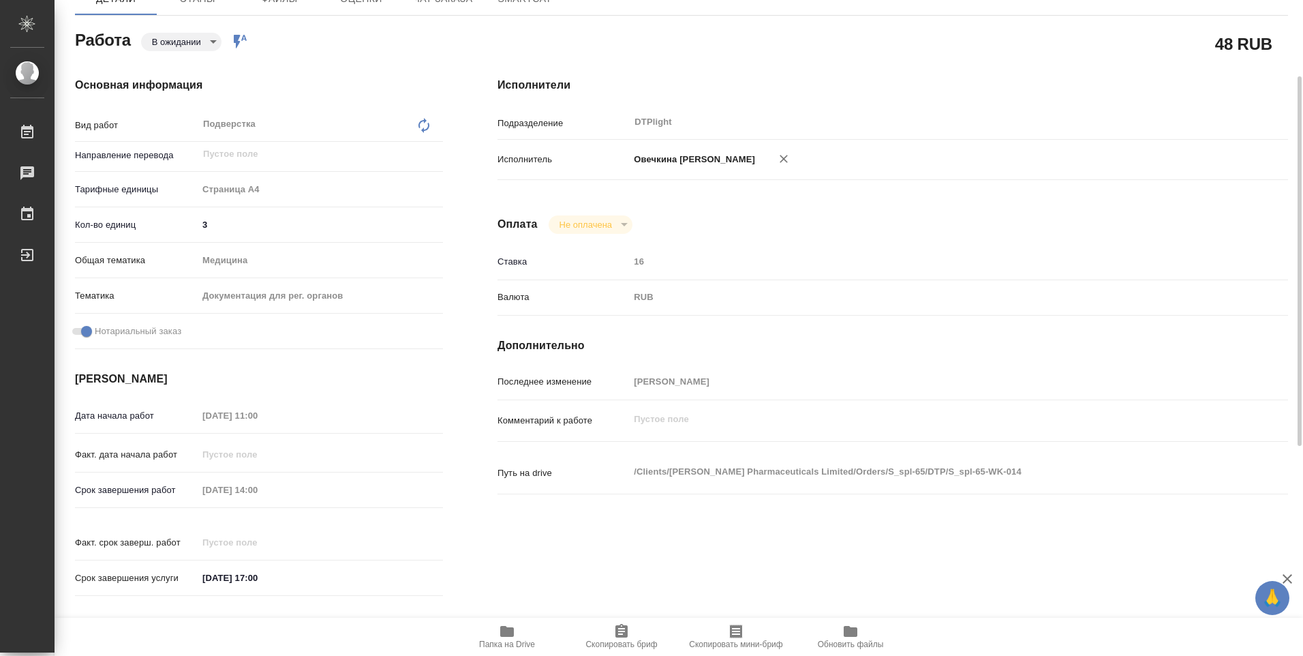
type textarea "x"
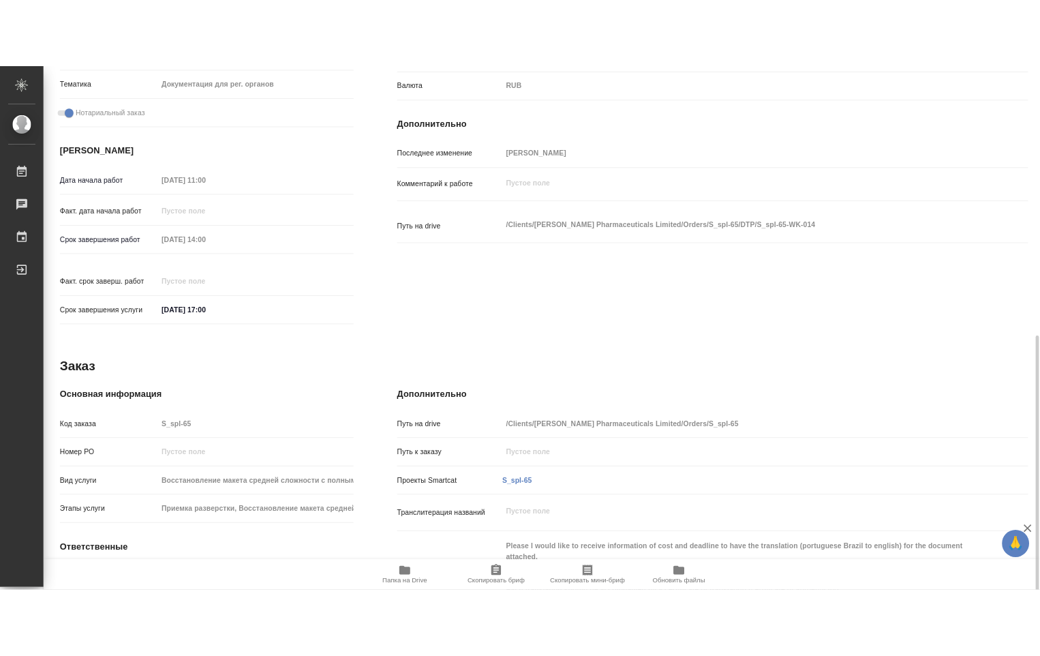
scroll to position [507, 0]
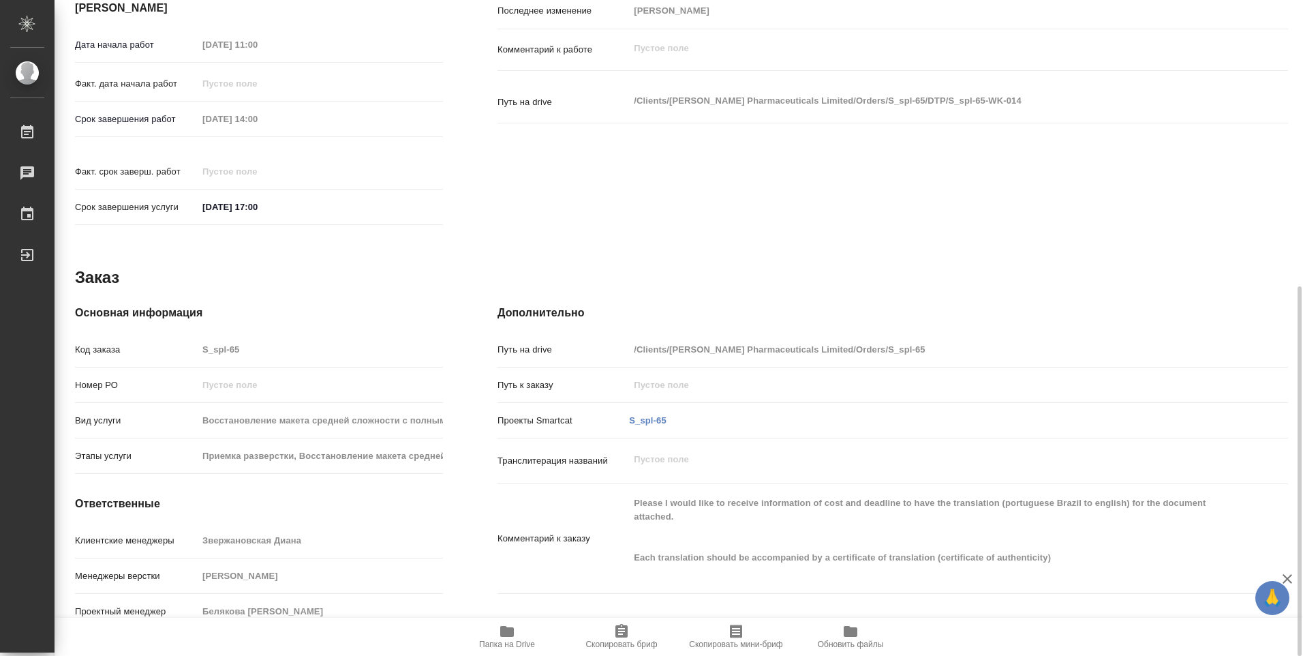
click at [512, 635] on icon "button" at bounding box center [507, 631] width 14 height 11
type textarea "x"
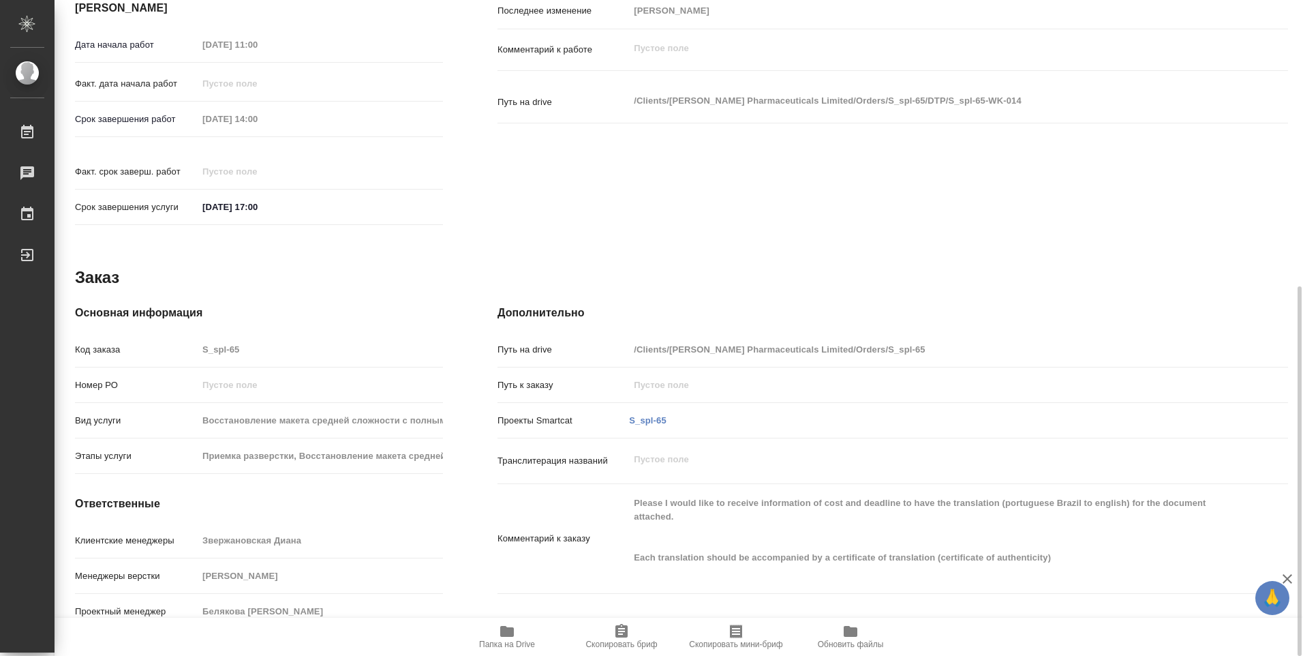
type textarea "x"
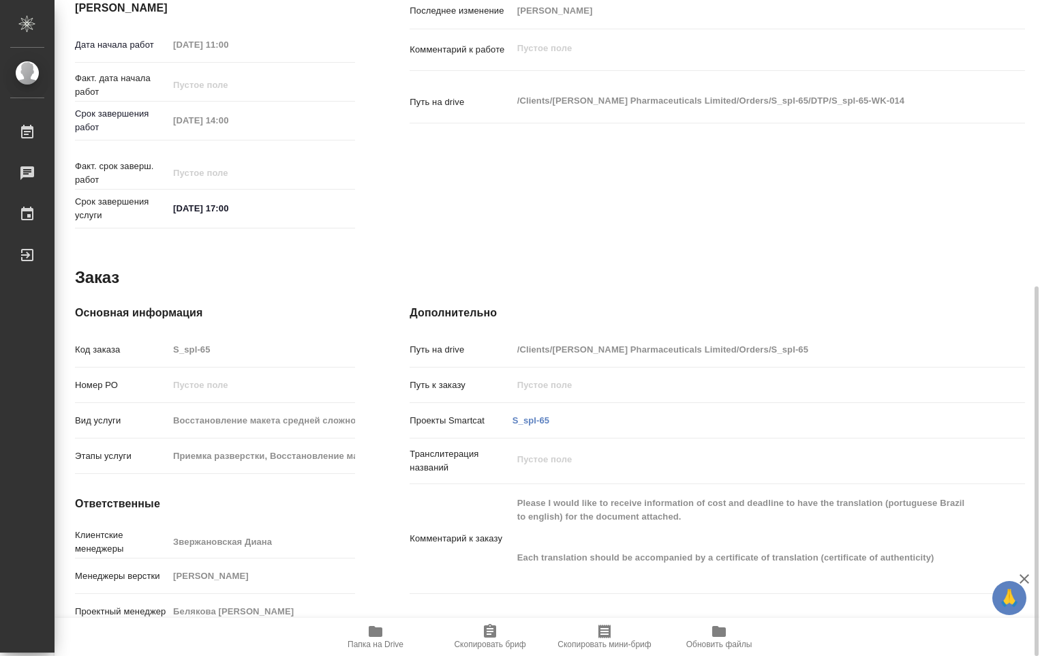
type textarea "x"
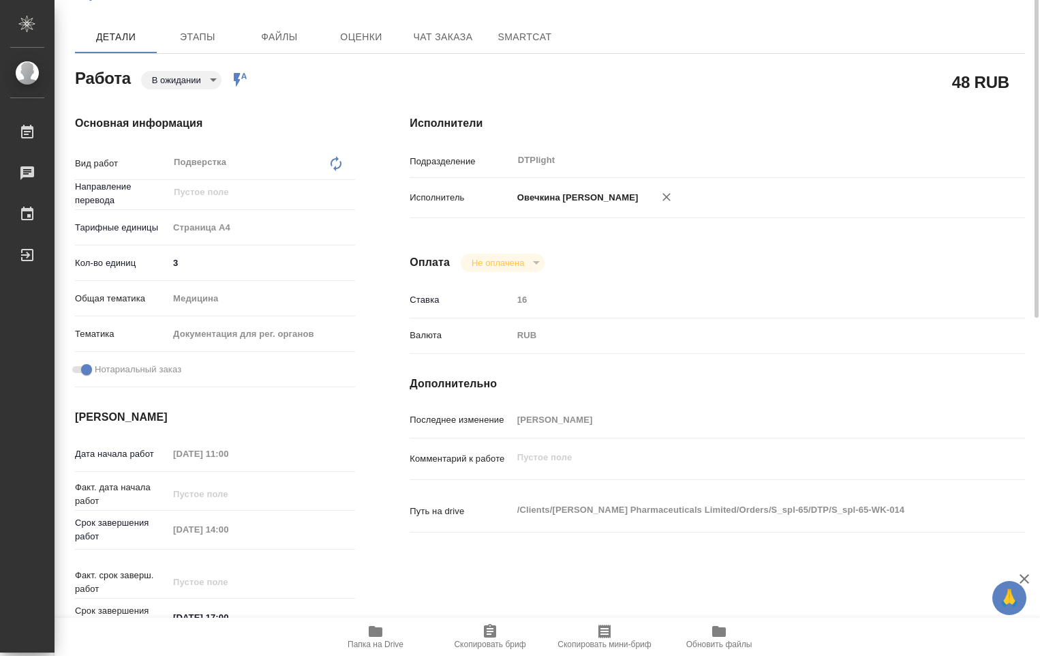
scroll to position [0, 0]
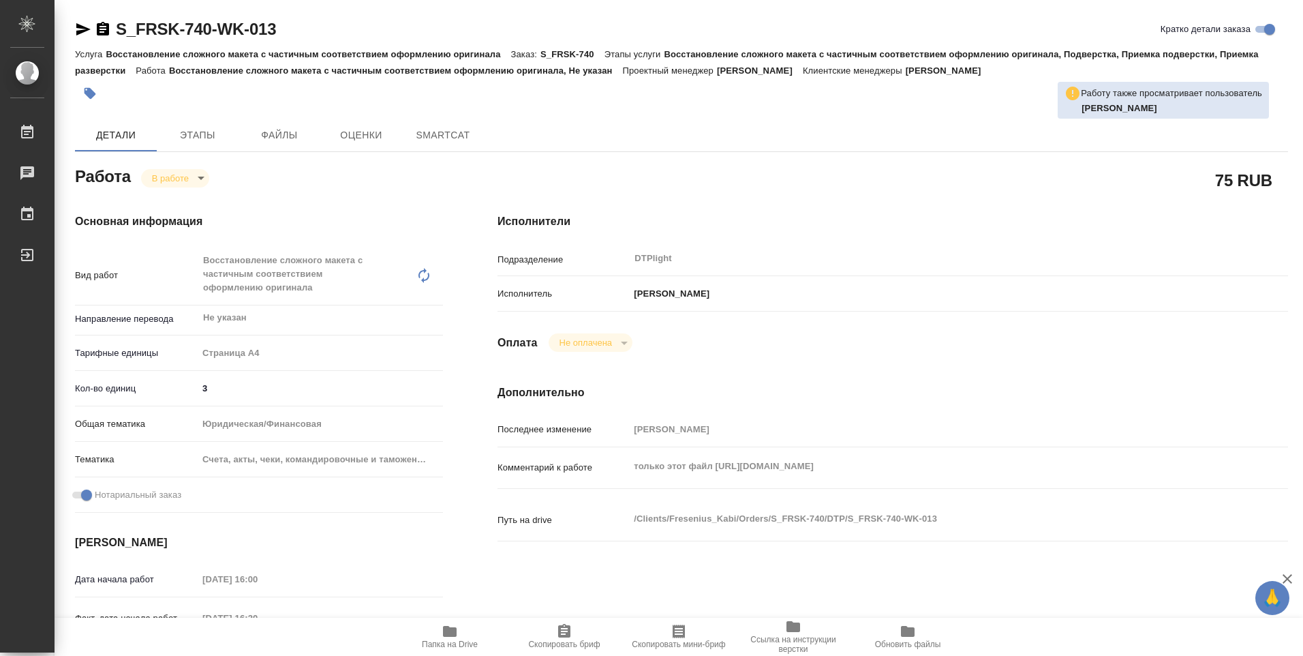
type textarea "x"
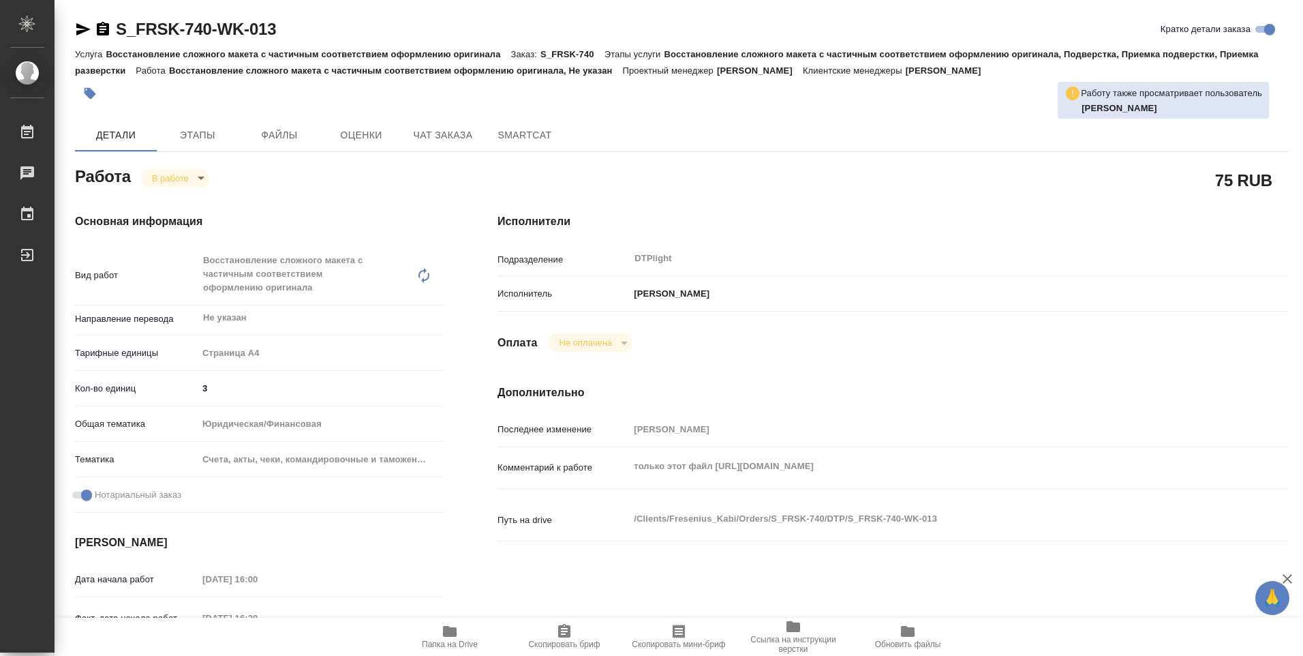
type textarea "x"
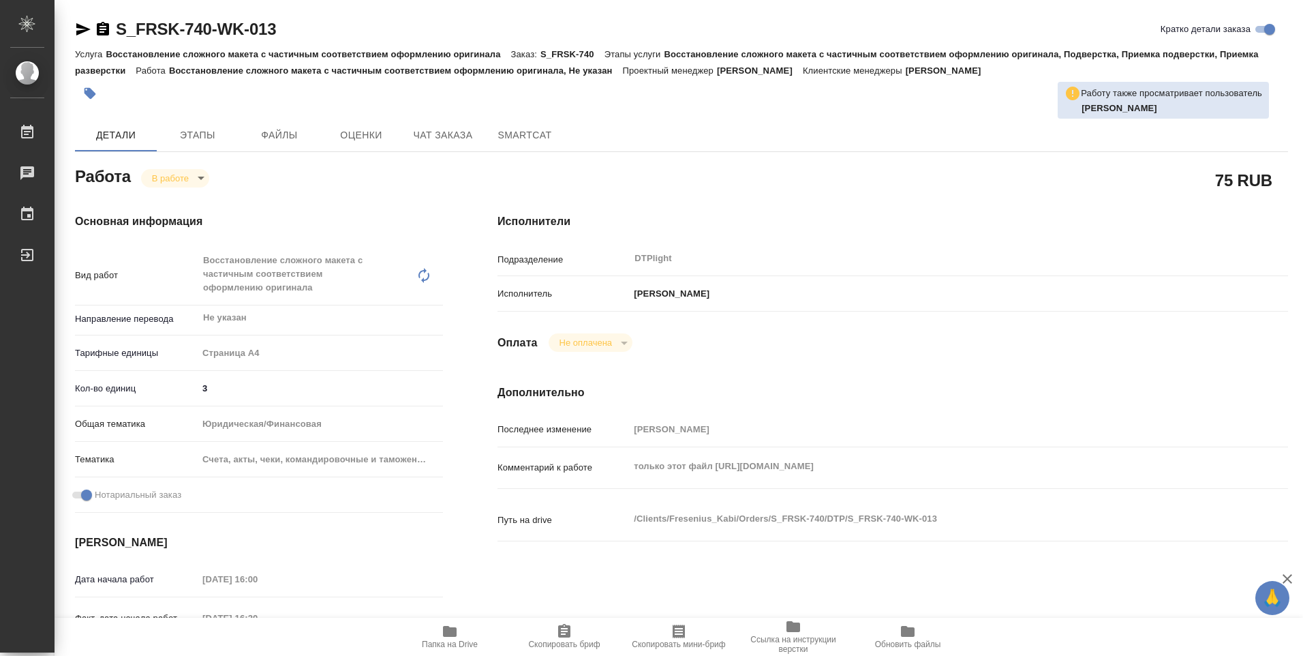
type textarea "x"
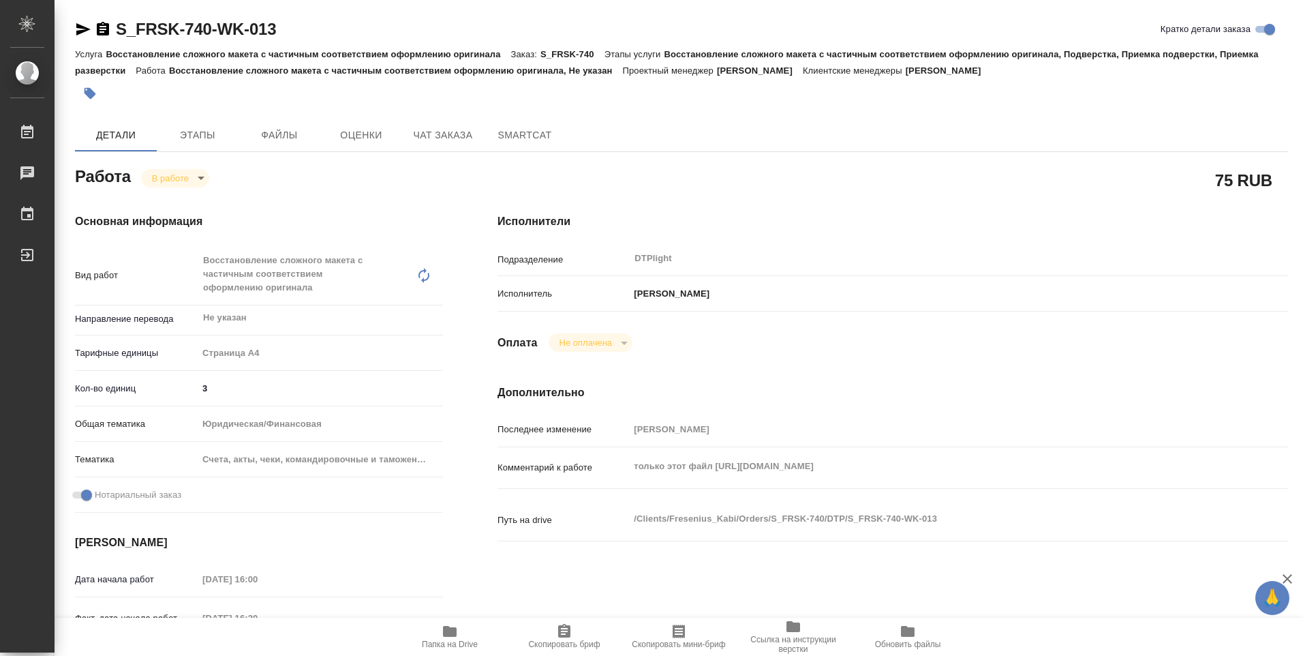
type textarea "x"
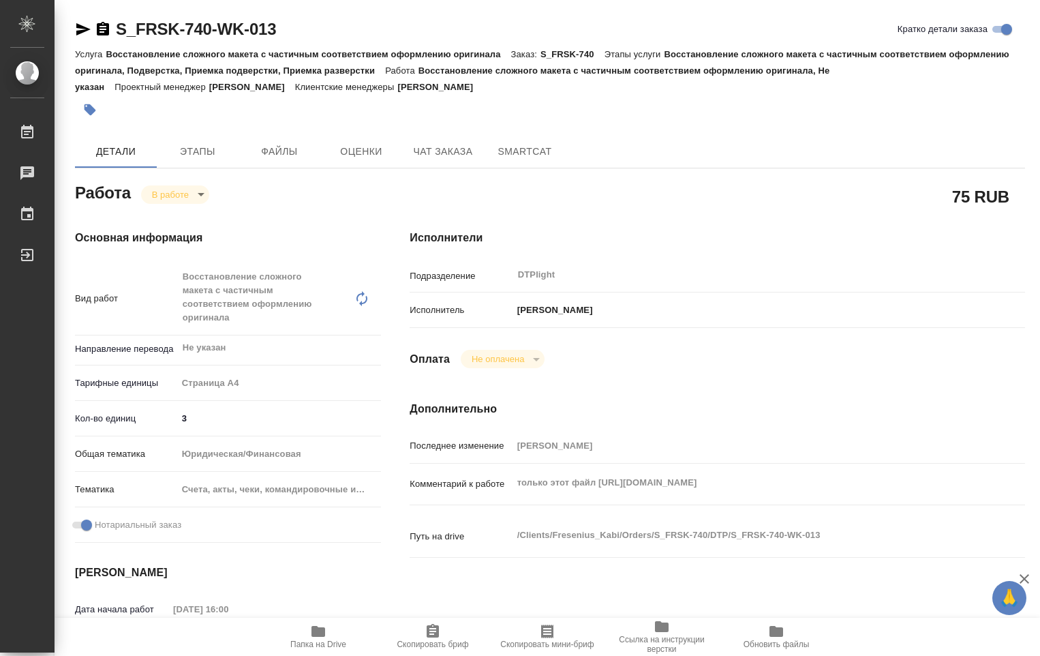
type textarea "x"
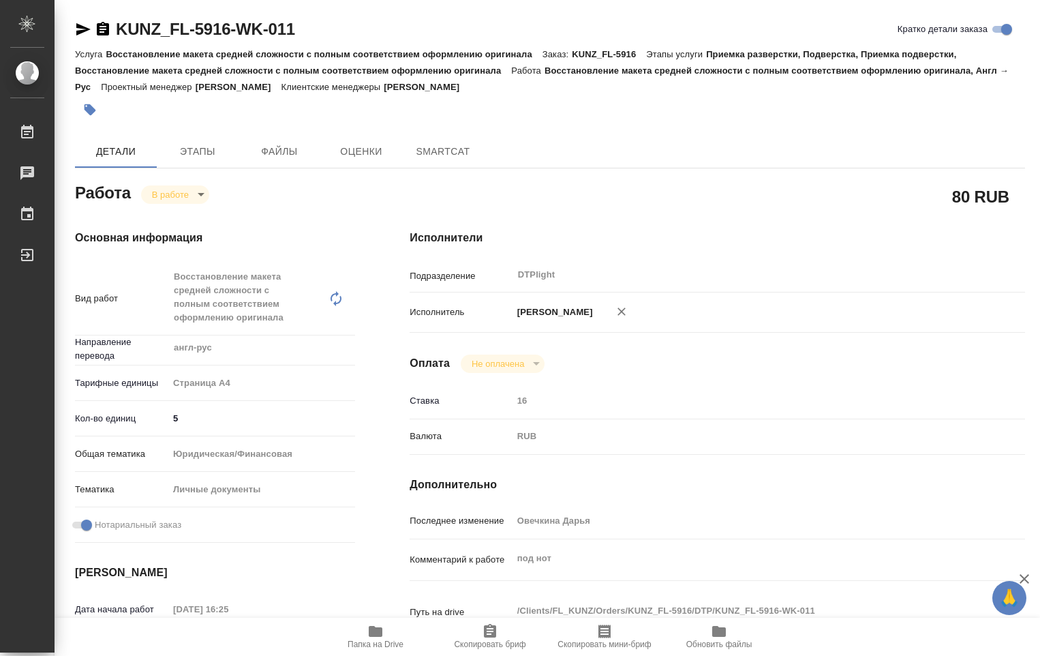
type textarea "x"
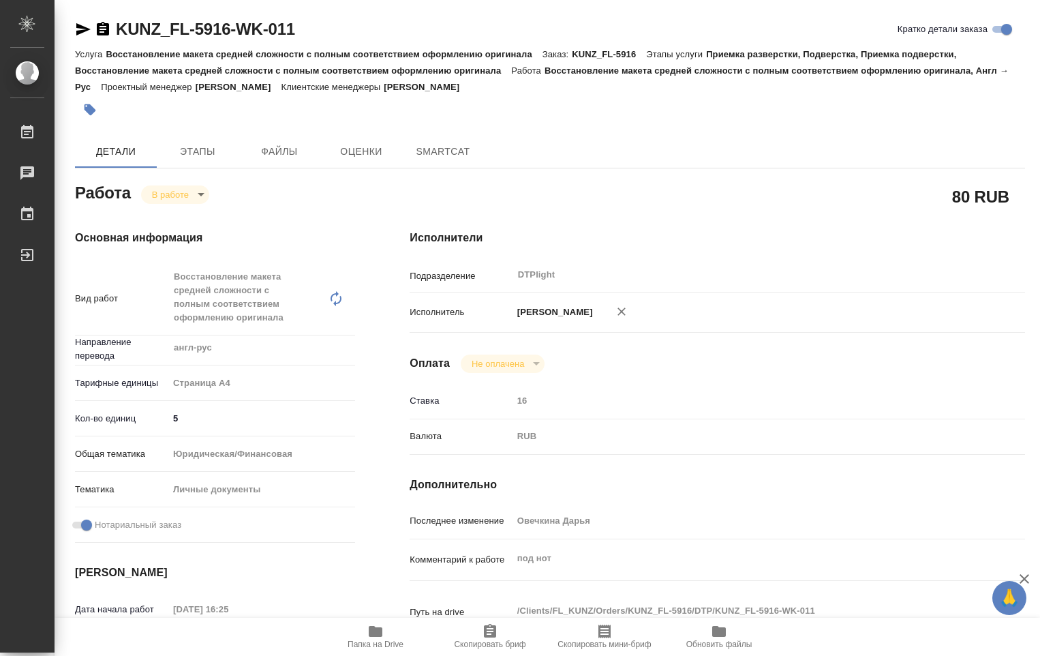
type textarea "x"
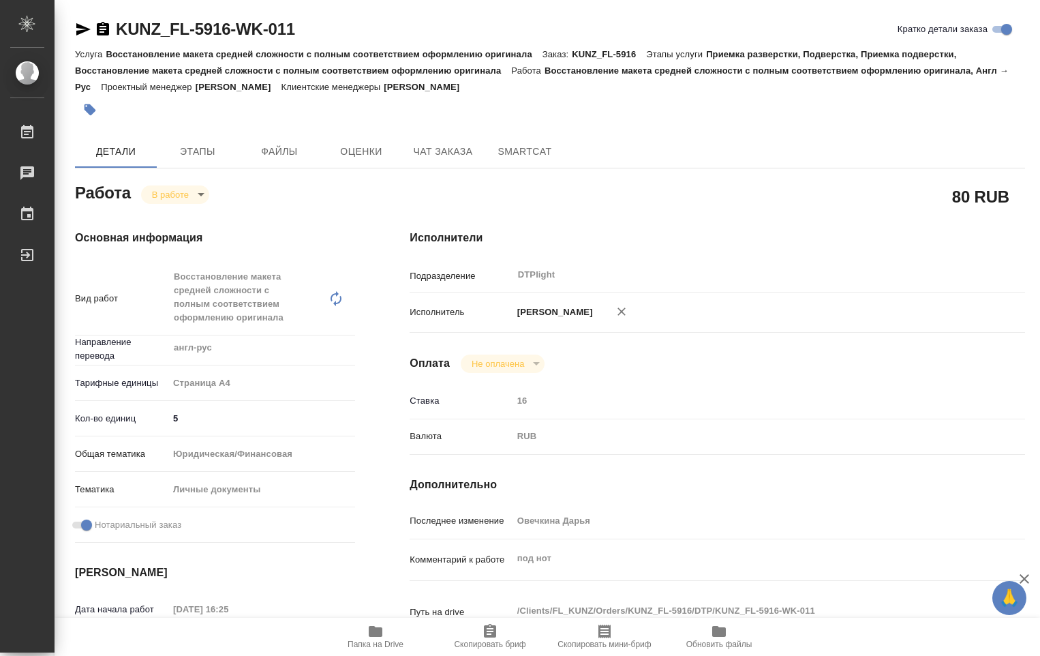
type textarea "x"
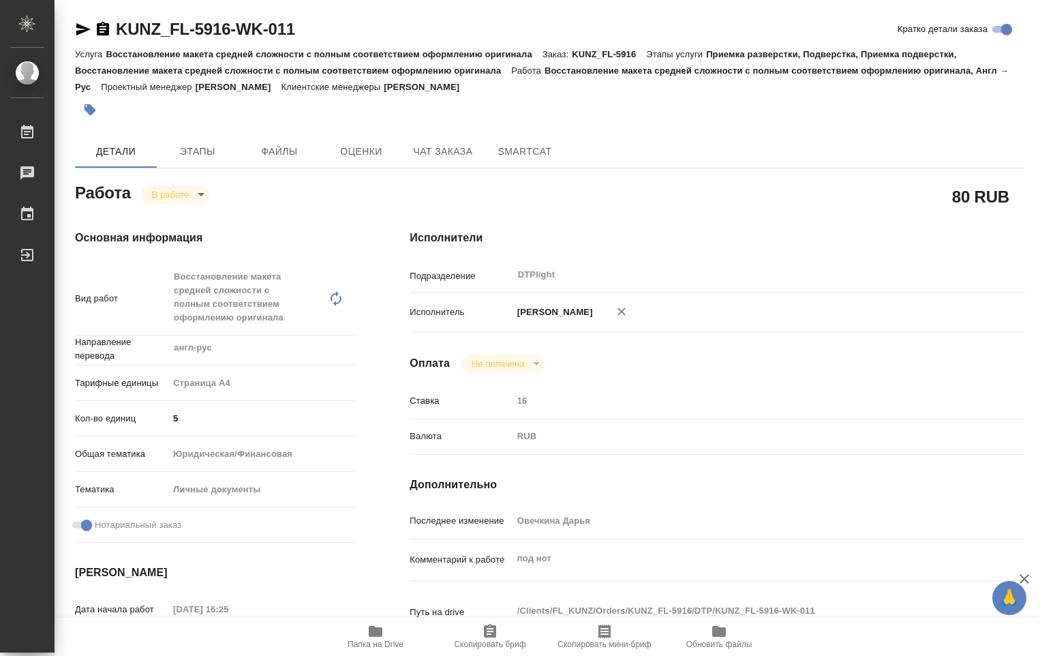
type textarea "x"
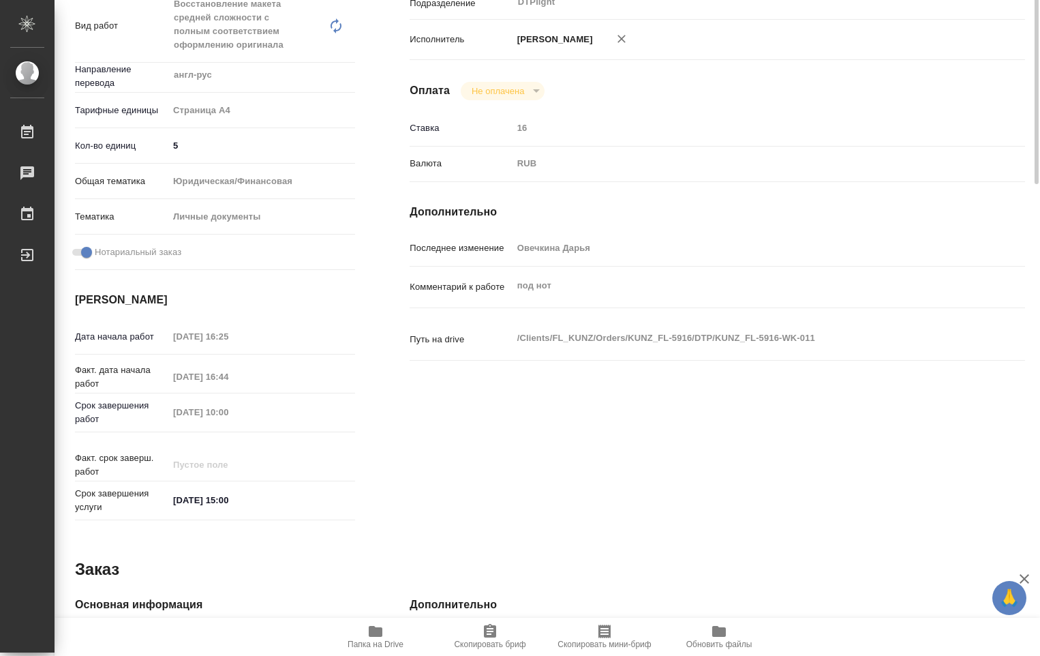
scroll to position [341, 0]
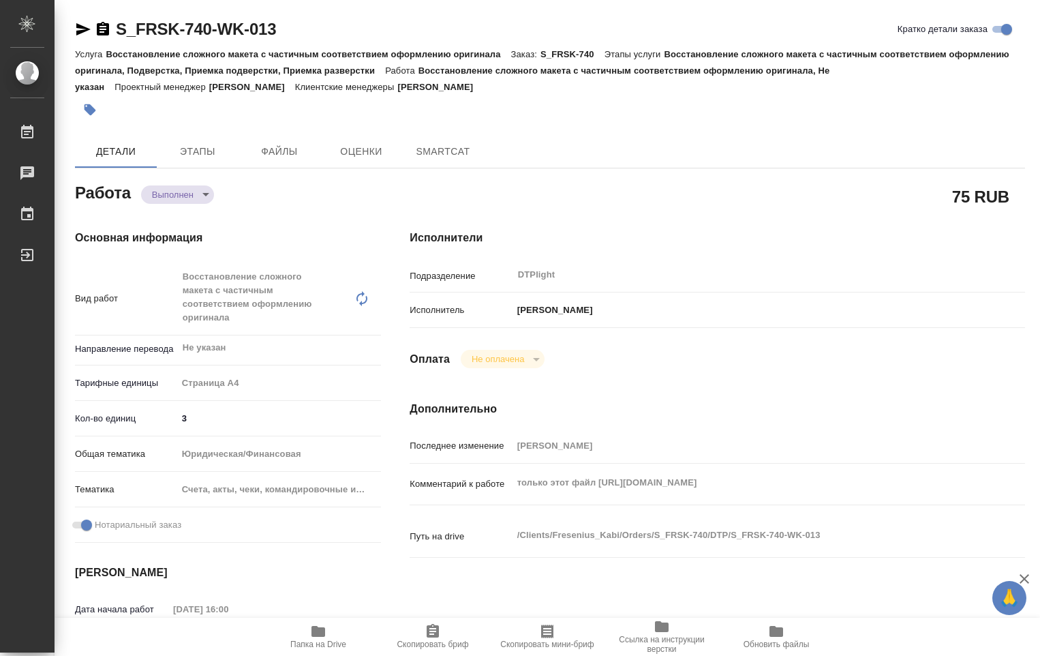
type textarea "x"
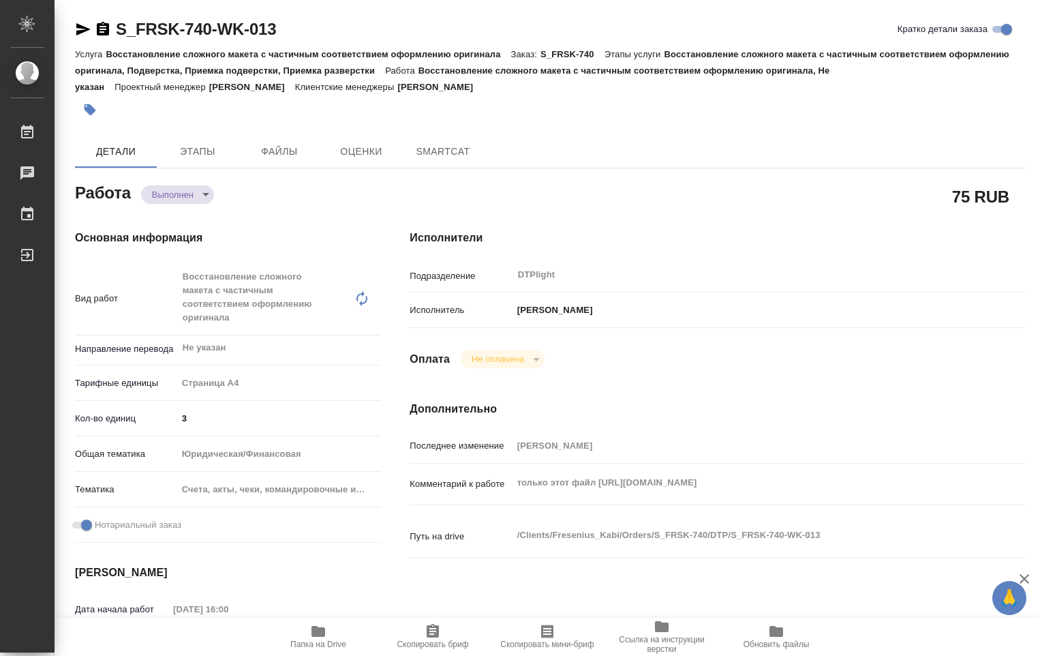
type textarea "x"
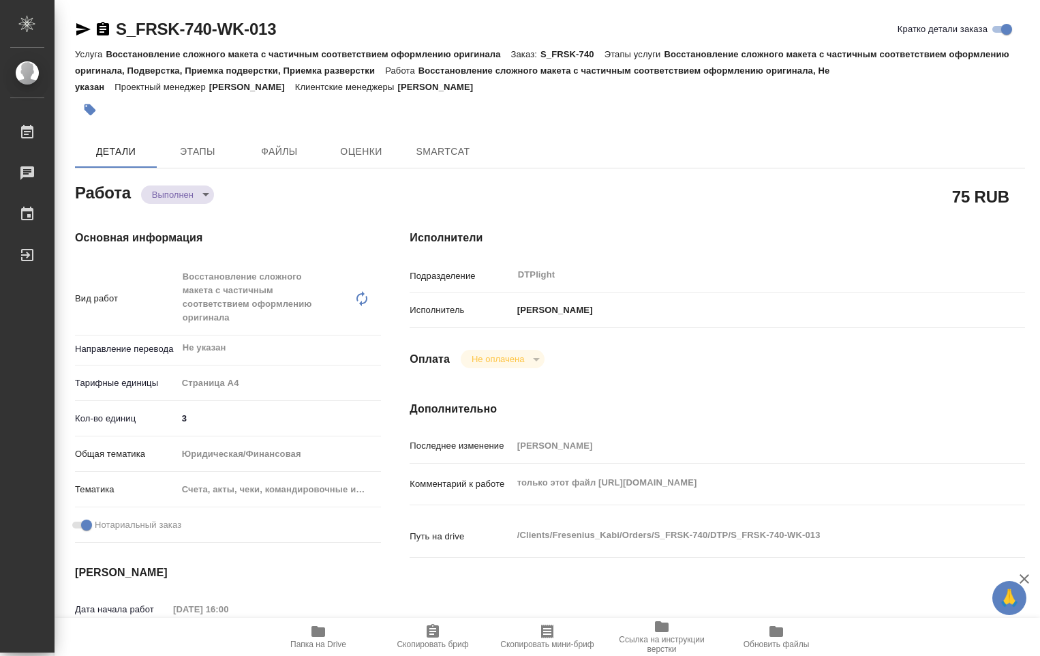
type textarea "x"
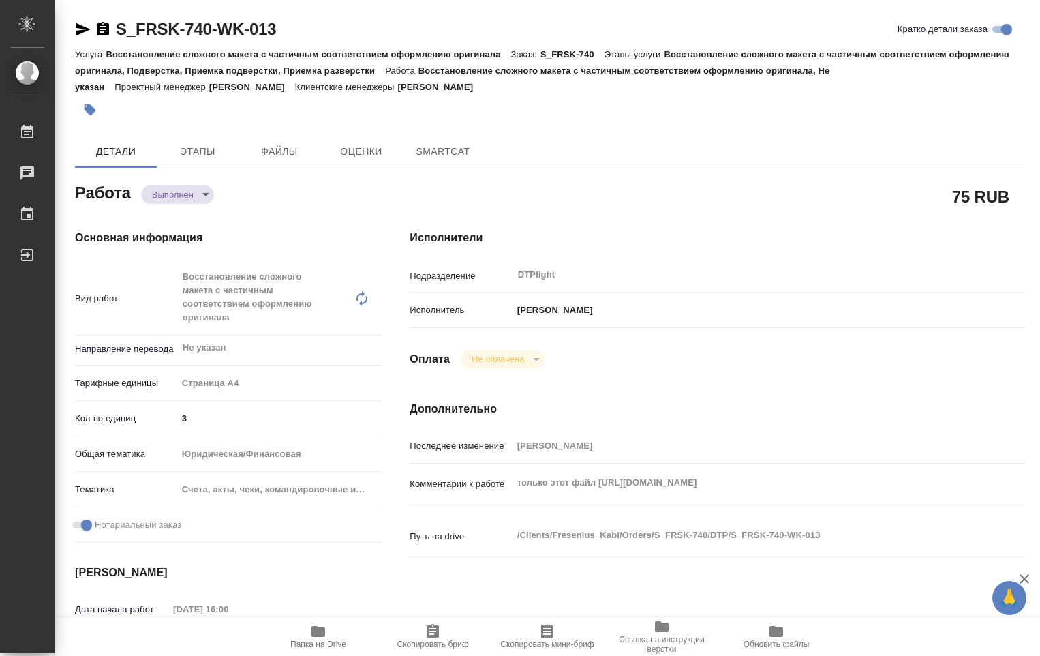
type textarea "x"
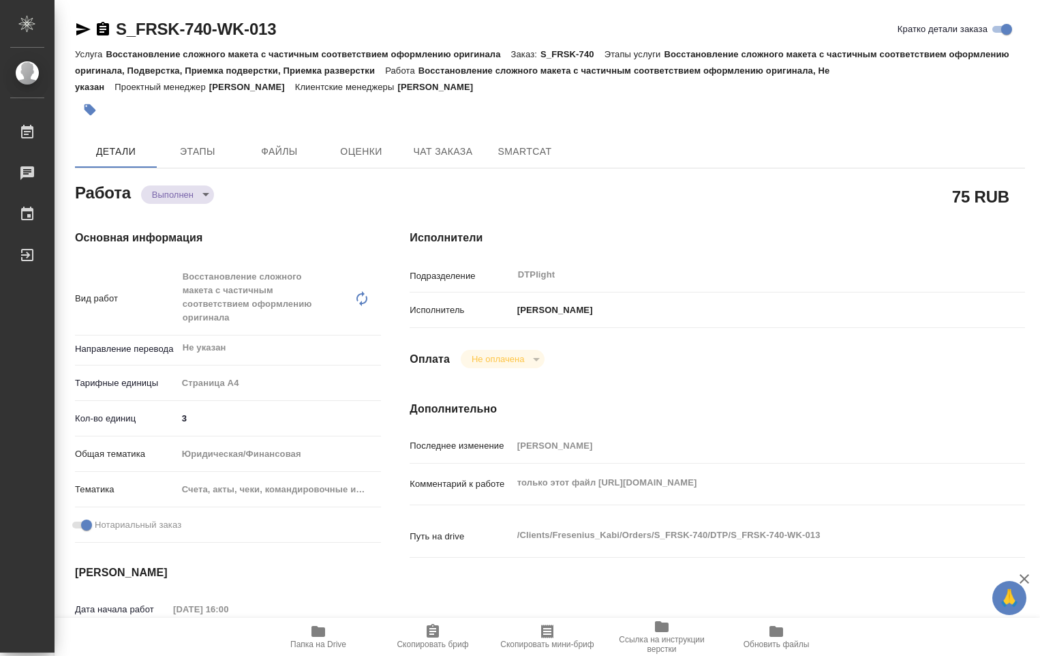
type textarea "x"
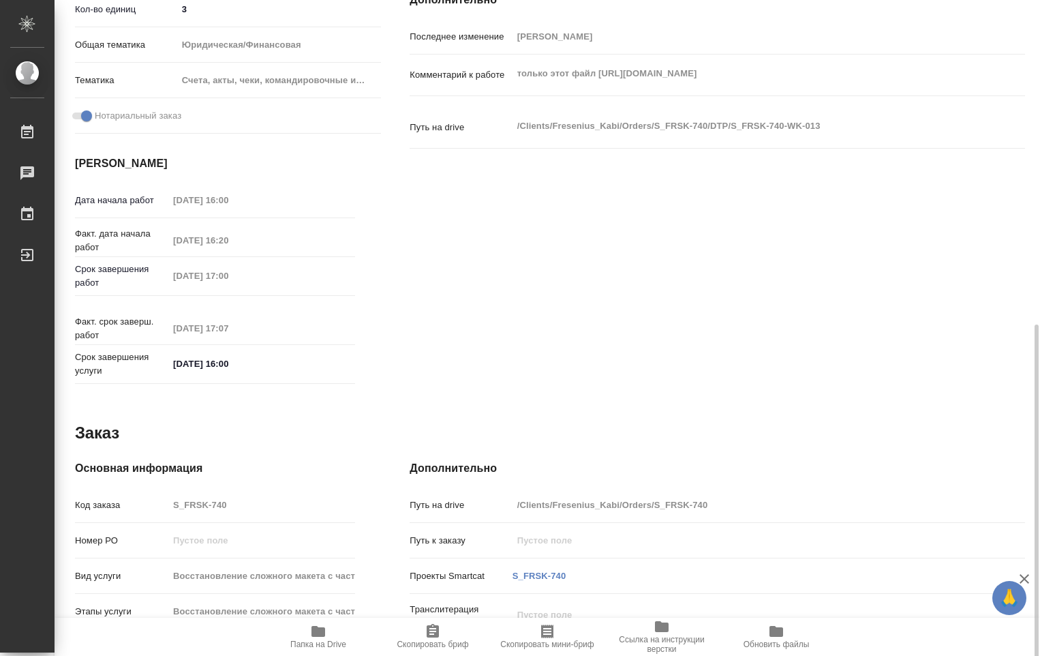
scroll to position [545, 0]
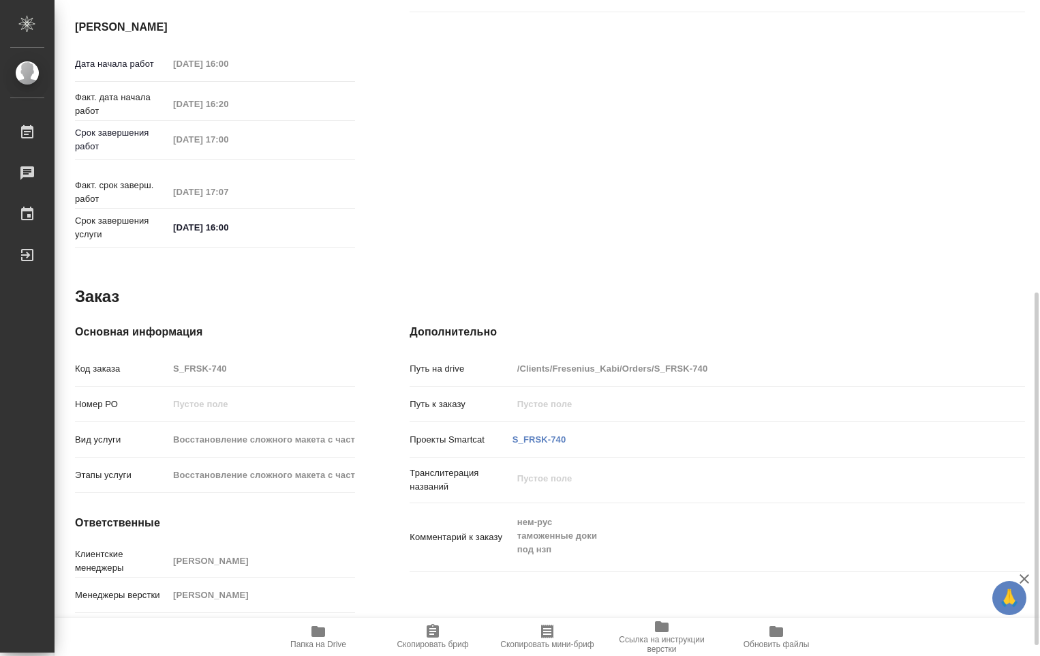
type textarea "x"
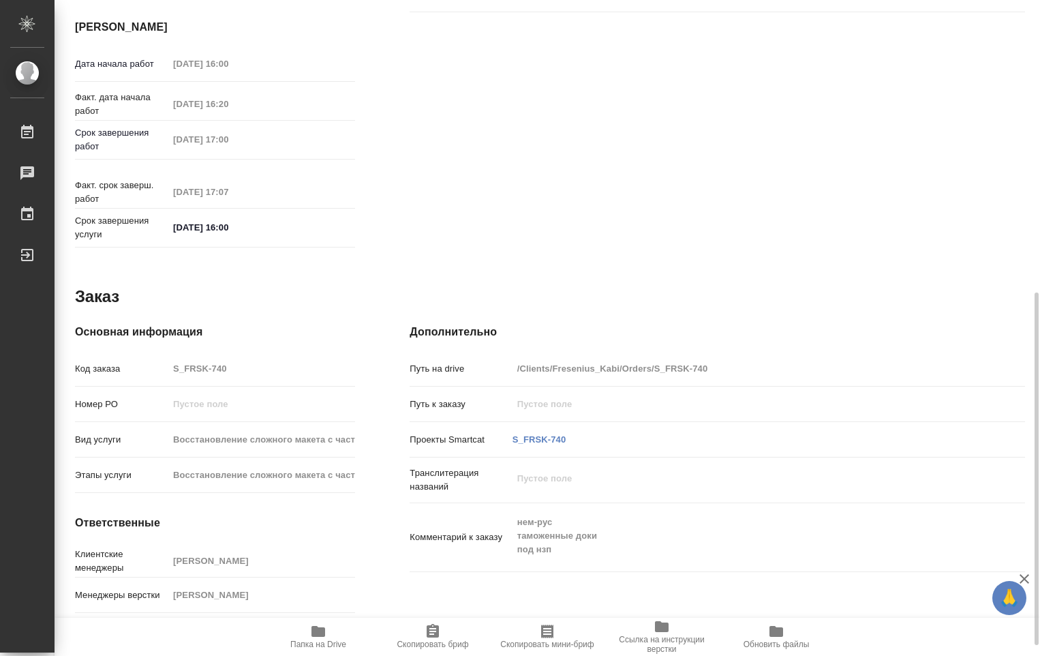
click at [307, 635] on span "Папка на Drive" at bounding box center [318, 636] width 98 height 26
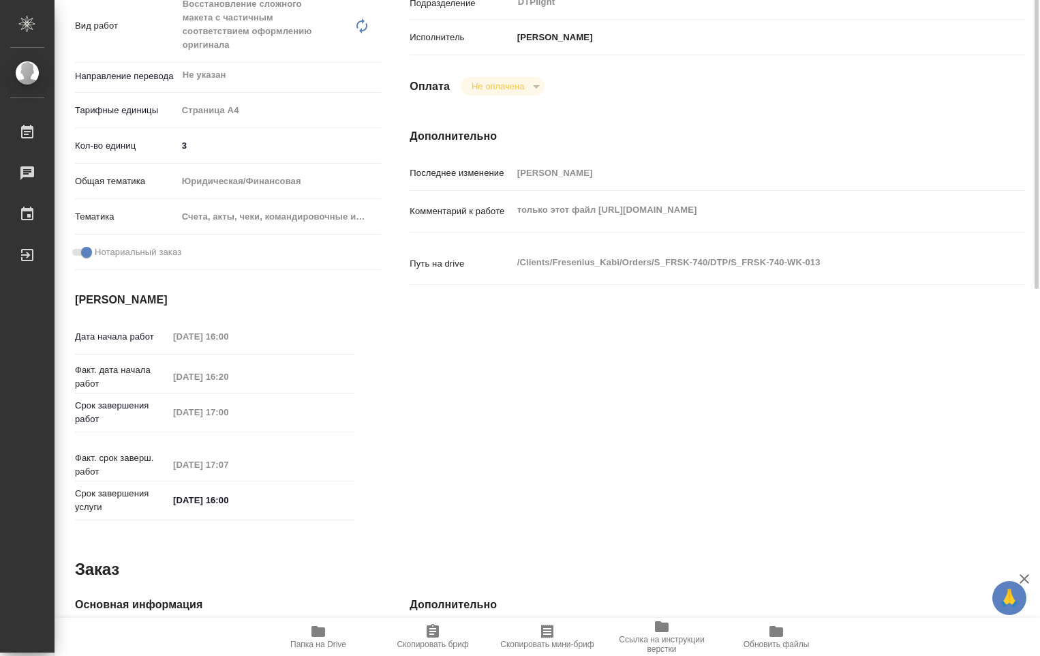
scroll to position [0, 0]
